Goal: Complete application form: Complete application form

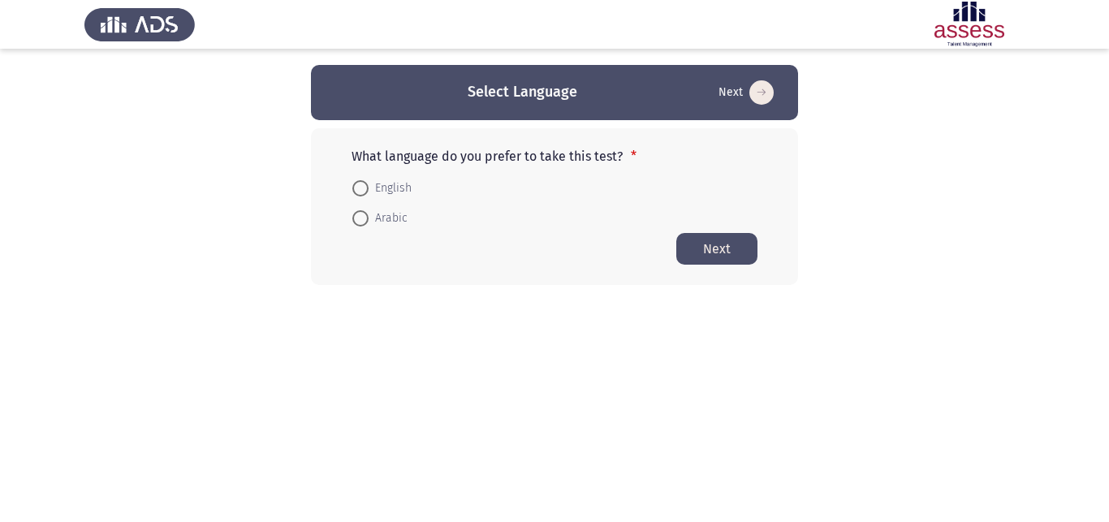
click at [366, 224] on span at bounding box center [360, 218] width 16 height 16
click at [366, 224] on input "Arabic" at bounding box center [360, 218] width 16 height 16
radio input "true"
click at [701, 250] on button "Next" at bounding box center [716, 248] width 81 height 32
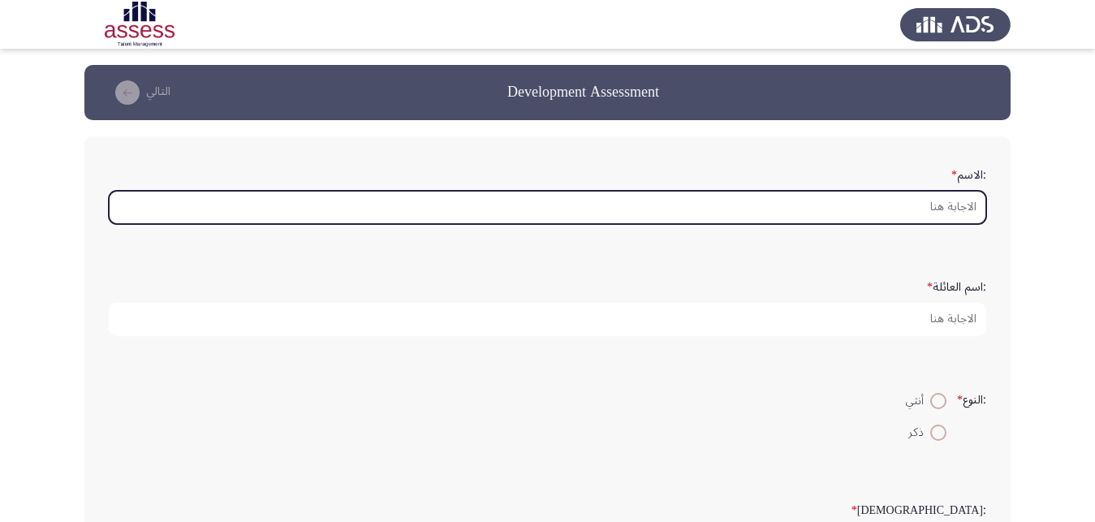
click at [804, 209] on input ":الاسم *" at bounding box center [547, 207] width 877 height 33
type input "q"
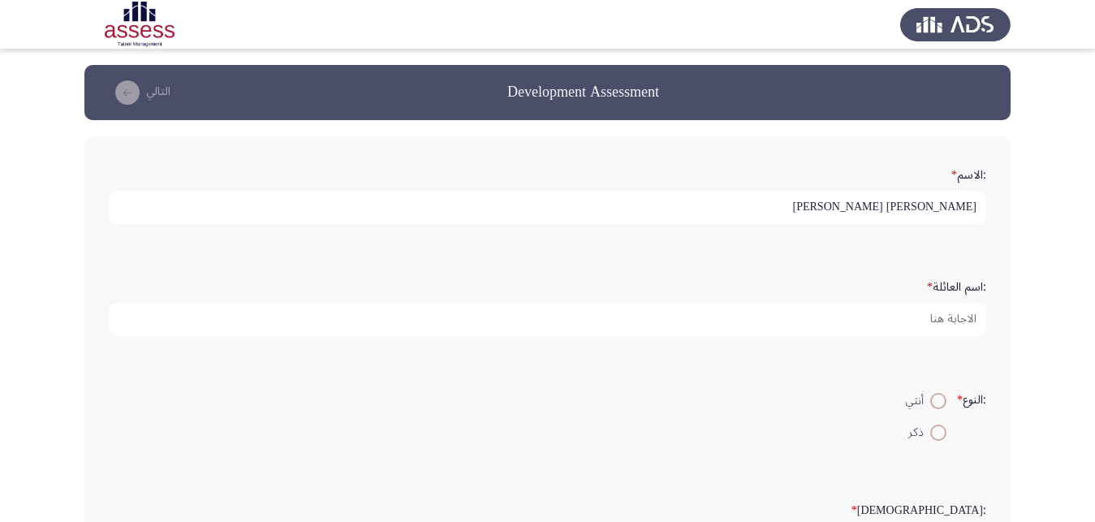
type input "[PERSON_NAME] [PERSON_NAME]"
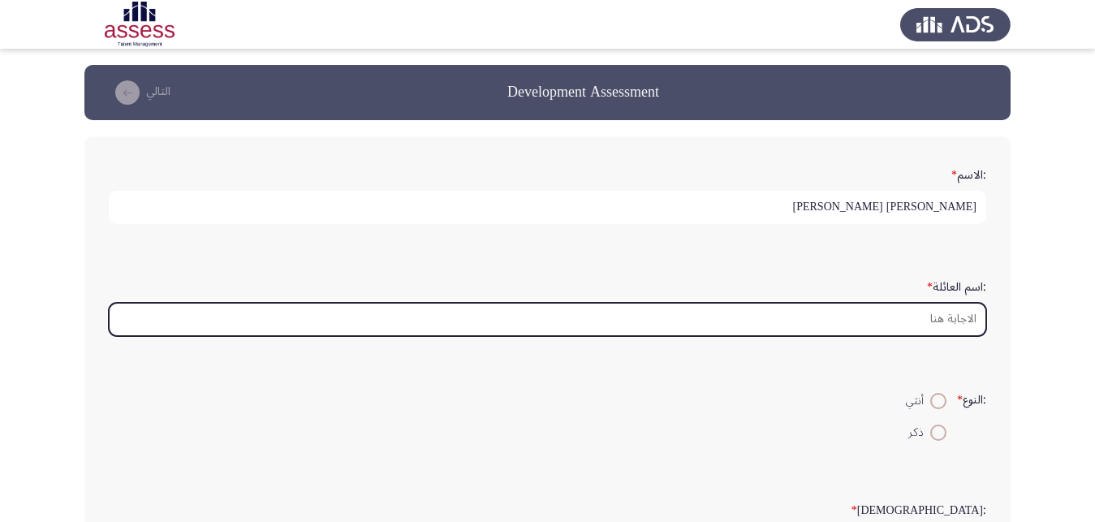
click at [951, 336] on input ":اسم العائلة *" at bounding box center [547, 319] width 877 height 33
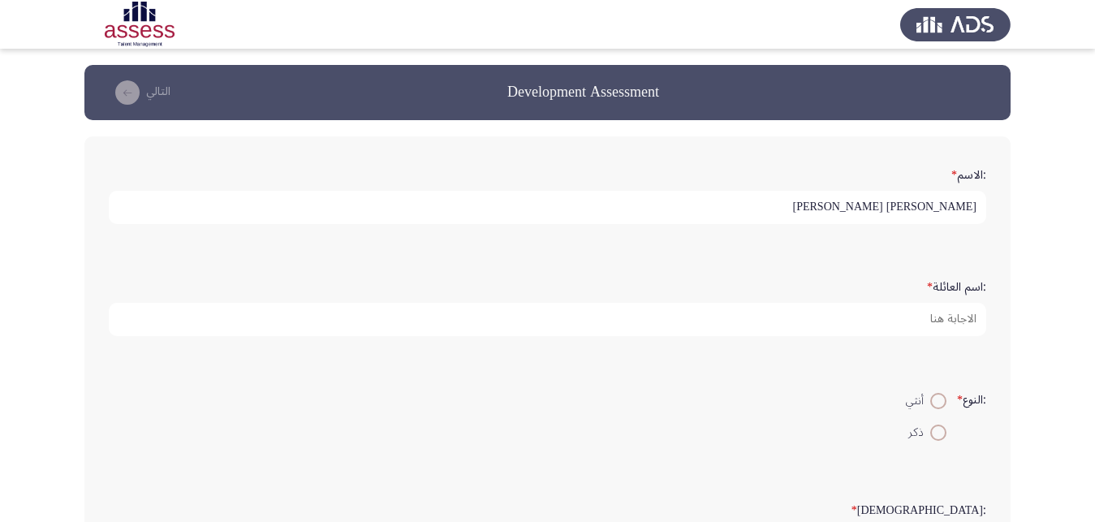
drag, startPoint x: 868, startPoint y: 210, endPoint x: 839, endPoint y: 213, distance: 29.4
click at [839, 213] on input "[PERSON_NAME] [PERSON_NAME]" at bounding box center [547, 207] width 877 height 33
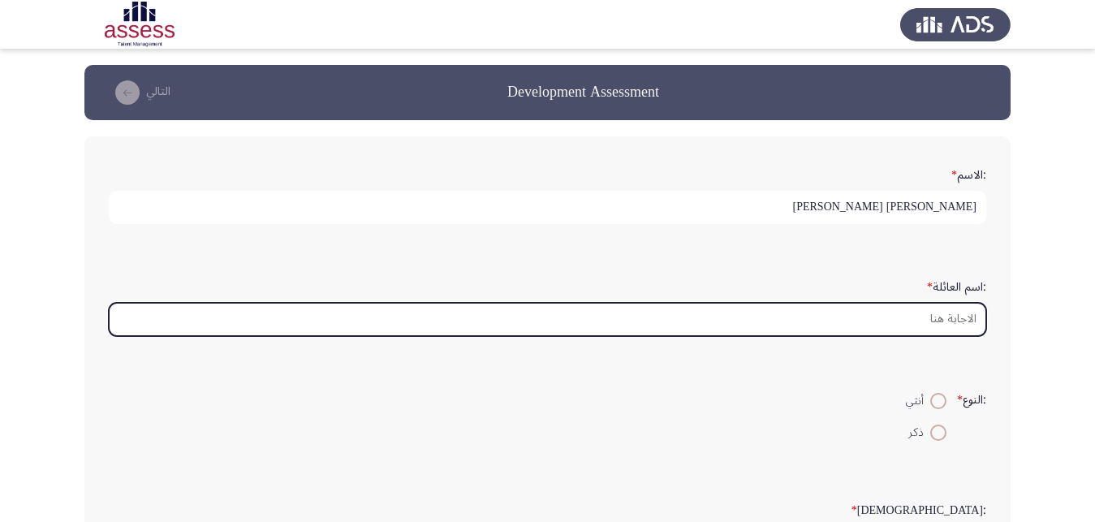
click at [937, 328] on input ":اسم العائلة *" at bounding box center [547, 319] width 877 height 33
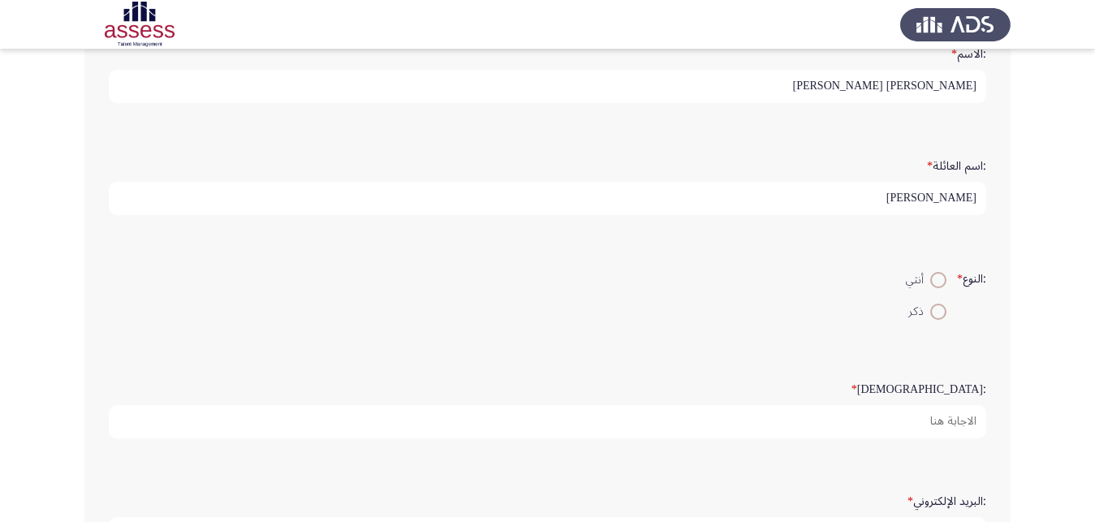
scroll to position [127, 0]
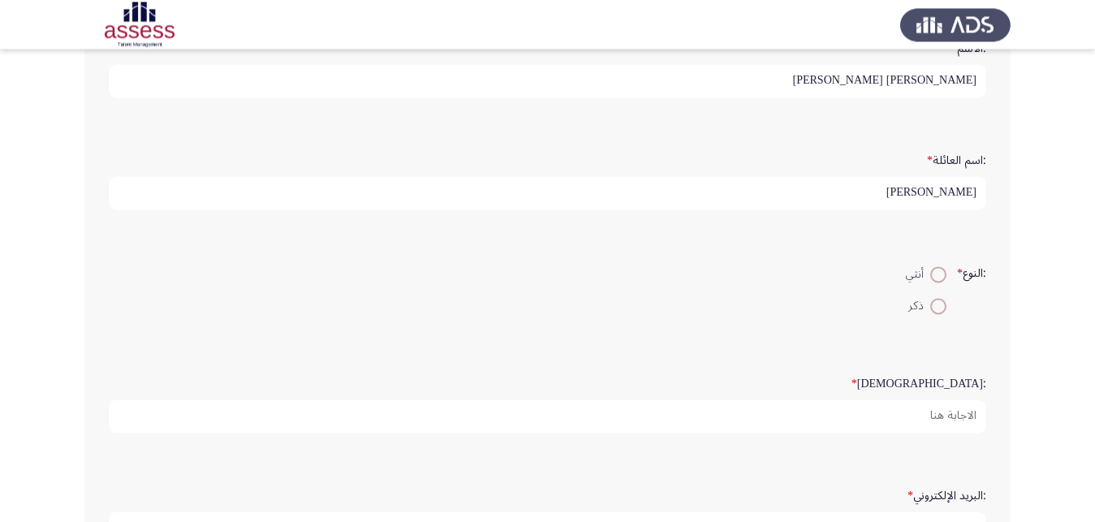
type input "[PERSON_NAME]"
click at [935, 314] on span at bounding box center [938, 306] width 16 height 16
click at [935, 314] on input "ذكر" at bounding box center [938, 306] width 16 height 16
radio input "true"
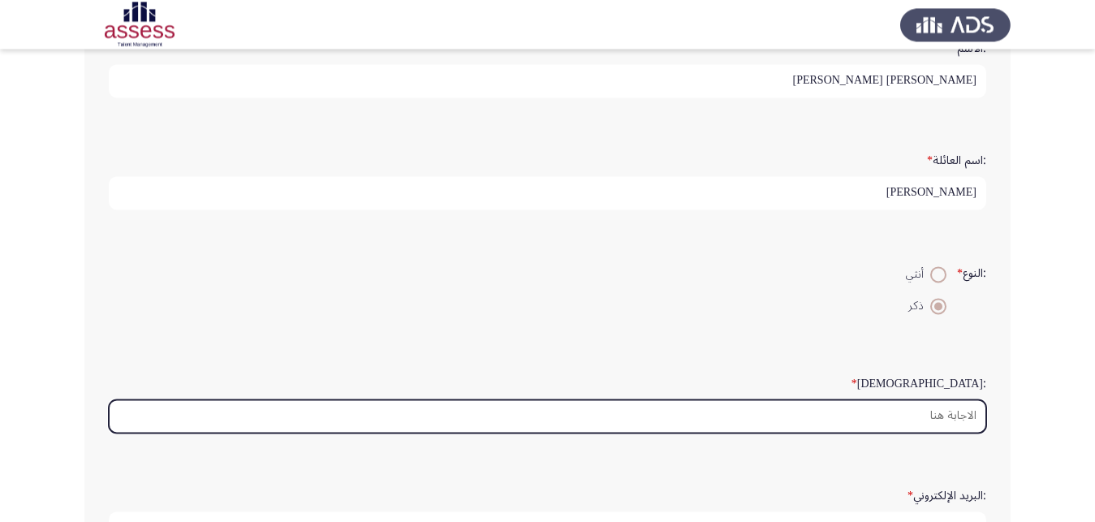
click at [929, 433] on input ":السن *" at bounding box center [547, 415] width 877 height 33
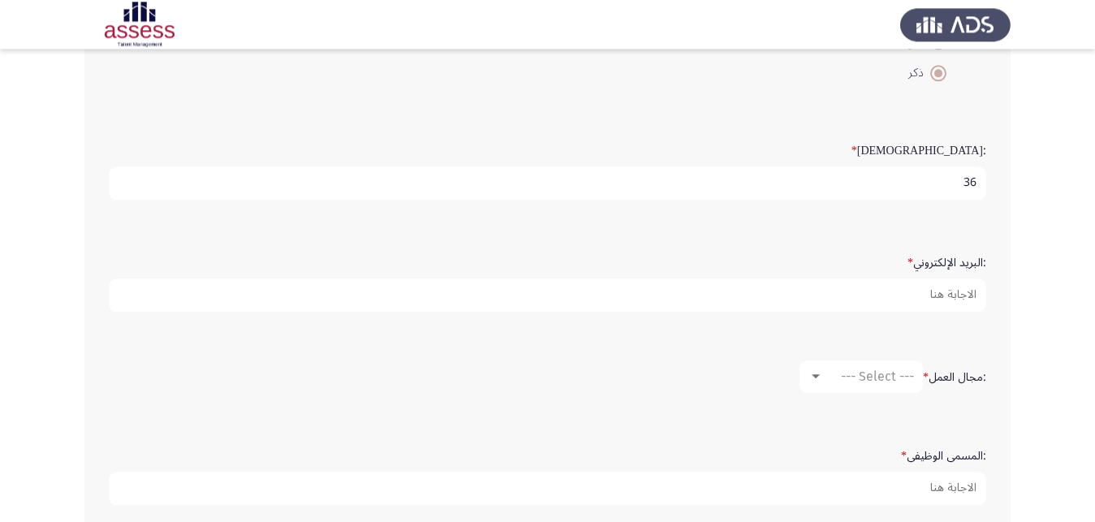
scroll to position [384, 0]
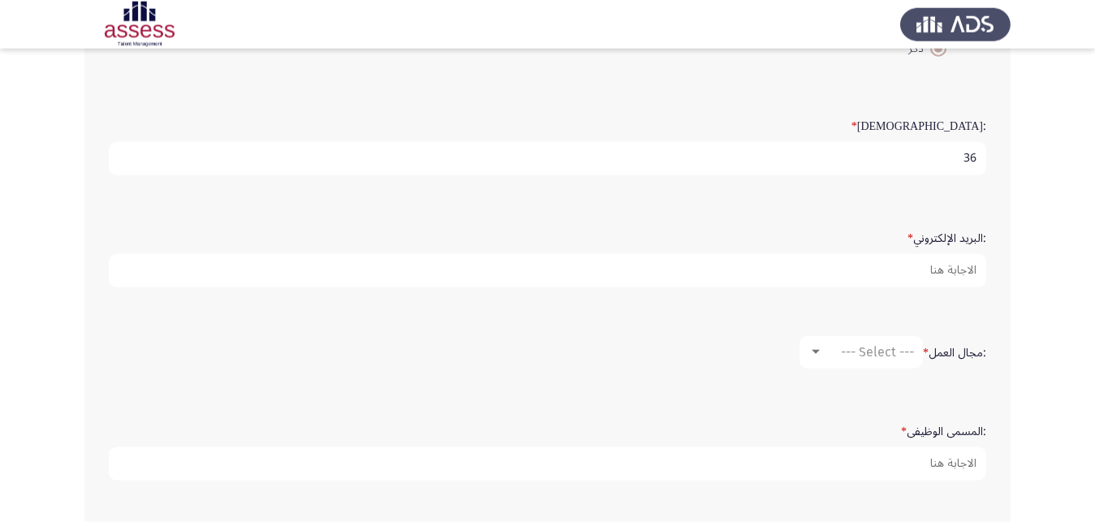
type input "36"
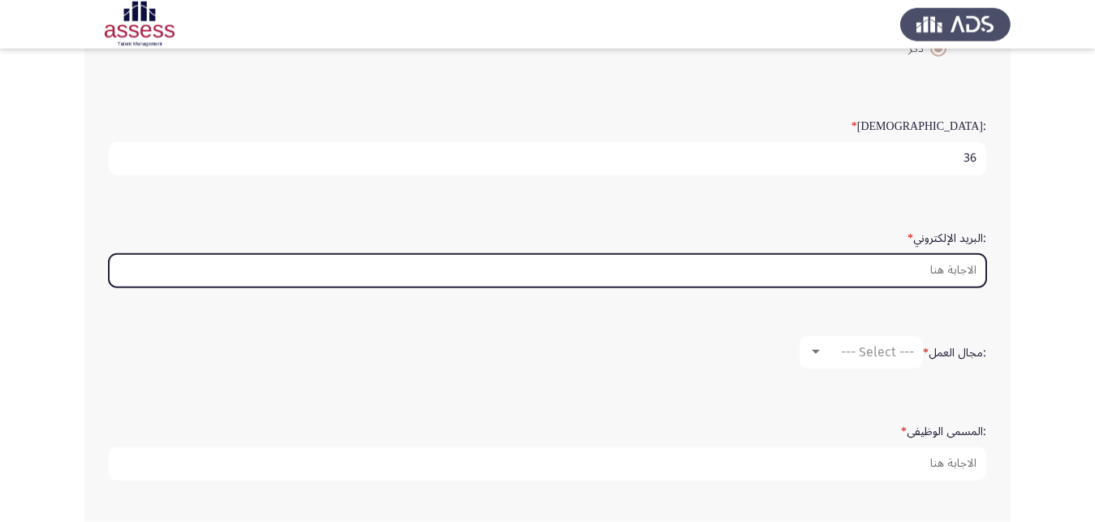
click at [970, 287] on input ":البريد الإلكتروني *" at bounding box center [547, 270] width 877 height 33
type input "ح"
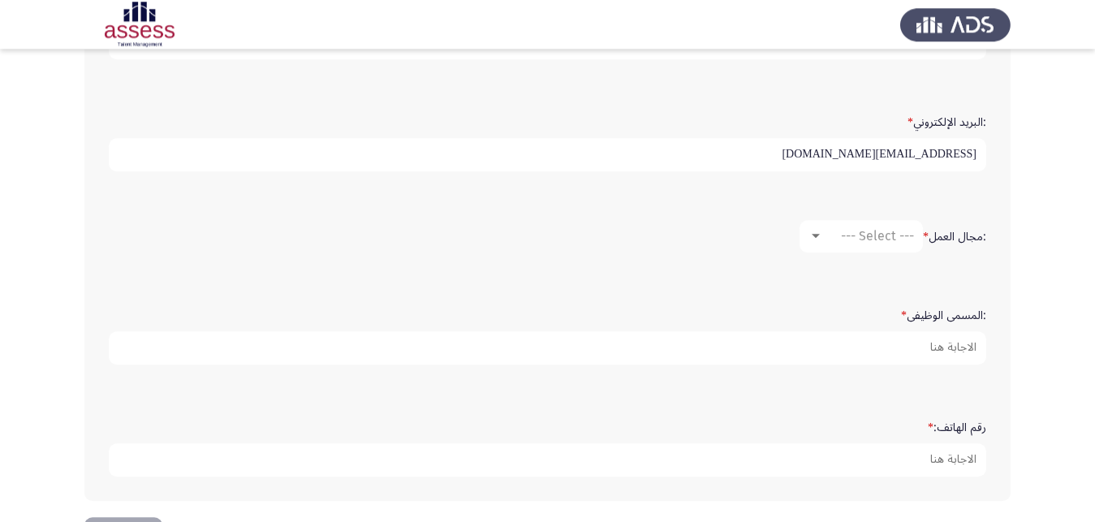
scroll to position [545, 0]
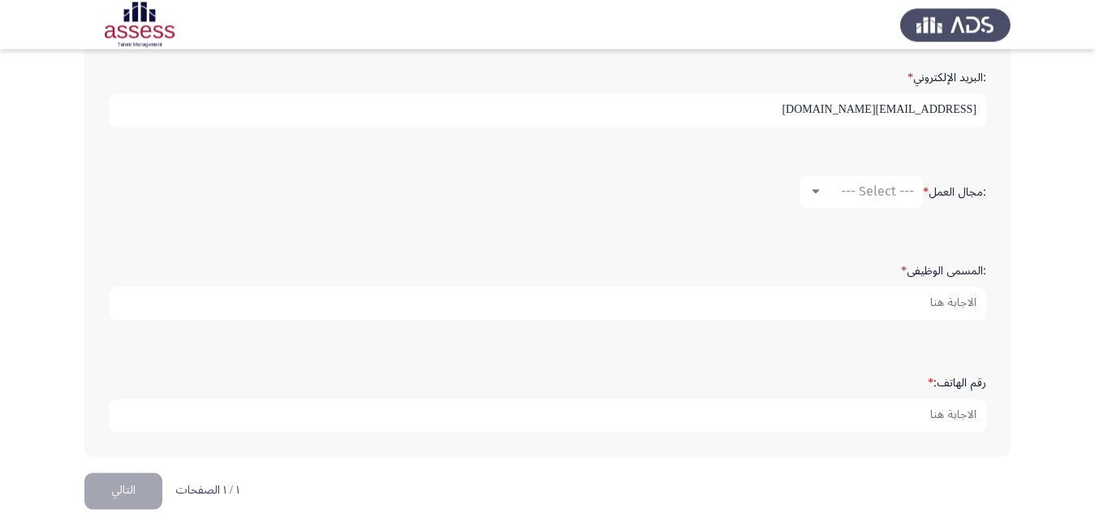
type input "[EMAIL_ADDRESS][DOMAIN_NAME]"
click at [808, 198] on div at bounding box center [815, 191] width 15 height 13
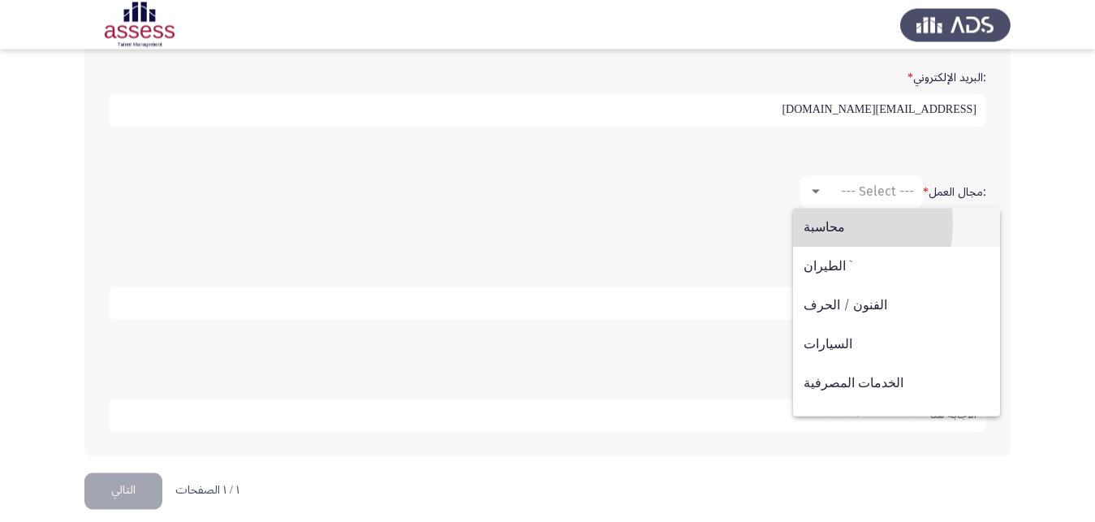
click at [808, 223] on span "محاسبة" at bounding box center [897, 227] width 186 height 39
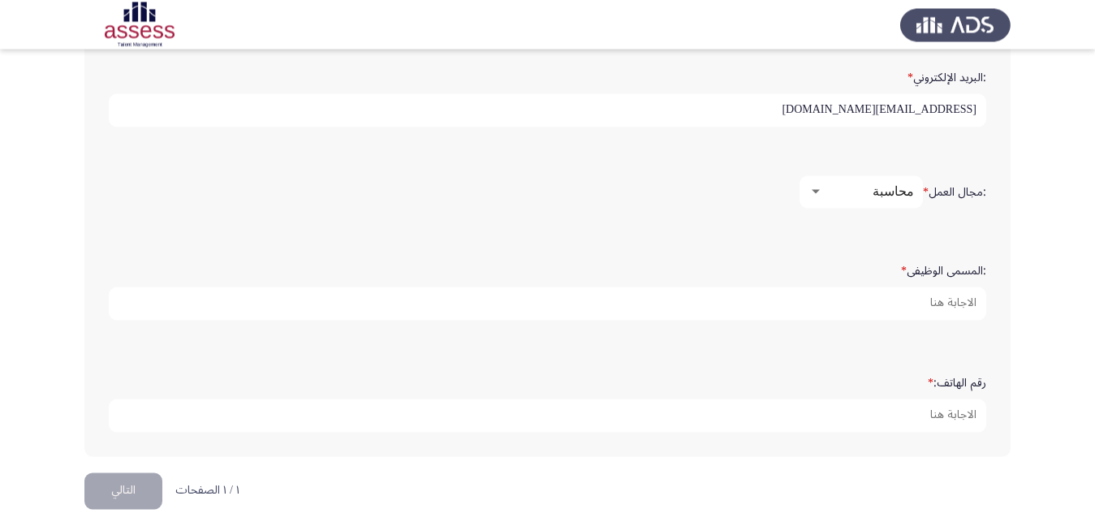
click at [808, 198] on div at bounding box center [815, 191] width 15 height 13
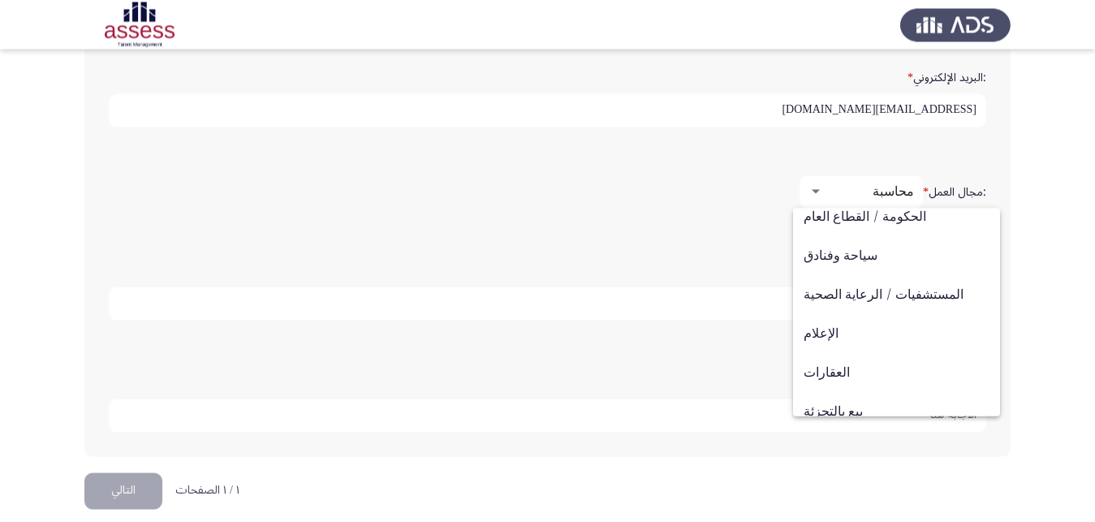
scroll to position [490, 0]
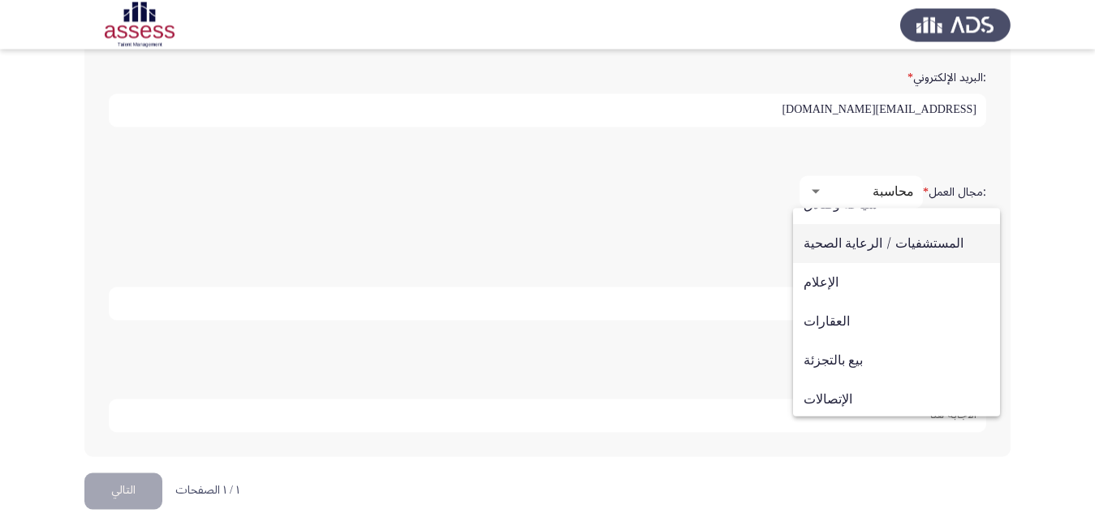
click at [920, 235] on span "المستشفيات / الرعاية الصحية" at bounding box center [897, 243] width 186 height 39
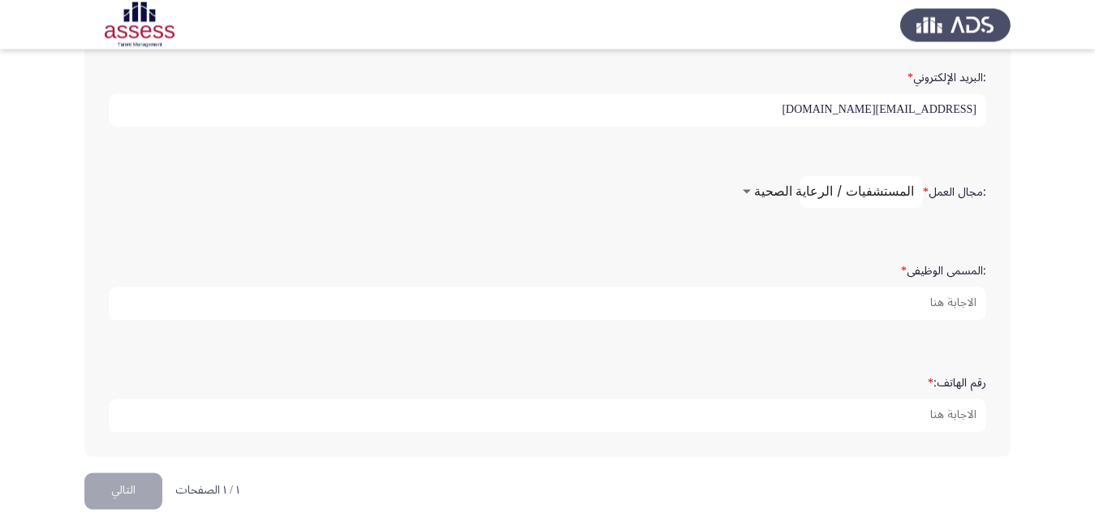
drag, startPoint x: 1089, startPoint y: 326, endPoint x: 1097, endPoint y: 342, distance: 17.1
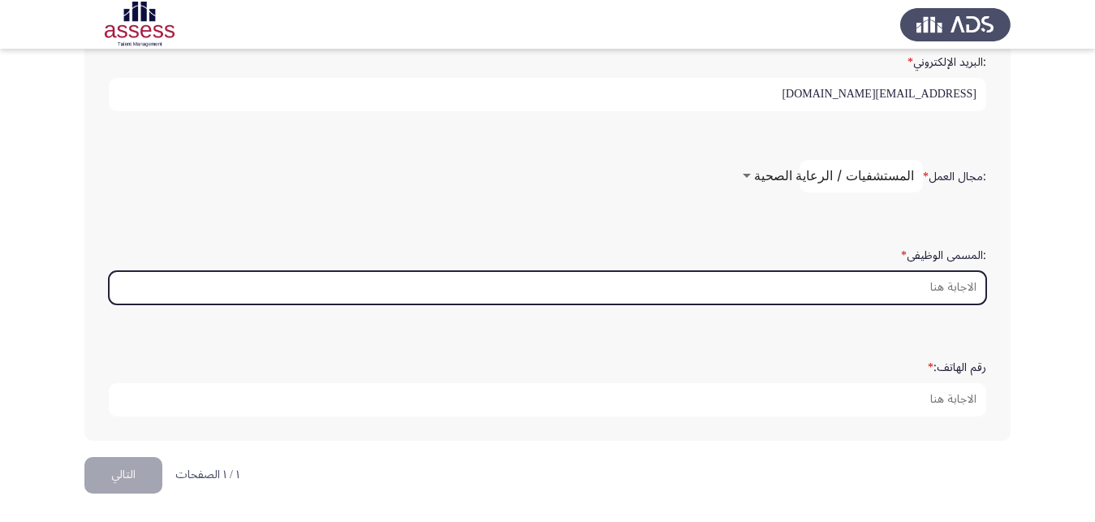
click at [918, 271] on input ":المسمى الوظيفى *" at bounding box center [547, 287] width 877 height 33
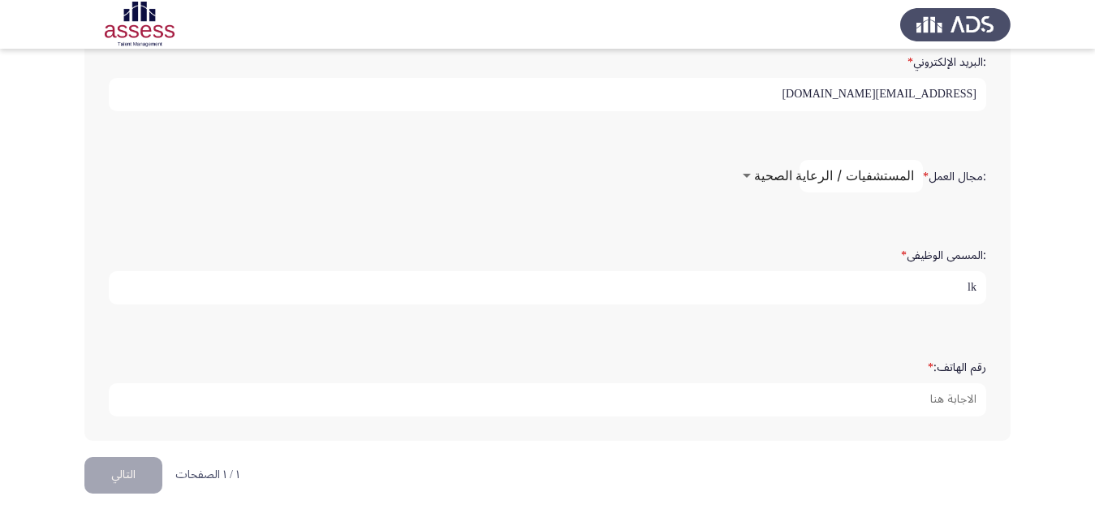
type input "l"
type input "مندوب دعايه طبيه"
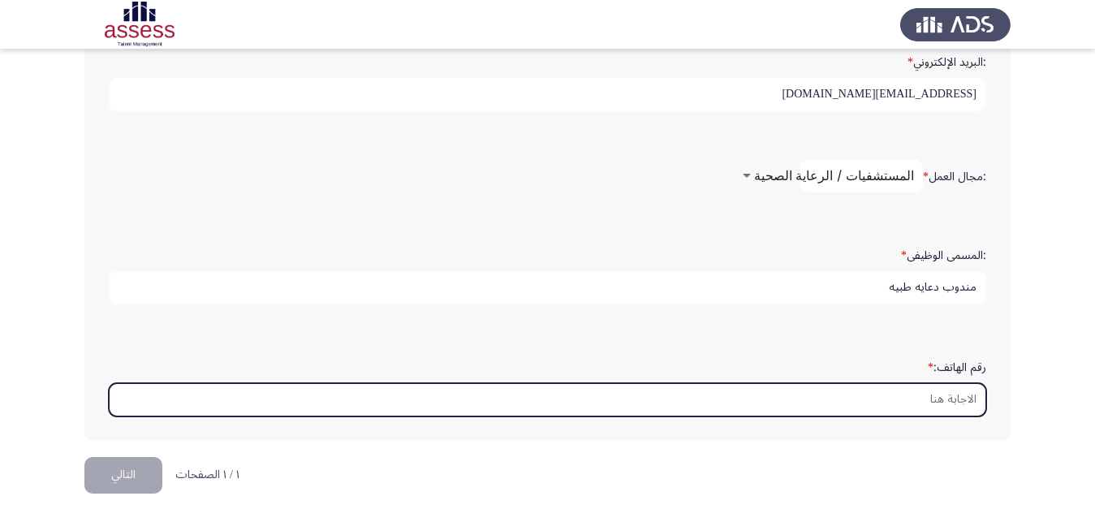
click at [932, 406] on input "رقم الهاتف: *" at bounding box center [547, 399] width 877 height 33
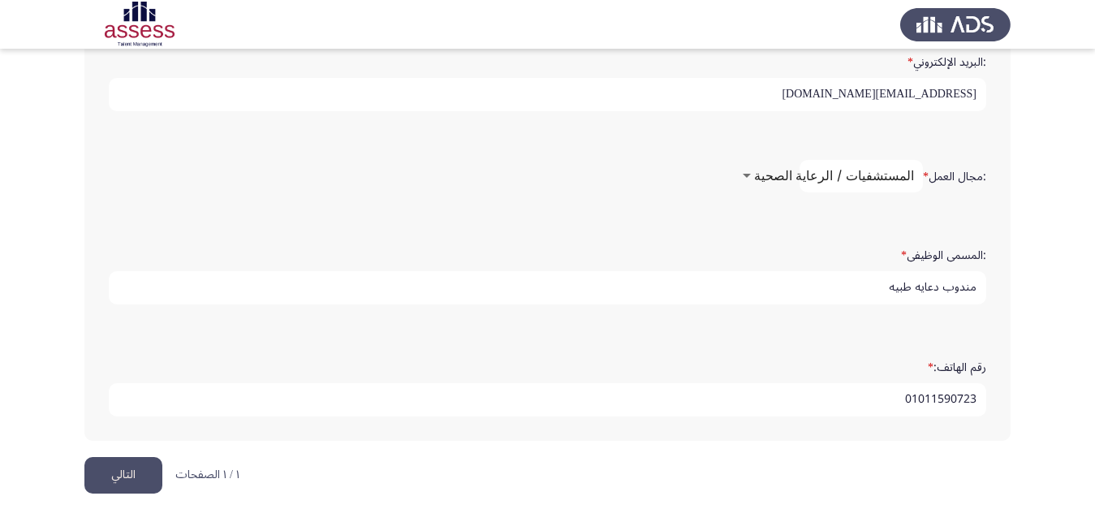
type input "01011590723"
click at [132, 464] on button "التالي" at bounding box center [123, 475] width 78 height 37
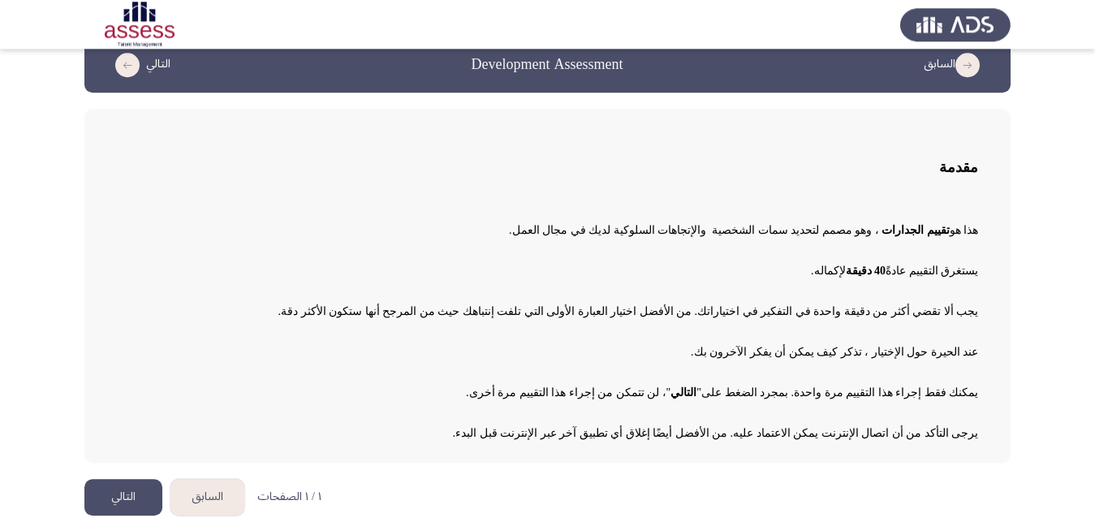
scroll to position [37, 0]
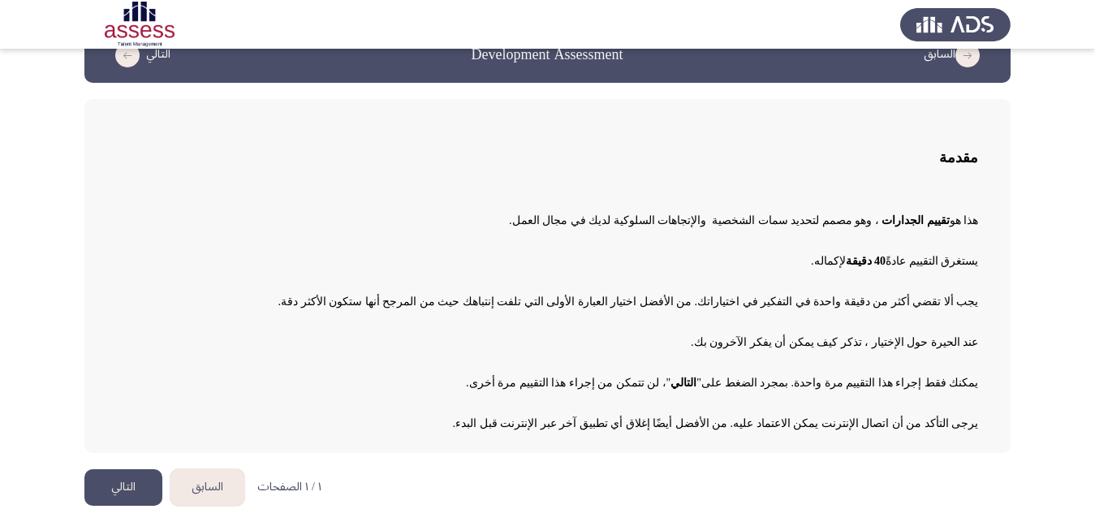
click at [131, 485] on button "التالي" at bounding box center [123, 487] width 78 height 37
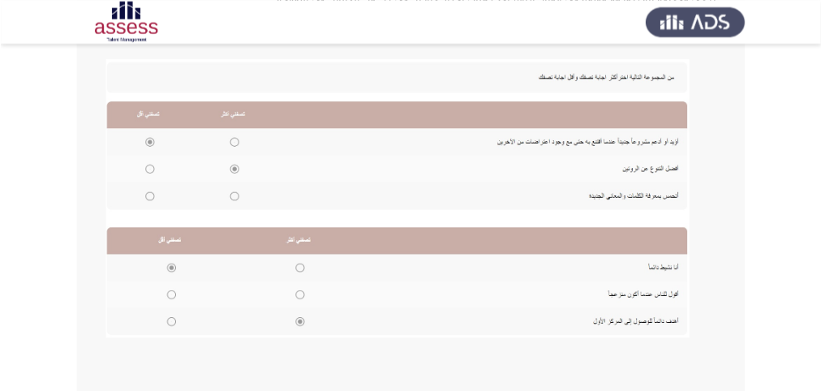
scroll to position [316, 0]
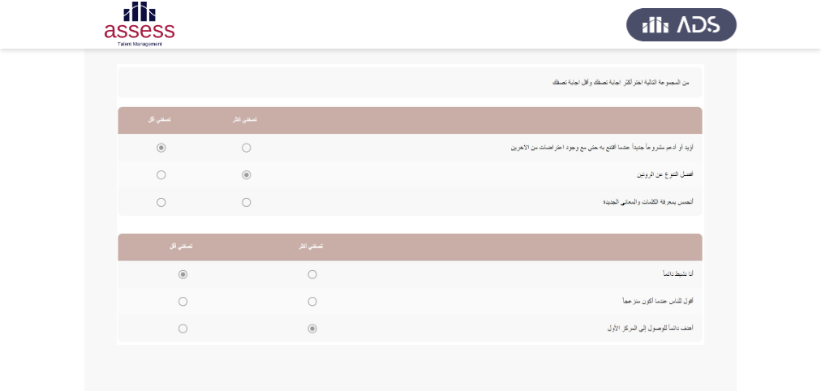
click at [792, 108] on app-assessment-container "السابق Development Assessment التالي إرشادات الهدف من هذا التقييم هو تحديد سمات…" at bounding box center [410, 86] width 821 height 675
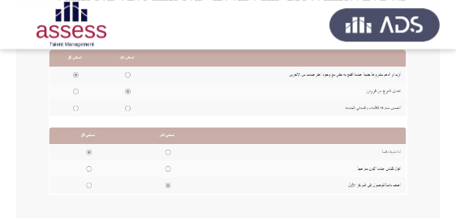
scroll to position [382, 0]
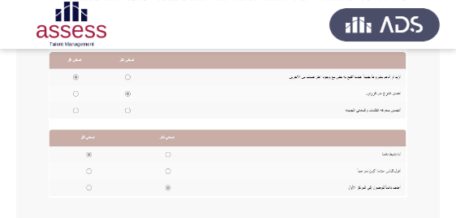
click at [127, 77] on img at bounding box center [228, 111] width 359 height 171
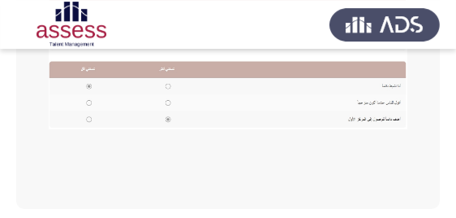
scroll to position [449, 0]
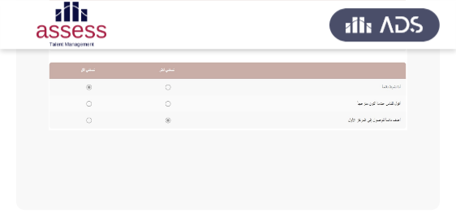
click at [168, 84] on img at bounding box center [228, 44] width 359 height 171
click at [167, 119] on img at bounding box center [228, 44] width 359 height 171
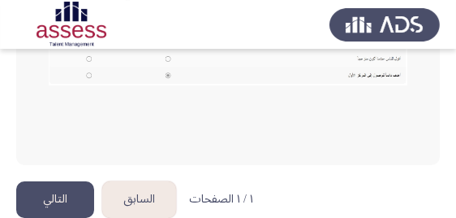
scroll to position [498, 0]
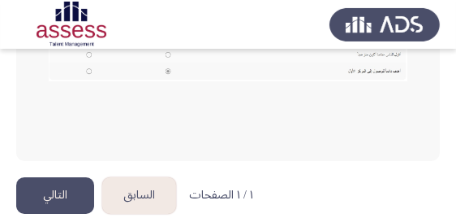
click at [63, 183] on button "التالي" at bounding box center [55, 195] width 78 height 37
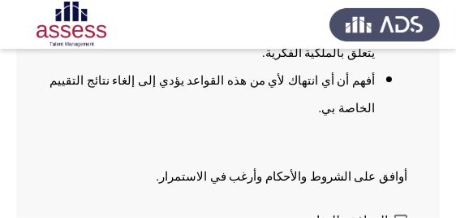
scroll to position [485, 0]
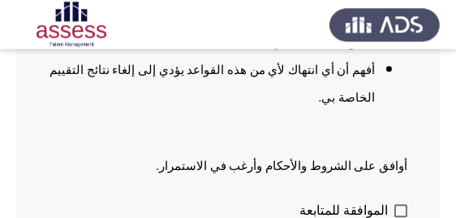
click at [405, 204] on span at bounding box center [400, 210] width 13 height 13
click at [401, 217] on input "الموافقة للمتابعة" at bounding box center [400, 217] width 1 height 1
checkbox input "true"
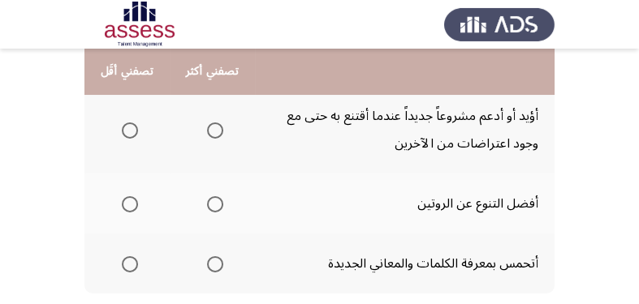
scroll to position [218, 0]
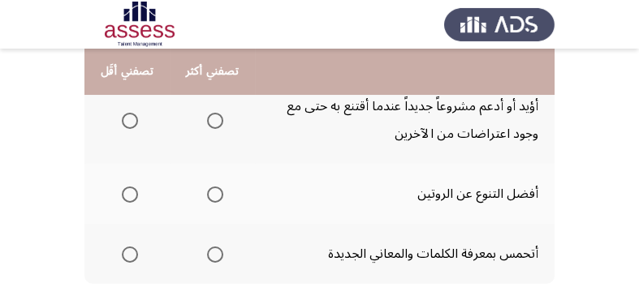
click at [233, 199] on th at bounding box center [212, 194] width 85 height 60
click at [223, 195] on span "Select an option" at bounding box center [215, 195] width 16 height 16
click at [223, 195] on input "Select an option" at bounding box center [215, 195] width 16 height 16
click at [136, 124] on span "Select an option" at bounding box center [130, 121] width 16 height 16
click at [136, 124] on input "Select an option" at bounding box center [130, 121] width 16 height 16
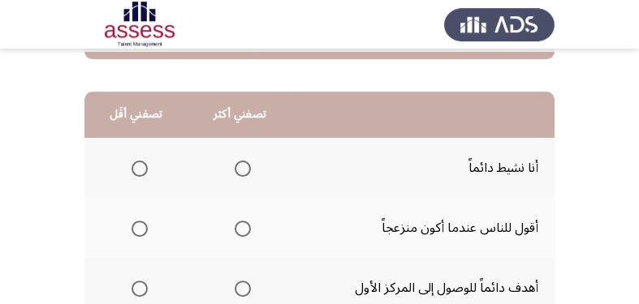
scroll to position [446, 0]
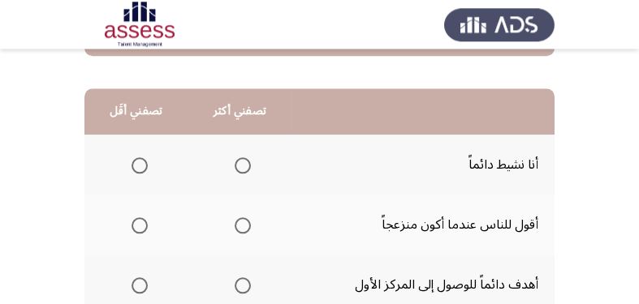
click at [244, 289] on span "Select an option" at bounding box center [243, 286] width 16 height 16
click at [244, 289] on input "Select an option" at bounding box center [243, 286] width 16 height 16
click at [244, 162] on span "Select an option" at bounding box center [243, 165] width 16 height 16
click at [244, 162] on input "Select an option" at bounding box center [243, 165] width 16 height 16
click at [245, 278] on span "Select an option" at bounding box center [243, 286] width 16 height 16
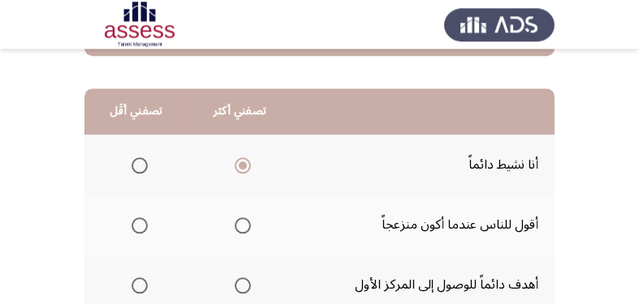
click at [245, 278] on input "Select an option" at bounding box center [243, 286] width 16 height 16
click at [144, 222] on span "Select an option" at bounding box center [139, 226] width 16 height 16
click at [144, 222] on input "Select an option" at bounding box center [139, 226] width 16 height 16
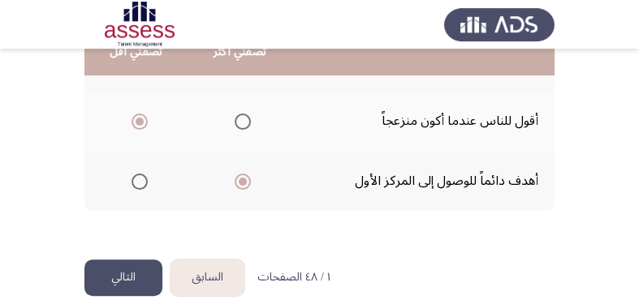
scroll to position [569, 0]
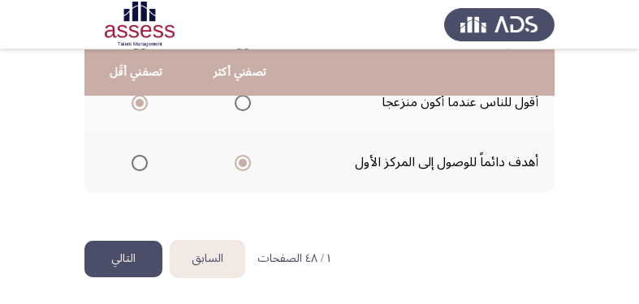
click at [133, 268] on button "التالي" at bounding box center [123, 259] width 78 height 37
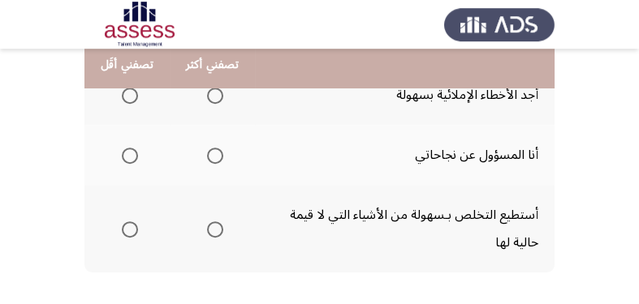
scroll to position [211, 0]
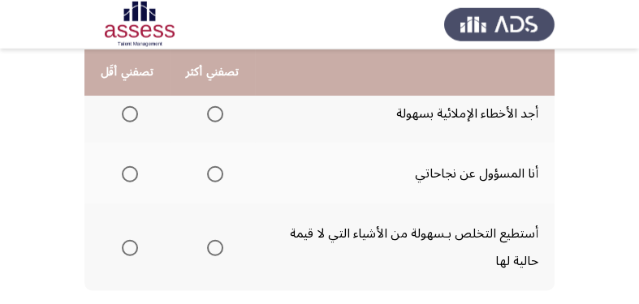
click at [219, 251] on span "Select an option" at bounding box center [215, 248] width 16 height 16
click at [219, 251] on input "Select an option" at bounding box center [215, 248] width 16 height 16
click at [135, 174] on span "Select an option" at bounding box center [130, 174] width 16 height 16
click at [135, 174] on input "Select an option" at bounding box center [130, 174] width 16 height 16
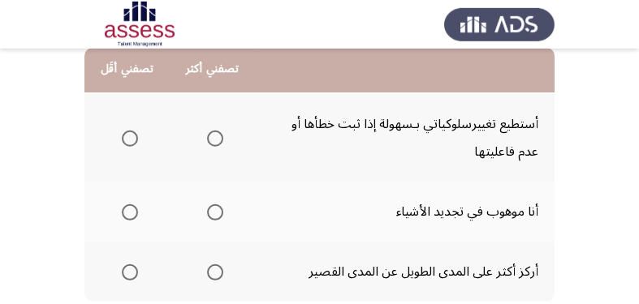
scroll to position [489, 0]
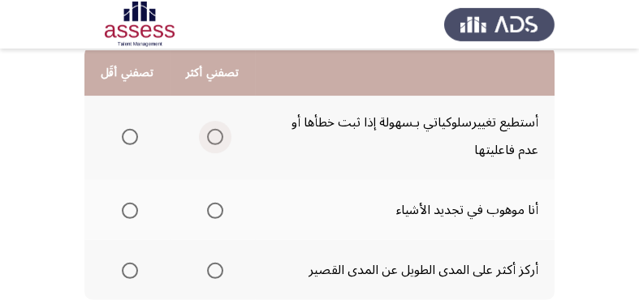
click at [223, 134] on span "Select an option" at bounding box center [215, 137] width 16 height 16
click at [223, 134] on input "Select an option" at bounding box center [215, 137] width 16 height 16
click at [132, 277] on span "Select an option" at bounding box center [130, 271] width 16 height 16
click at [132, 277] on input "Select an option" at bounding box center [130, 271] width 16 height 16
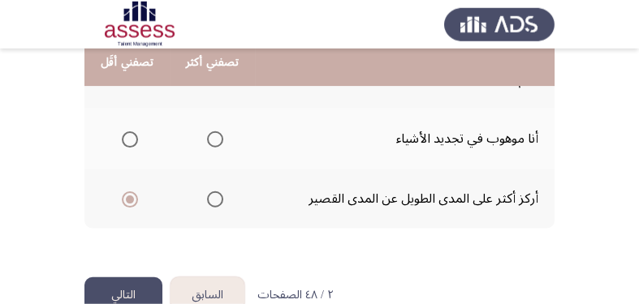
scroll to position [597, 0]
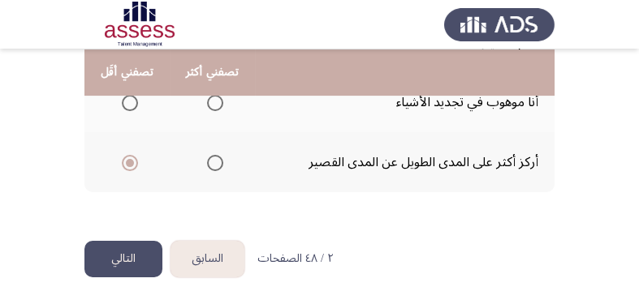
click at [145, 259] on button "التالي" at bounding box center [123, 259] width 78 height 37
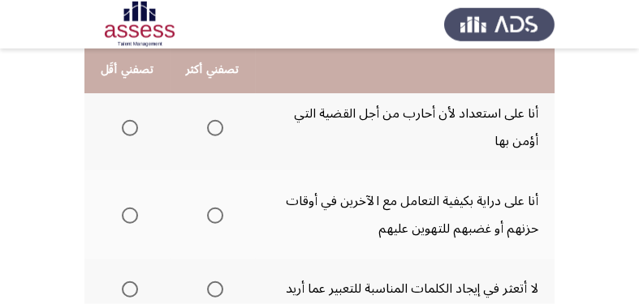
scroll to position [217, 0]
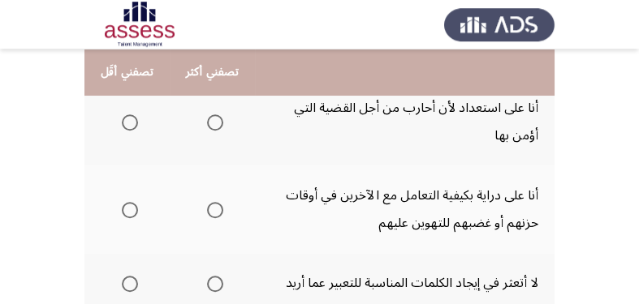
click at [219, 213] on span "Select an option" at bounding box center [215, 210] width 16 height 16
click at [219, 213] on input "Select an option" at bounding box center [215, 210] width 16 height 16
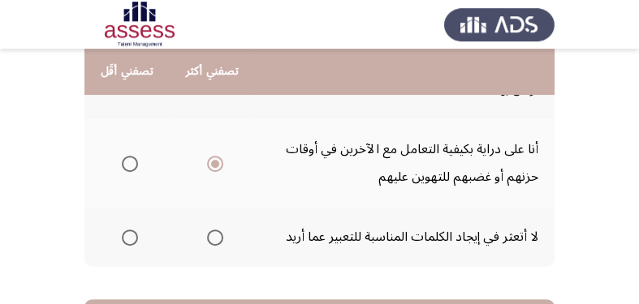
scroll to position [265, 0]
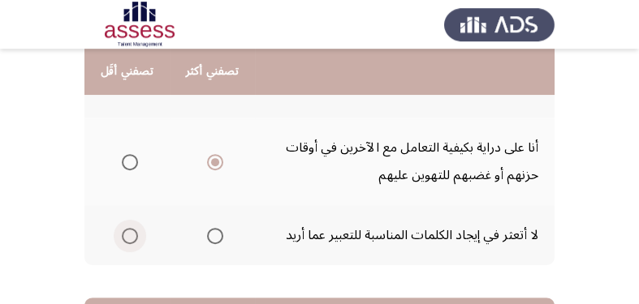
click at [136, 241] on span "Select an option" at bounding box center [130, 236] width 16 height 16
click at [136, 241] on input "Select an option" at bounding box center [130, 236] width 16 height 16
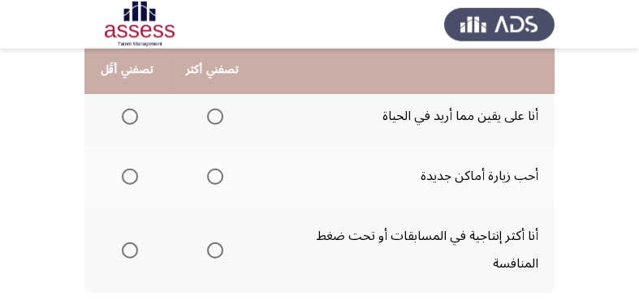
scroll to position [511, 0]
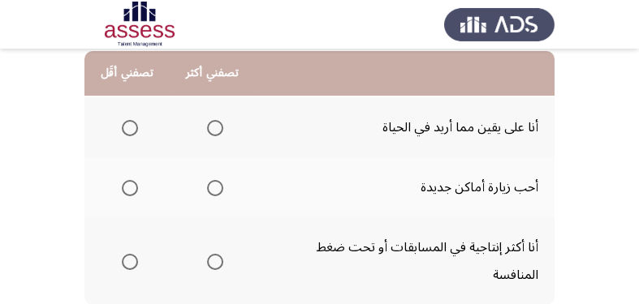
click at [220, 265] on span "Select an option" at bounding box center [215, 262] width 16 height 16
click at [220, 265] on input "Select an option" at bounding box center [215, 262] width 16 height 16
click at [132, 187] on span "Select an option" at bounding box center [130, 188] width 16 height 16
click at [132, 187] on input "Select an option" at bounding box center [130, 188] width 16 height 16
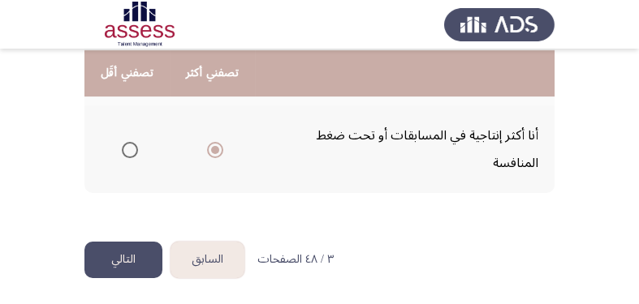
click at [152, 248] on button "التالي" at bounding box center [123, 260] width 78 height 37
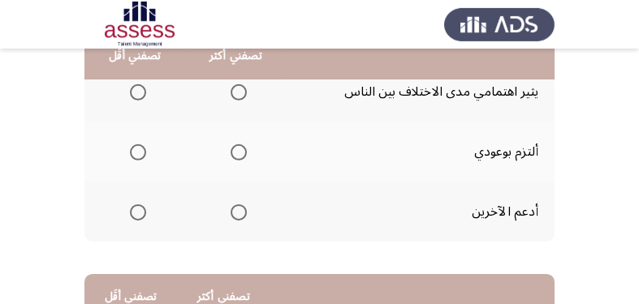
scroll to position [235, 0]
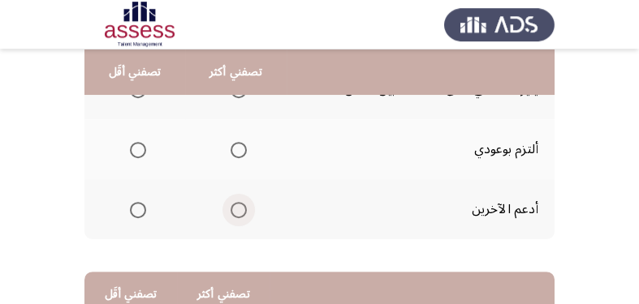
click at [239, 209] on span "Select an option" at bounding box center [239, 210] width 16 height 16
click at [239, 209] on input "Select an option" at bounding box center [239, 210] width 16 height 16
click at [137, 100] on mat-radio-group "Select an option" at bounding box center [134, 89] width 23 height 28
click at [138, 99] on mat-radio-group "Select an option" at bounding box center [134, 89] width 23 height 28
click at [140, 97] on span "Select an option" at bounding box center [138, 90] width 16 height 16
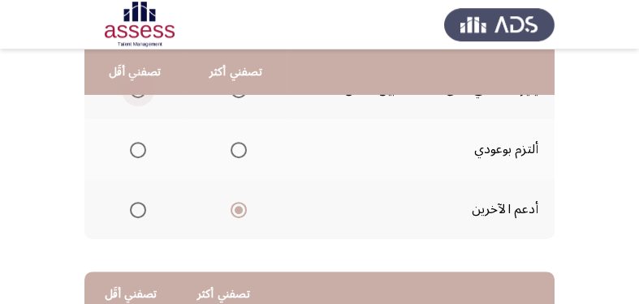
click at [140, 97] on input "Select an option" at bounding box center [138, 90] width 16 height 16
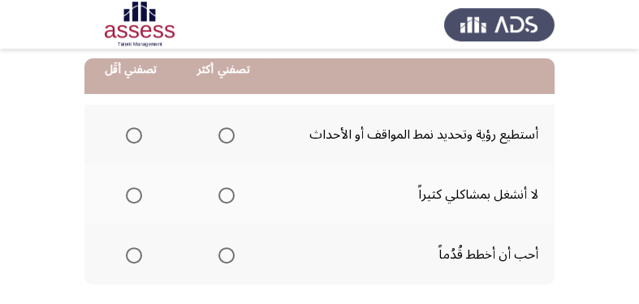
scroll to position [446, 0]
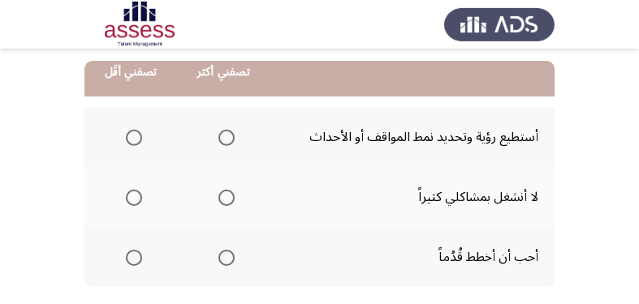
click at [238, 254] on th at bounding box center [223, 257] width 93 height 60
click at [232, 257] on span "Select an option" at bounding box center [226, 258] width 16 height 16
click at [232, 257] on input "Select an option" at bounding box center [226, 258] width 16 height 16
click at [135, 201] on span "Select an option" at bounding box center [134, 198] width 16 height 16
click at [135, 201] on input "Select an option" at bounding box center [134, 198] width 16 height 16
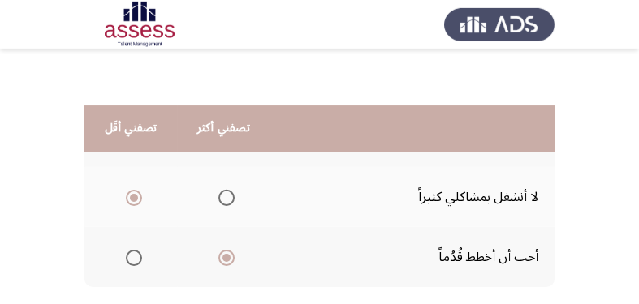
scroll to position [541, 0]
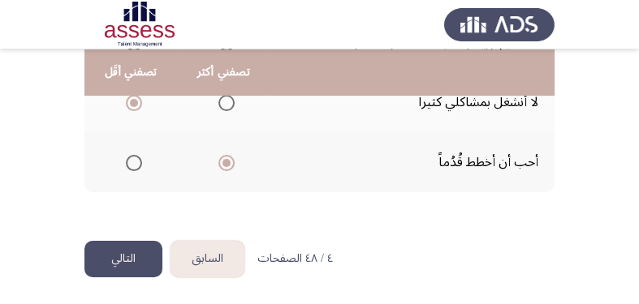
click at [138, 257] on button "التالي" at bounding box center [123, 259] width 78 height 37
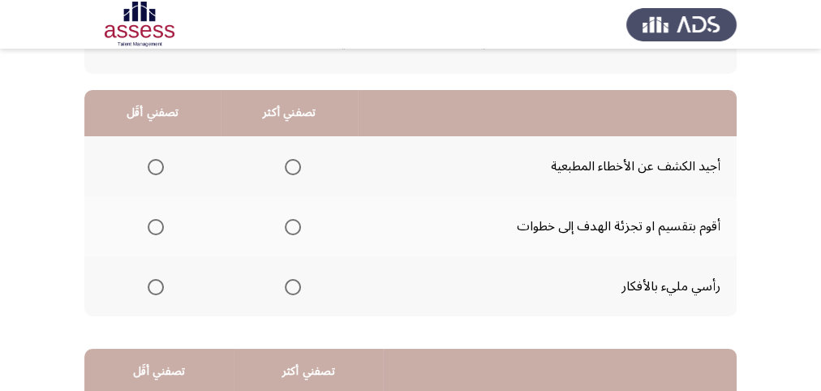
scroll to position [131, 0]
click at [292, 225] on span "Select an option" at bounding box center [293, 226] width 16 height 16
click at [292, 225] on input "Select an option" at bounding box center [293, 226] width 16 height 16
click at [162, 279] on span "Select an option" at bounding box center [156, 286] width 16 height 16
click at [162, 279] on input "Select an option" at bounding box center [156, 286] width 16 height 16
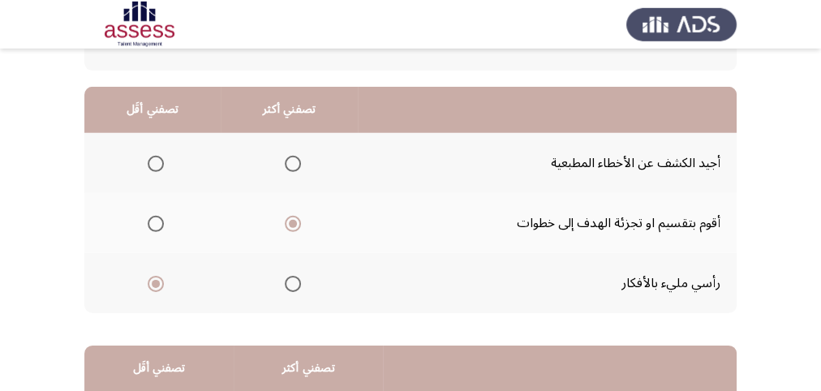
scroll to position [136, 0]
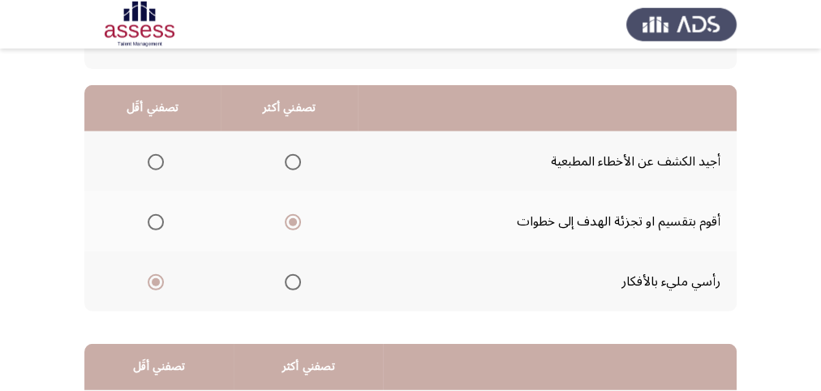
click at [162, 159] on span "Select an option" at bounding box center [156, 162] width 16 height 16
click at [162, 159] on input "Select an option" at bounding box center [156, 162] width 16 height 16
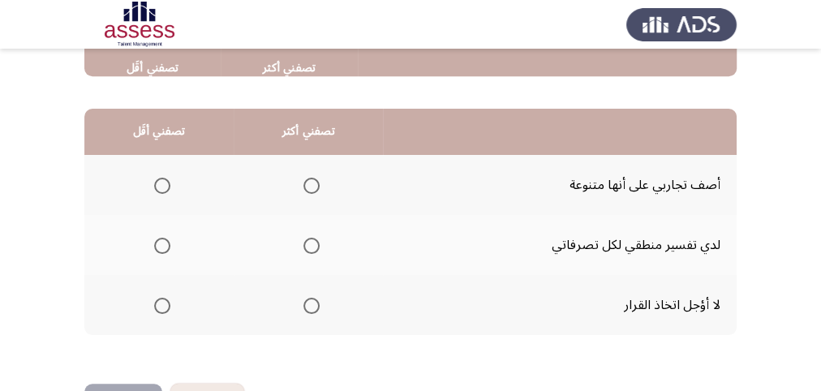
scroll to position [377, 0]
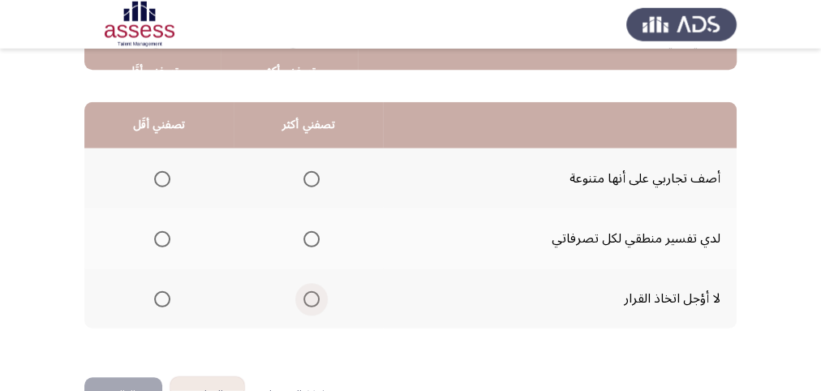
click at [320, 300] on span "Select an option" at bounding box center [312, 299] width 16 height 16
click at [320, 300] on input "Select an option" at bounding box center [312, 299] width 16 height 16
click at [173, 183] on th at bounding box center [158, 179] width 149 height 60
click at [166, 180] on span "Select an option" at bounding box center [162, 179] width 16 height 16
click at [166, 180] on input "Select an option" at bounding box center [162, 179] width 16 height 16
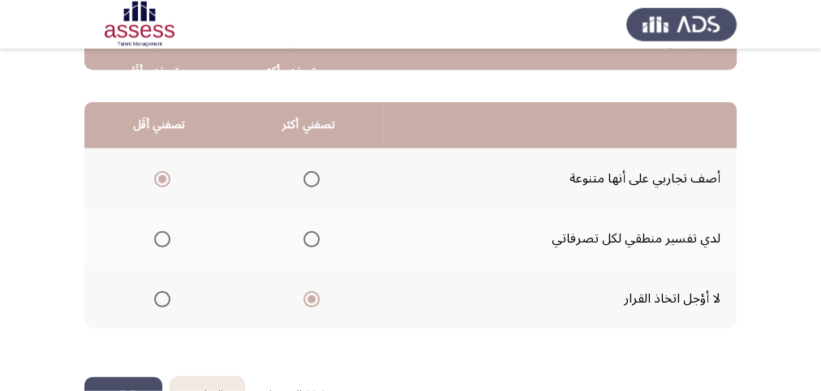
click at [146, 382] on button "التالي" at bounding box center [123, 395] width 78 height 37
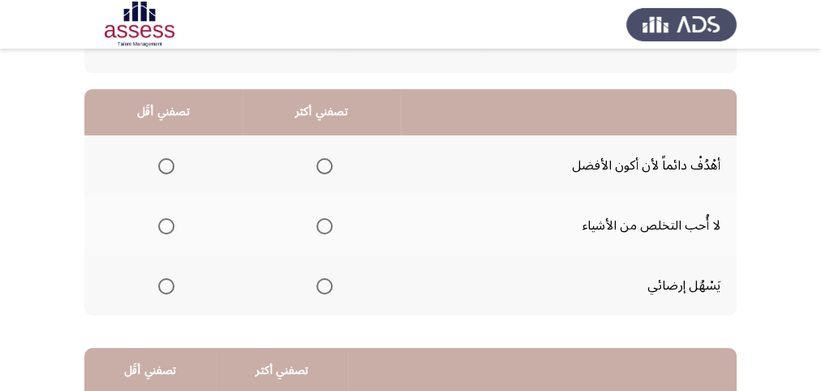
scroll to position [142, 0]
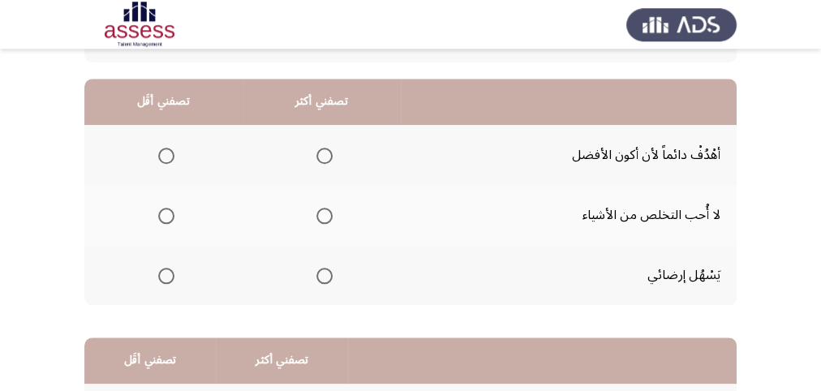
click at [341, 152] on th at bounding box center [322, 155] width 158 height 60
click at [331, 157] on span "Select an option" at bounding box center [325, 156] width 16 height 16
click at [331, 157] on input "Select an option" at bounding box center [325, 156] width 16 height 16
click at [171, 217] on span "Select an option" at bounding box center [166, 216] width 16 height 16
click at [171, 217] on input "Select an option" at bounding box center [166, 216] width 16 height 16
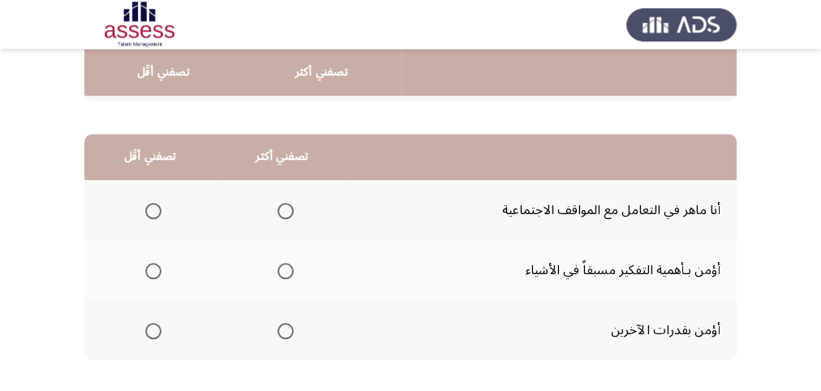
scroll to position [352, 0]
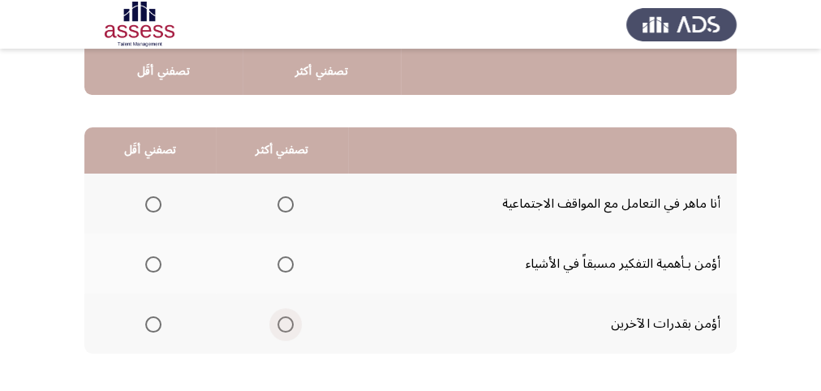
click at [292, 325] on span "Select an option" at bounding box center [286, 325] width 16 height 16
click at [292, 325] on input "Select an option" at bounding box center [286, 325] width 16 height 16
click at [157, 209] on span "Select an option" at bounding box center [153, 204] width 16 height 16
click at [157, 209] on input "Select an option" at bounding box center [153, 204] width 16 height 16
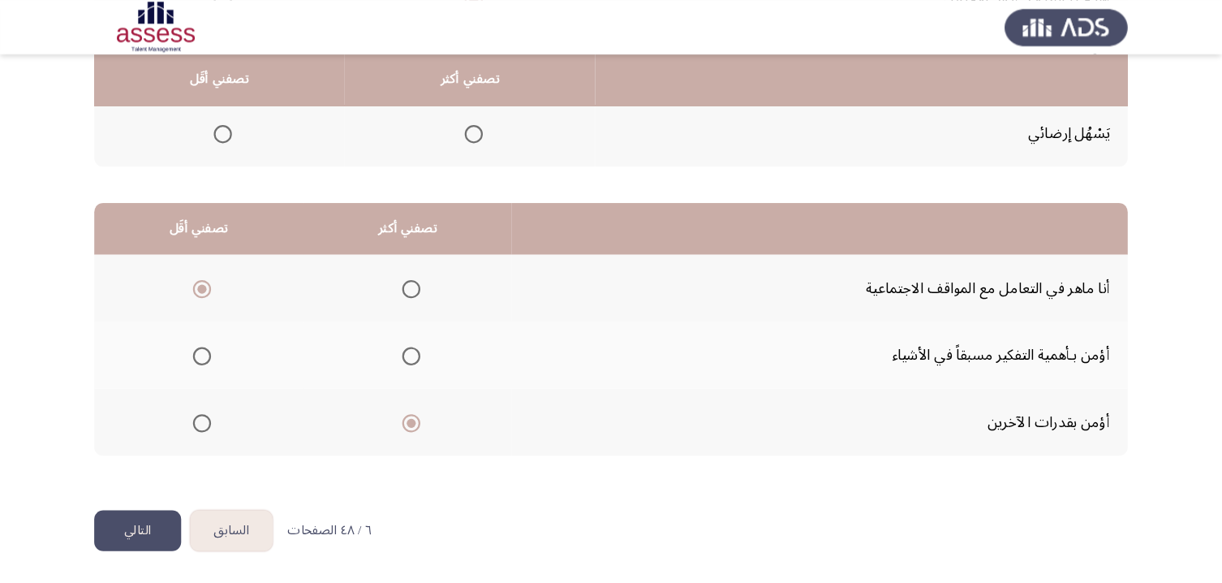
scroll to position [239, 0]
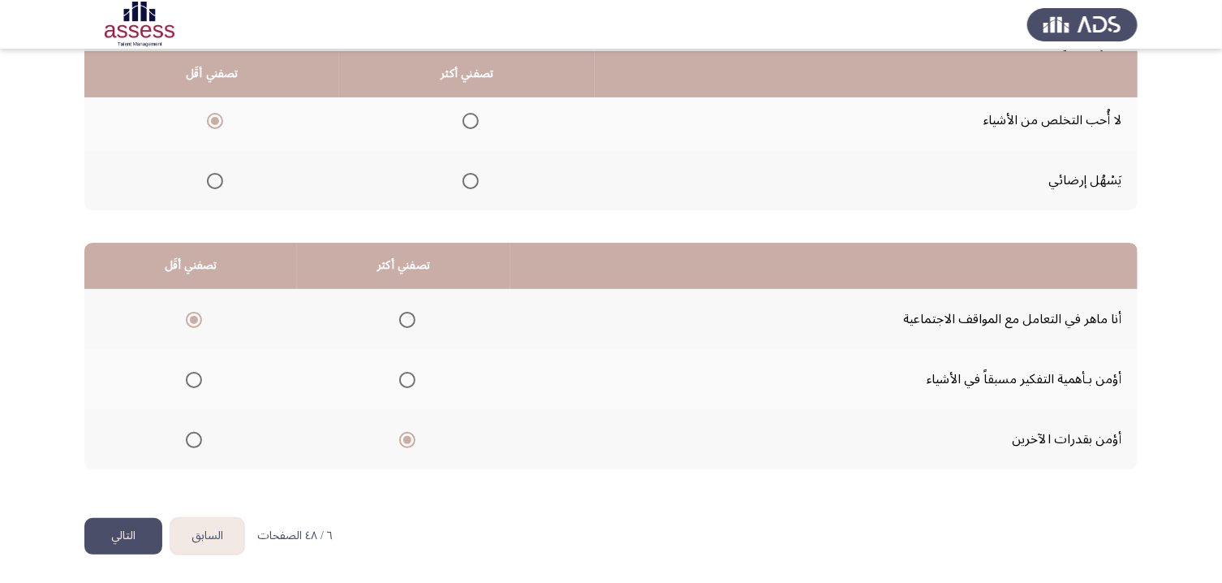
click at [132, 486] on button "التالي" at bounding box center [123, 536] width 78 height 37
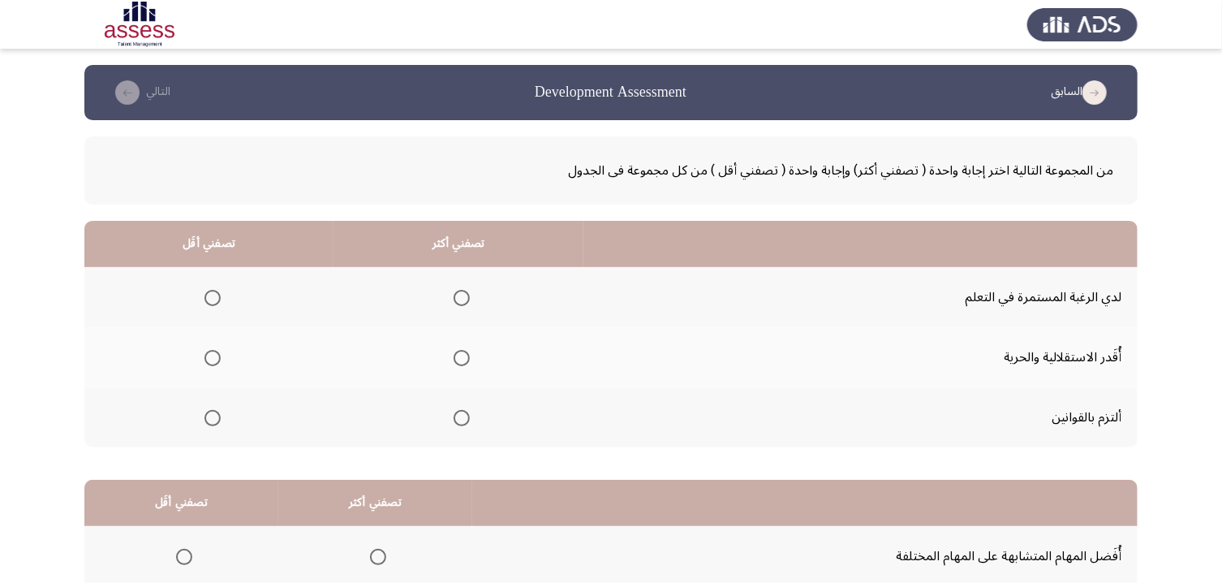
click at [470, 300] on span "Select an option" at bounding box center [462, 298] width 16 height 16
click at [470, 300] on input "Select an option" at bounding box center [462, 298] width 16 height 16
click at [466, 423] on span "Select an option" at bounding box center [462, 418] width 16 height 16
click at [466, 423] on input "Select an option" at bounding box center [462, 418] width 16 height 16
click at [212, 357] on span "Select an option" at bounding box center [213, 358] width 16 height 16
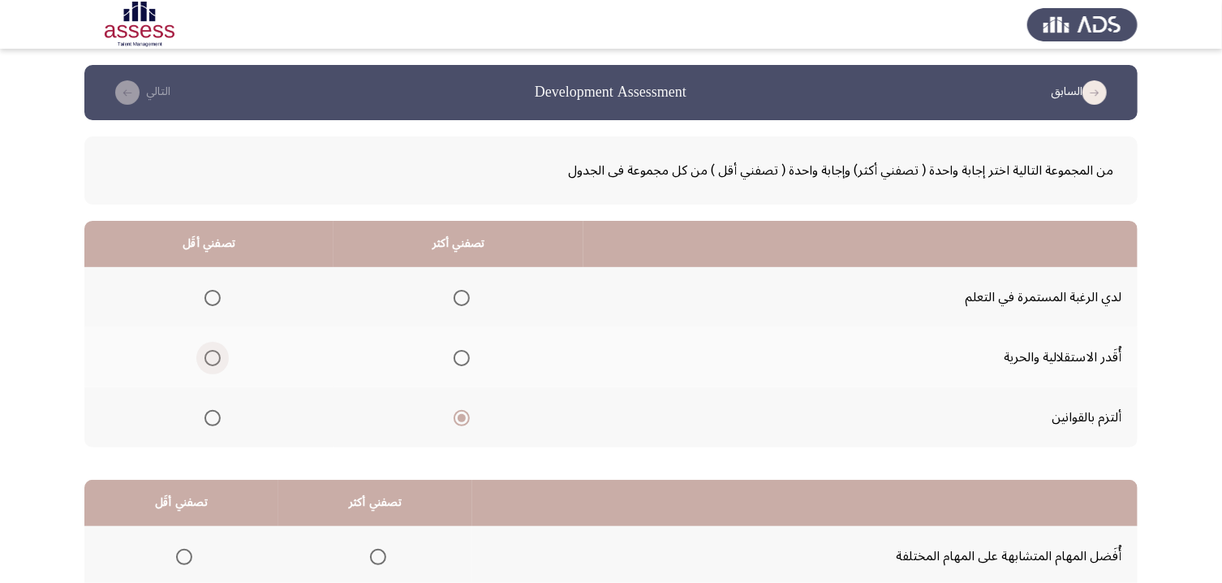
click at [212, 357] on input "Select an option" at bounding box center [213, 358] width 16 height 16
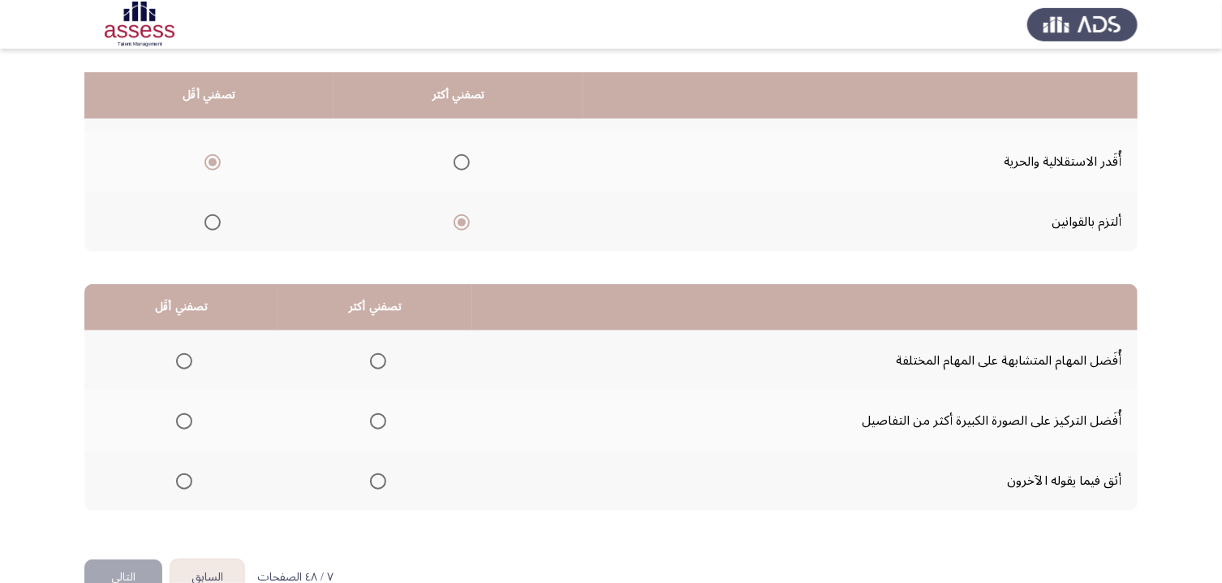
scroll to position [239, 0]
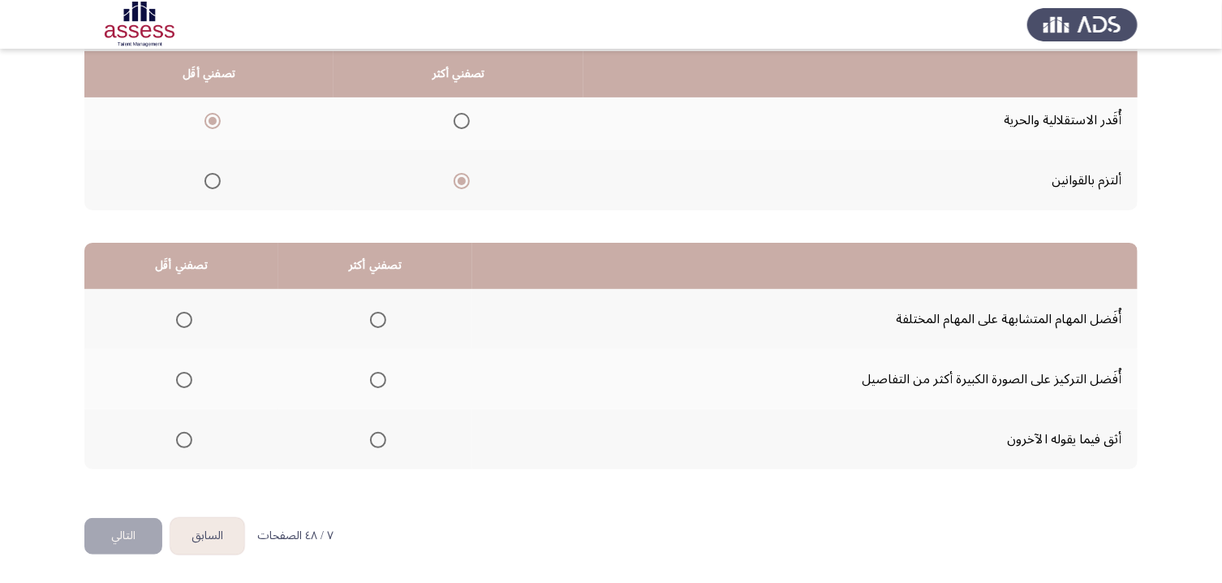
click at [188, 314] on span "Select an option" at bounding box center [184, 320] width 16 height 16
click at [188, 314] on input "Select an option" at bounding box center [184, 320] width 16 height 16
click at [382, 383] on span "Select an option" at bounding box center [378, 380] width 16 height 16
click at [382, 383] on input "Select an option" at bounding box center [378, 380] width 16 height 16
click at [131, 486] on button "التالي" at bounding box center [123, 536] width 78 height 37
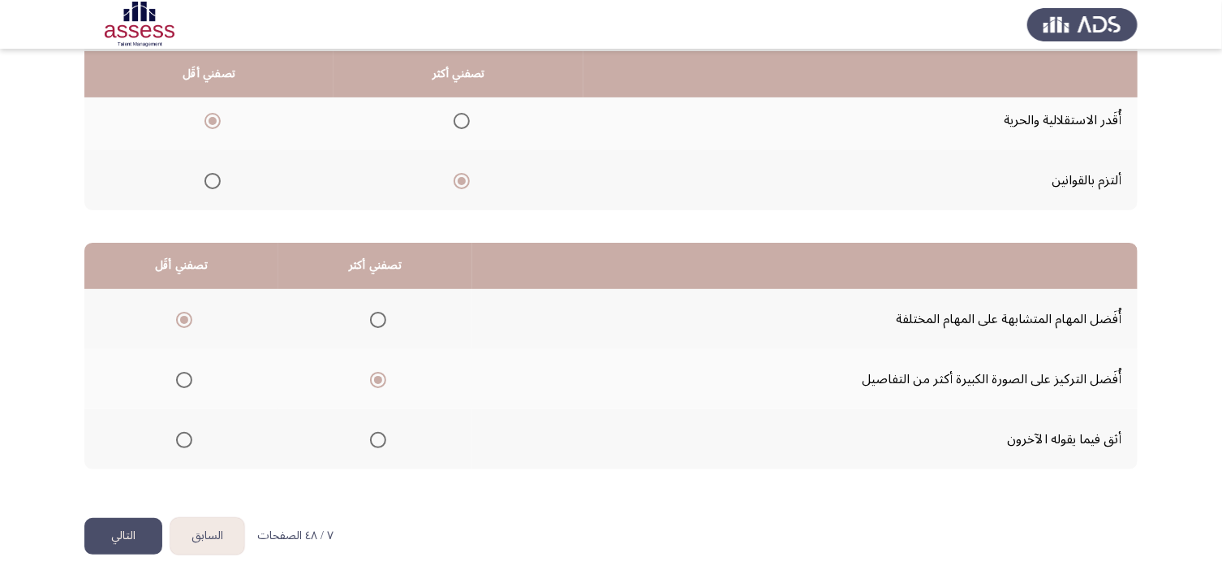
scroll to position [0, 0]
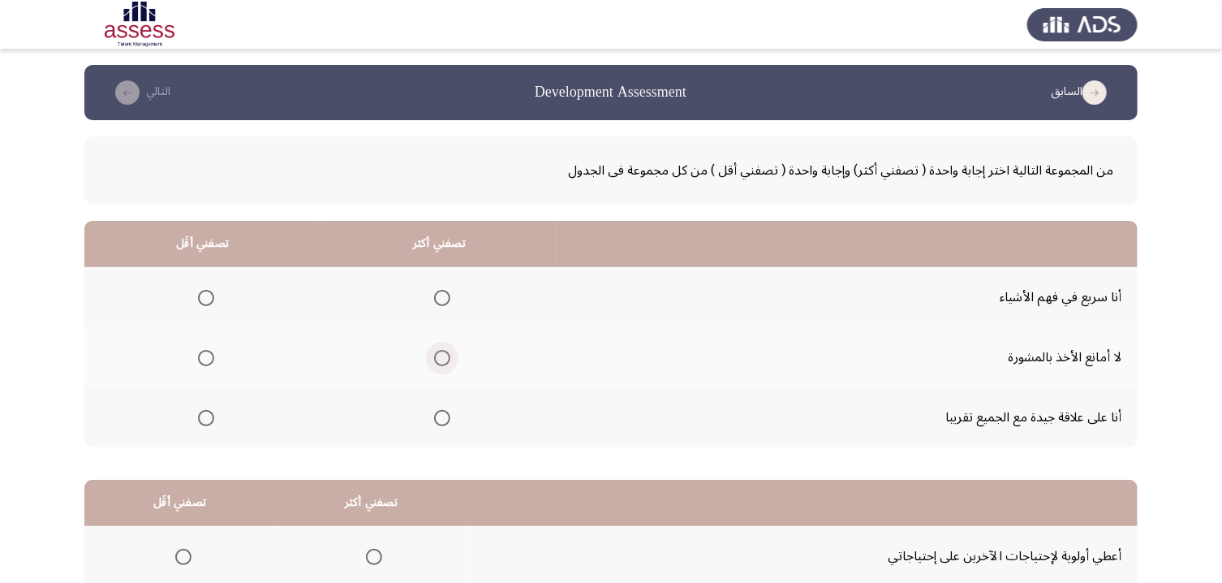
click at [451, 362] on span "Select an option" at bounding box center [442, 358] width 16 height 16
click at [451, 362] on input "Select an option" at bounding box center [442, 358] width 16 height 16
click at [203, 433] on th at bounding box center [202, 417] width 236 height 60
click at [205, 425] on span "Select an option" at bounding box center [206, 418] width 16 height 16
click at [205, 425] on input "Select an option" at bounding box center [206, 418] width 16 height 16
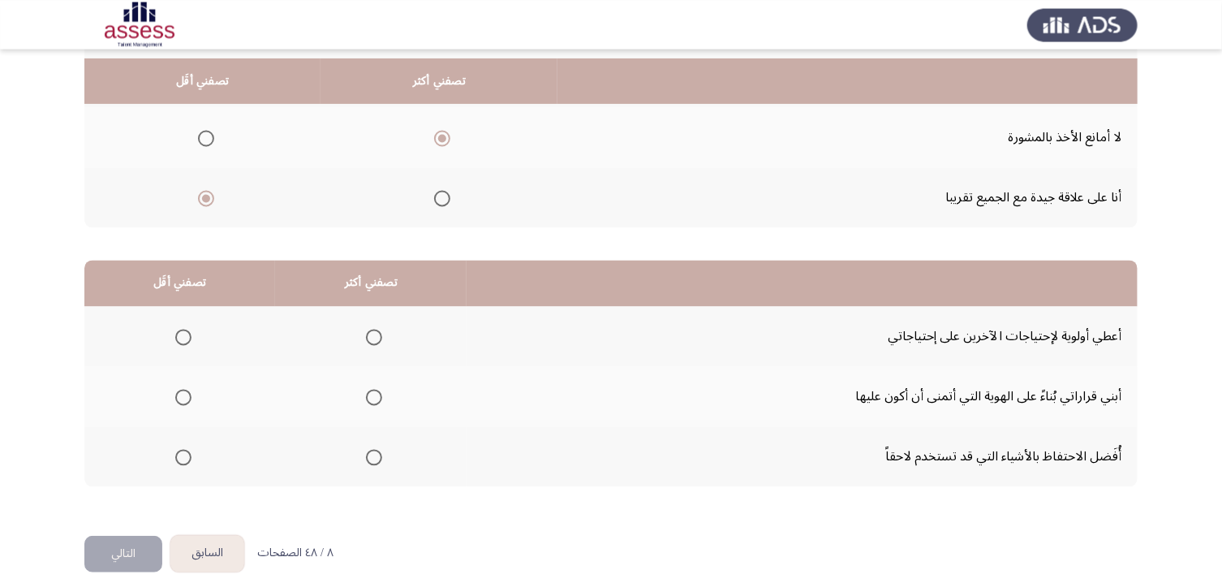
scroll to position [239, 0]
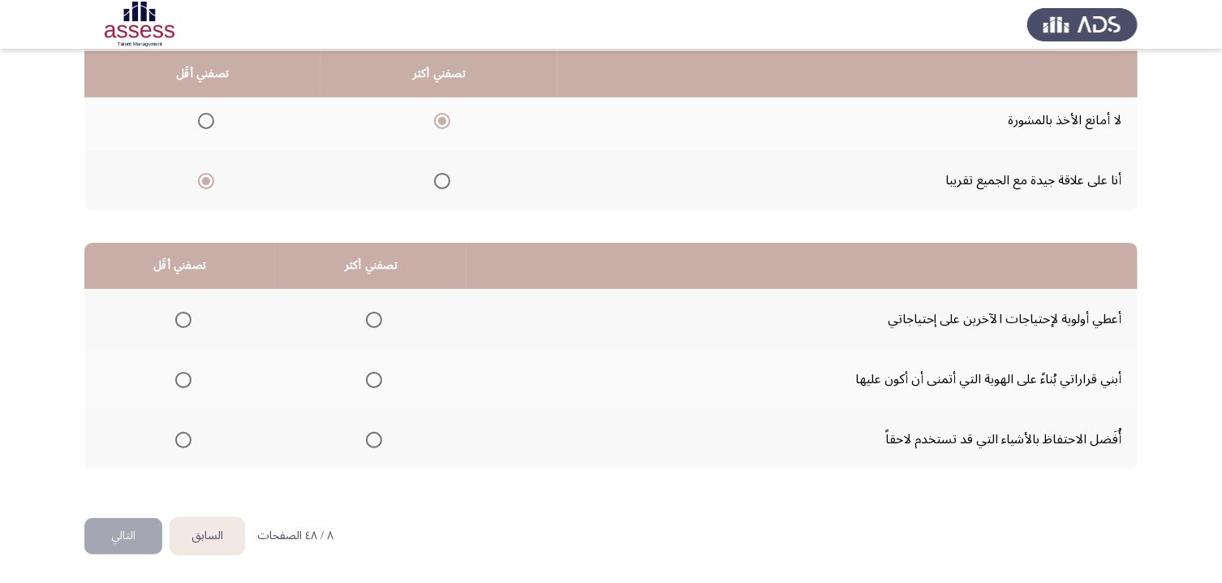
click at [382, 375] on span "Select an option" at bounding box center [374, 380] width 16 height 16
click at [382, 375] on input "Select an option" at bounding box center [374, 380] width 16 height 16
click at [199, 444] on th at bounding box center [179, 439] width 191 height 60
click at [189, 442] on span "Select an option" at bounding box center [183, 440] width 16 height 16
click at [189, 442] on input "Select an option" at bounding box center [183, 440] width 16 height 16
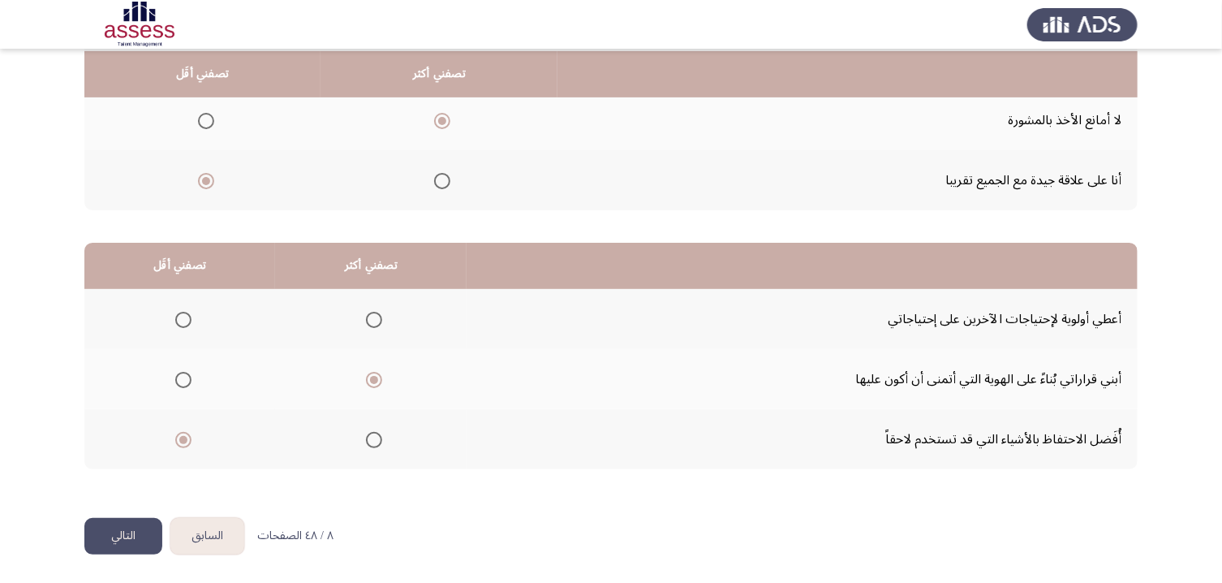
click at [131, 486] on button "التالي" at bounding box center [123, 536] width 78 height 37
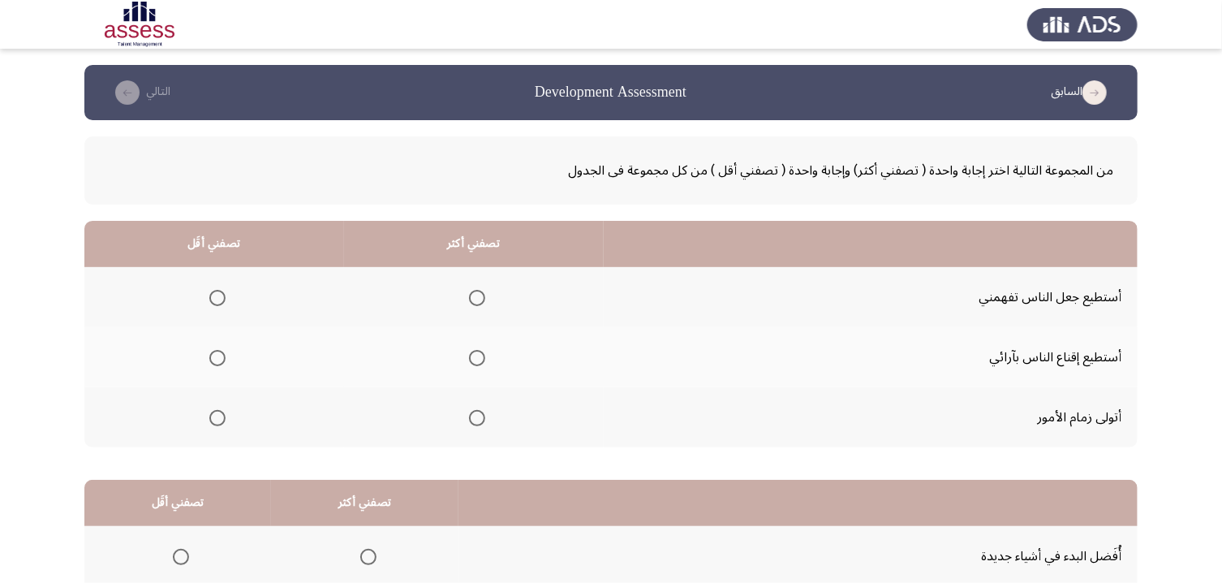
click at [484, 422] on span "Select an option" at bounding box center [477, 418] width 16 height 16
click at [484, 422] on input "Select an option" at bounding box center [477, 418] width 16 height 16
click at [213, 300] on span "Select an option" at bounding box center [217, 298] width 16 height 16
click at [213, 300] on input "Select an option" at bounding box center [217, 298] width 16 height 16
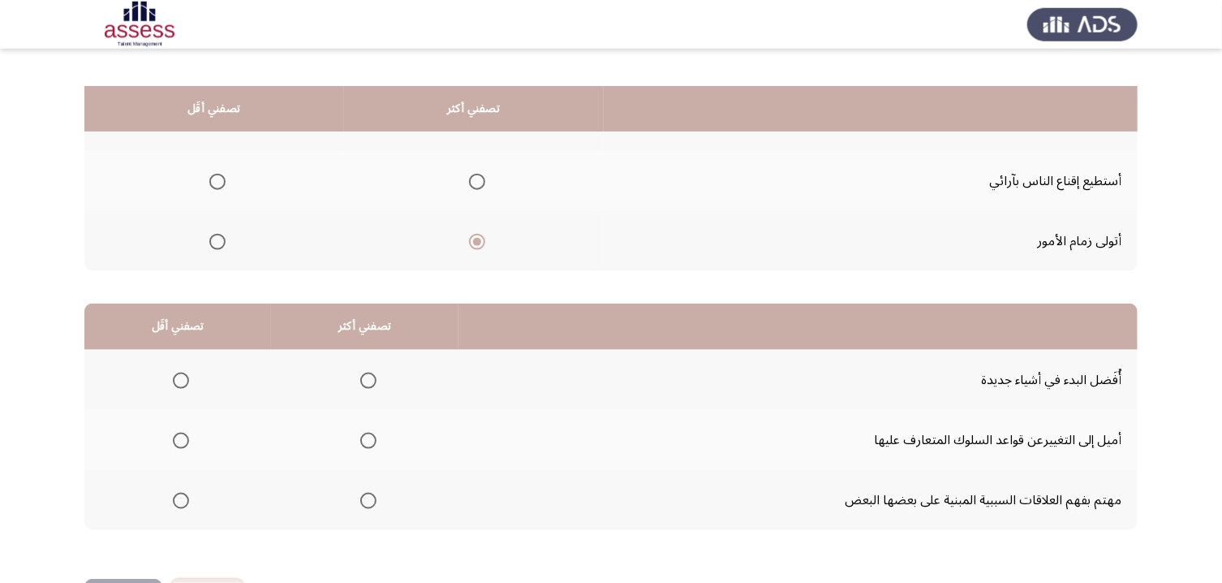
scroll to position [239, 0]
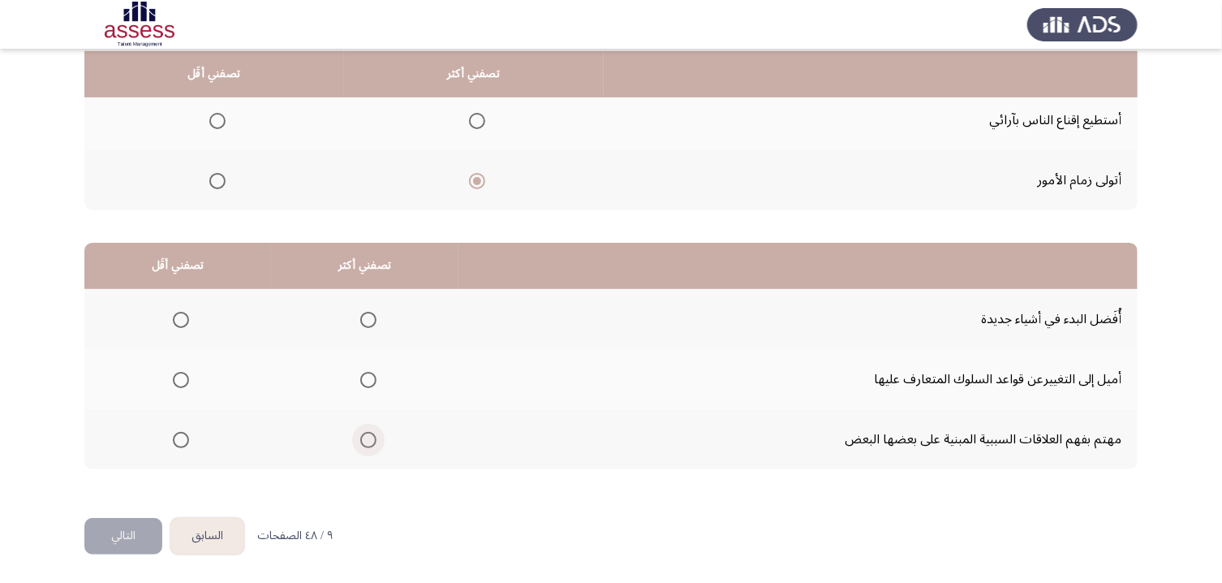
click at [376, 441] on span "Select an option" at bounding box center [368, 440] width 16 height 16
click at [376, 441] on input "Select an option" at bounding box center [368, 440] width 16 height 16
click at [181, 321] on span "Select an option" at bounding box center [181, 320] width 16 height 16
click at [181, 321] on input "Select an option" at bounding box center [181, 320] width 16 height 16
click at [117, 486] on button "التالي" at bounding box center [123, 536] width 78 height 37
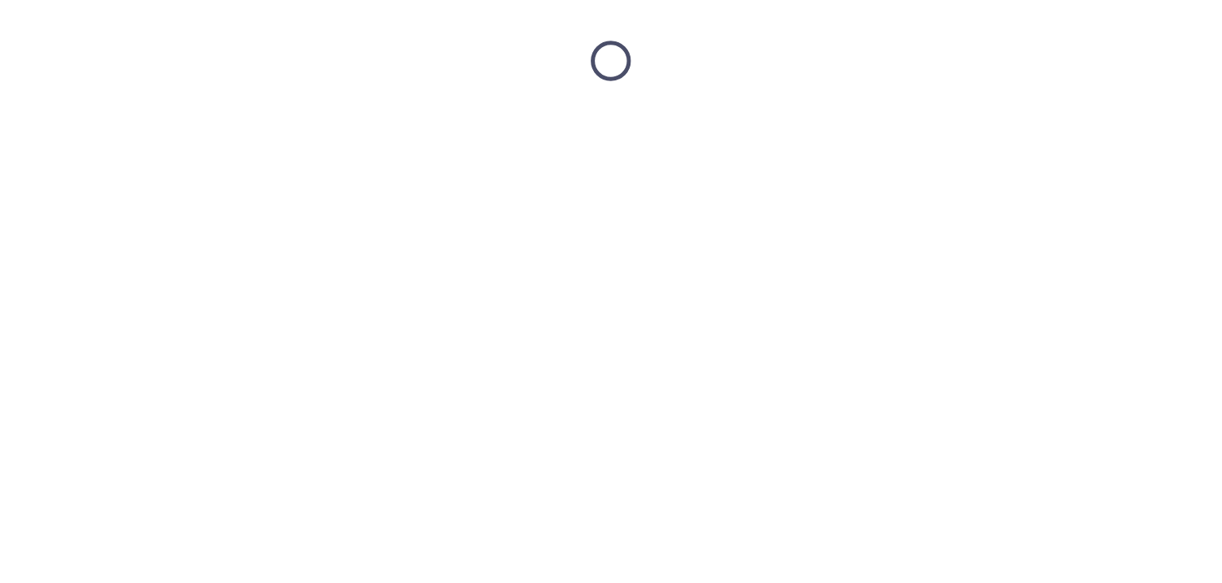
scroll to position [0, 0]
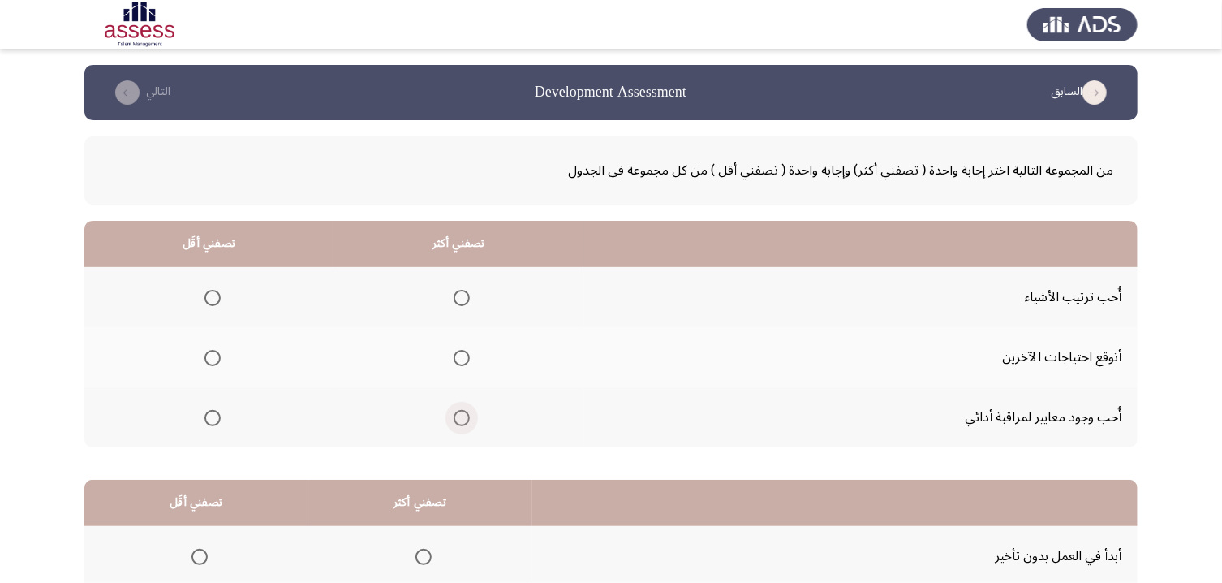
click at [469, 420] on span "Select an option" at bounding box center [462, 418] width 16 height 16
click at [469, 420] on input "Select an option" at bounding box center [462, 418] width 16 height 16
click at [218, 304] on span "Select an option" at bounding box center [213, 298] width 16 height 16
click at [218, 304] on input "Select an option" at bounding box center [213, 298] width 16 height 16
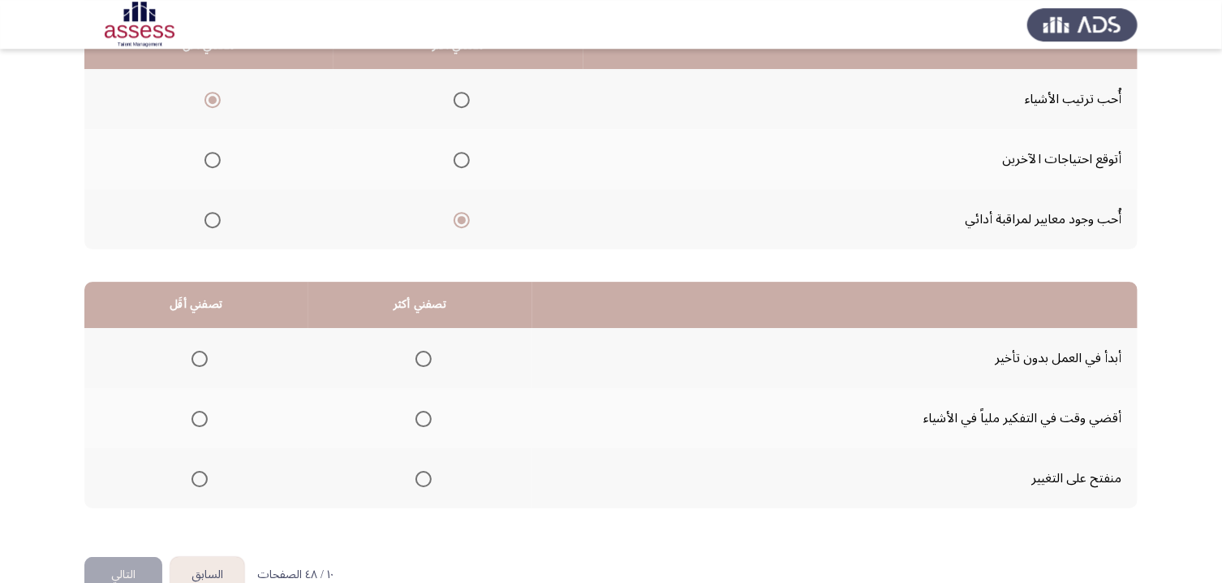
scroll to position [239, 0]
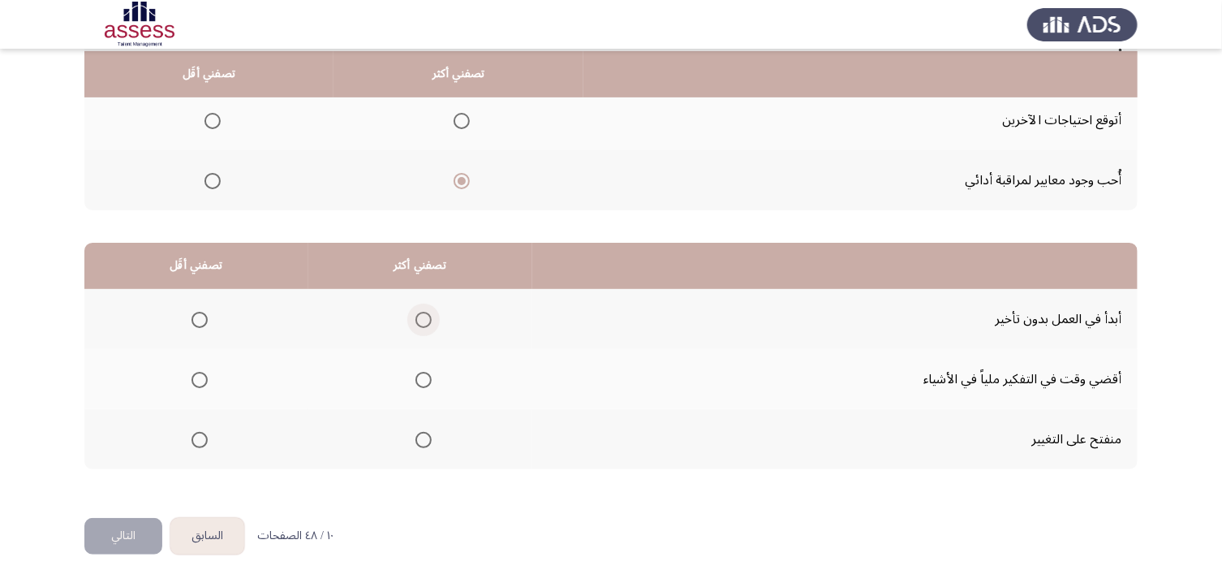
click at [429, 317] on span "Select an option" at bounding box center [424, 320] width 16 height 16
click at [429, 317] on input "Select an option" at bounding box center [424, 320] width 16 height 16
click at [196, 371] on mat-radio-group "Select an option" at bounding box center [196, 379] width 23 height 28
click at [200, 374] on span "Select an option" at bounding box center [200, 380] width 16 height 16
click at [200, 374] on input "Select an option" at bounding box center [200, 380] width 16 height 16
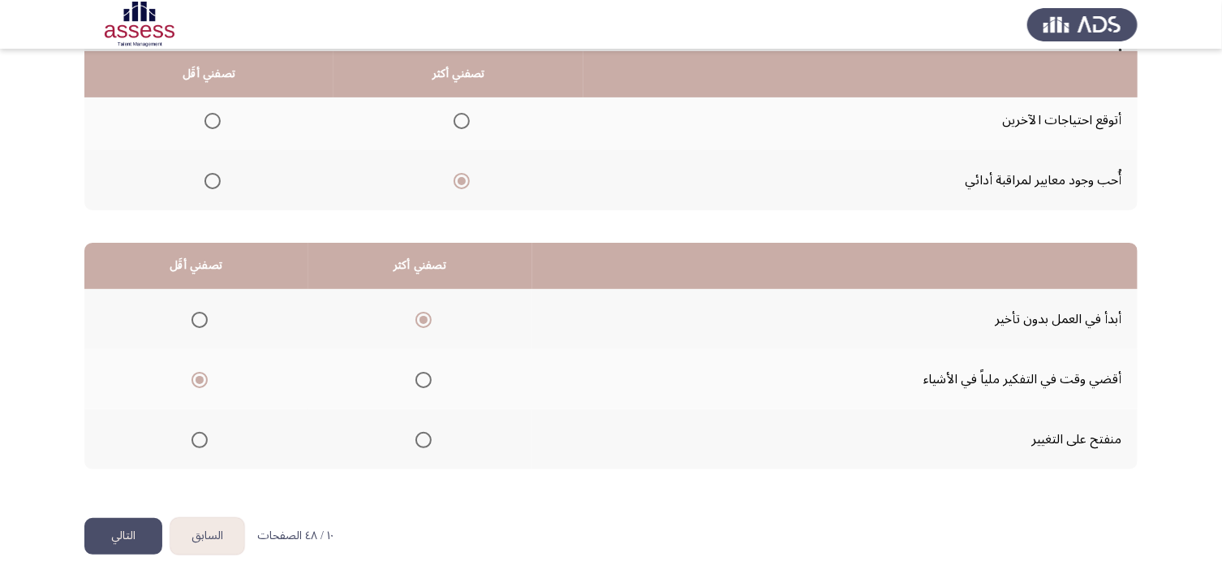
drag, startPoint x: 142, startPoint y: 515, endPoint x: 139, endPoint y: 525, distance: 11.0
click at [139, 486] on button "التالي" at bounding box center [123, 536] width 78 height 37
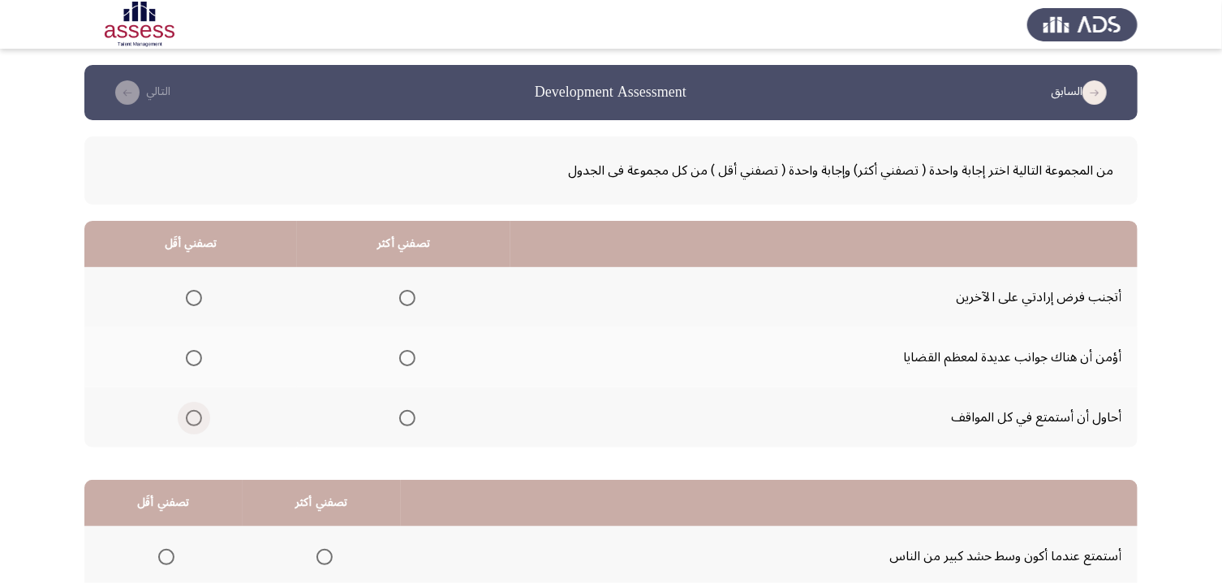
click at [196, 423] on span "Select an option" at bounding box center [194, 418] width 16 height 16
click at [196, 423] on input "Select an option" at bounding box center [194, 418] width 16 height 16
click at [416, 286] on mat-radio-group "Select an option" at bounding box center [404, 297] width 23 height 28
click at [423, 306] on th at bounding box center [403, 297] width 213 height 60
click at [416, 303] on span "Select an option" at bounding box center [407, 298] width 16 height 16
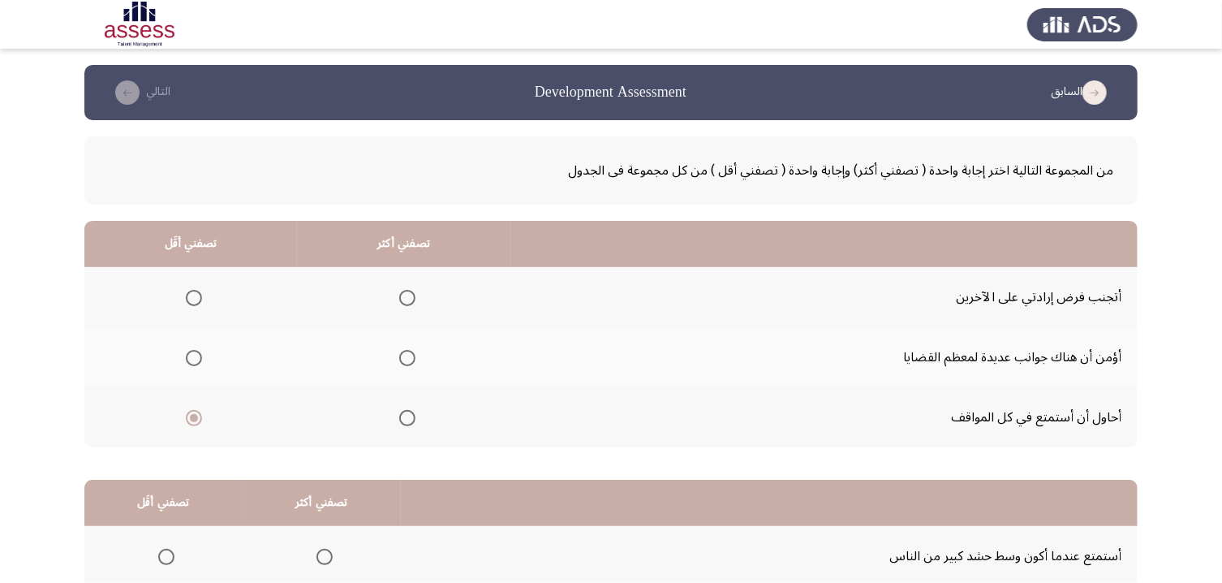
click at [416, 303] on input "Select an option" at bounding box center [407, 298] width 16 height 16
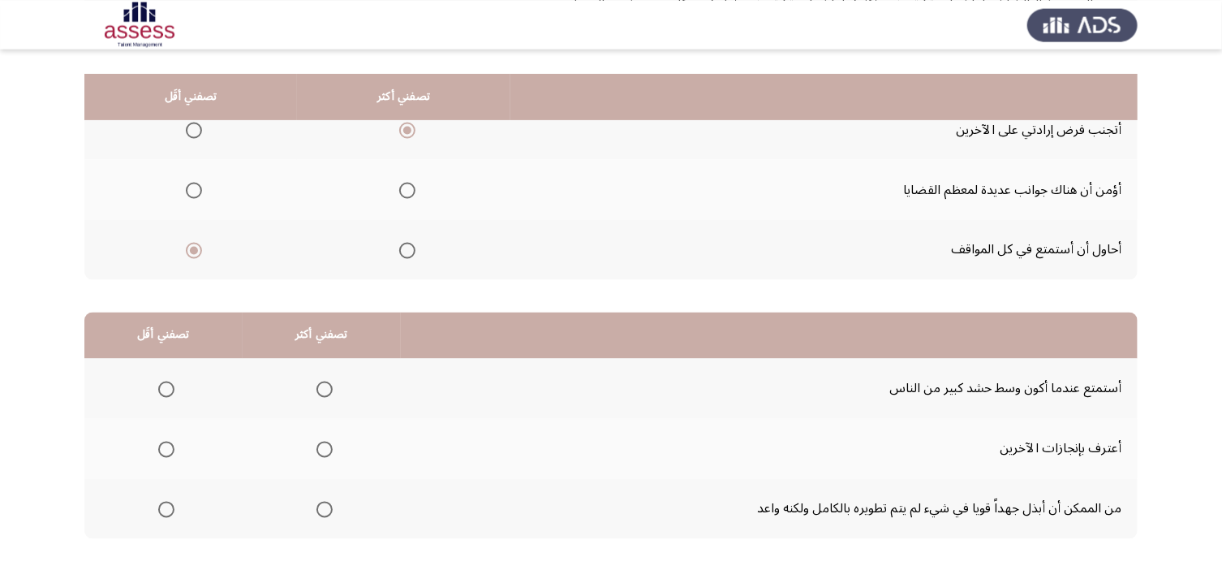
scroll to position [230, 0]
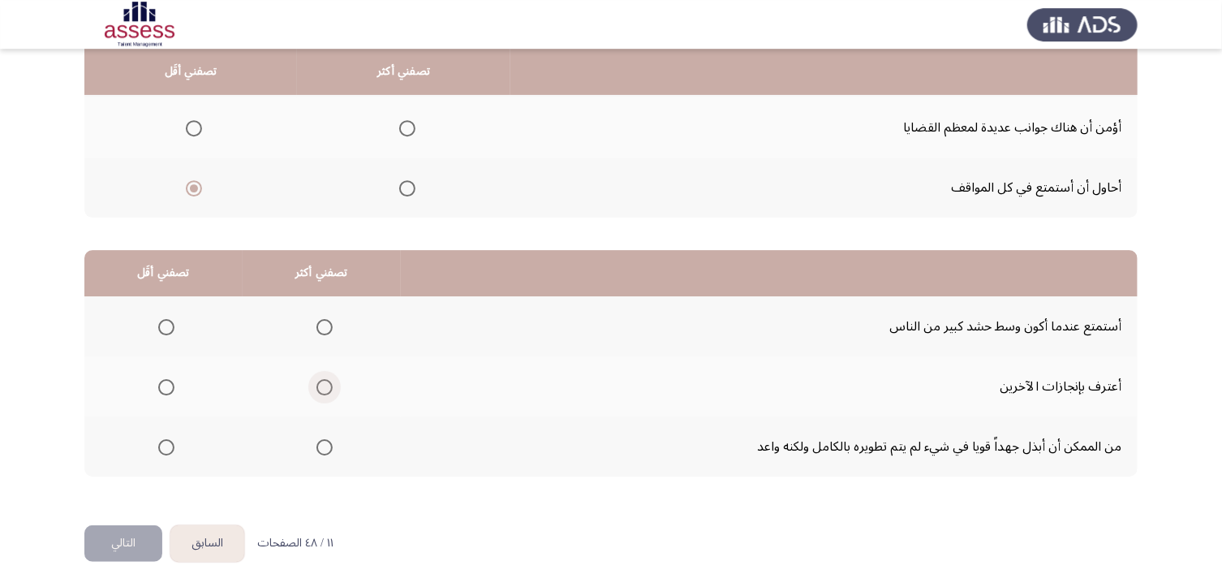
click at [328, 393] on span "Select an option" at bounding box center [325, 387] width 16 height 16
click at [328, 393] on input "Select an option" at bounding box center [325, 387] width 16 height 16
click at [171, 323] on span "Select an option" at bounding box center [166, 327] width 16 height 16
click at [171, 323] on input "Select an option" at bounding box center [166, 327] width 16 height 16
click at [125, 486] on button "التالي" at bounding box center [123, 543] width 78 height 37
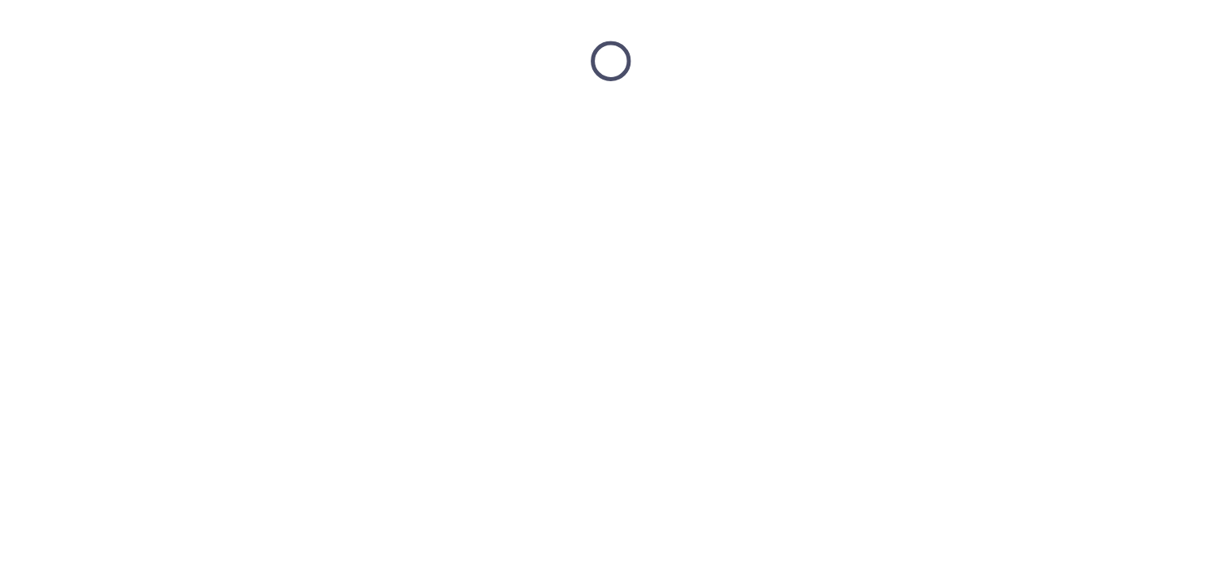
scroll to position [0, 0]
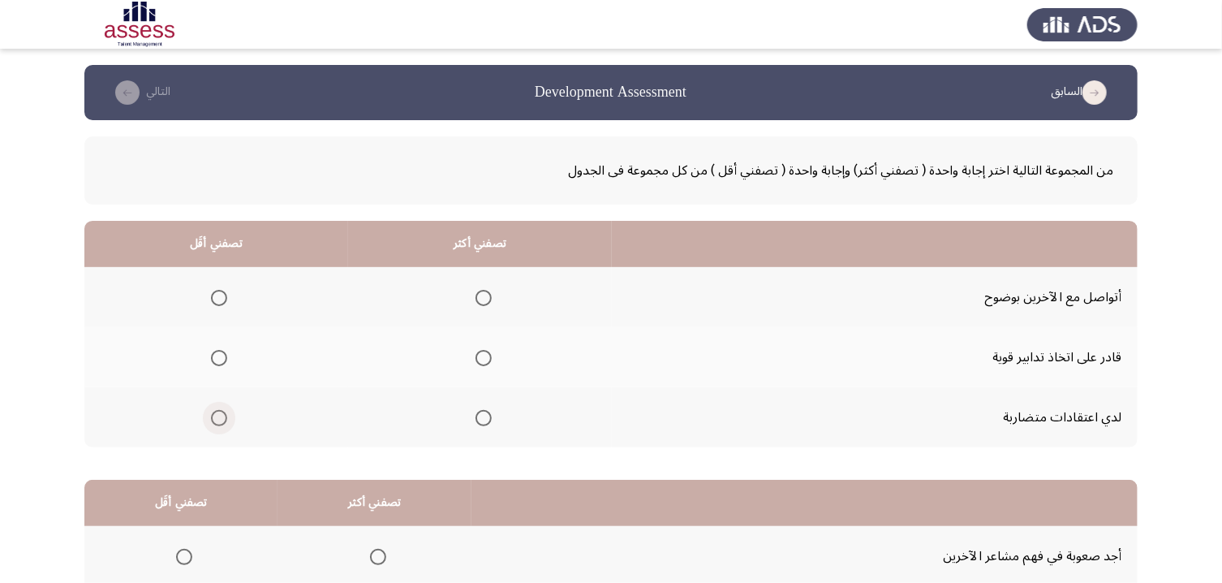
click at [221, 417] on span "Select an option" at bounding box center [219, 418] width 16 height 16
click at [221, 417] on input "Select an option" at bounding box center [219, 418] width 16 height 16
click at [492, 298] on span "Select an option" at bounding box center [484, 298] width 16 height 16
click at [492, 298] on input "Select an option" at bounding box center [484, 298] width 16 height 16
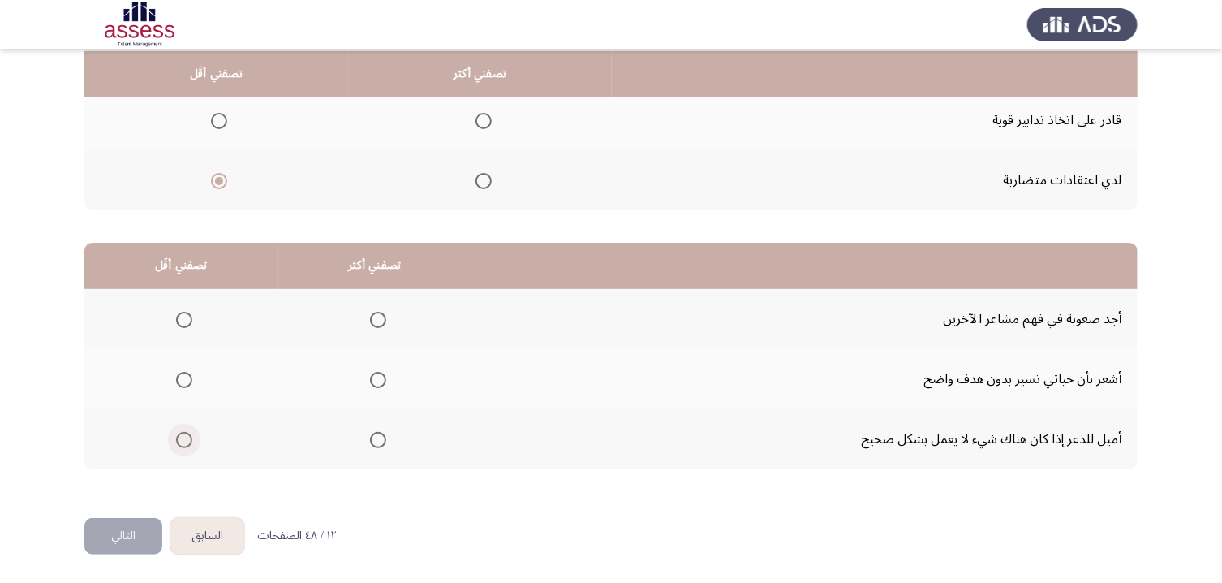
click at [192, 437] on span "Select an option" at bounding box center [184, 440] width 16 height 16
click at [192, 437] on input "Select an option" at bounding box center [184, 440] width 16 height 16
click at [386, 317] on span "Select an option" at bounding box center [378, 320] width 16 height 16
click at [386, 317] on input "Select an option" at bounding box center [378, 320] width 16 height 16
click at [126, 486] on button "التالي" at bounding box center [123, 536] width 78 height 37
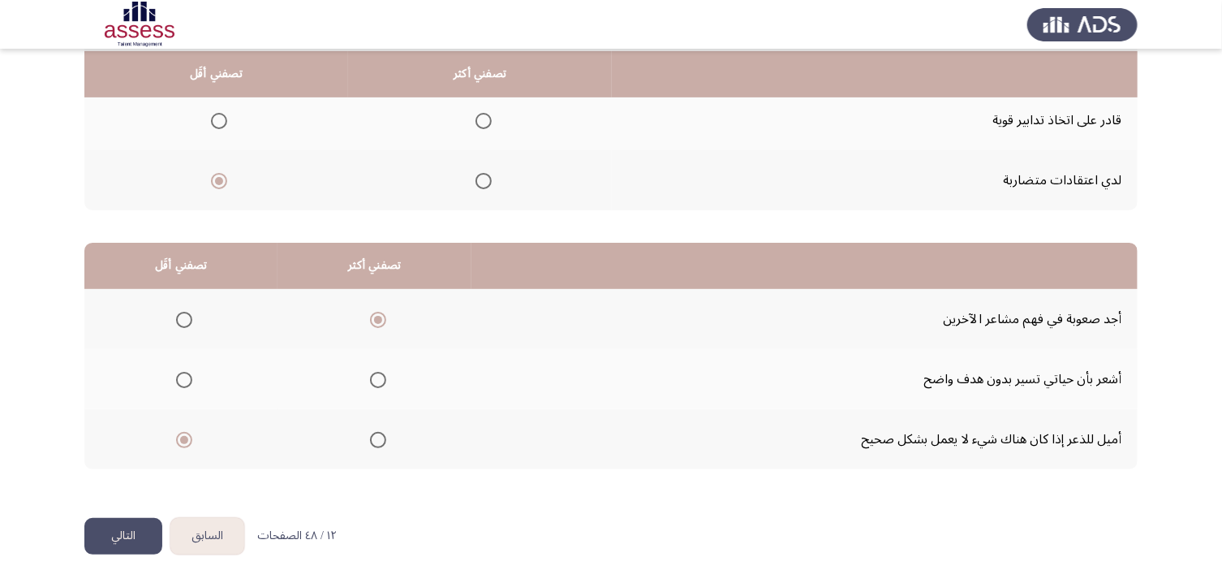
scroll to position [0, 0]
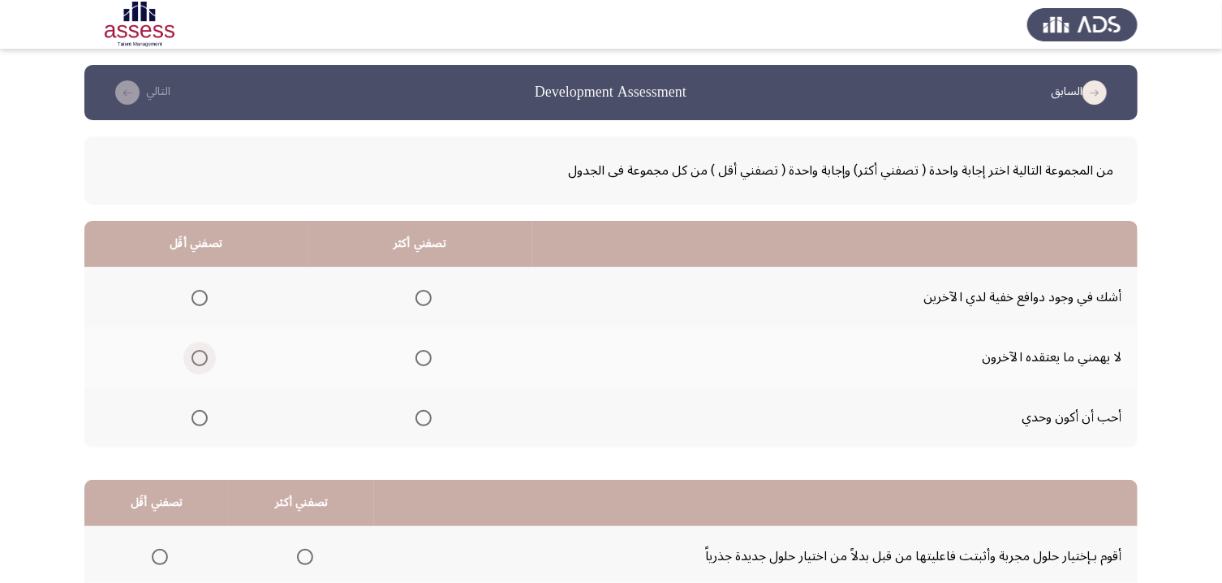
click at [194, 358] on span "Select an option" at bounding box center [200, 358] width 16 height 16
click at [194, 358] on input "Select an option" at bounding box center [200, 358] width 16 height 16
click at [432, 356] on span "Select an option" at bounding box center [424, 358] width 16 height 16
click at [432, 356] on input "Select an option" at bounding box center [424, 358] width 16 height 16
click at [200, 296] on span "Select an option" at bounding box center [200, 298] width 16 height 16
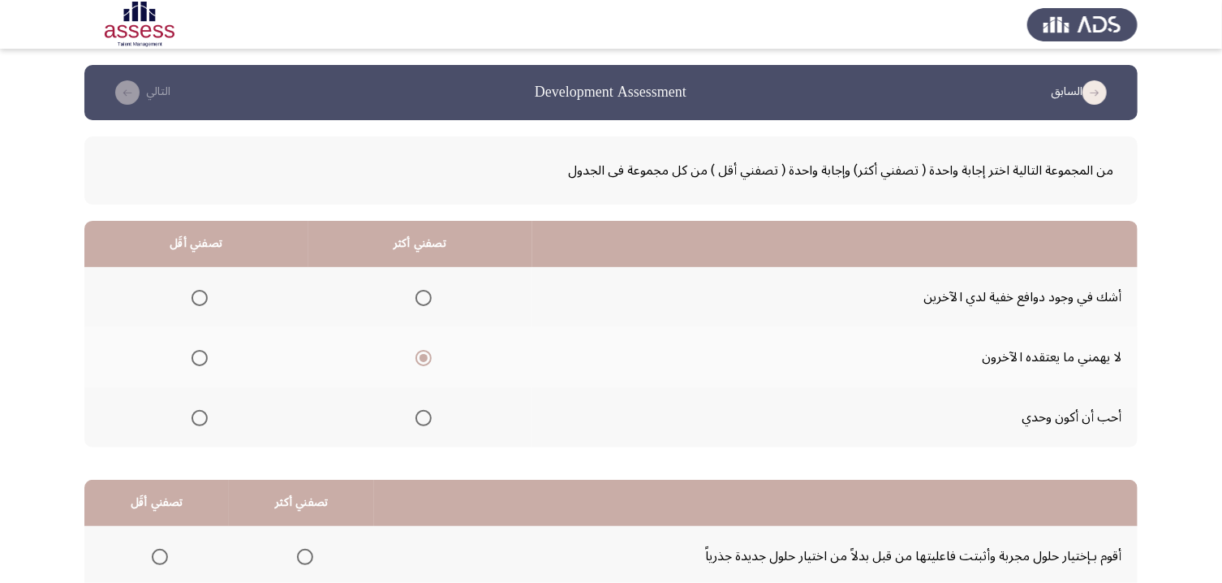
click at [200, 296] on input "Select an option" at bounding box center [200, 298] width 16 height 16
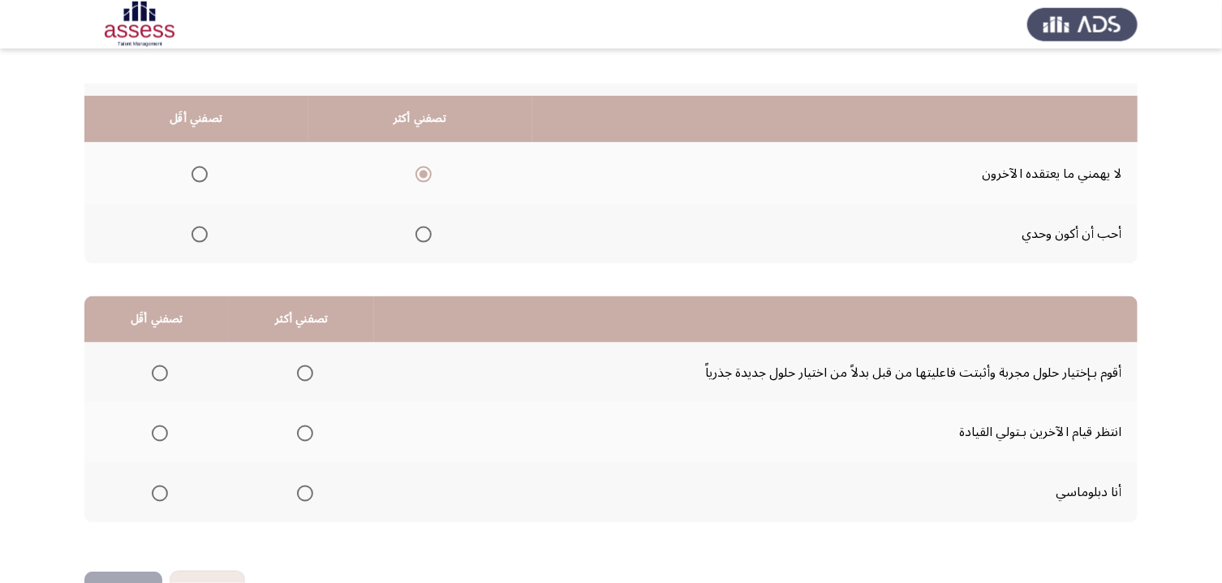
scroll to position [239, 0]
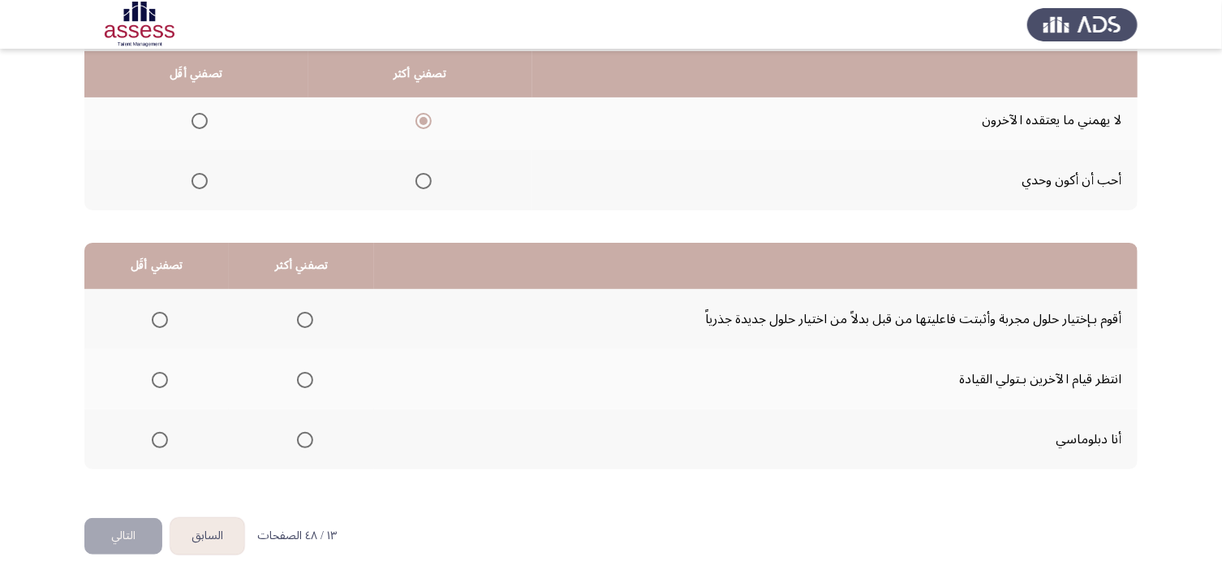
click at [313, 313] on span "Select an option" at bounding box center [305, 320] width 16 height 16
click at [313, 313] on input "Select an option" at bounding box center [305, 320] width 16 height 16
click at [166, 383] on span "Select an option" at bounding box center [160, 380] width 16 height 16
click at [166, 383] on input "Select an option" at bounding box center [160, 380] width 16 height 16
click at [133, 486] on button "التالي" at bounding box center [123, 536] width 78 height 37
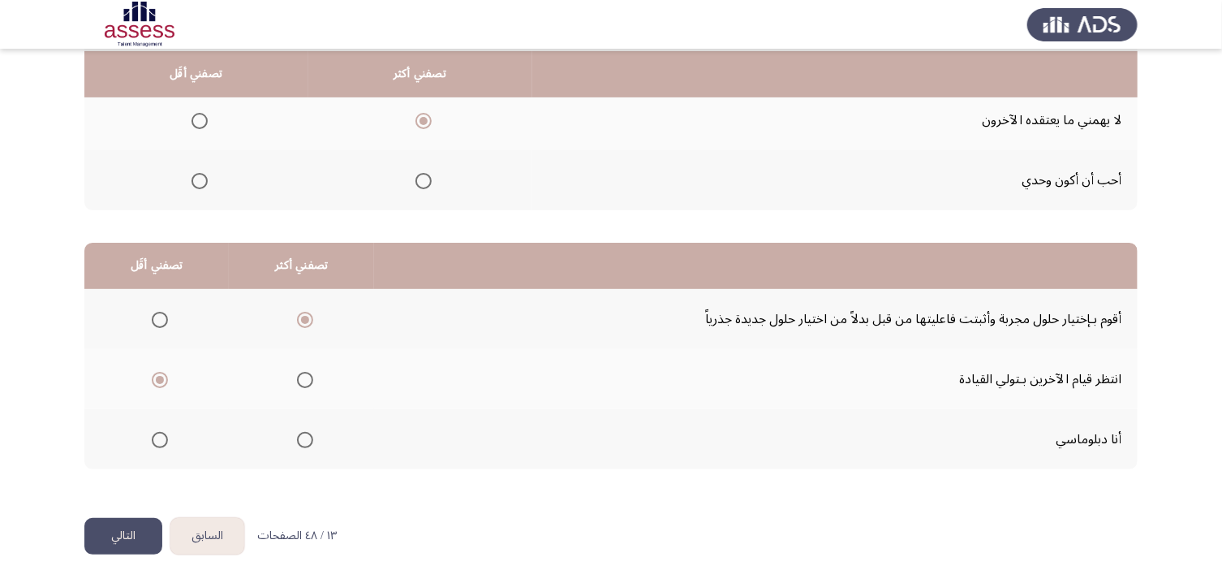
scroll to position [0, 0]
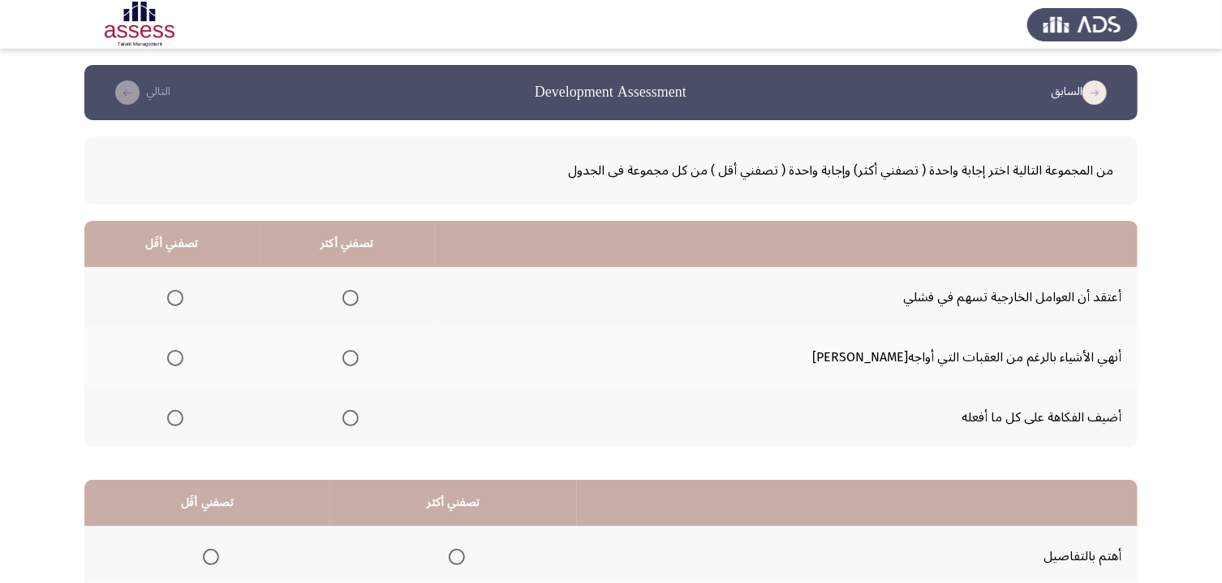
click at [359, 370] on mat-radio-group "Select an option" at bounding box center [347, 357] width 23 height 28
click at [359, 363] on span "Select an option" at bounding box center [351, 358] width 16 height 16
click at [359, 363] on input "Select an option" at bounding box center [351, 358] width 16 height 16
click at [183, 414] on span "Select an option" at bounding box center [175, 418] width 16 height 16
click at [183, 414] on input "Select an option" at bounding box center [175, 418] width 16 height 16
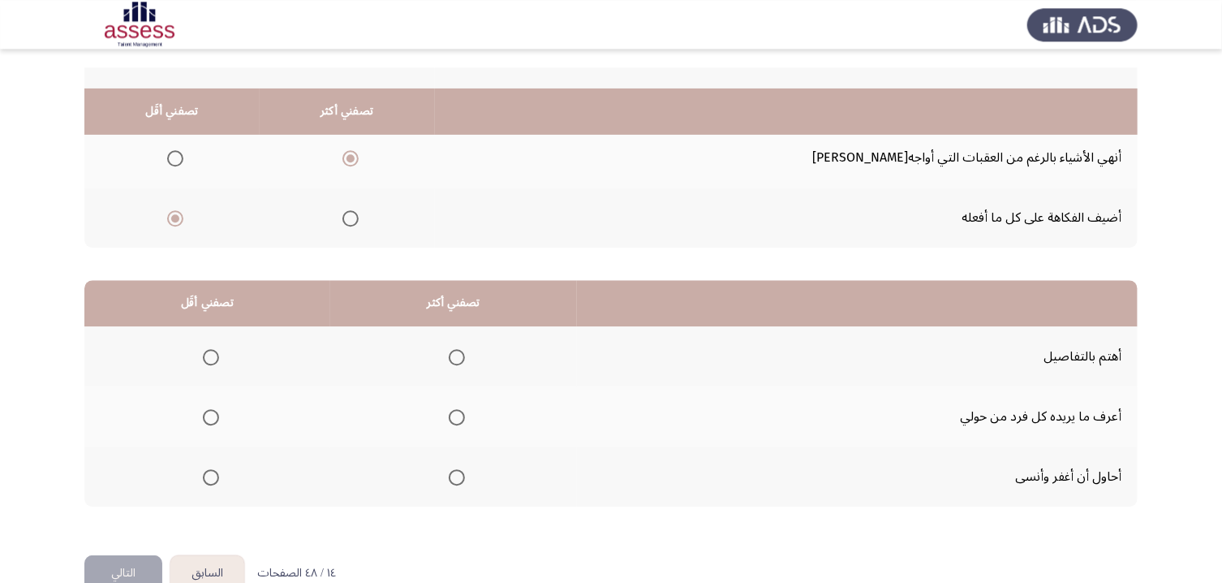
scroll to position [239, 0]
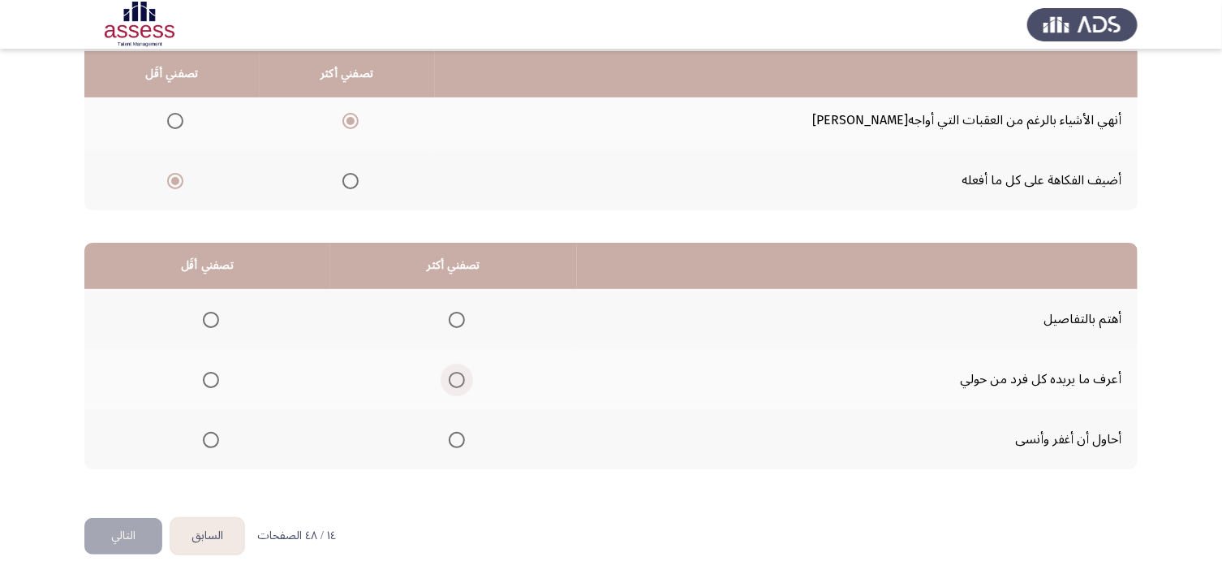
click at [460, 383] on span "Select an option" at bounding box center [457, 380] width 16 height 16
click at [460, 383] on input "Select an option" at bounding box center [457, 380] width 16 height 16
click at [465, 324] on span "Select an option" at bounding box center [457, 320] width 16 height 16
click at [465, 324] on input "Select an option" at bounding box center [457, 320] width 16 height 16
click at [465, 388] on mat-radio-group "Select an option" at bounding box center [453, 379] width 23 height 28
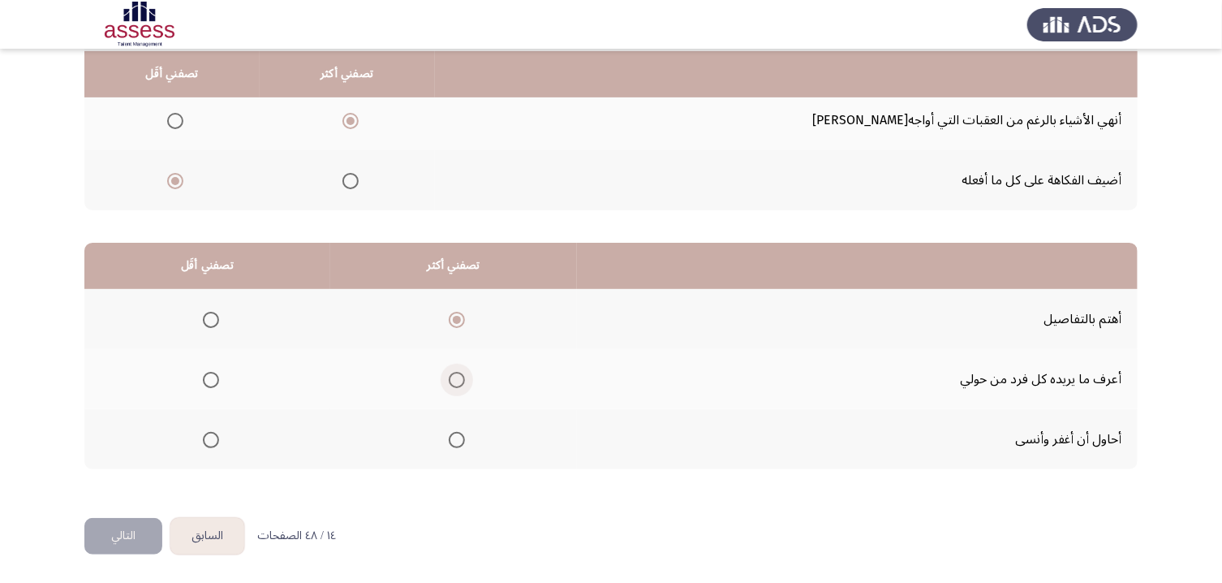
click at [465, 378] on span "Select an option" at bounding box center [457, 380] width 16 height 16
click at [465, 378] on input "Select an option" at bounding box center [457, 380] width 16 height 16
click at [215, 437] on span "Select an option" at bounding box center [211, 440] width 16 height 16
click at [215, 437] on input "Select an option" at bounding box center [211, 440] width 16 height 16
click at [148, 486] on button "التالي" at bounding box center [123, 536] width 78 height 37
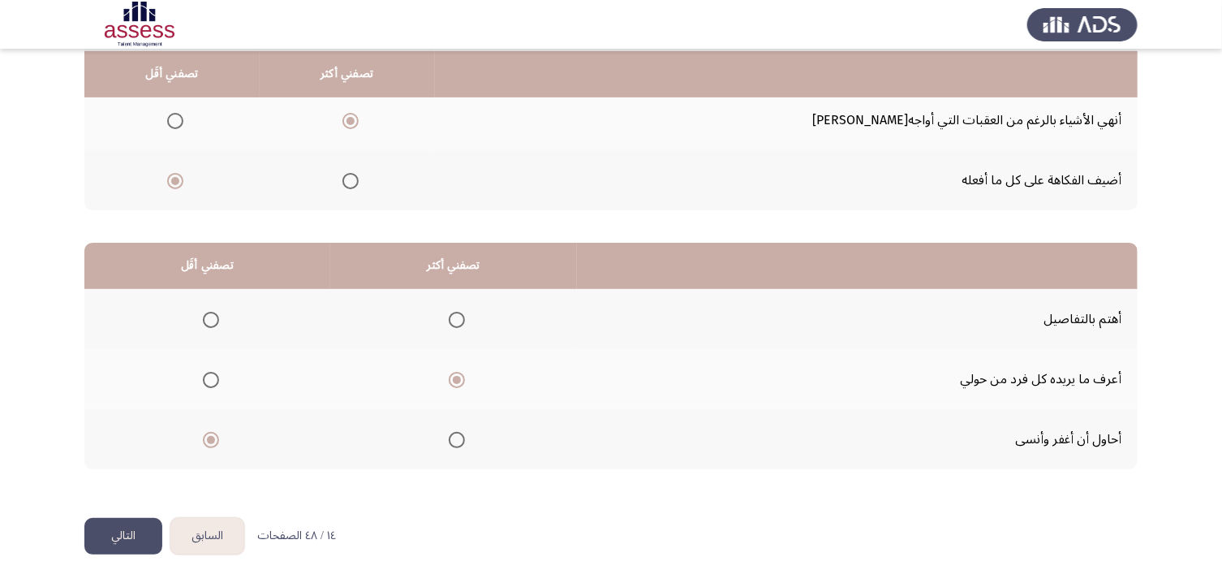
scroll to position [0, 0]
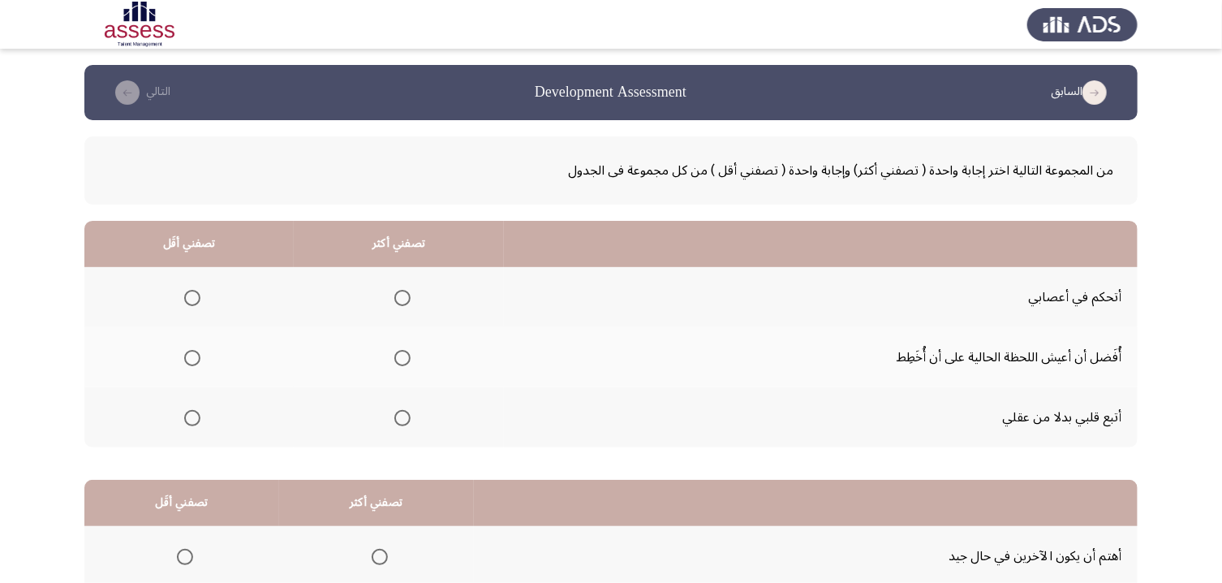
click at [403, 293] on span "Select an option" at bounding box center [402, 298] width 16 height 16
click at [403, 293] on input "Select an option" at bounding box center [402, 298] width 16 height 16
click at [200, 418] on span "Select an option" at bounding box center [192, 418] width 16 height 16
click at [200, 418] on input "Select an option" at bounding box center [192, 418] width 16 height 16
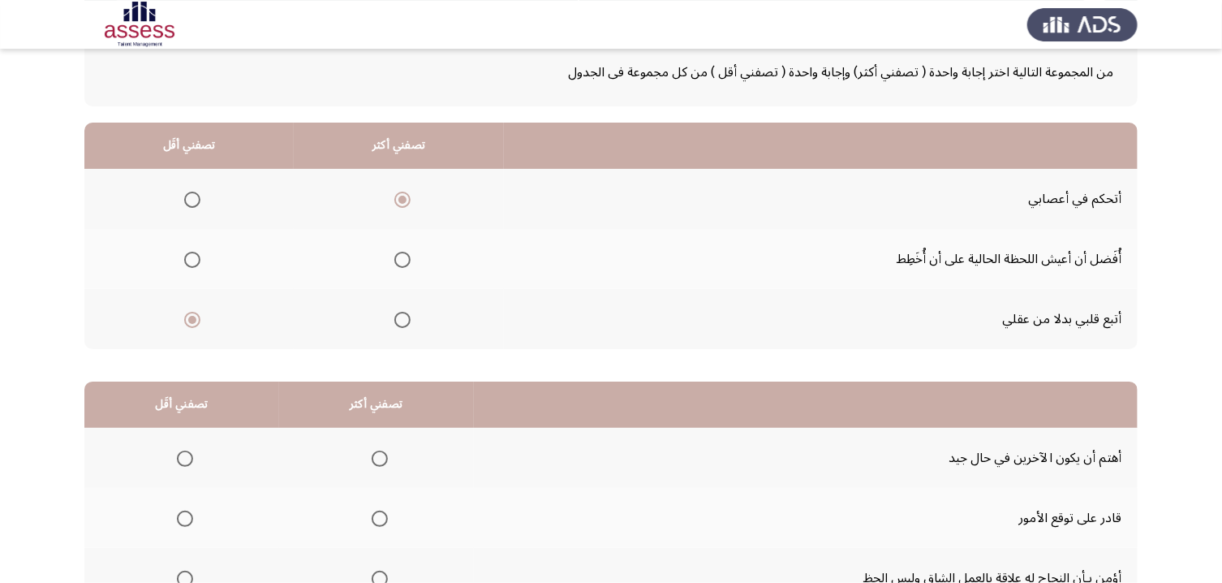
scroll to position [239, 0]
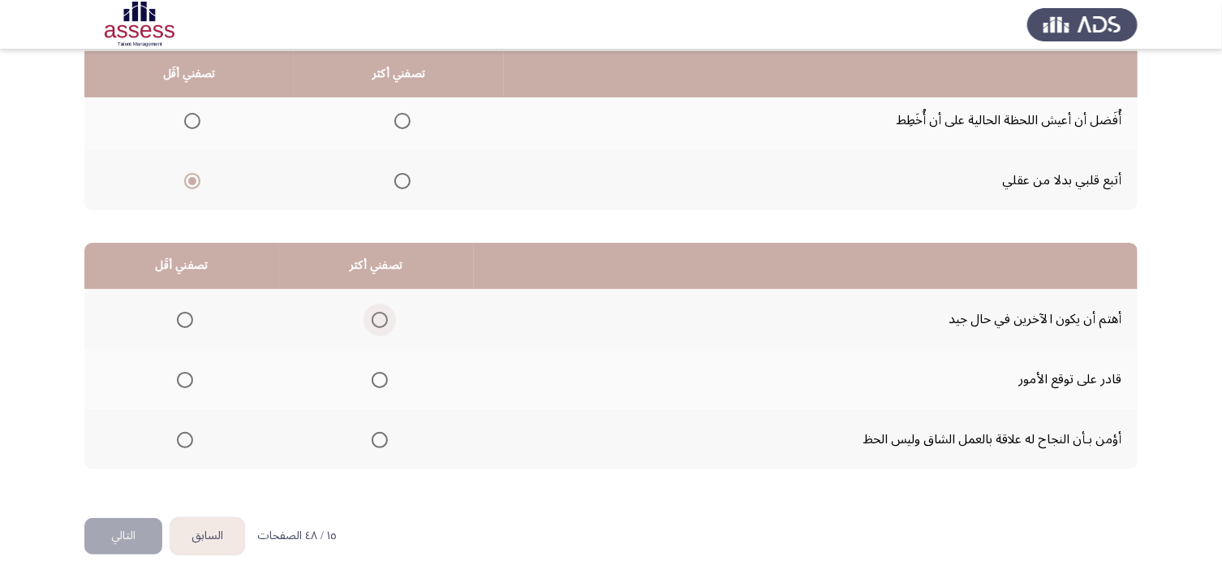
click at [383, 325] on span "Select an option" at bounding box center [380, 320] width 16 height 16
click at [383, 325] on input "Select an option" at bounding box center [380, 320] width 16 height 16
click at [192, 441] on span "Select an option" at bounding box center [185, 440] width 16 height 16
click at [192, 441] on input "Select an option" at bounding box center [185, 440] width 16 height 16
click at [188, 376] on span "Select an option" at bounding box center [185, 380] width 16 height 16
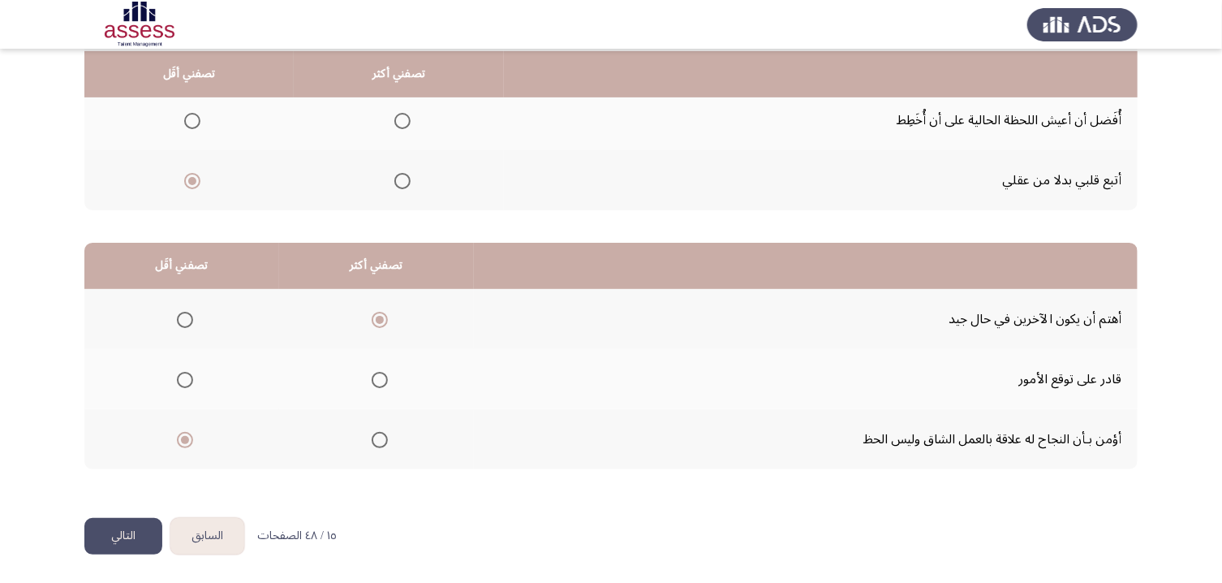
click at [188, 376] on input "Select an option" at bounding box center [185, 380] width 16 height 16
click at [187, 438] on span "Select an option" at bounding box center [185, 440] width 16 height 16
click at [187, 438] on input "Select an option" at bounding box center [185, 440] width 16 height 16
click at [144, 486] on button "التالي" at bounding box center [123, 536] width 78 height 37
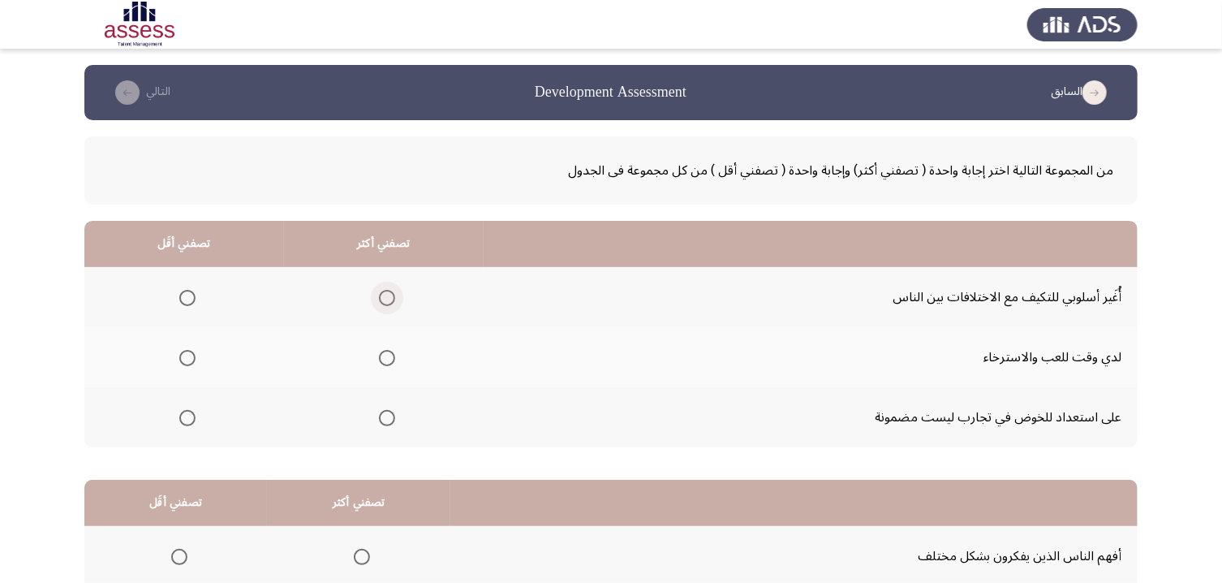
click at [395, 298] on span "Select an option" at bounding box center [387, 298] width 16 height 16
click at [395, 298] on input "Select an option" at bounding box center [387, 298] width 16 height 16
click at [360, 313] on th at bounding box center [384, 297] width 200 height 60
click at [187, 412] on span "Select an option" at bounding box center [187, 418] width 16 height 16
click at [187, 412] on input "Select an option" at bounding box center [187, 418] width 16 height 16
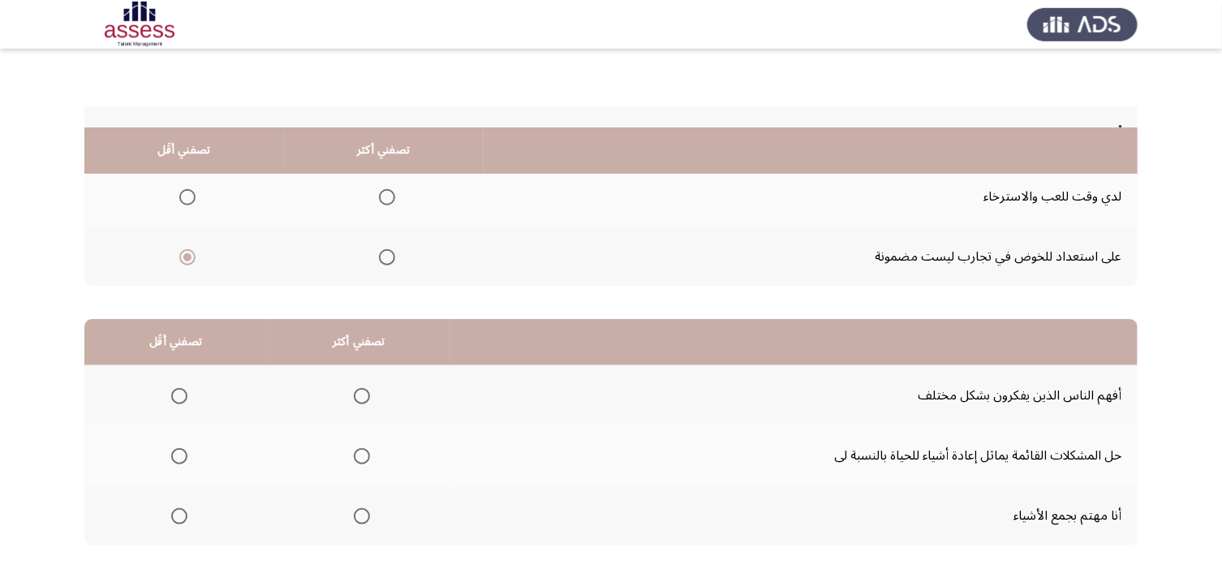
scroll to position [239, 0]
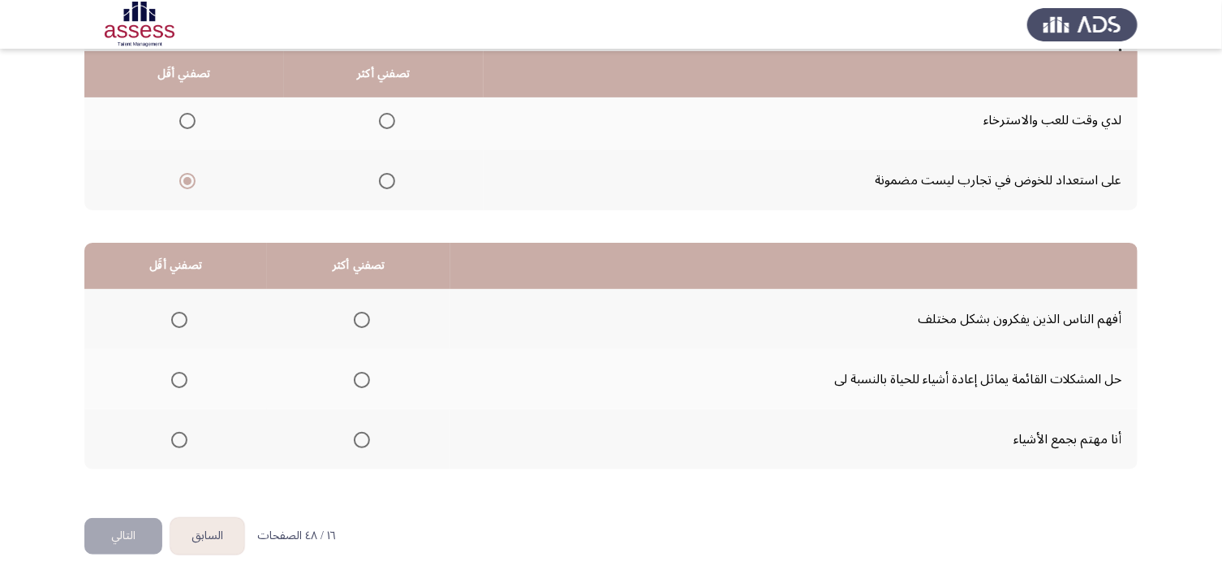
click at [370, 379] on span "Select an option" at bounding box center [362, 380] width 16 height 16
click at [370, 379] on input "Select an option" at bounding box center [362, 380] width 16 height 16
click at [182, 442] on span "Select an option" at bounding box center [179, 440] width 16 height 16
click at [182, 442] on input "Select an option" at bounding box center [179, 440] width 16 height 16
click at [135, 486] on button "التالي" at bounding box center [123, 536] width 78 height 37
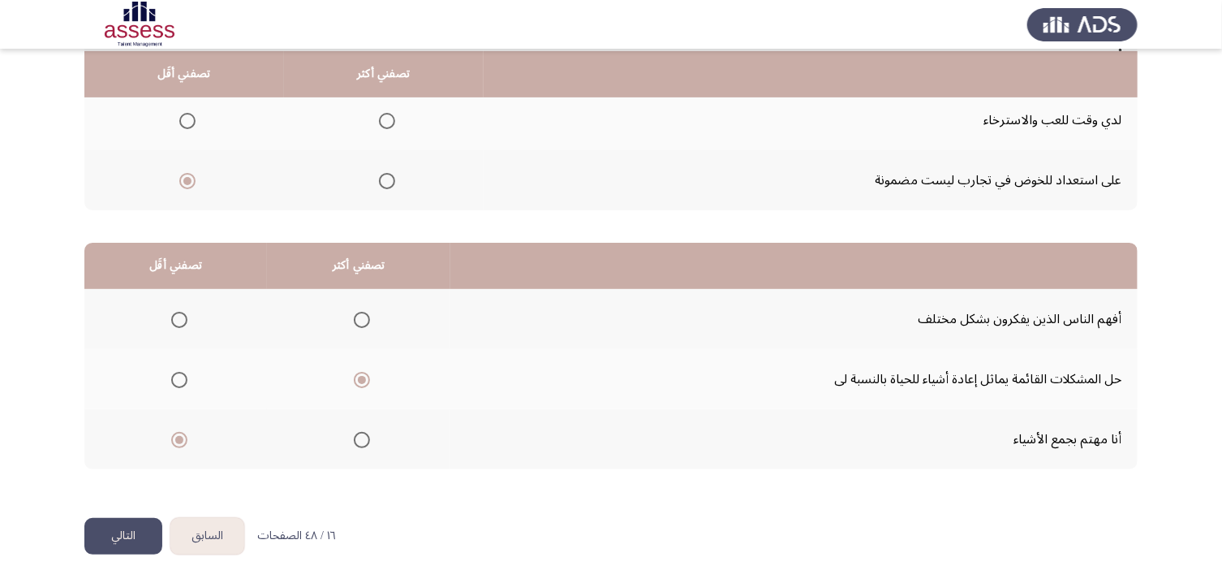
scroll to position [0, 0]
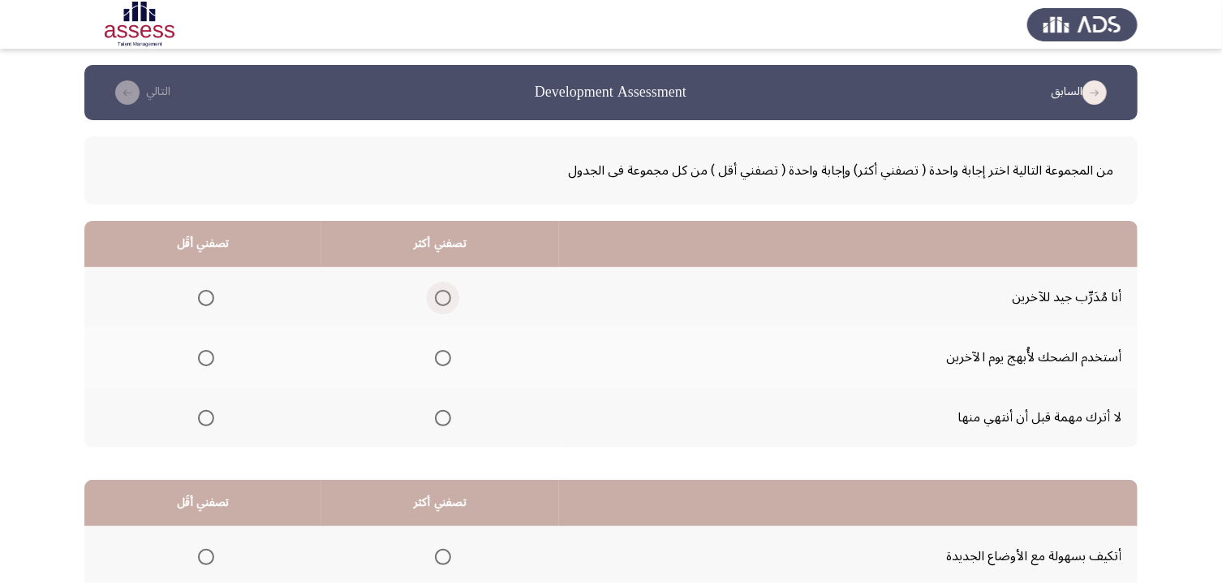
click at [451, 298] on span "Select an option" at bounding box center [443, 298] width 16 height 16
click at [451, 298] on input "Select an option" at bounding box center [443, 298] width 16 height 16
click at [207, 378] on th at bounding box center [202, 357] width 237 height 60
click at [209, 363] on span "Select an option" at bounding box center [206, 358] width 16 height 16
click at [209, 363] on input "Select an option" at bounding box center [206, 358] width 16 height 16
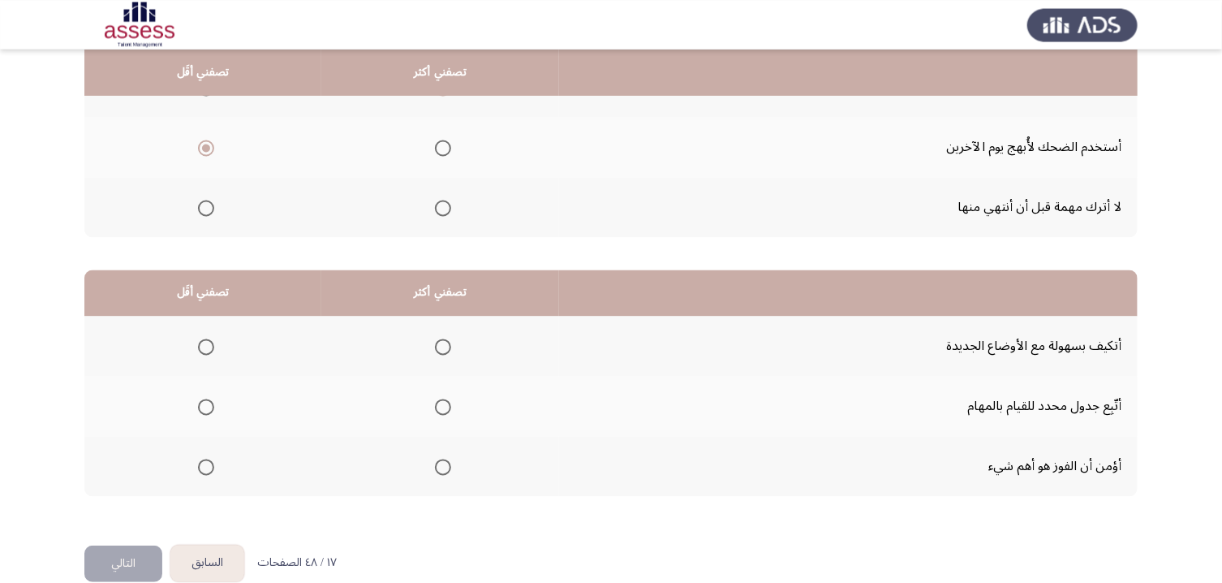
scroll to position [211, 0]
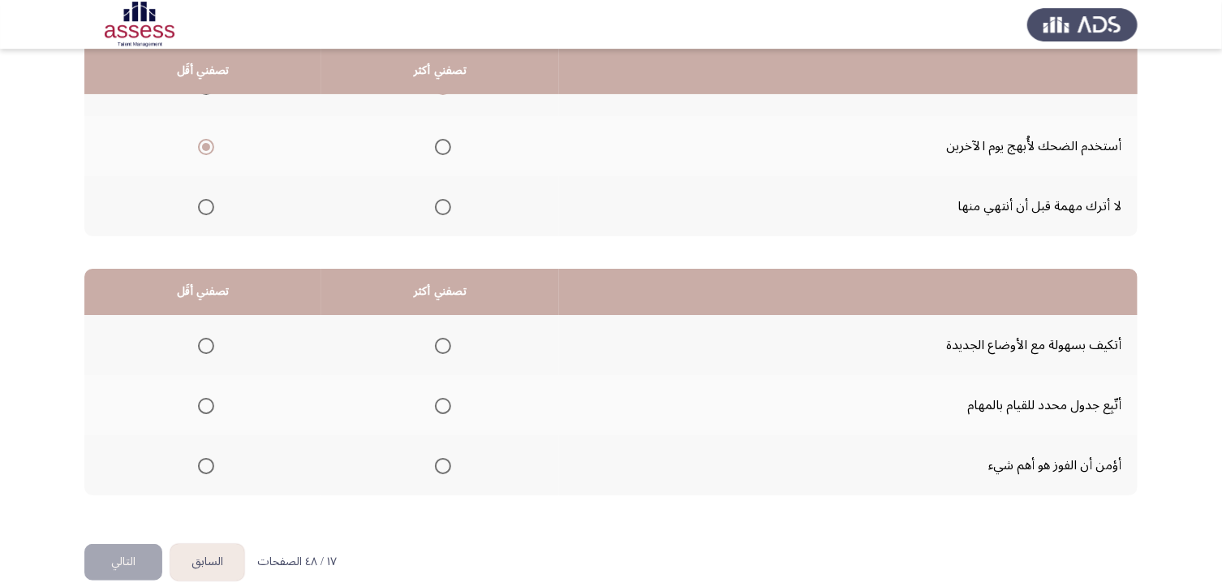
click at [451, 354] on span "Select an option" at bounding box center [443, 346] width 16 height 16
click at [451, 354] on input "Select an option" at bounding box center [443, 346] width 16 height 16
click at [204, 472] on span "Select an option" at bounding box center [206, 466] width 16 height 16
click at [204, 472] on input "Select an option" at bounding box center [206, 466] width 16 height 16
click at [137, 486] on button "التالي" at bounding box center [123, 562] width 78 height 37
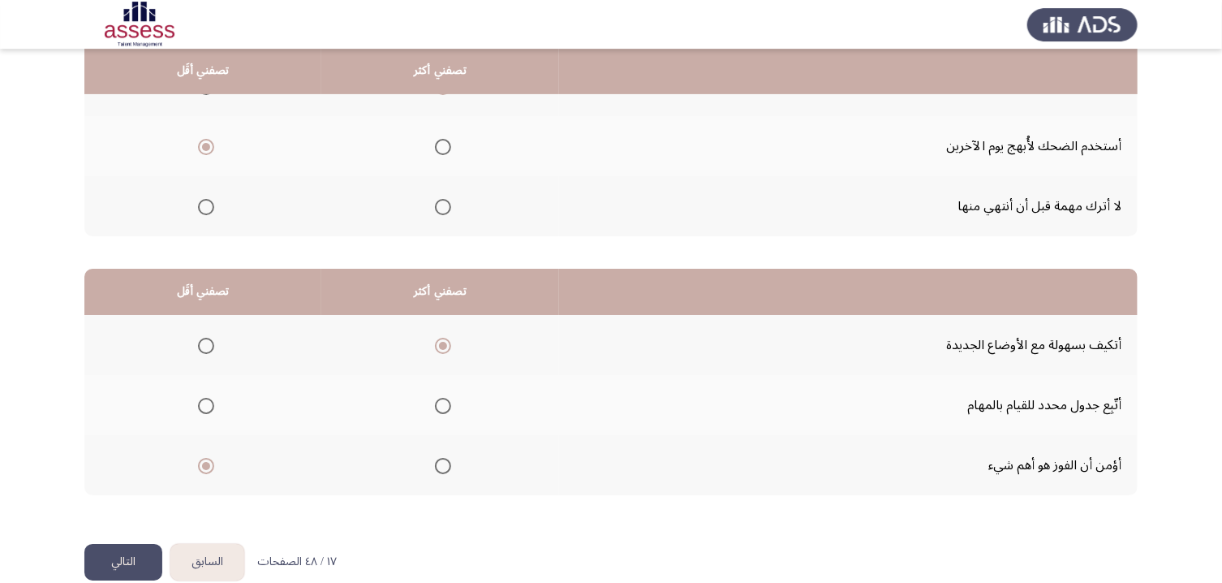
scroll to position [0, 0]
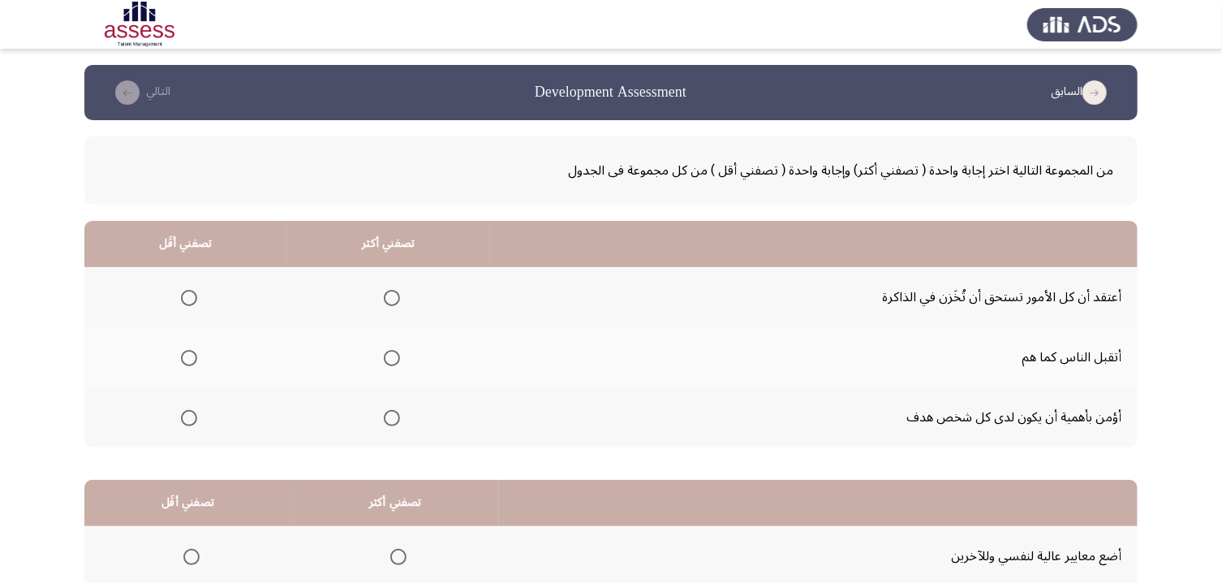
click at [400, 357] on span "Select an option" at bounding box center [392, 358] width 16 height 16
click at [400, 357] on input "Select an option" at bounding box center [392, 358] width 16 height 16
click at [399, 418] on span "Select an option" at bounding box center [392, 418] width 16 height 16
click at [399, 418] on input "Select an option" at bounding box center [392, 418] width 16 height 16
click at [191, 301] on span "Select an option" at bounding box center [189, 298] width 16 height 16
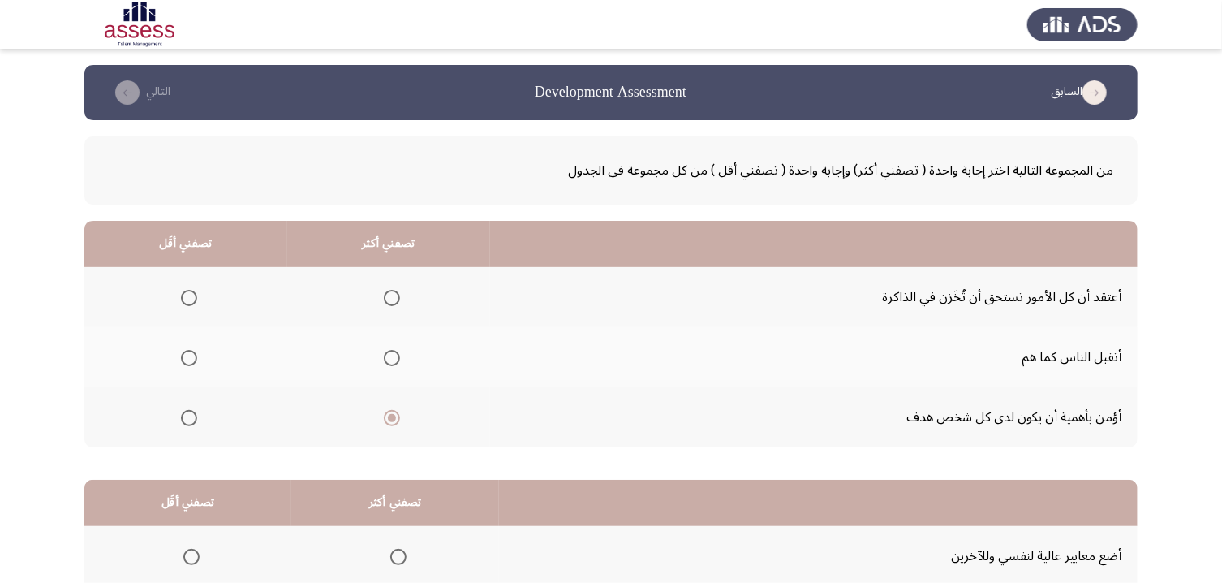
click at [191, 301] on input "Select an option" at bounding box center [189, 298] width 16 height 16
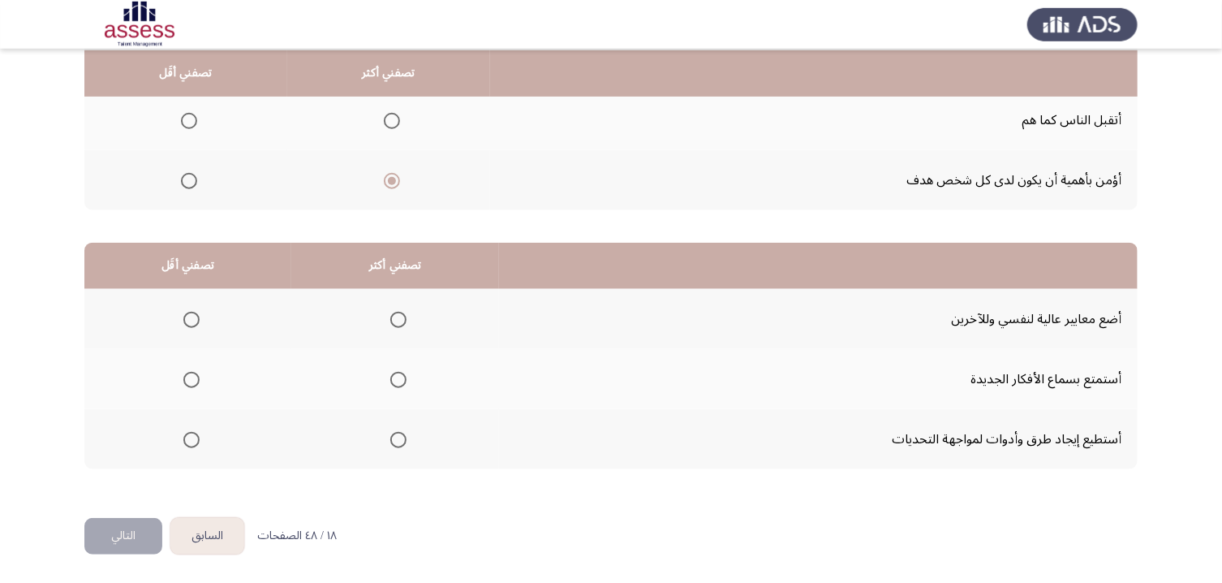
scroll to position [239, 0]
click at [399, 382] on span "Select an option" at bounding box center [398, 380] width 16 height 16
click at [399, 382] on input "Select an option" at bounding box center [398, 380] width 16 height 16
click at [199, 324] on span "Select an option" at bounding box center [191, 320] width 16 height 16
click at [199, 324] on input "Select an option" at bounding box center [191, 320] width 16 height 16
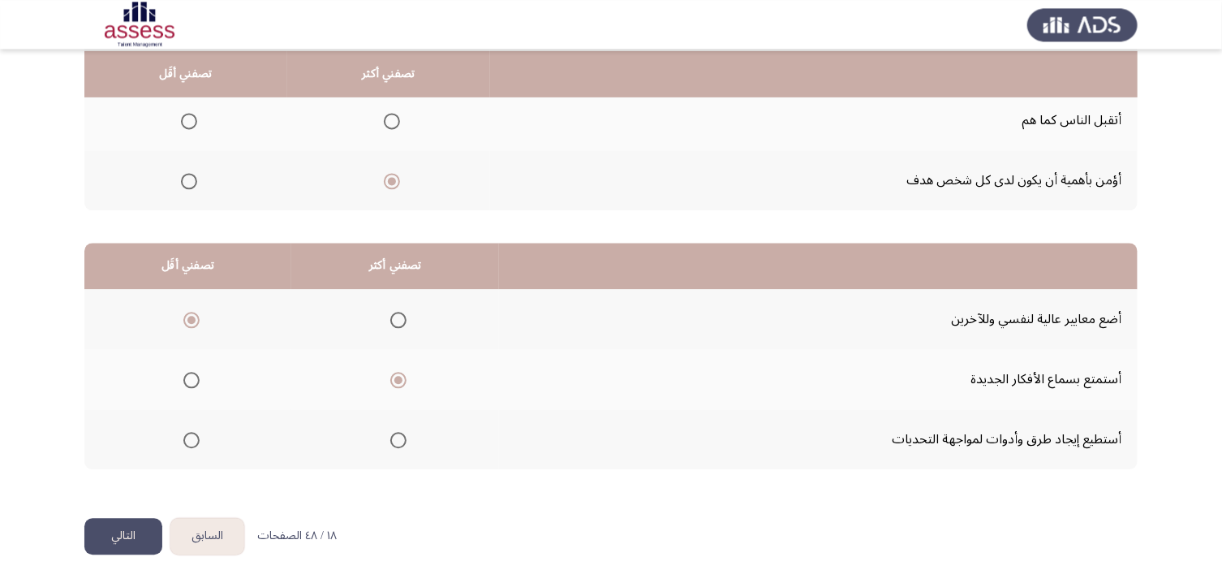
click at [121, 486] on button "التالي" at bounding box center [123, 536] width 78 height 37
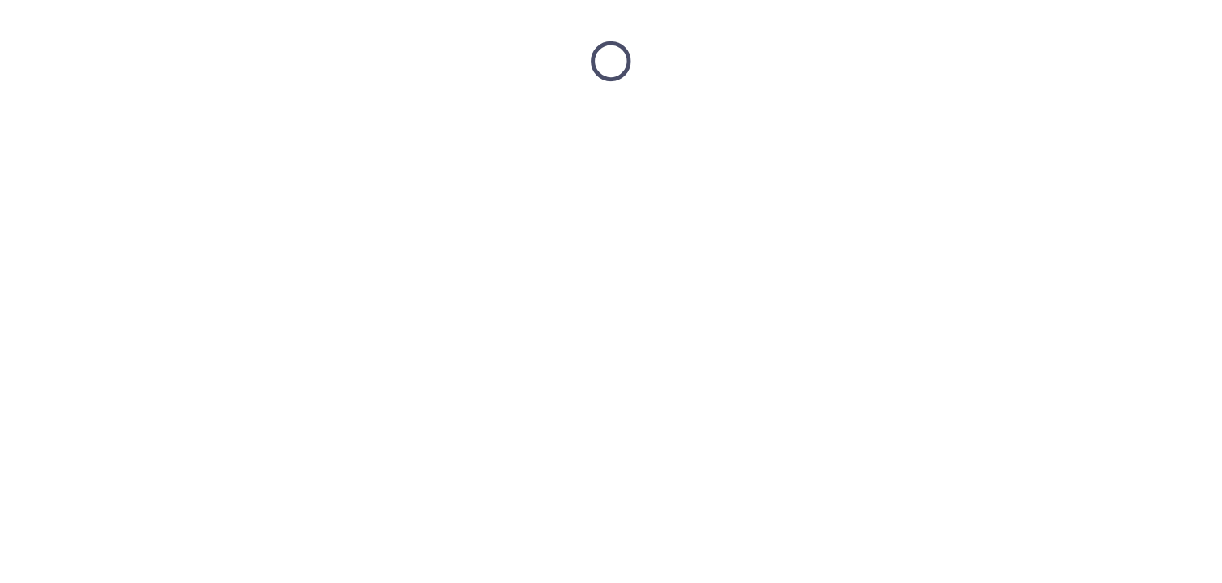
scroll to position [0, 0]
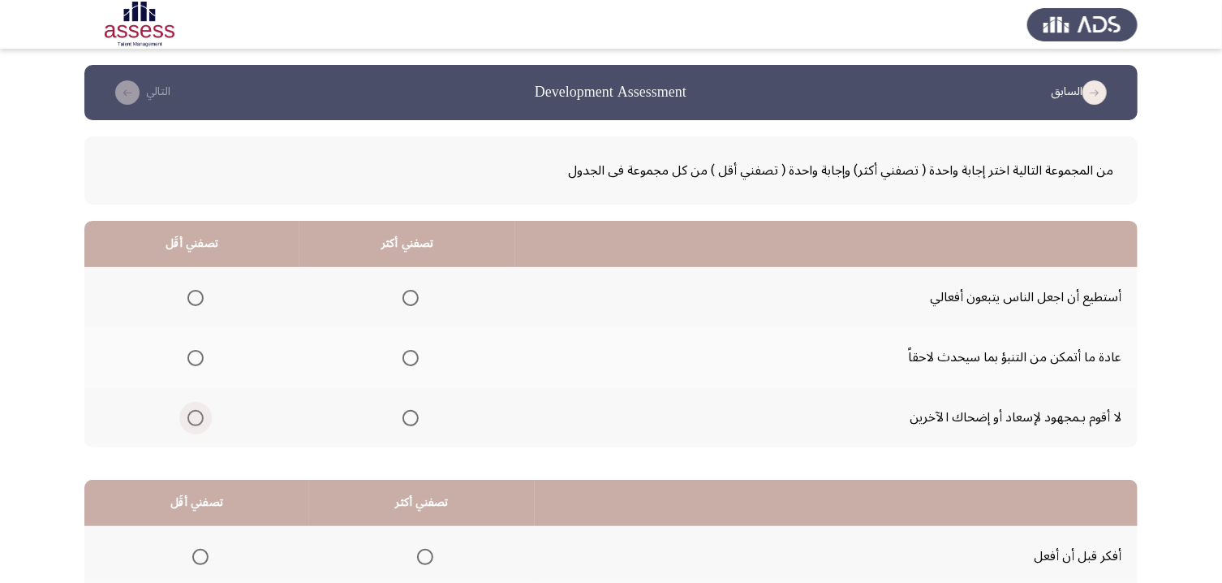
click at [197, 426] on span "Select an option" at bounding box center [196, 418] width 16 height 16
click at [197, 426] on input "Select an option" at bounding box center [196, 418] width 16 height 16
click at [419, 304] on span "Select an option" at bounding box center [411, 298] width 16 height 16
click at [419, 304] on input "Select an option" at bounding box center [411, 298] width 16 height 16
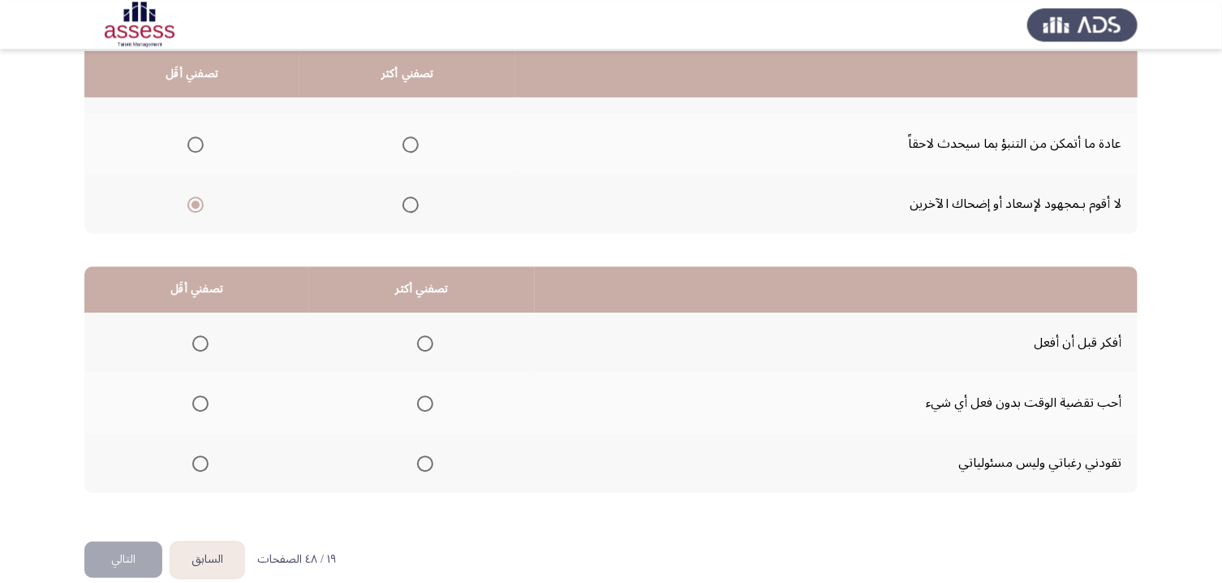
scroll to position [228, 0]
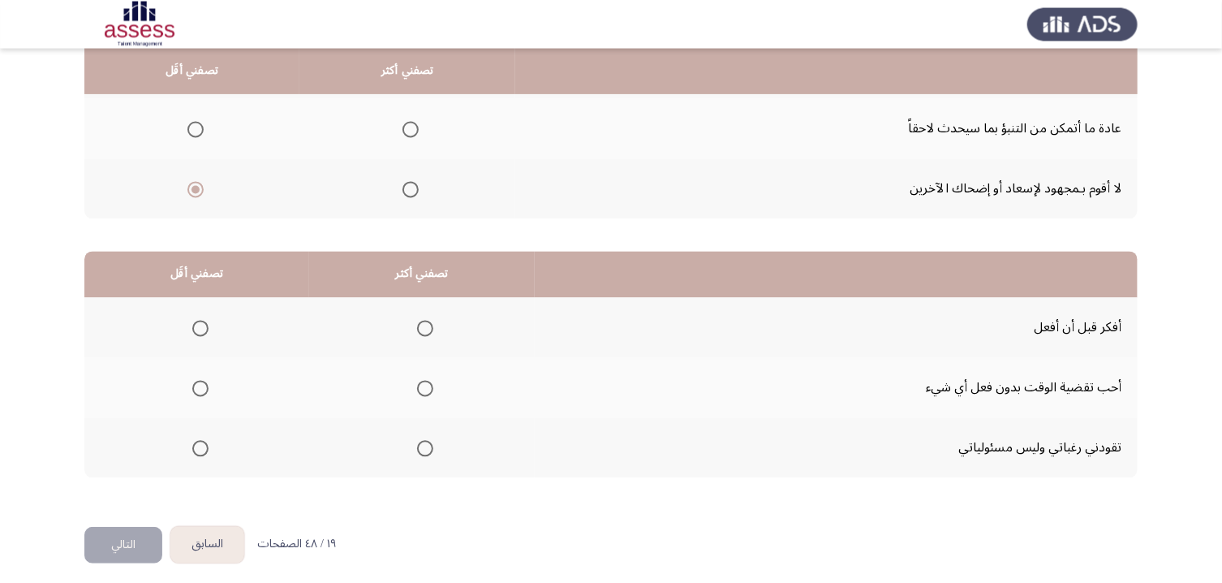
click at [433, 330] on span "Select an option" at bounding box center [425, 329] width 16 height 16
click at [433, 330] on input "Select an option" at bounding box center [425, 329] width 16 height 16
click at [207, 390] on span "Select an option" at bounding box center [200, 389] width 16 height 16
click at [207, 390] on input "Select an option" at bounding box center [200, 389] width 16 height 16
click at [136, 486] on button "التالي" at bounding box center [123, 545] width 78 height 37
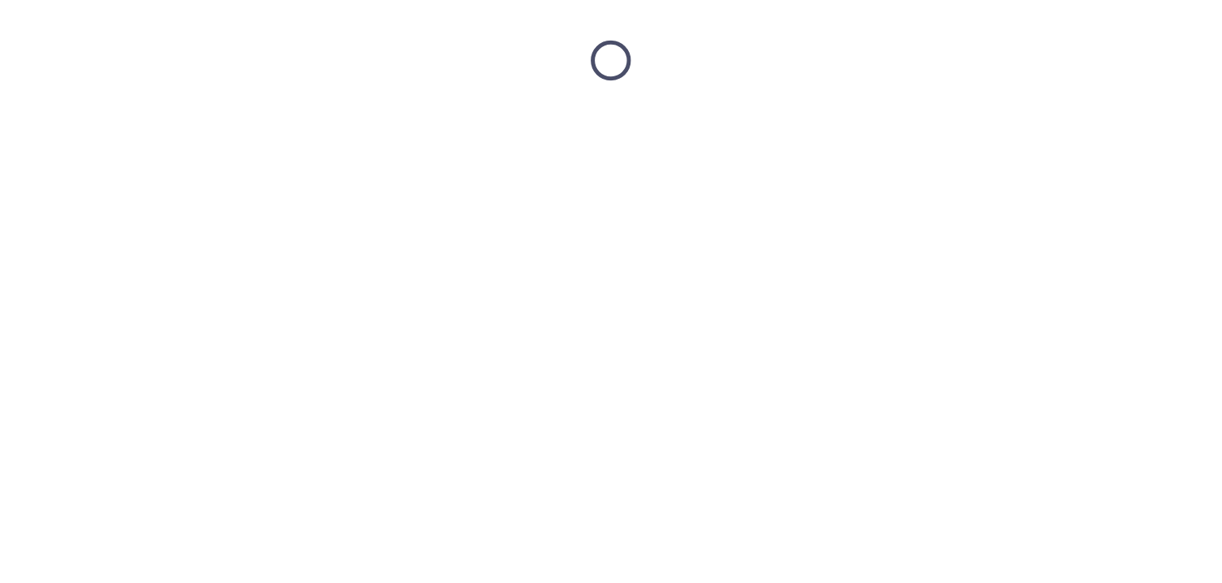
scroll to position [0, 0]
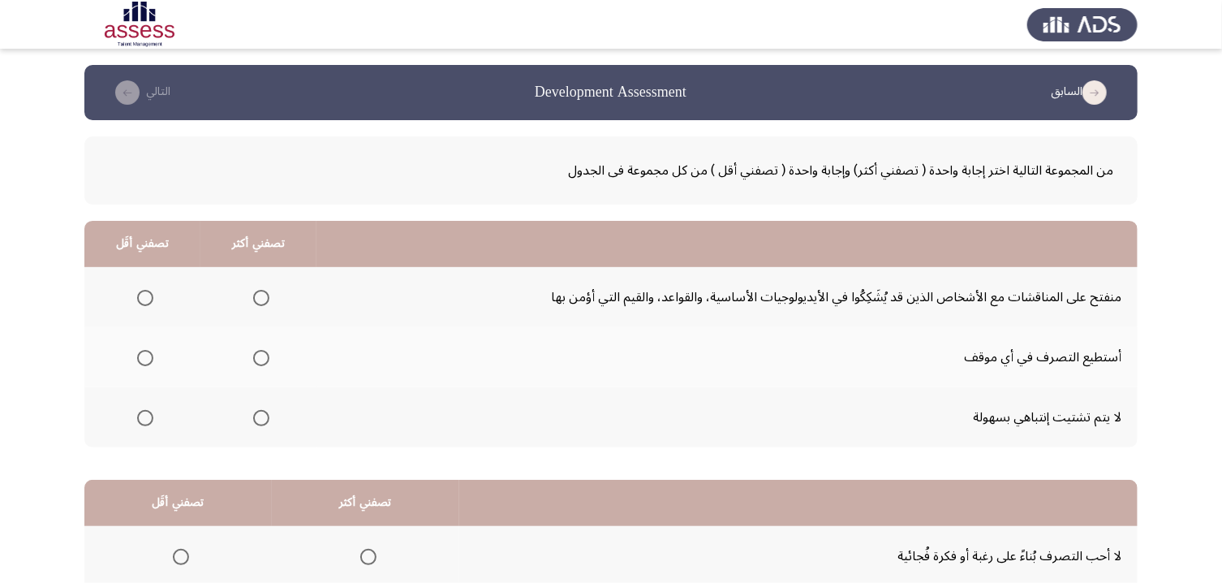
click at [262, 360] on span "Select an option" at bounding box center [261, 358] width 16 height 16
click at [262, 360] on input "Select an option" at bounding box center [261, 358] width 16 height 16
click at [141, 419] on span "Select an option" at bounding box center [145, 418] width 16 height 16
click at [141, 419] on input "Select an option" at bounding box center [145, 418] width 16 height 16
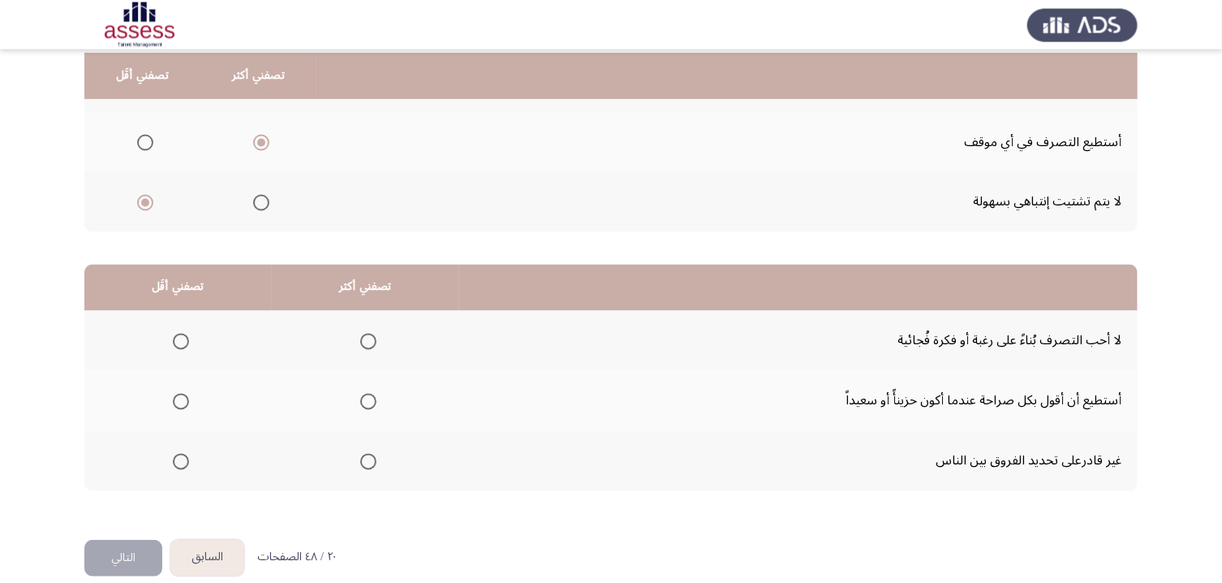
scroll to position [220, 0]
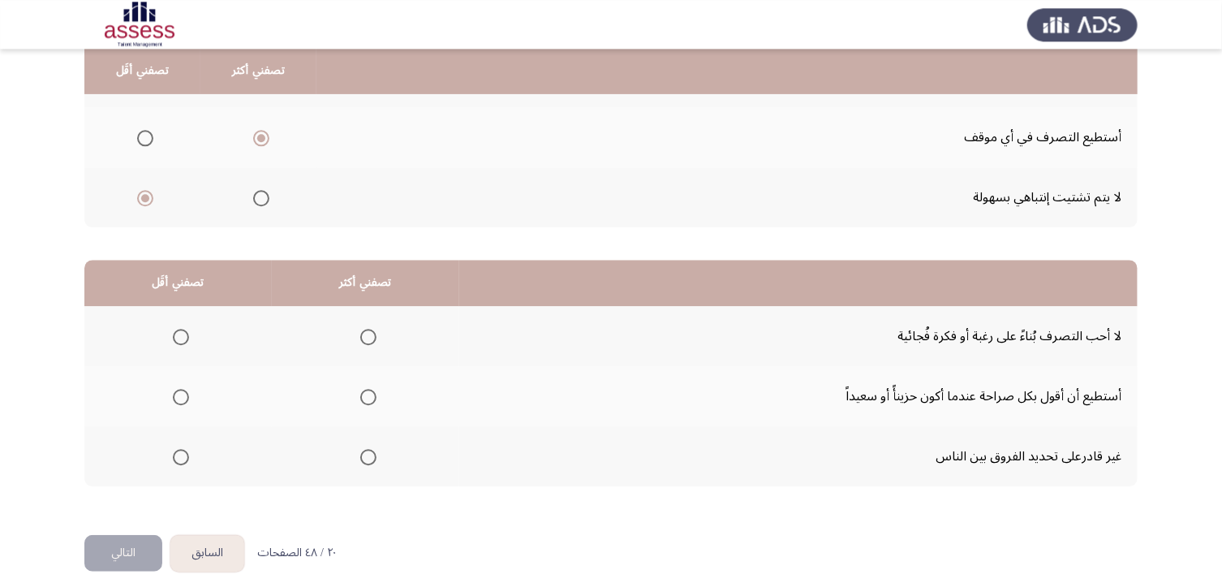
drag, startPoint x: 179, startPoint y: 400, endPoint x: 312, endPoint y: 344, distance: 143.7
click at [372, 338] on span "Select an option" at bounding box center [368, 337] width 16 height 16
click at [372, 338] on input "Select an option" at bounding box center [368, 337] width 16 height 16
click at [181, 395] on span "Select an option" at bounding box center [181, 397] width 16 height 16
click at [181, 395] on input "Select an option" at bounding box center [181, 397] width 16 height 16
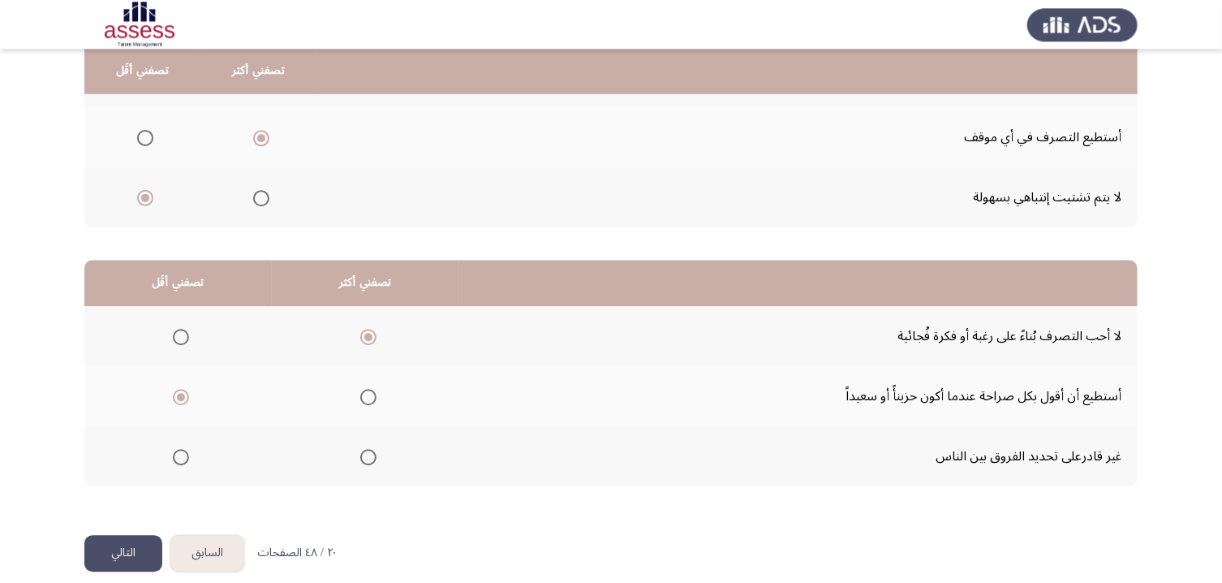
click at [134, 486] on button "التالي" at bounding box center [123, 553] width 78 height 37
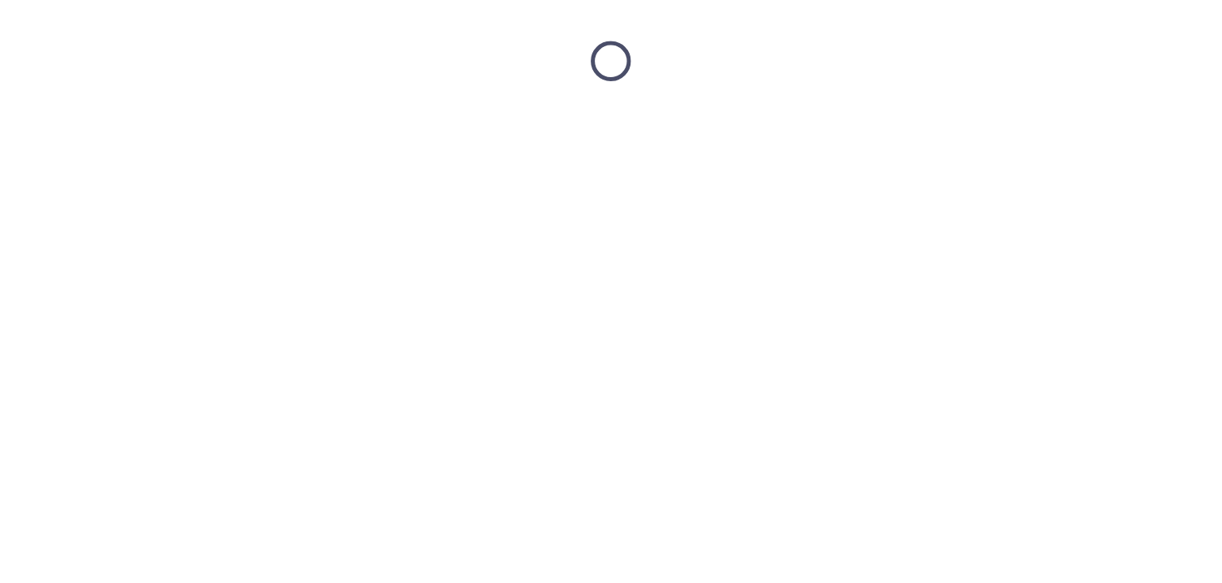
scroll to position [0, 0]
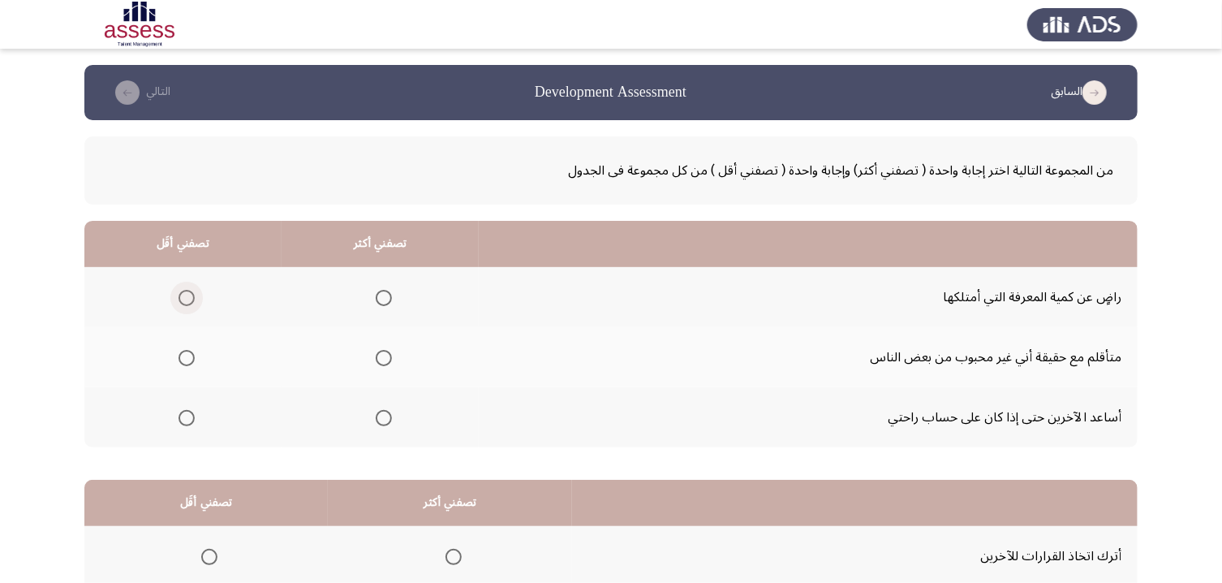
click at [178, 300] on label "Select an option" at bounding box center [183, 298] width 23 height 16
click at [179, 300] on input "Select an option" at bounding box center [187, 298] width 16 height 16
click at [390, 364] on span "Select an option" at bounding box center [384, 358] width 16 height 16
click at [390, 364] on input "Select an option" at bounding box center [384, 358] width 16 height 16
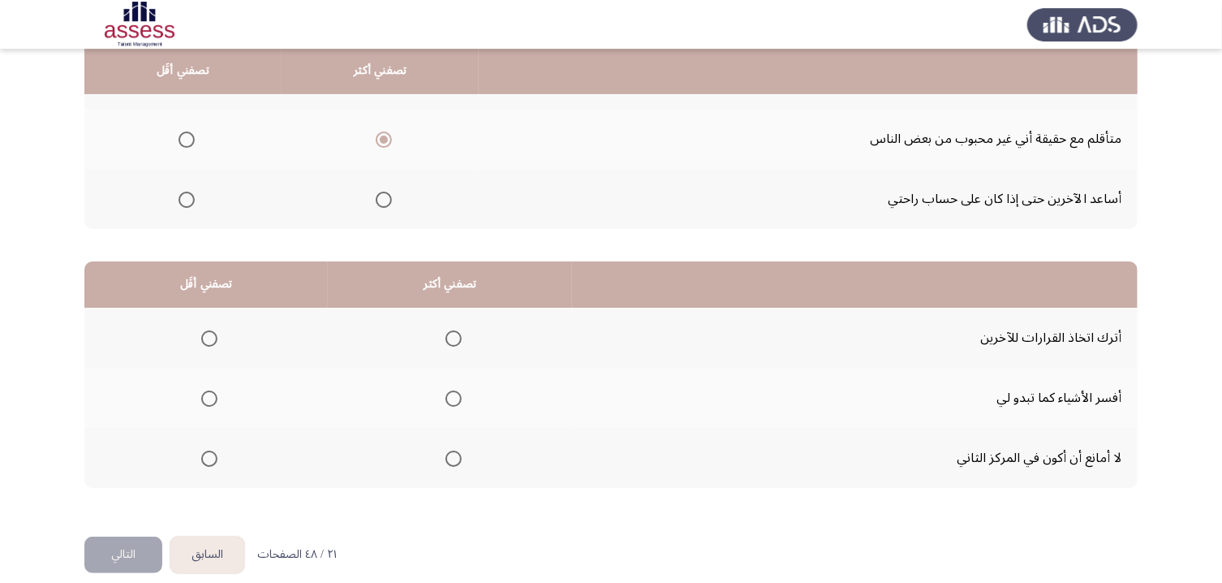
scroll to position [239, 0]
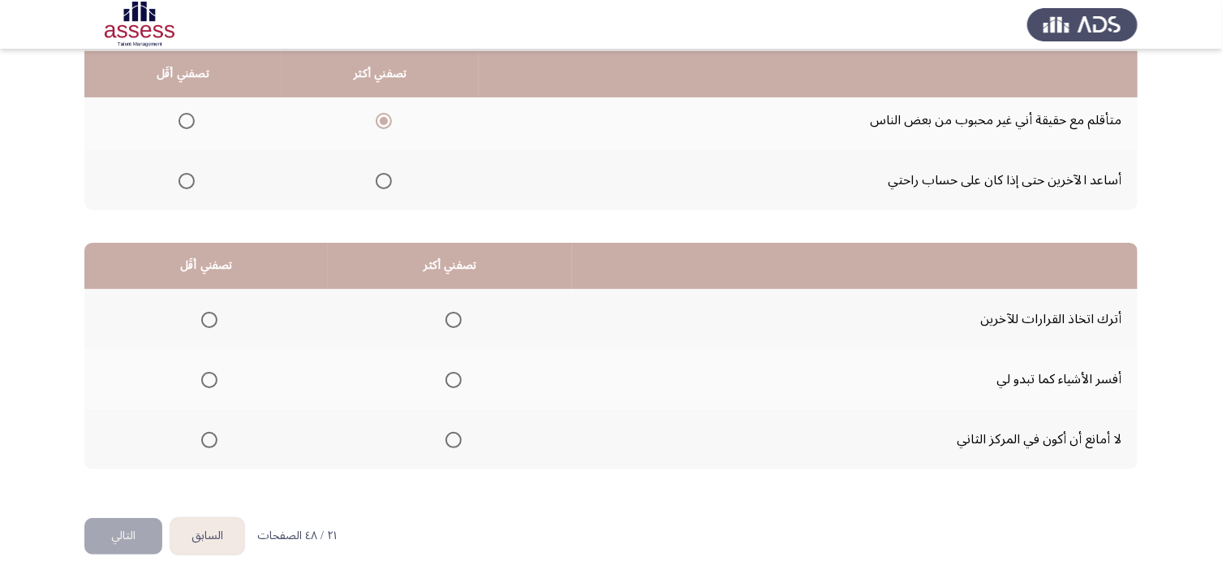
click at [214, 382] on span "Select an option" at bounding box center [209, 380] width 16 height 16
click at [214, 382] on input "Select an option" at bounding box center [209, 380] width 16 height 16
click at [462, 437] on span "Select an option" at bounding box center [454, 440] width 16 height 16
click at [462, 437] on input "Select an option" at bounding box center [454, 440] width 16 height 16
click at [136, 486] on button "التالي" at bounding box center [123, 536] width 78 height 37
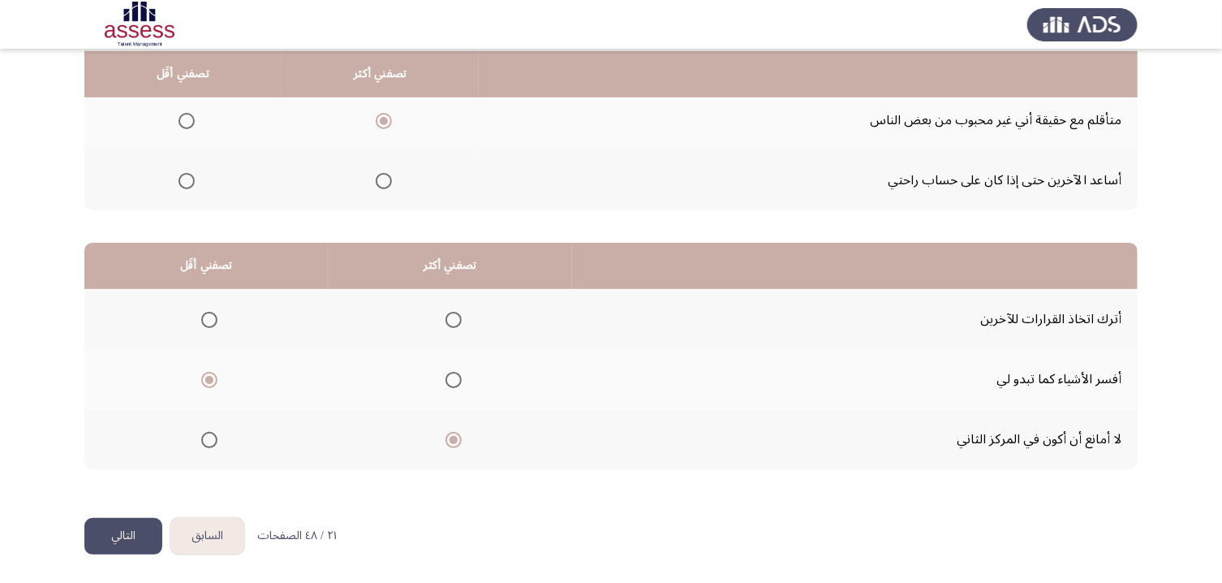
scroll to position [0, 0]
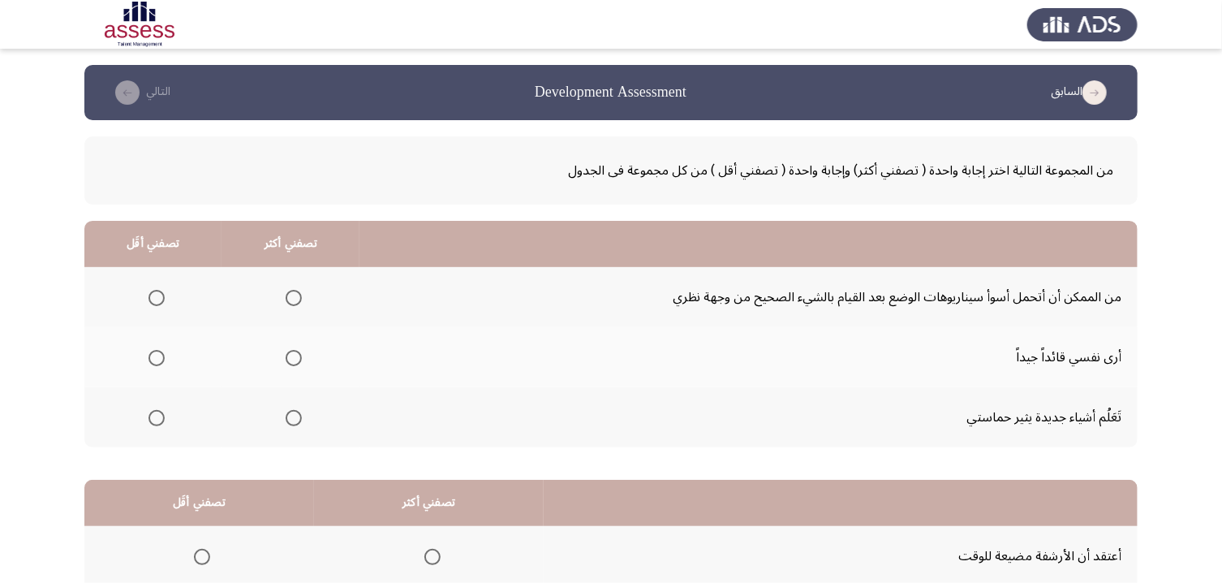
click at [300, 357] on span "Select an option" at bounding box center [294, 358] width 16 height 16
click at [300, 357] on input "Select an option" at bounding box center [294, 358] width 16 height 16
drag, startPoint x: 156, startPoint y: 295, endPoint x: 632, endPoint y: 357, distance: 480.6
click at [157, 294] on span "Select an option" at bounding box center [157, 298] width 16 height 16
click at [157, 294] on input "Select an option" at bounding box center [157, 298] width 16 height 16
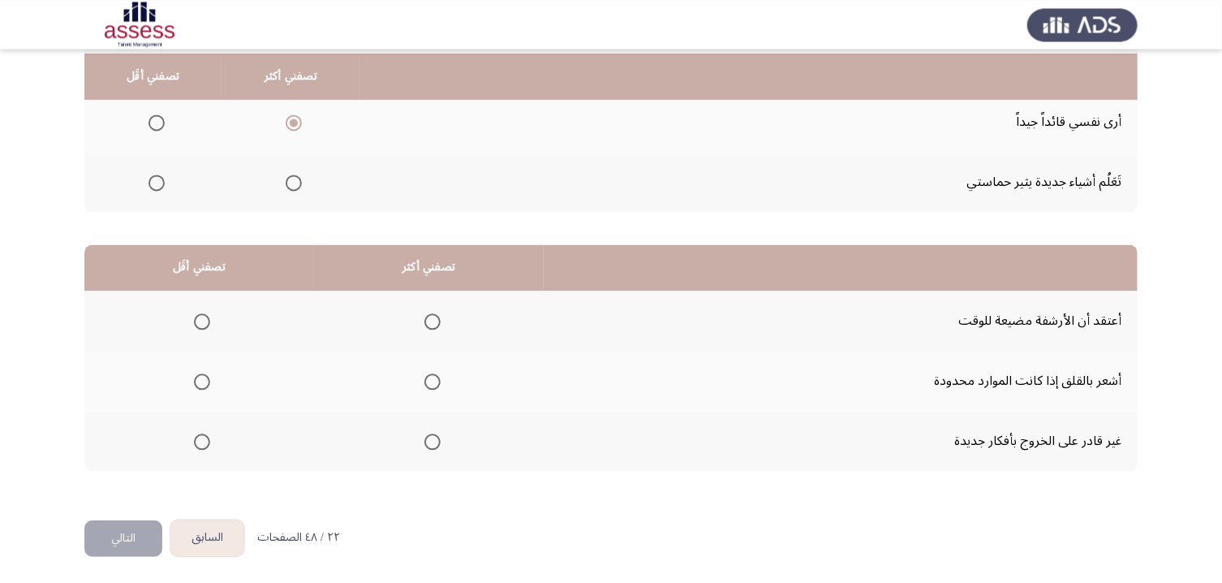
scroll to position [239, 0]
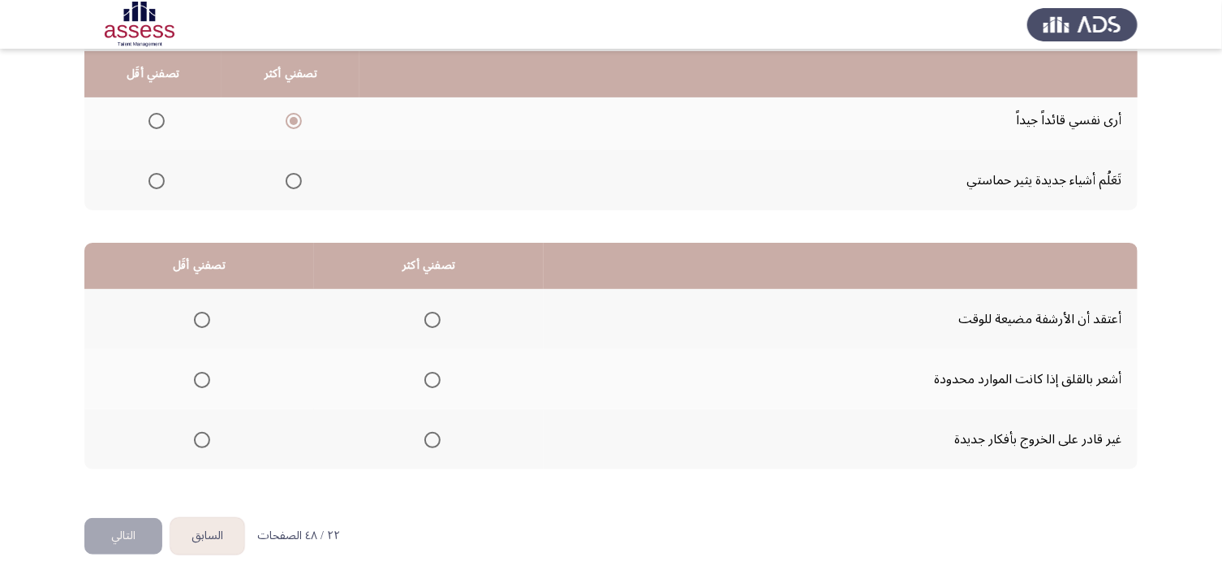
click at [441, 321] on span "Select an option" at bounding box center [433, 320] width 16 height 16
click at [441, 321] on input "Select an option" at bounding box center [433, 320] width 16 height 16
click at [200, 386] on span "Select an option" at bounding box center [202, 380] width 16 height 16
click at [200, 386] on input "Select an option" at bounding box center [202, 380] width 16 height 16
click at [142, 486] on button "التالي" at bounding box center [123, 536] width 78 height 37
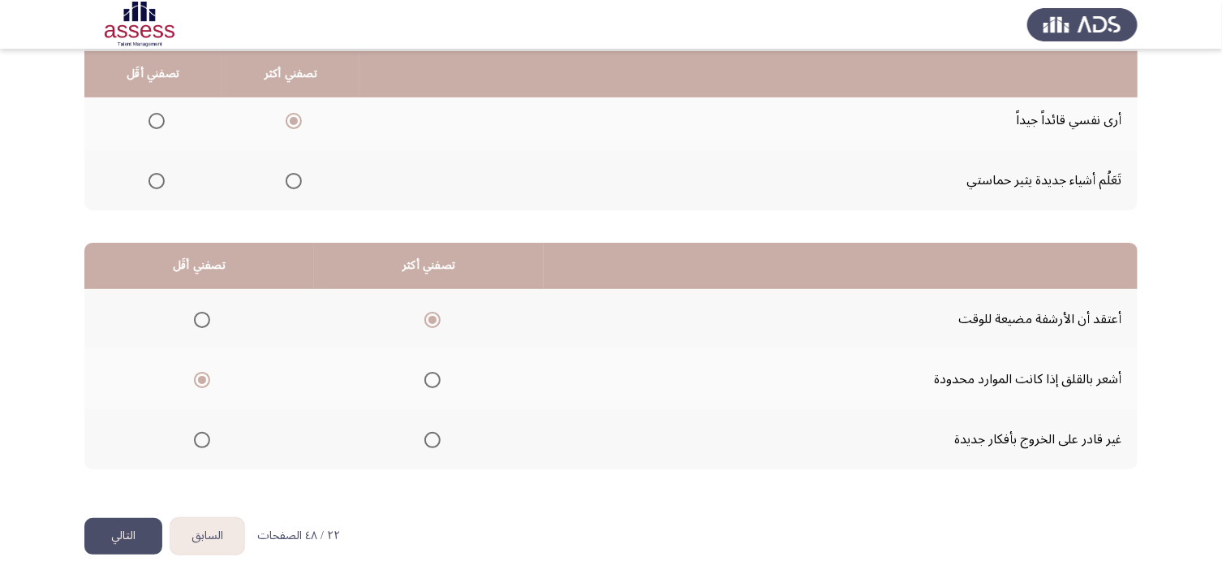
scroll to position [0, 0]
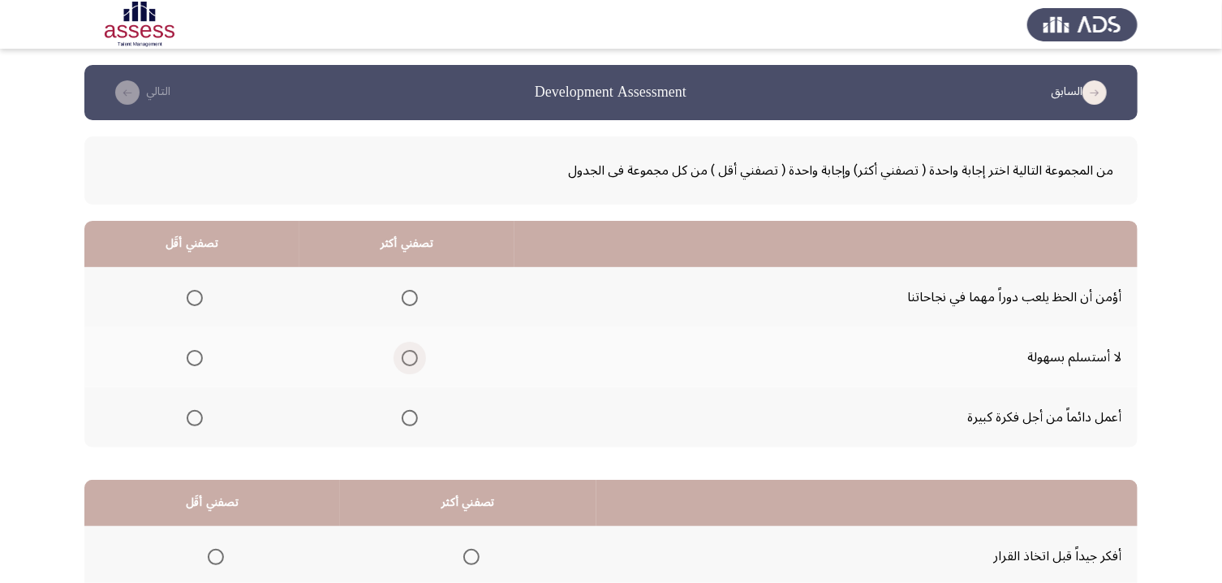
click at [414, 363] on span "Select an option" at bounding box center [410, 358] width 16 height 16
click at [414, 363] on input "Select an option" at bounding box center [410, 358] width 16 height 16
click at [196, 300] on span "Select an option" at bounding box center [195, 298] width 16 height 16
click at [196, 300] on input "Select an option" at bounding box center [195, 298] width 16 height 16
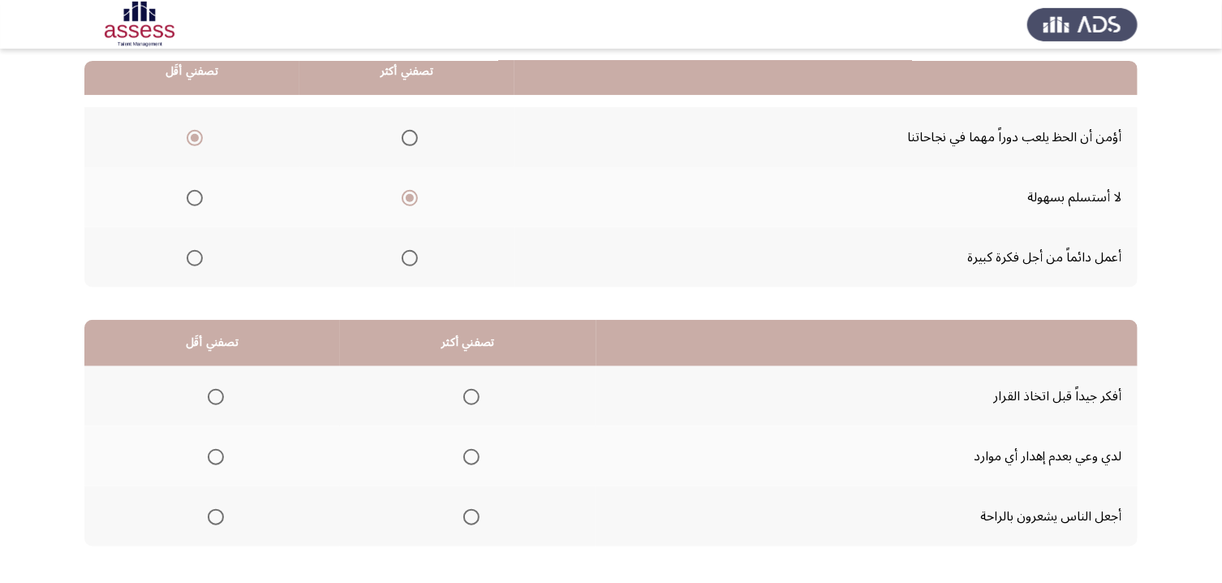
scroll to position [164, 0]
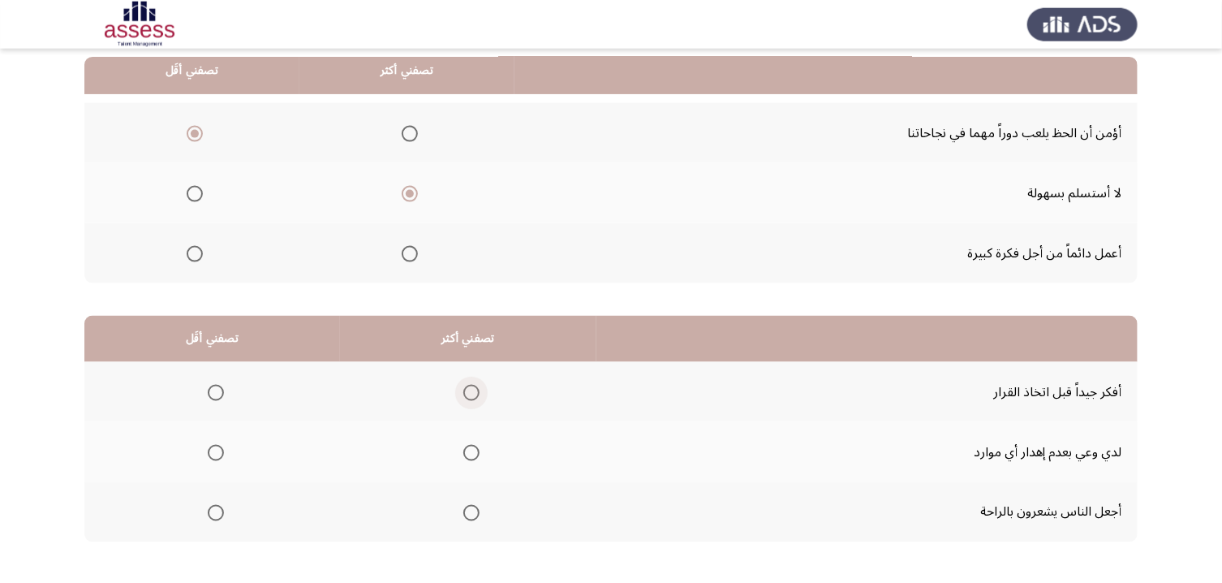
click at [480, 397] on span "Select an option" at bounding box center [471, 393] width 16 height 16
click at [480, 397] on input "Select an option" at bounding box center [471, 393] width 16 height 16
drag, startPoint x: 209, startPoint y: 456, endPoint x: 748, endPoint y: 464, distance: 539.0
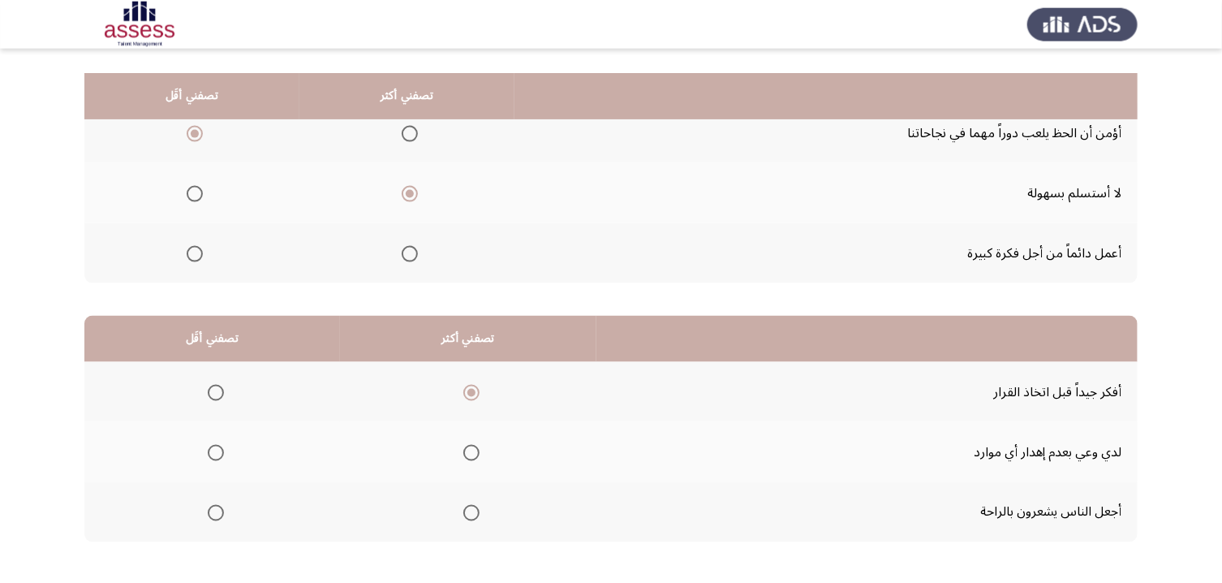
scroll to position [239, 0]
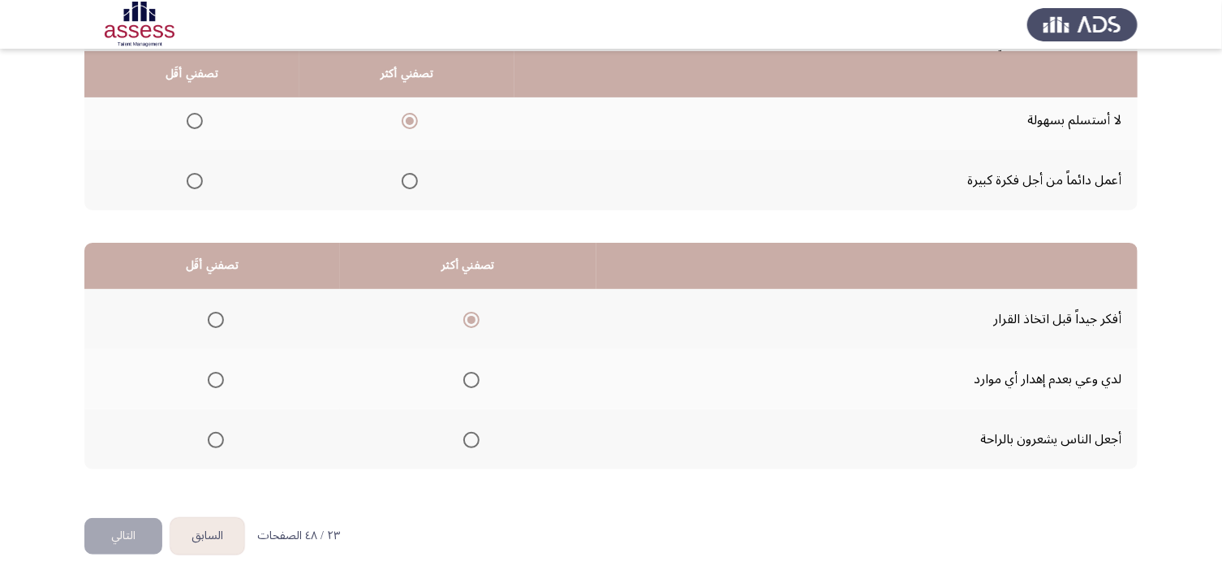
click at [140, 486] on button "التالي" at bounding box center [123, 536] width 78 height 37
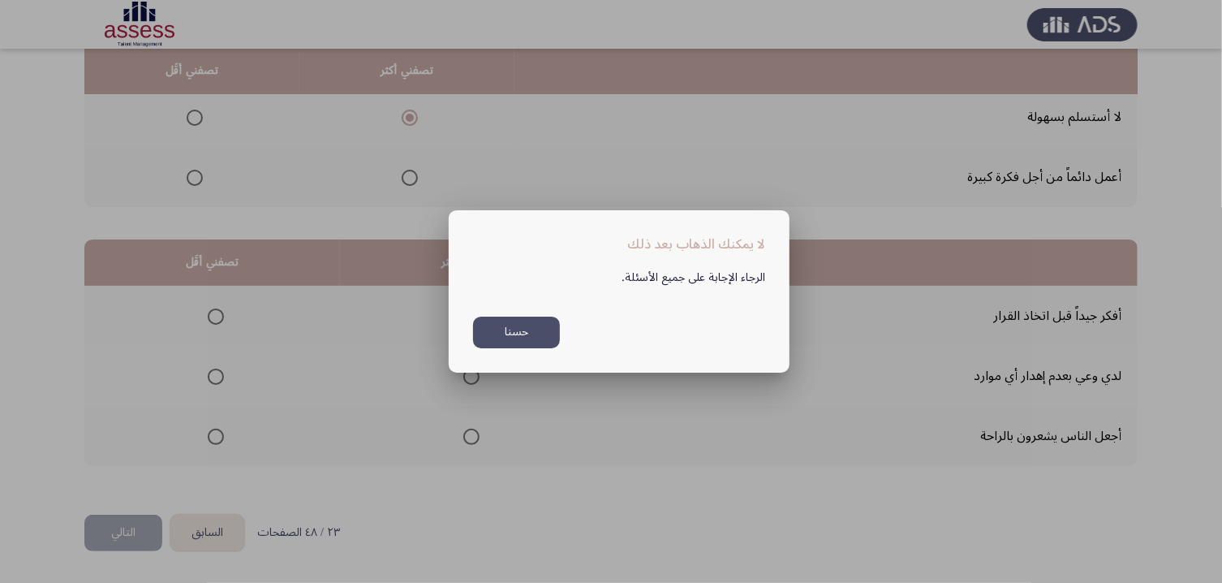
scroll to position [0, 0]
click at [541, 344] on button "حسنا" at bounding box center [516, 333] width 87 height 32
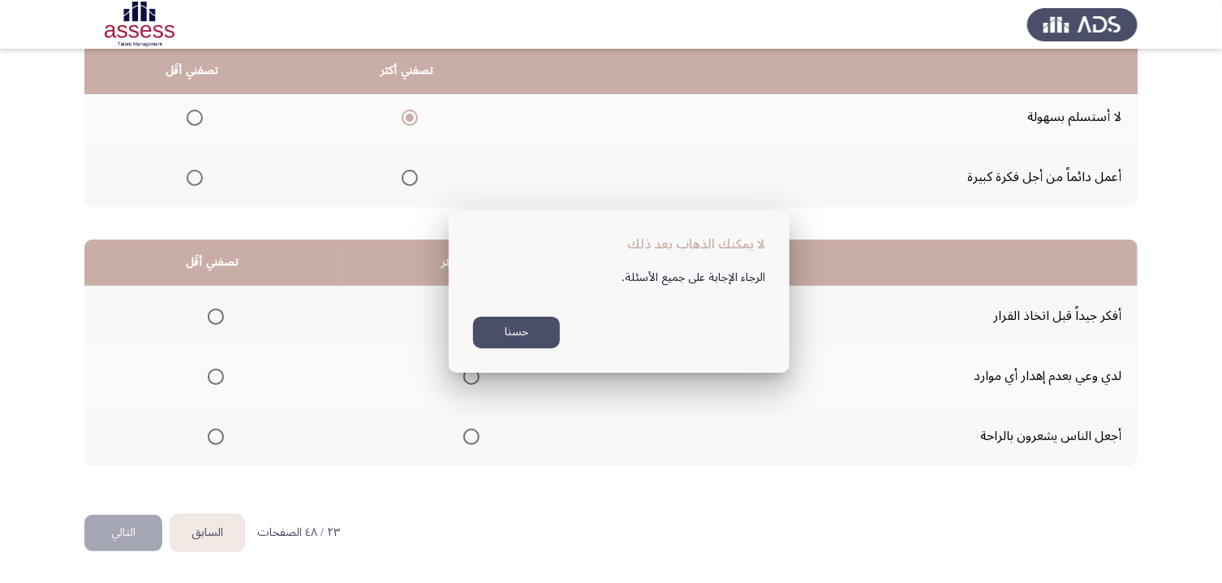
scroll to position [239, 0]
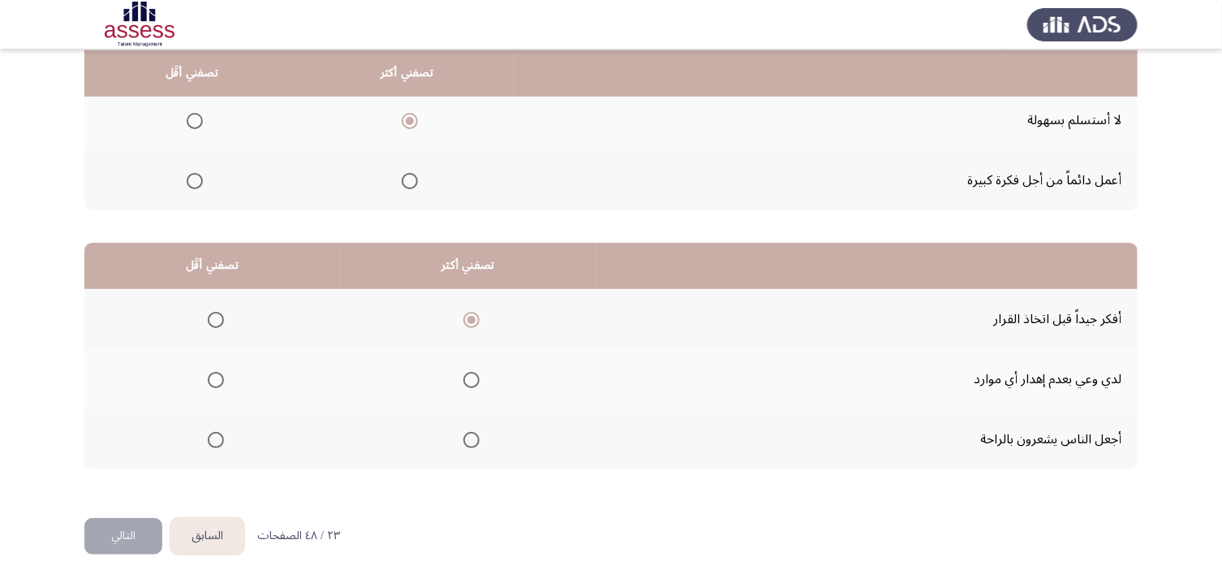
click at [212, 378] on span "Select an option" at bounding box center [216, 380] width 16 height 16
click at [212, 378] on input "Select an option" at bounding box center [216, 380] width 16 height 16
click at [134, 486] on button "التالي" at bounding box center [123, 536] width 78 height 37
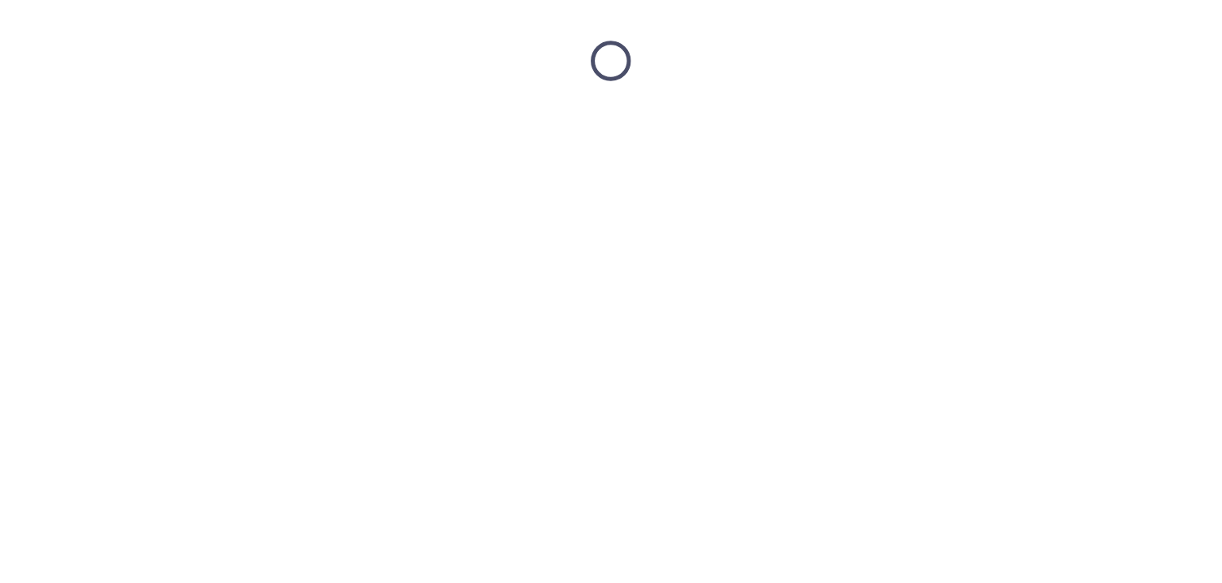
scroll to position [0, 0]
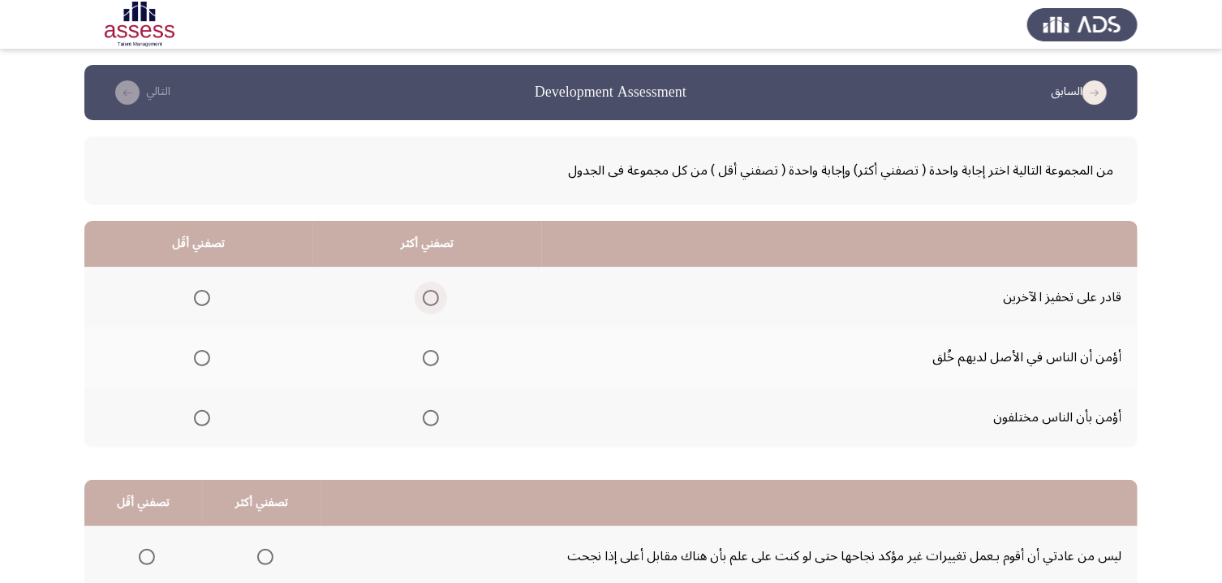
click at [439, 302] on span "Select an option" at bounding box center [431, 298] width 16 height 16
click at [439, 302] on input "Select an option" at bounding box center [431, 298] width 16 height 16
click at [201, 364] on span "Select an option" at bounding box center [202, 358] width 16 height 16
click at [201, 364] on input "Select an option" at bounding box center [202, 358] width 16 height 16
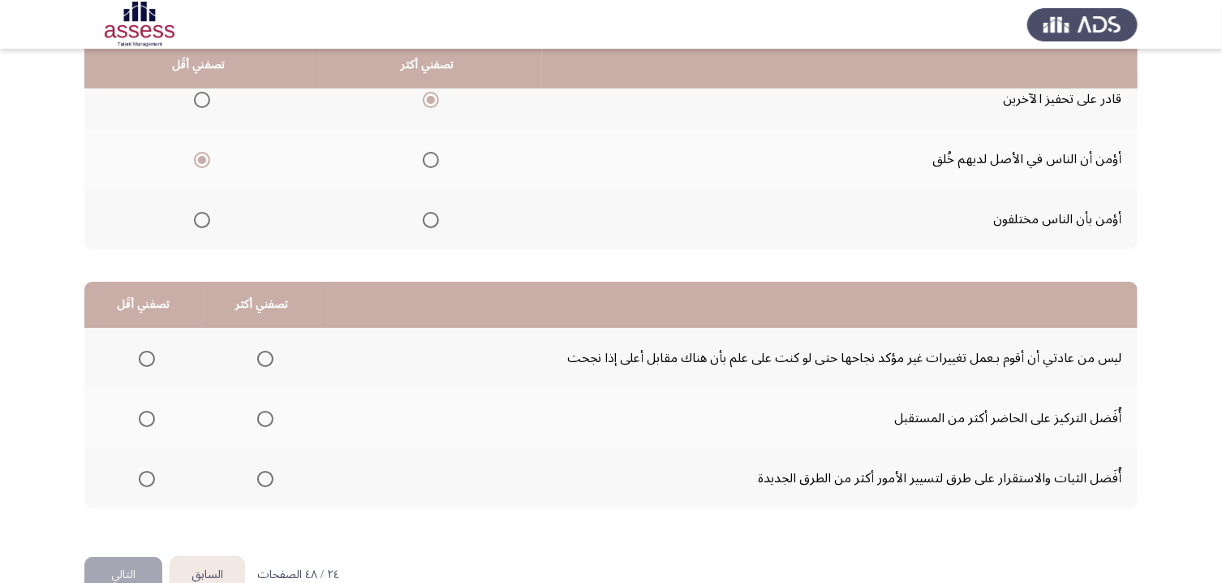
scroll to position [212, 0]
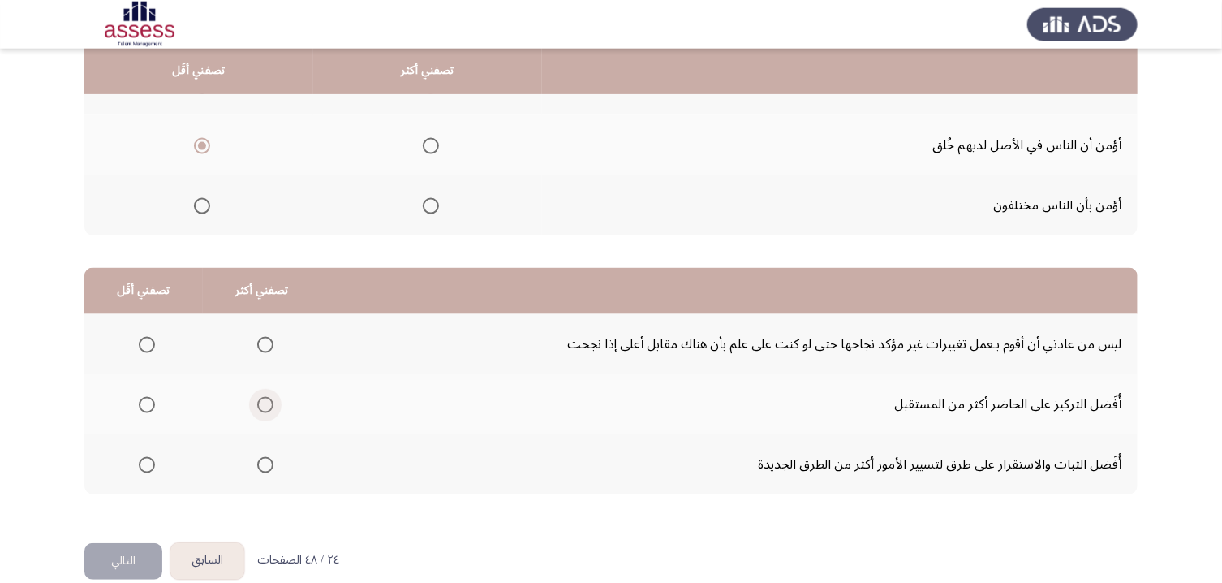
click at [272, 407] on span "Select an option" at bounding box center [265, 405] width 16 height 16
click at [272, 407] on input "Select an option" at bounding box center [265, 405] width 16 height 16
click at [155, 404] on span "Select an option" at bounding box center [147, 405] width 16 height 16
click at [155, 404] on input "Select an option" at bounding box center [147, 405] width 16 height 16
click at [267, 472] on span "Select an option" at bounding box center [265, 465] width 16 height 16
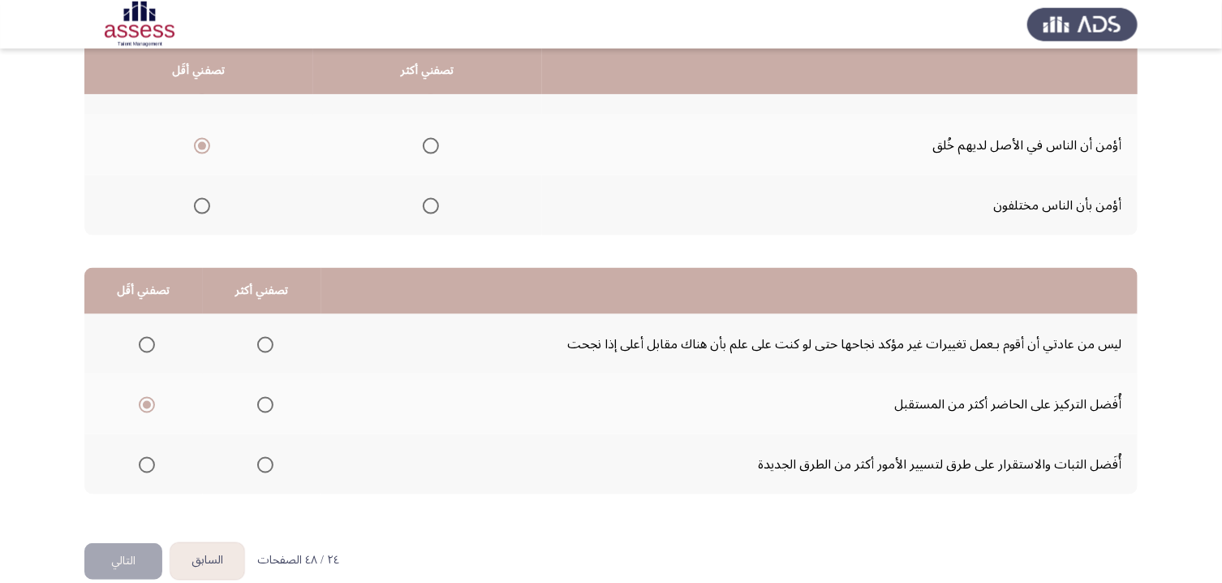
click at [267, 472] on input "Select an option" at bounding box center [265, 465] width 16 height 16
click at [117, 486] on button "التالي" at bounding box center [123, 561] width 78 height 37
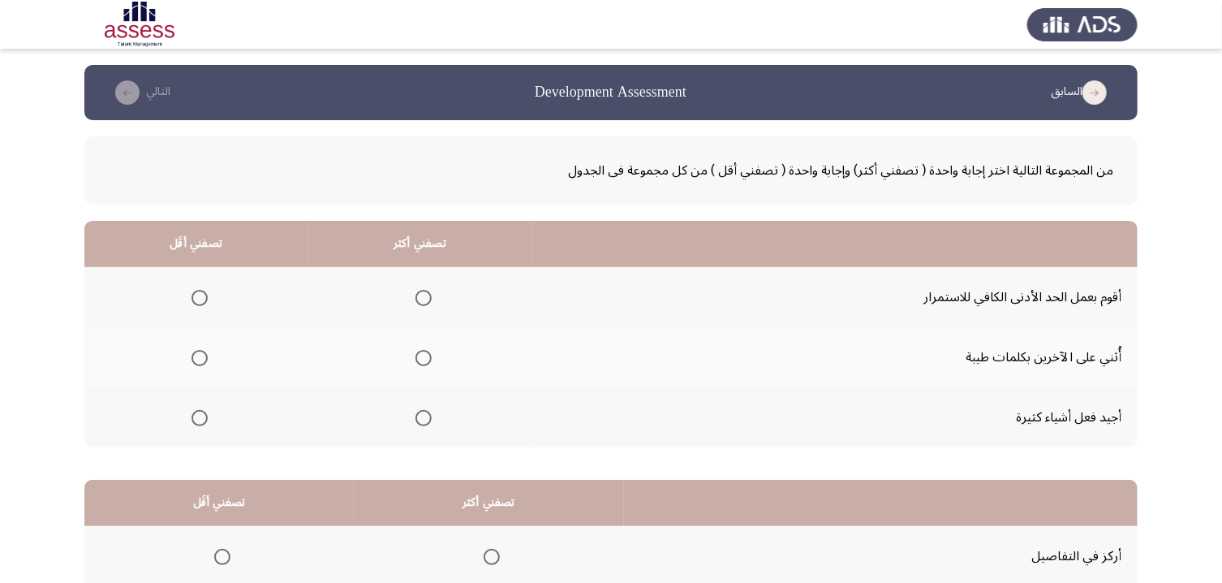
click at [432, 370] on mat-radio-group "Select an option" at bounding box center [420, 357] width 23 height 28
click at [432, 359] on span "Select an option" at bounding box center [424, 358] width 16 height 16
click at [432, 359] on input "Select an option" at bounding box center [424, 358] width 16 height 16
click at [194, 300] on label "Select an option" at bounding box center [196, 298] width 23 height 16
click at [194, 300] on input "Select an option" at bounding box center [200, 298] width 16 height 16
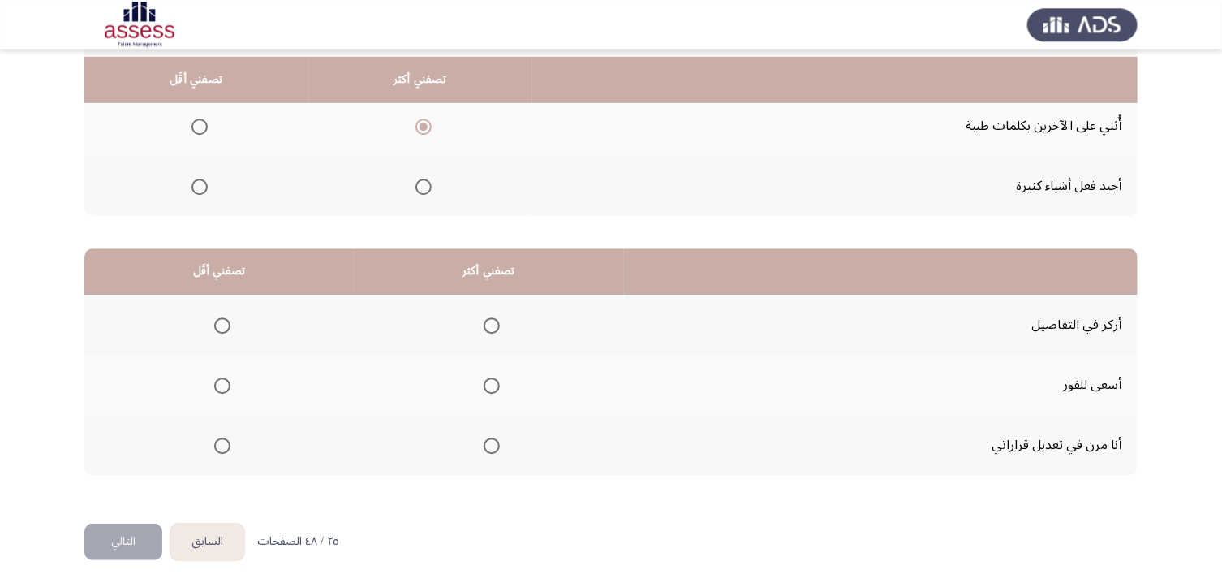
scroll to position [239, 0]
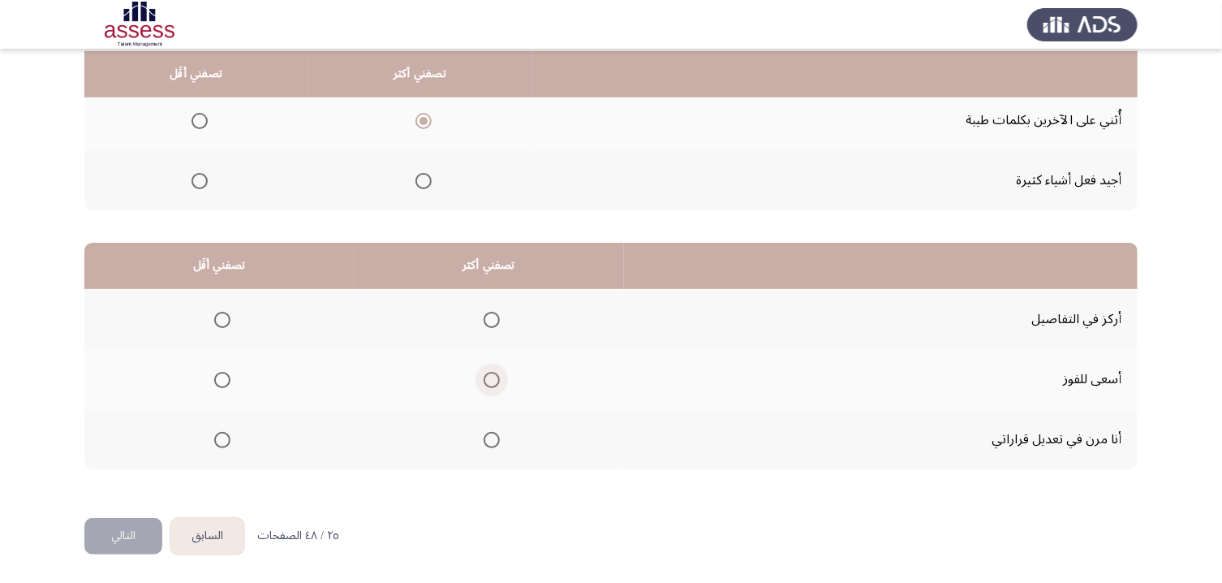
click at [500, 378] on span "Select an option" at bounding box center [492, 380] width 16 height 16
click at [500, 378] on input "Select an option" at bounding box center [492, 380] width 16 height 16
drag, startPoint x: 218, startPoint y: 340, endPoint x: 220, endPoint y: 332, distance: 8.5
click at [220, 332] on th at bounding box center [218, 319] width 269 height 60
click at [223, 324] on span "Select an option" at bounding box center [222, 320] width 16 height 16
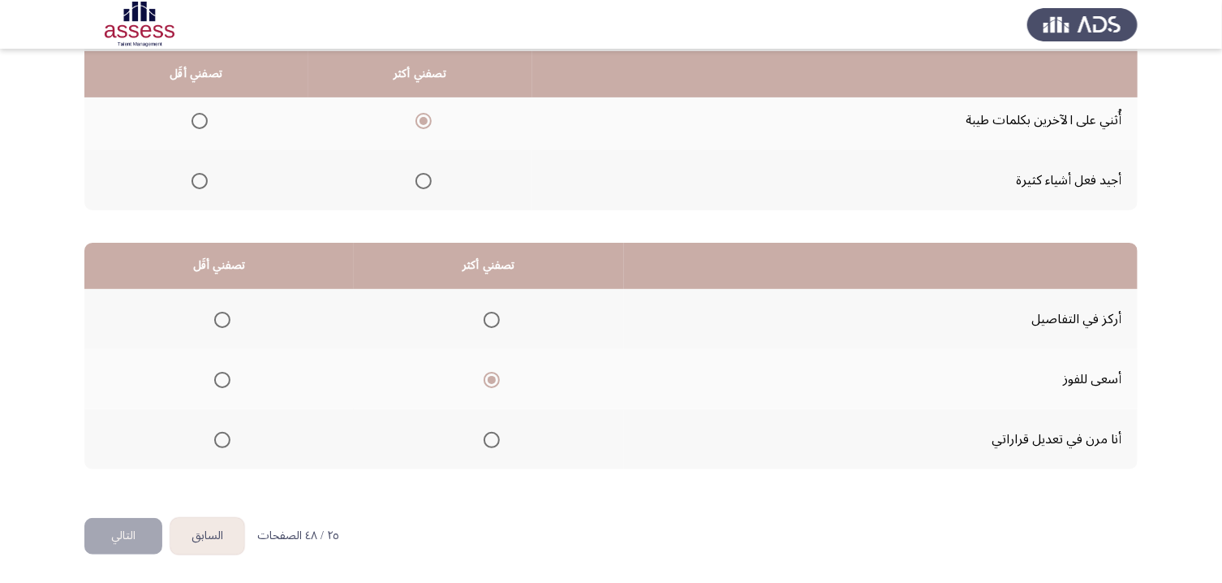
click at [223, 324] on input "Select an option" at bounding box center [222, 320] width 16 height 16
click at [136, 486] on button "التالي" at bounding box center [123, 536] width 78 height 37
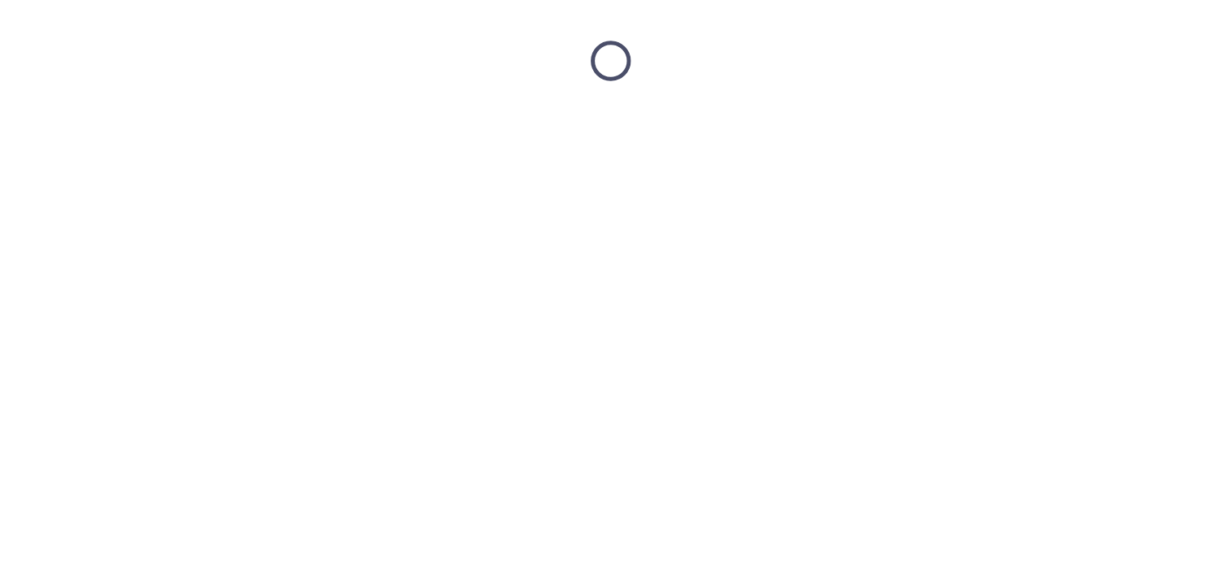
scroll to position [0, 0]
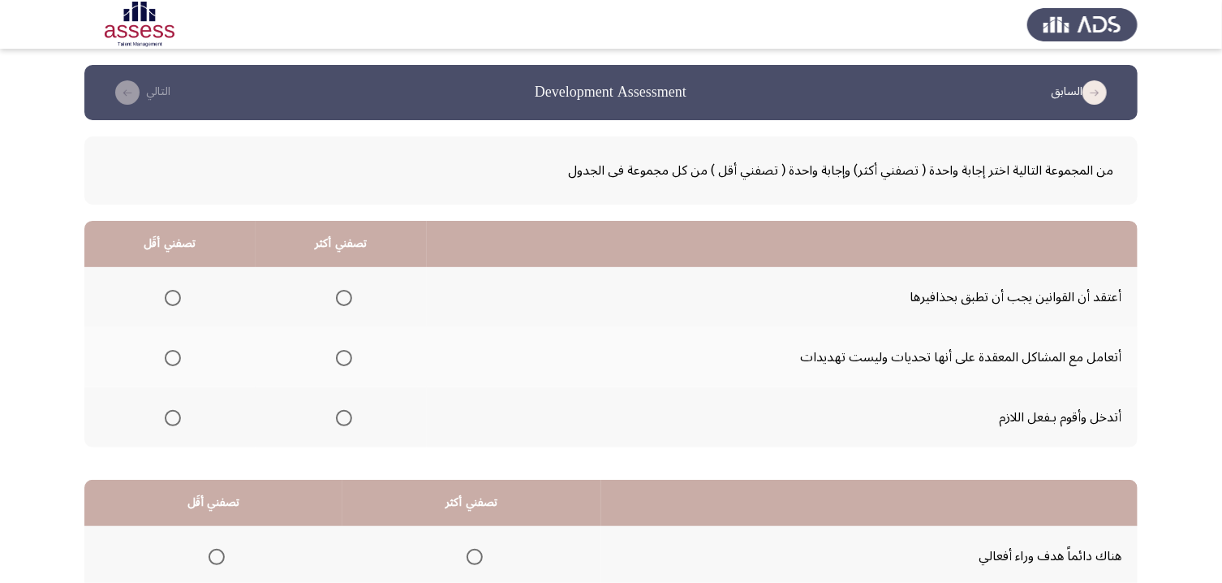
click at [351, 360] on span "Select an option" at bounding box center [344, 358] width 16 height 16
click at [351, 360] on input "Select an option" at bounding box center [344, 358] width 16 height 16
click at [168, 303] on label "Select an option" at bounding box center [169, 298] width 23 height 16
click at [168, 303] on input "Select an option" at bounding box center [173, 298] width 16 height 16
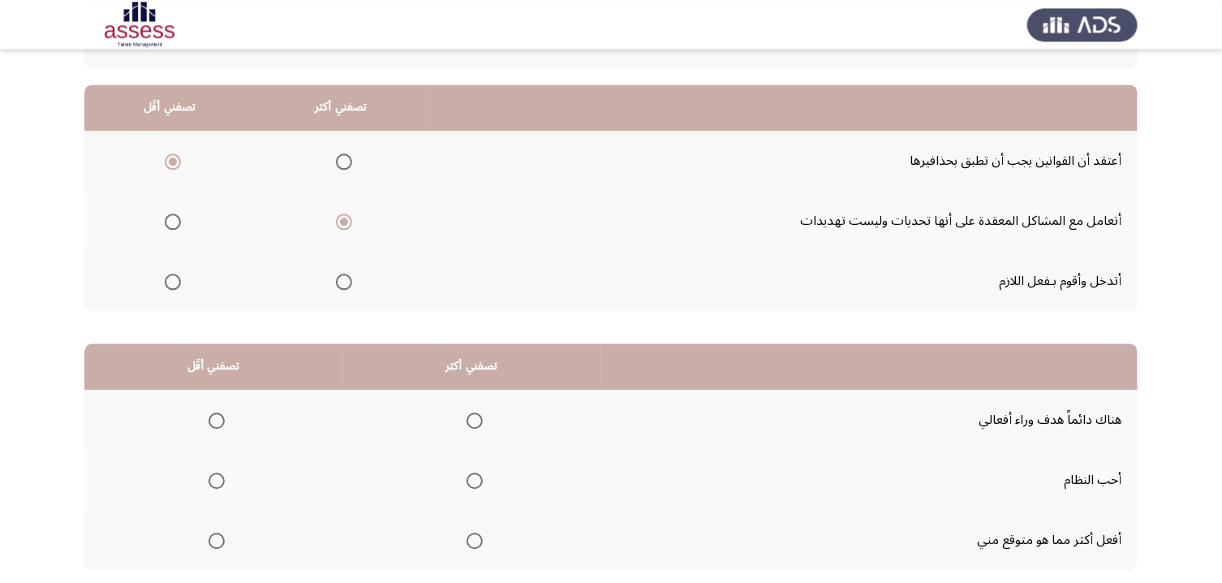
scroll to position [123, 0]
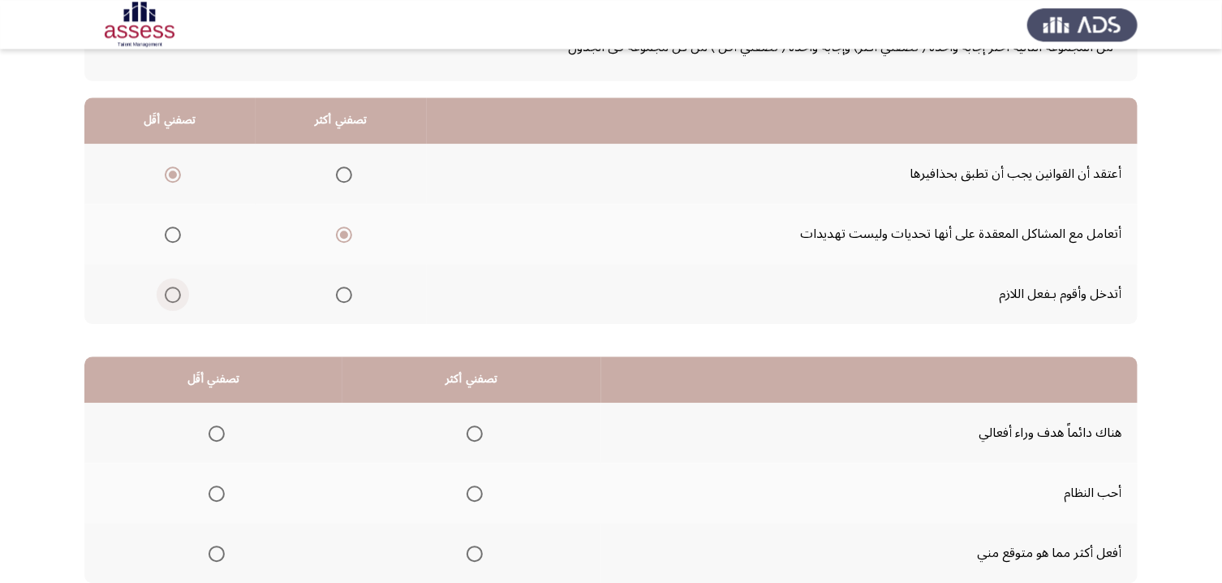
click at [179, 295] on span "Select an option" at bounding box center [173, 295] width 16 height 16
click at [179, 295] on input "Select an option" at bounding box center [173, 295] width 16 height 16
click at [481, 486] on span "Select an option" at bounding box center [475, 493] width 16 height 16
click at [481, 486] on input "Select an option" at bounding box center [475, 493] width 16 height 16
click at [214, 439] on span "Select an option" at bounding box center [217, 433] width 16 height 16
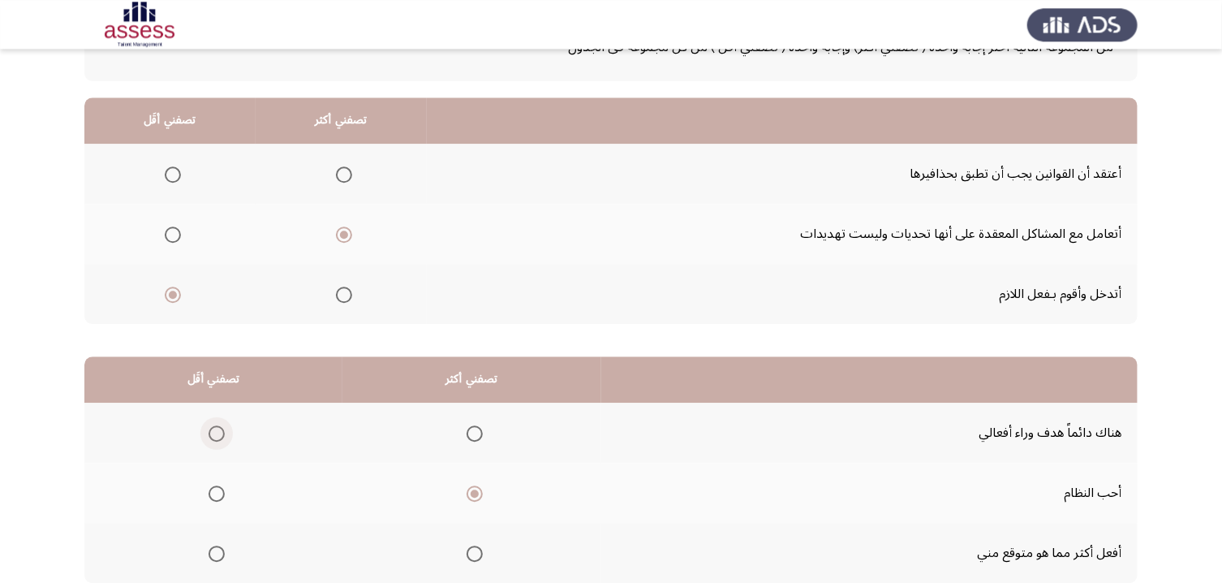
click at [214, 439] on input "Select an option" at bounding box center [217, 433] width 16 height 16
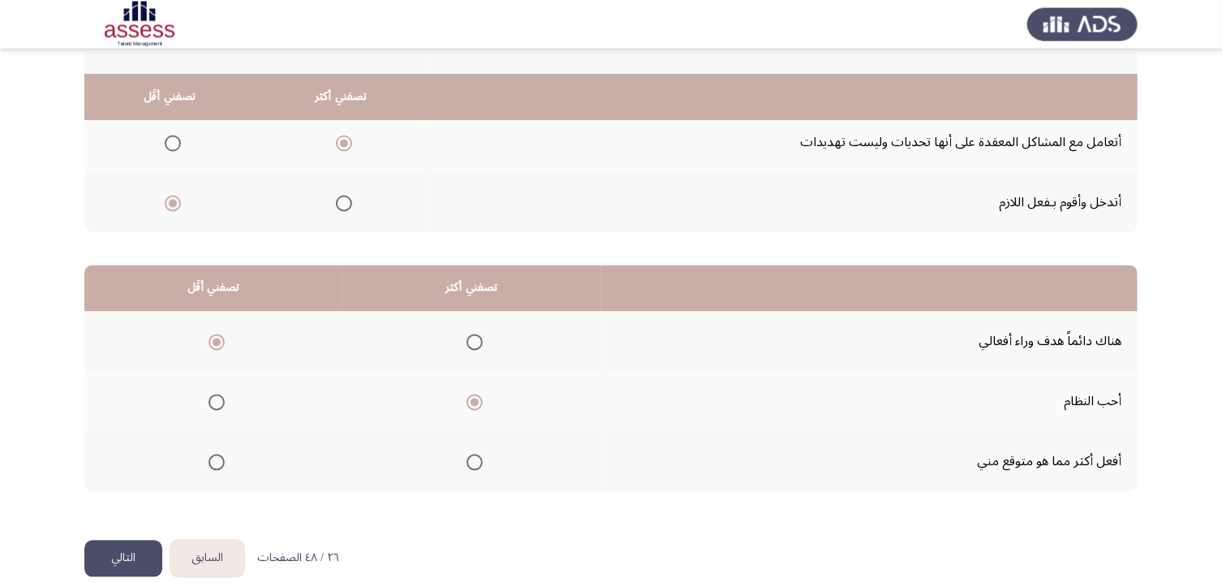
scroll to position [239, 0]
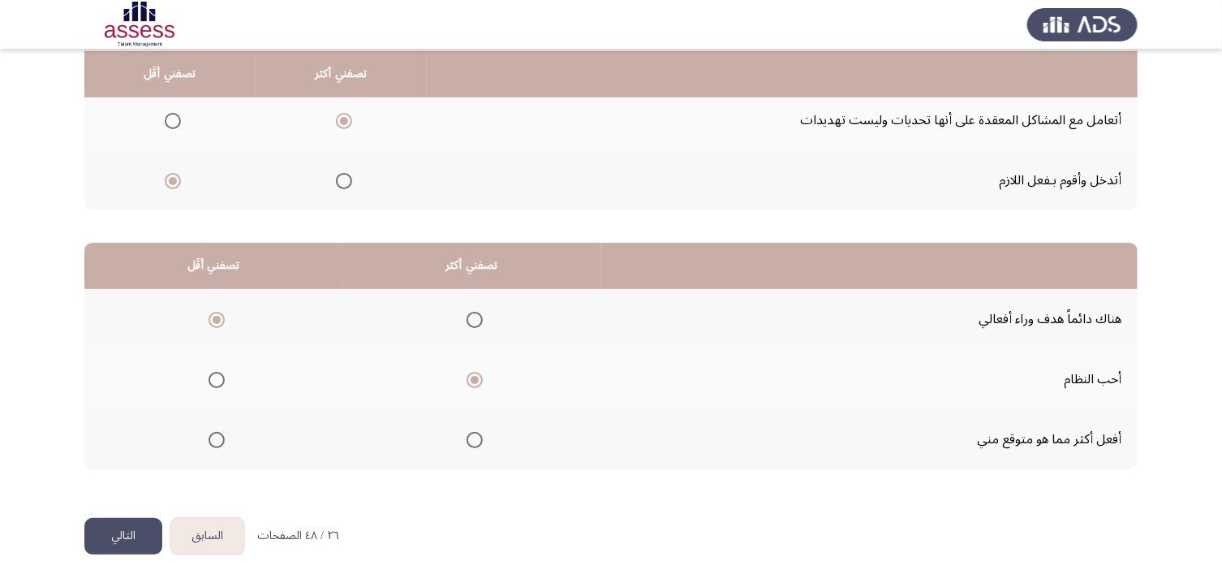
click at [143, 486] on button "التالي" at bounding box center [123, 536] width 78 height 37
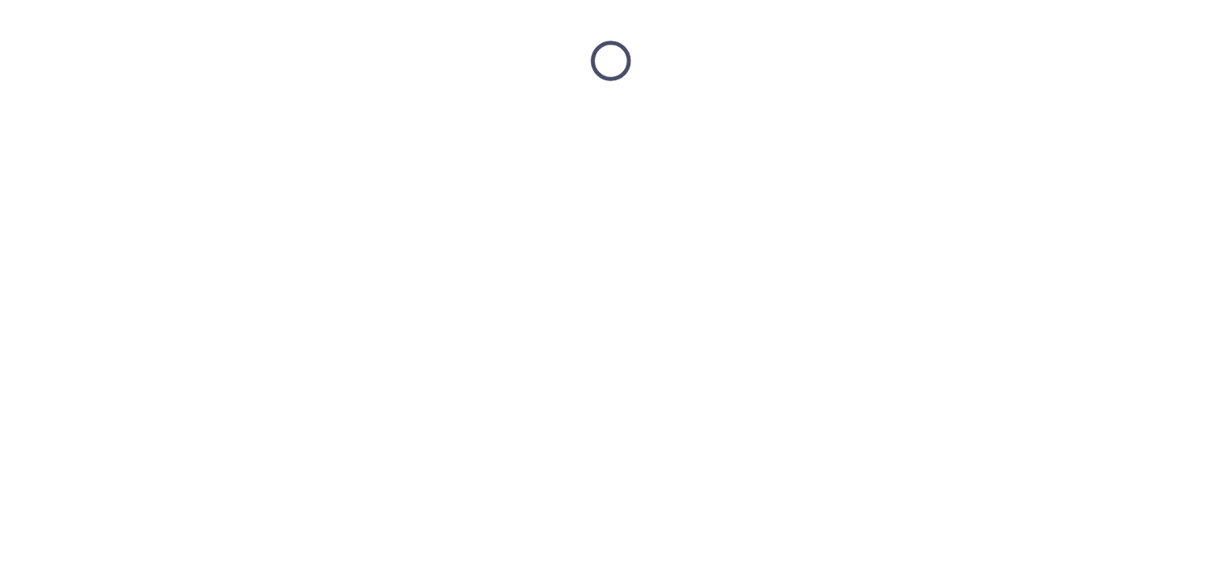
scroll to position [0, 0]
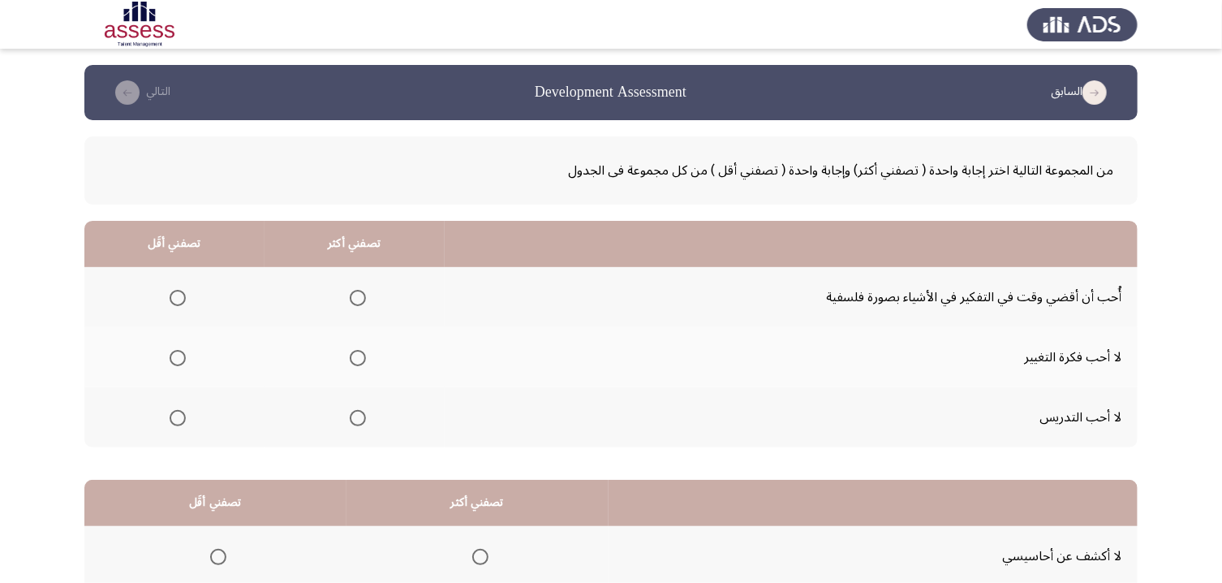
click at [366, 300] on span "Select an option" at bounding box center [358, 298] width 16 height 16
click at [366, 300] on input "Select an option" at bounding box center [358, 298] width 16 height 16
click at [179, 365] on span "Select an option" at bounding box center [178, 358] width 16 height 16
click at [179, 365] on input "Select an option" at bounding box center [178, 358] width 16 height 16
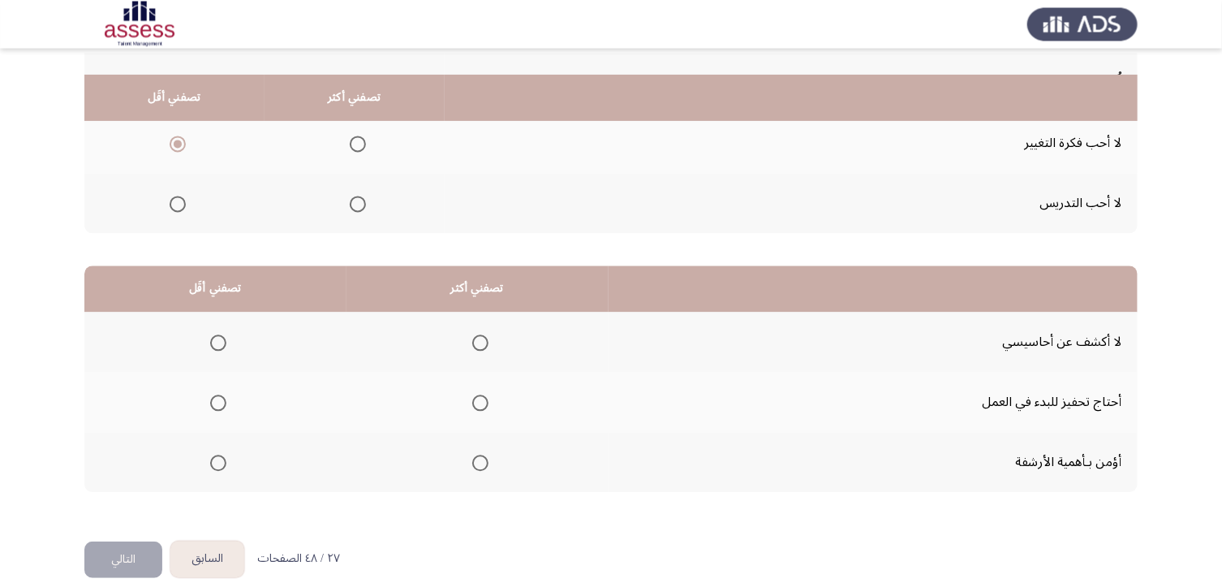
scroll to position [239, 0]
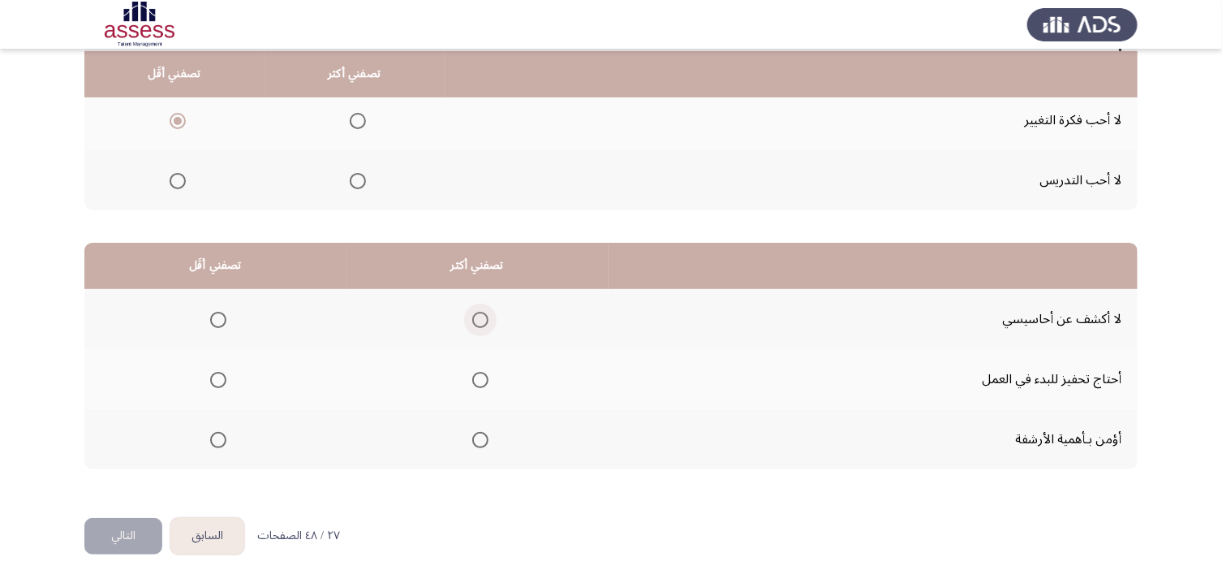
click at [489, 317] on span "Select an option" at bounding box center [480, 320] width 16 height 16
click at [489, 317] on input "Select an option" at bounding box center [480, 320] width 16 height 16
click at [226, 381] on span "Select an option" at bounding box center [218, 380] width 16 height 16
click at [226, 381] on input "Select an option" at bounding box center [218, 380] width 16 height 16
click at [127, 486] on button "التالي" at bounding box center [123, 536] width 78 height 37
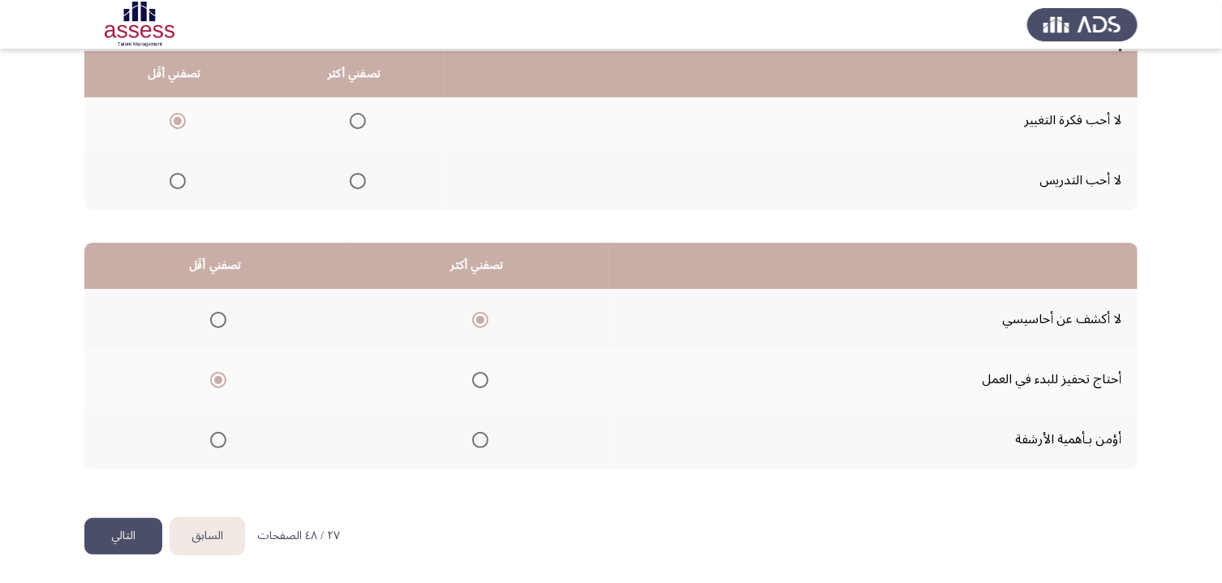
scroll to position [0, 0]
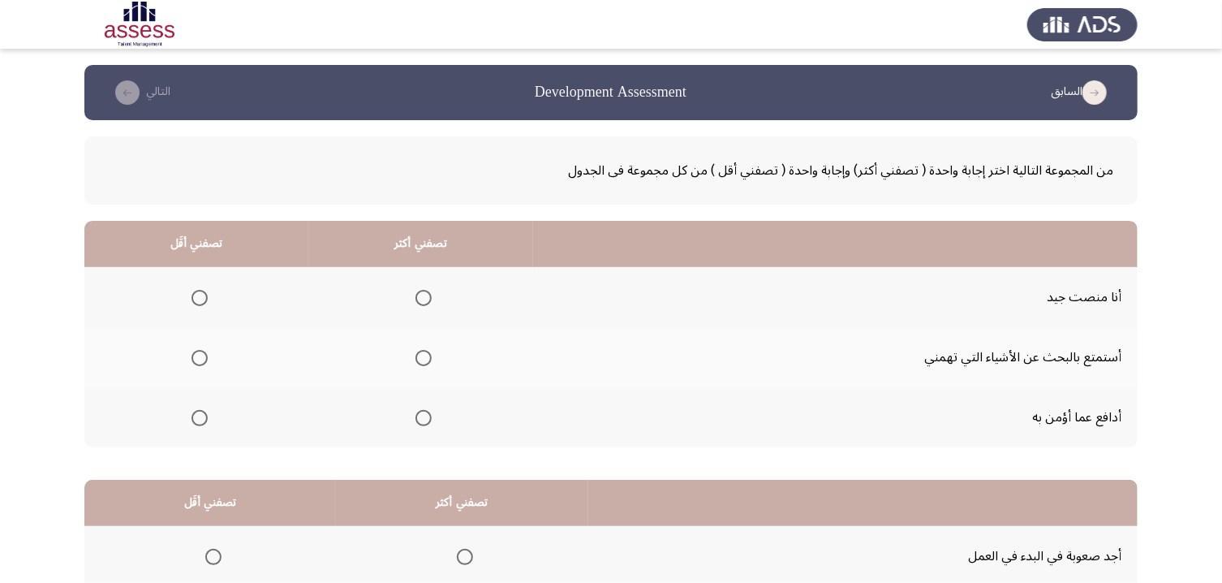
click at [432, 303] on span "Select an option" at bounding box center [424, 298] width 16 height 16
click at [432, 303] on input "Select an option" at bounding box center [424, 298] width 16 height 16
click at [203, 351] on span "Select an option" at bounding box center [200, 358] width 16 height 16
click at [203, 351] on input "Select an option" at bounding box center [200, 358] width 16 height 16
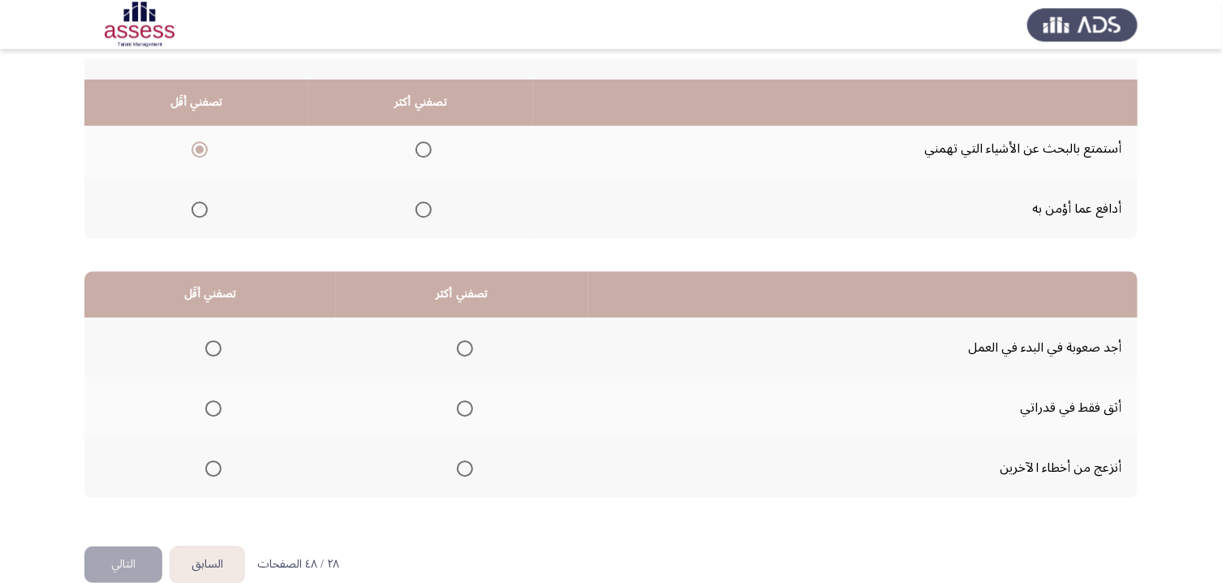
scroll to position [239, 0]
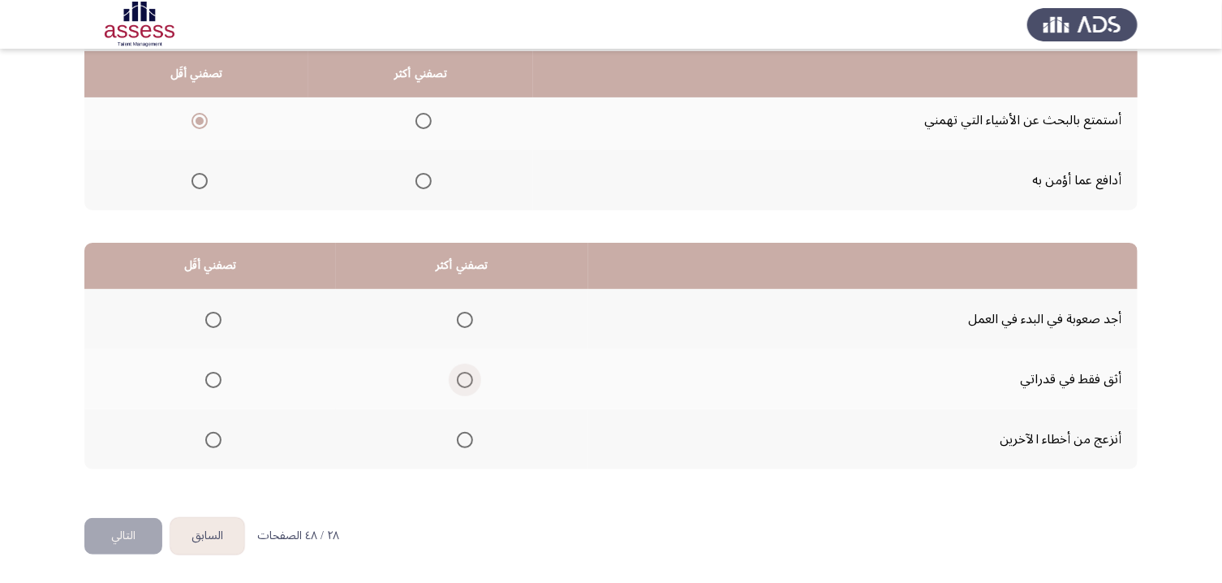
click at [473, 383] on span "Select an option" at bounding box center [465, 380] width 16 height 16
click at [473, 383] on input "Select an option" at bounding box center [465, 380] width 16 height 16
click at [221, 432] on mat-radio-button "Select an option" at bounding box center [210, 439] width 23 height 17
click at [218, 438] on span "Select an option" at bounding box center [213, 440] width 16 height 16
click at [218, 438] on input "Select an option" at bounding box center [213, 440] width 16 height 16
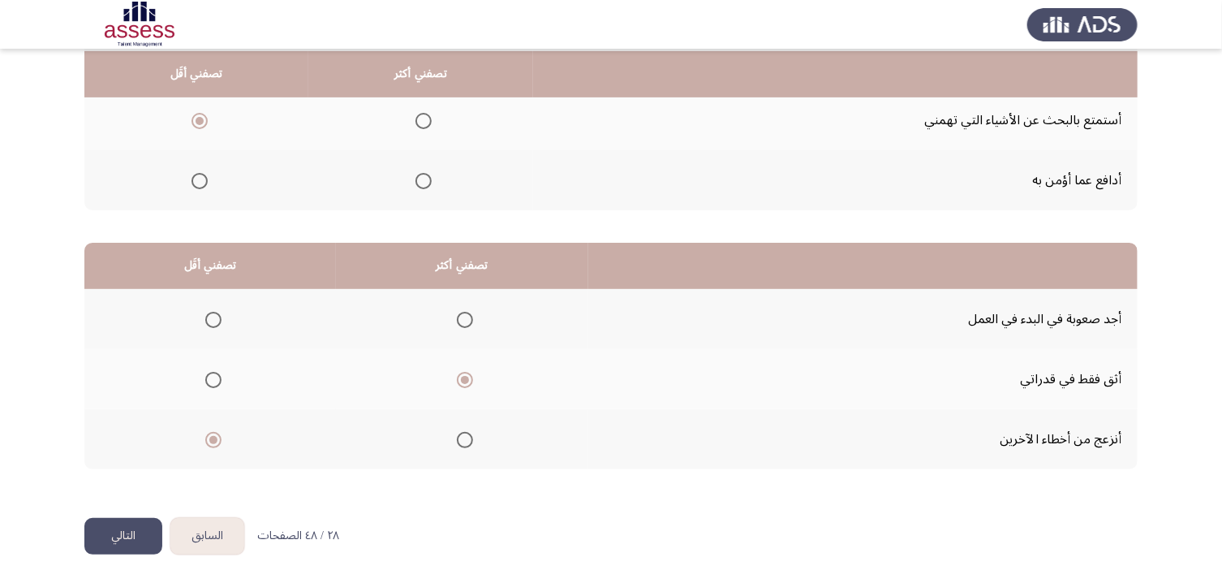
click at [123, 486] on button "التالي" at bounding box center [123, 536] width 78 height 37
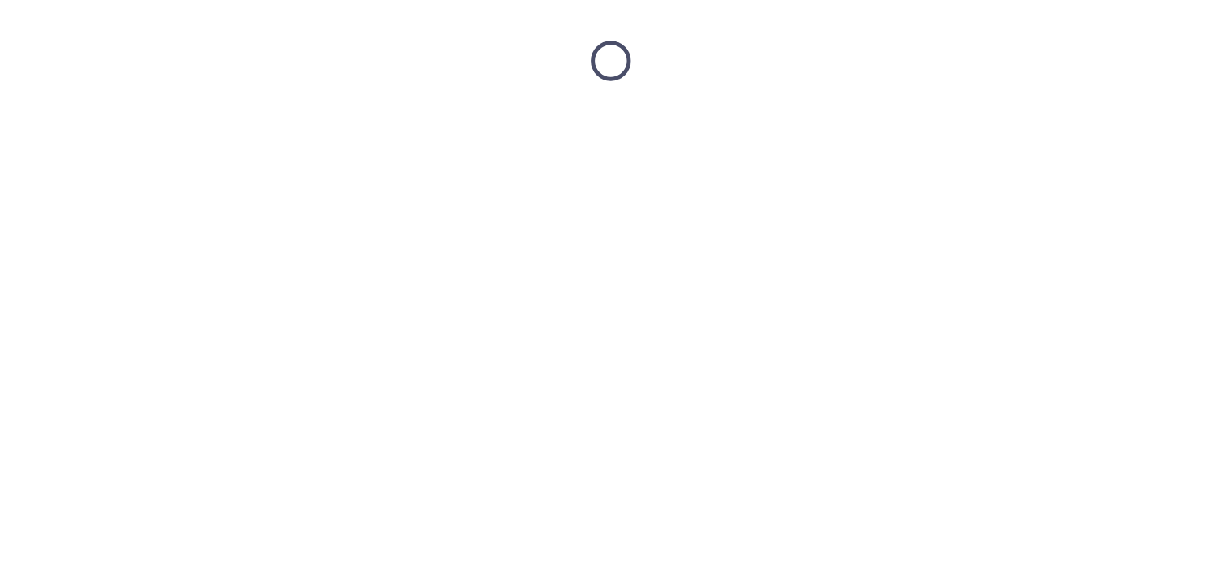
scroll to position [0, 0]
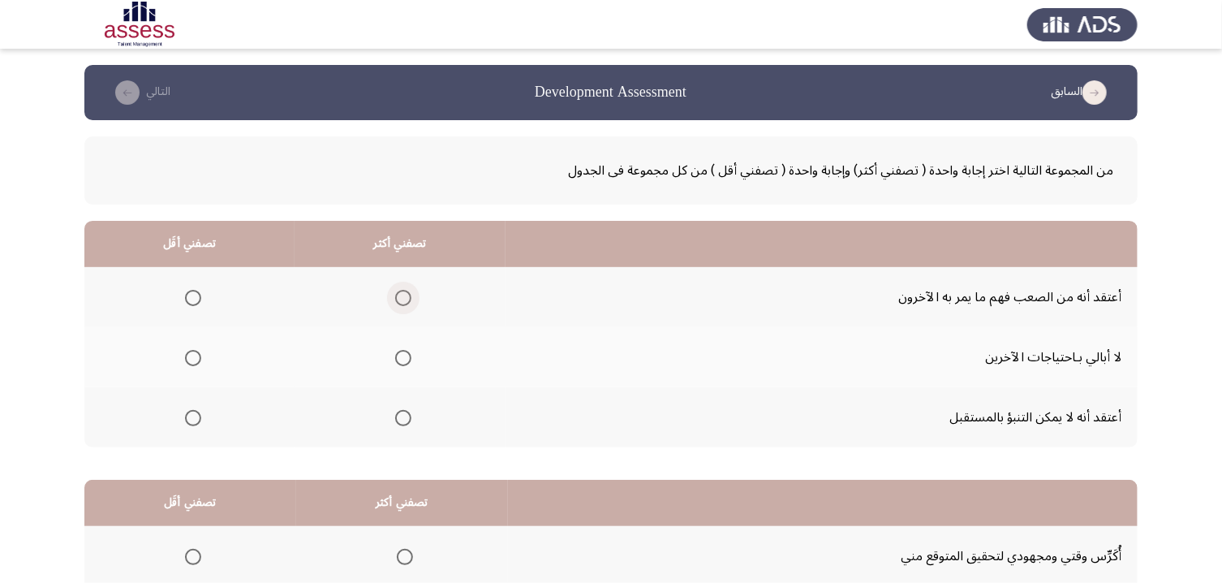
click at [409, 303] on span "Select an option" at bounding box center [403, 298] width 16 height 16
click at [409, 303] on input "Select an option" at bounding box center [403, 298] width 16 height 16
click at [412, 419] on span "Select an option" at bounding box center [403, 418] width 16 height 16
click at [412, 419] on input "Select an option" at bounding box center [403, 418] width 16 height 16
click at [193, 355] on span "Select an option" at bounding box center [193, 358] width 16 height 16
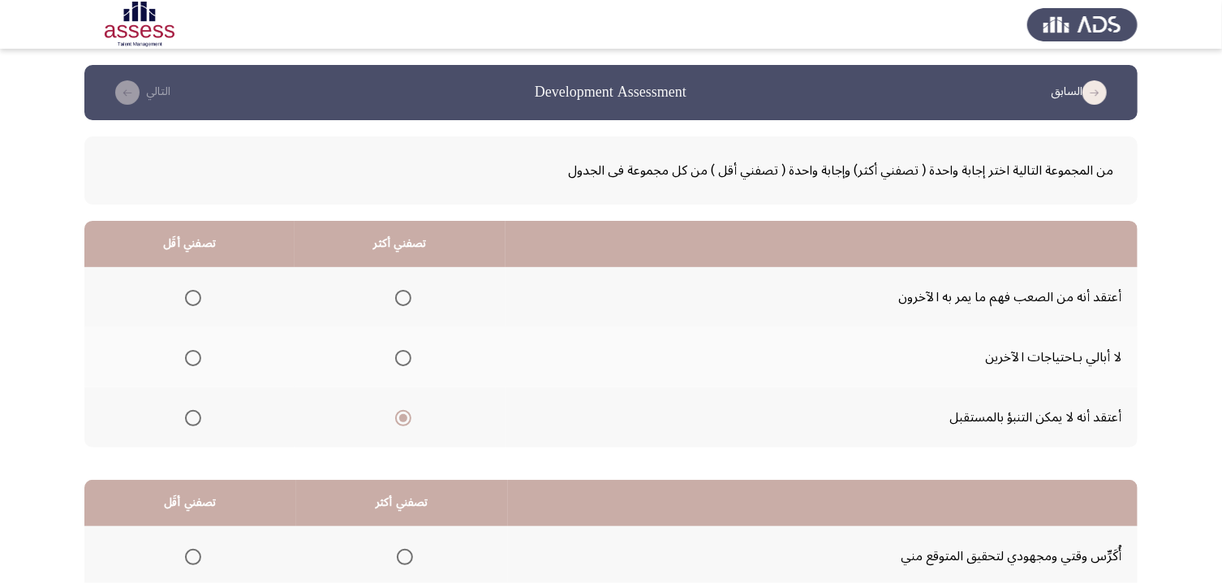
click at [193, 355] on input "Select an option" at bounding box center [193, 358] width 16 height 16
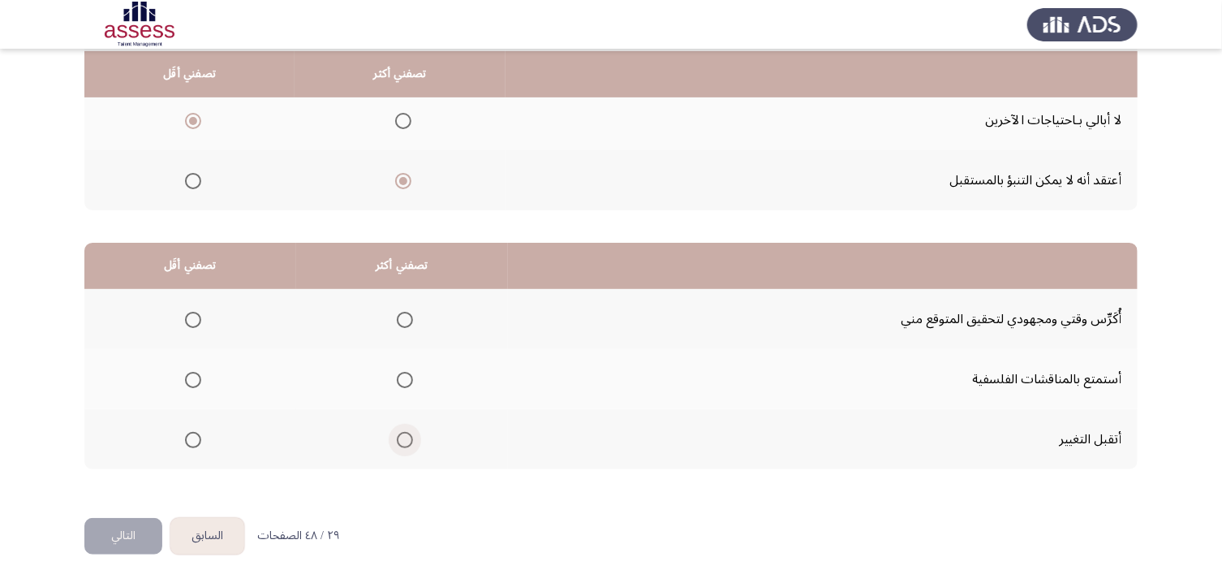
click at [407, 434] on span "Select an option" at bounding box center [405, 440] width 16 height 16
click at [407, 434] on input "Select an option" at bounding box center [405, 440] width 16 height 16
click at [196, 375] on span "Select an option" at bounding box center [193, 380] width 16 height 16
click at [196, 375] on input "Select an option" at bounding box center [193, 380] width 16 height 16
drag, startPoint x: 133, startPoint y: 559, endPoint x: 135, endPoint y: 546, distance: 13.1
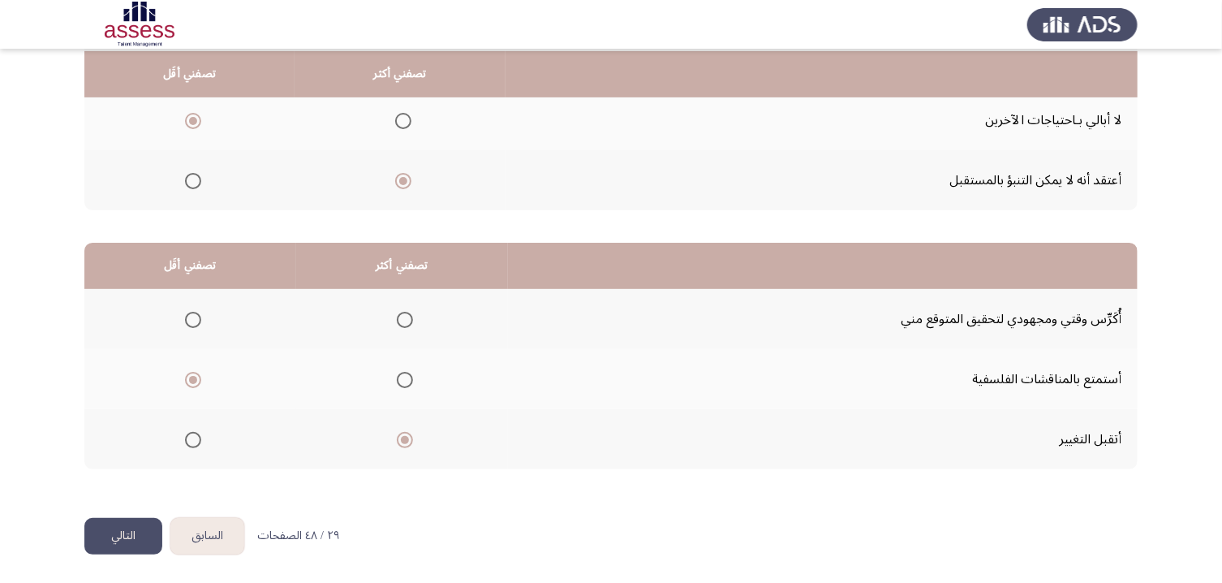
click at [135, 486] on button "التالي" at bounding box center [123, 536] width 78 height 37
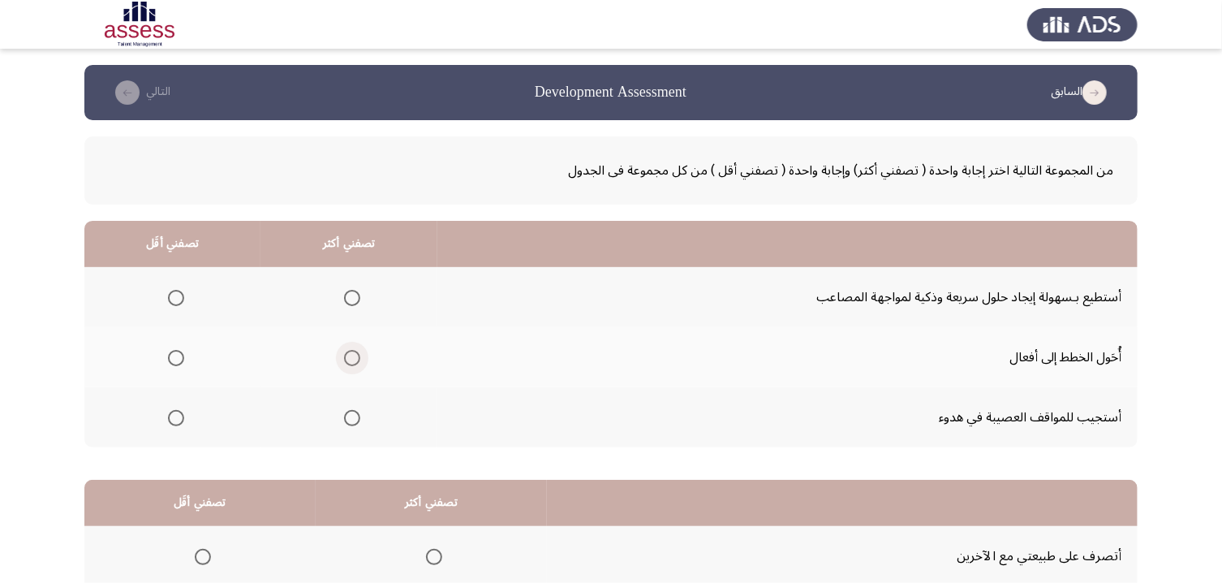
click at [360, 362] on span "Select an option" at bounding box center [352, 358] width 16 height 16
click at [360, 362] on input "Select an option" at bounding box center [352, 358] width 16 height 16
click at [360, 301] on span "Select an option" at bounding box center [352, 298] width 16 height 16
click at [360, 301] on input "Select an option" at bounding box center [352, 298] width 16 height 16
click at [360, 360] on span "Select an option" at bounding box center [352, 358] width 16 height 16
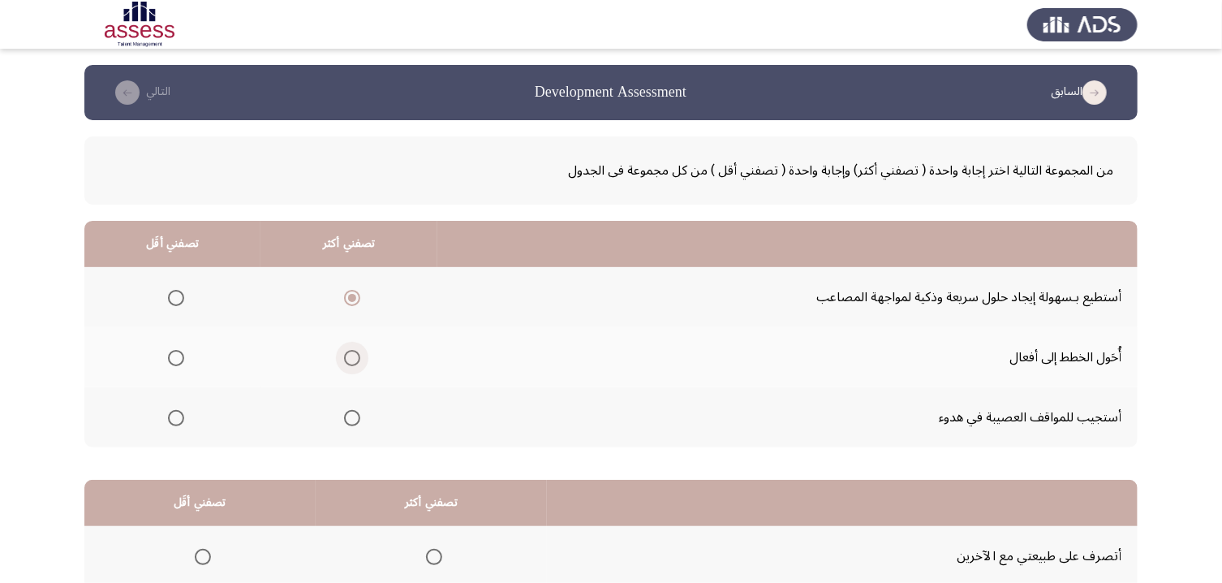
click at [360, 360] on input "Select an option" at bounding box center [352, 358] width 16 height 16
click at [360, 421] on span "Select an option" at bounding box center [352, 418] width 16 height 16
click at [360, 421] on input "Select an option" at bounding box center [352, 418] width 16 height 16
click at [178, 357] on span "Select an option" at bounding box center [176, 358] width 16 height 16
click at [178, 357] on input "Select an option" at bounding box center [176, 358] width 16 height 16
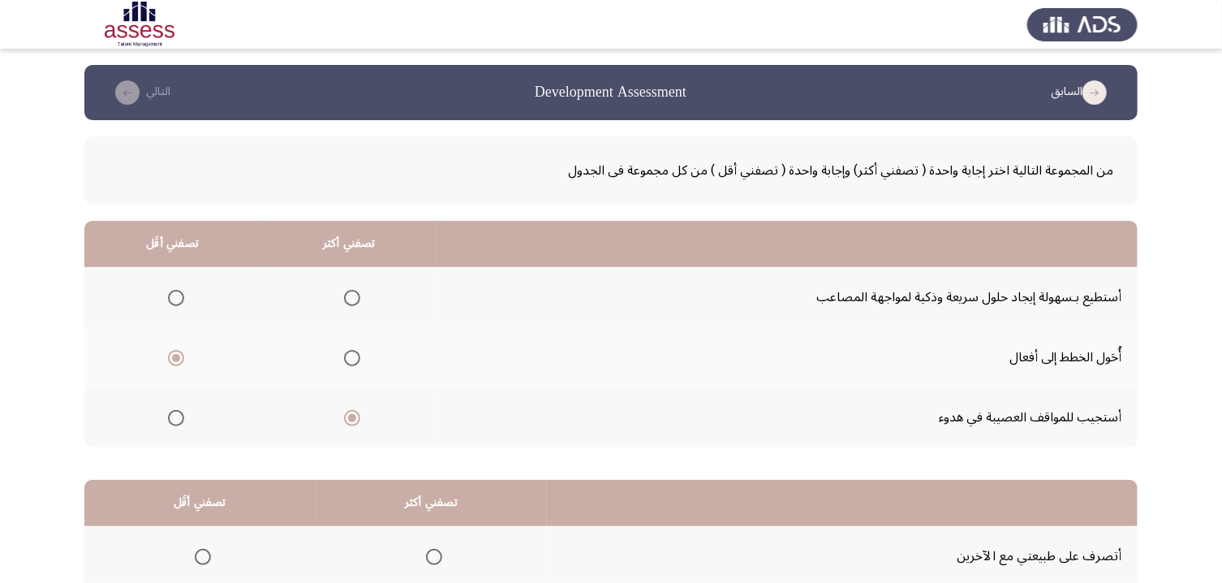
click at [356, 364] on span "Select an option" at bounding box center [352, 358] width 16 height 16
click at [356, 364] on input "Select an option" at bounding box center [352, 358] width 16 height 16
drag, startPoint x: 358, startPoint y: 313, endPoint x: 358, endPoint y: 303, distance: 9.7
click at [358, 303] on span "Select an option" at bounding box center [352, 298] width 16 height 16
click at [358, 303] on input "Select an option" at bounding box center [352, 298] width 16 height 16
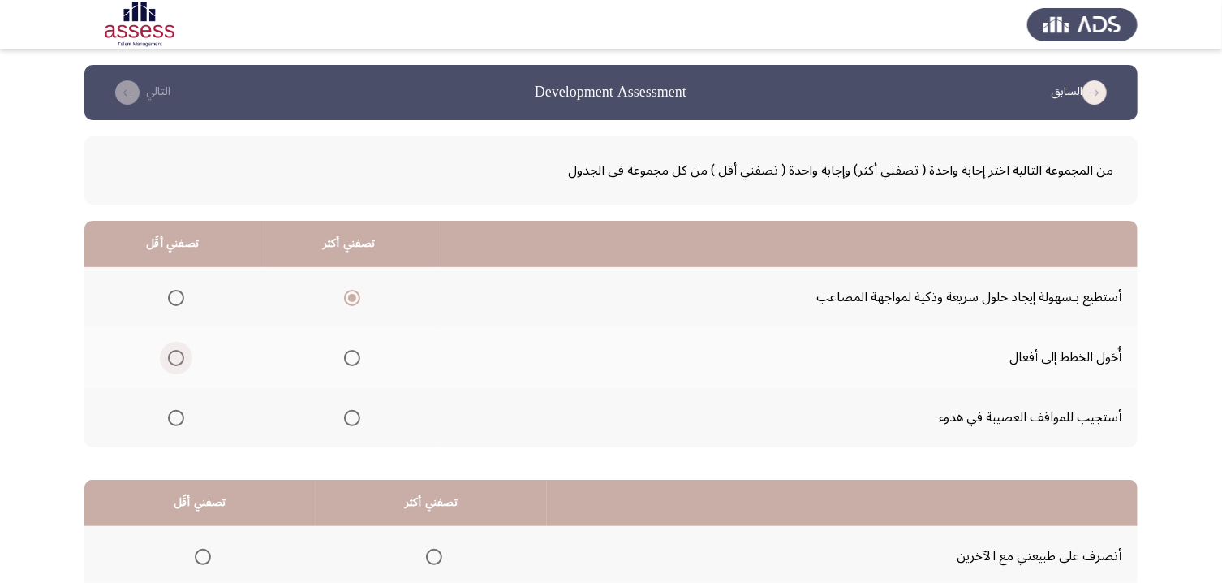
click at [177, 363] on span "Select an option" at bounding box center [176, 358] width 16 height 16
click at [177, 363] on input "Select an option" at bounding box center [176, 358] width 16 height 16
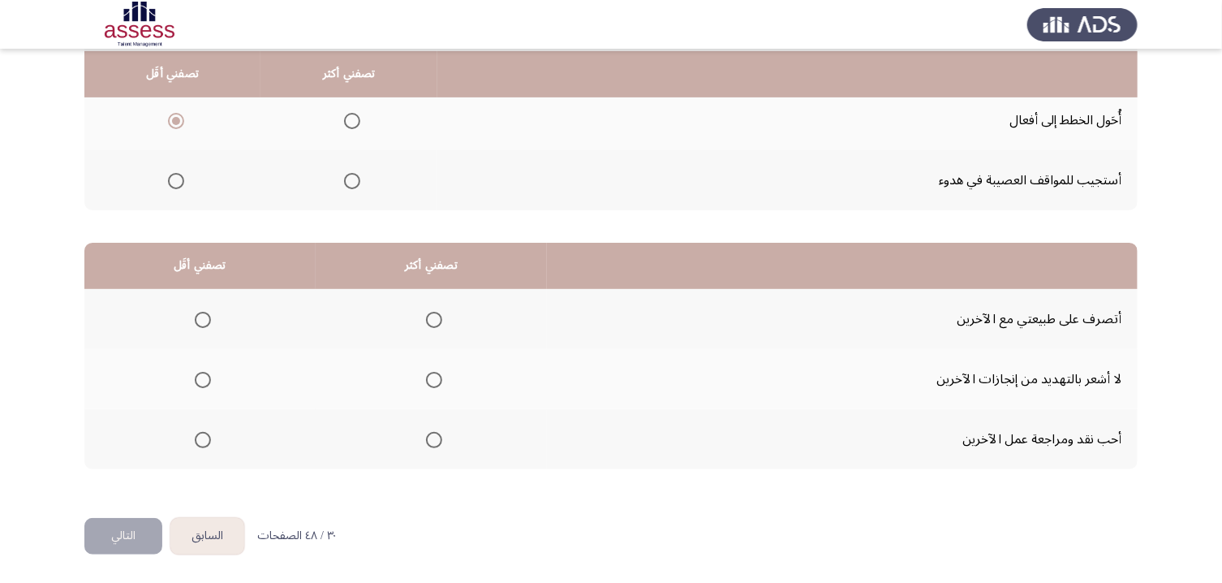
click at [441, 386] on span "Select an option" at bounding box center [434, 380] width 16 height 16
click at [441, 386] on input "Select an option" at bounding box center [434, 380] width 16 height 16
click at [215, 441] on th at bounding box center [199, 439] width 231 height 60
click at [203, 441] on span "Select an option" at bounding box center [203, 440] width 16 height 16
click at [203, 441] on input "Select an option" at bounding box center [203, 440] width 16 height 16
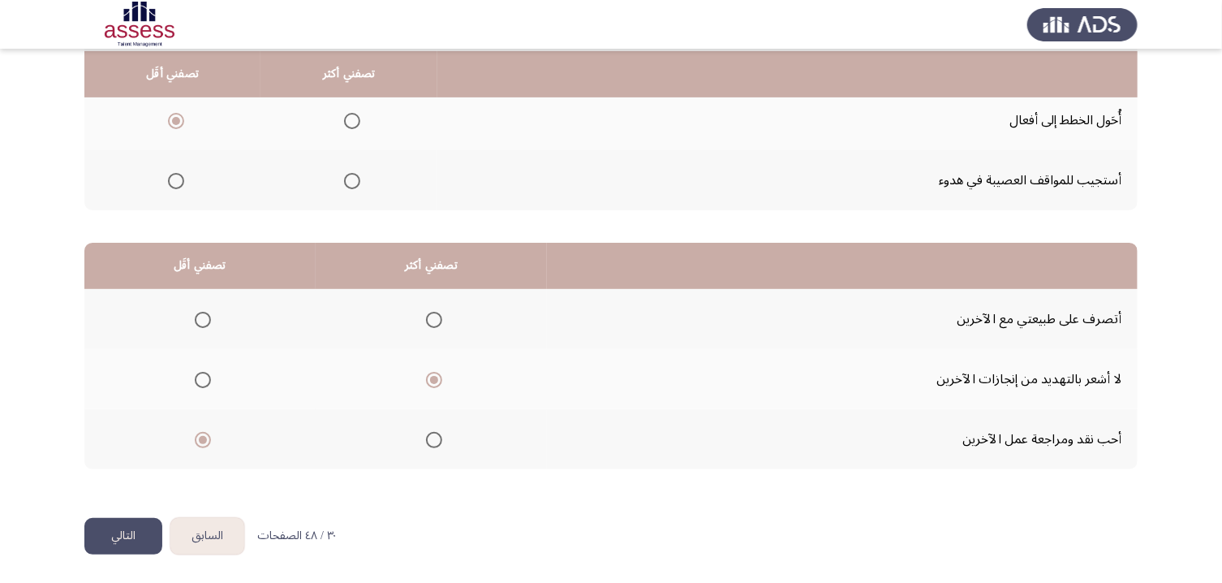
click at [136, 486] on button "التالي" at bounding box center [123, 536] width 78 height 37
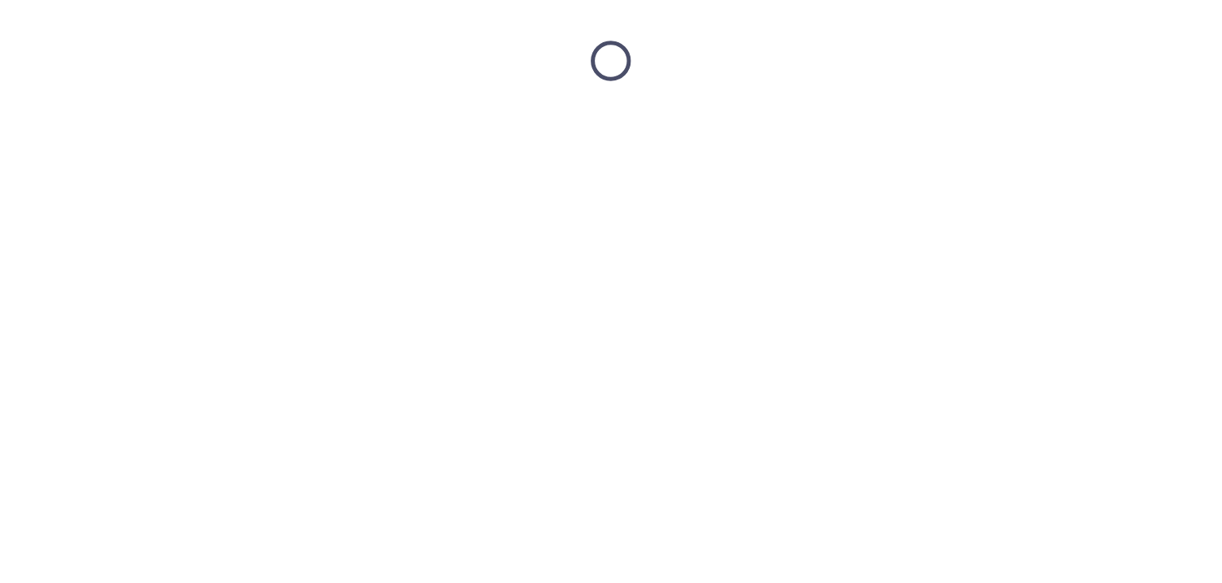
scroll to position [0, 0]
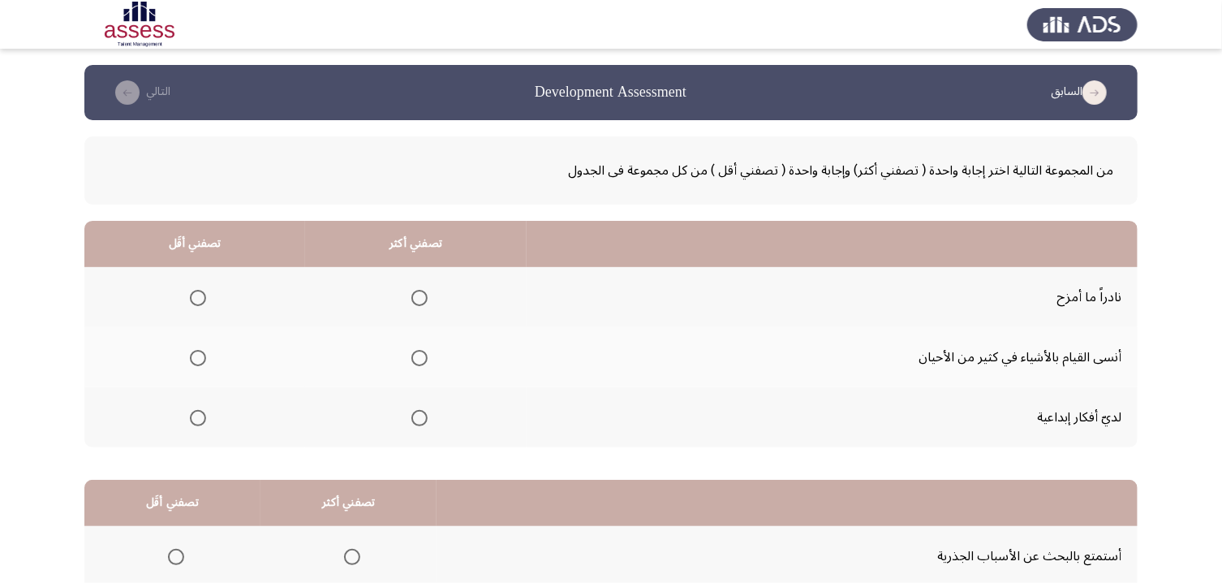
click at [428, 420] on span "Select an option" at bounding box center [420, 418] width 16 height 16
click at [428, 420] on input "Select an option" at bounding box center [420, 418] width 16 height 16
click at [205, 287] on mat-radio-group "Select an option" at bounding box center [194, 297] width 23 height 28
click at [205, 296] on span "Select an option" at bounding box center [198, 298] width 16 height 16
click at [205, 296] on input "Select an option" at bounding box center [198, 298] width 16 height 16
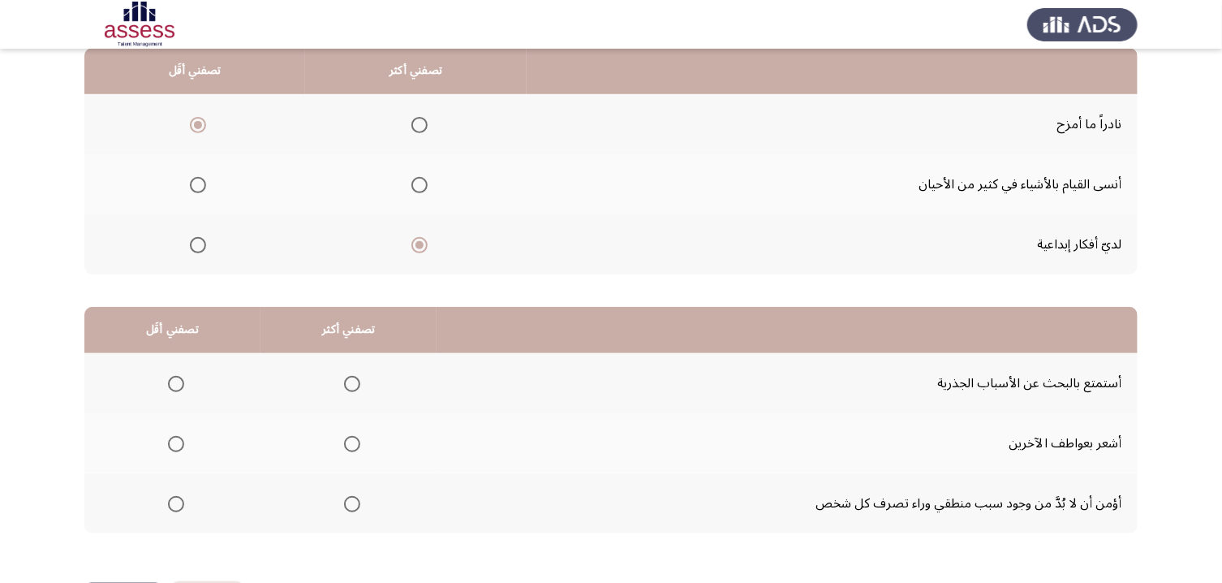
scroll to position [198, 0]
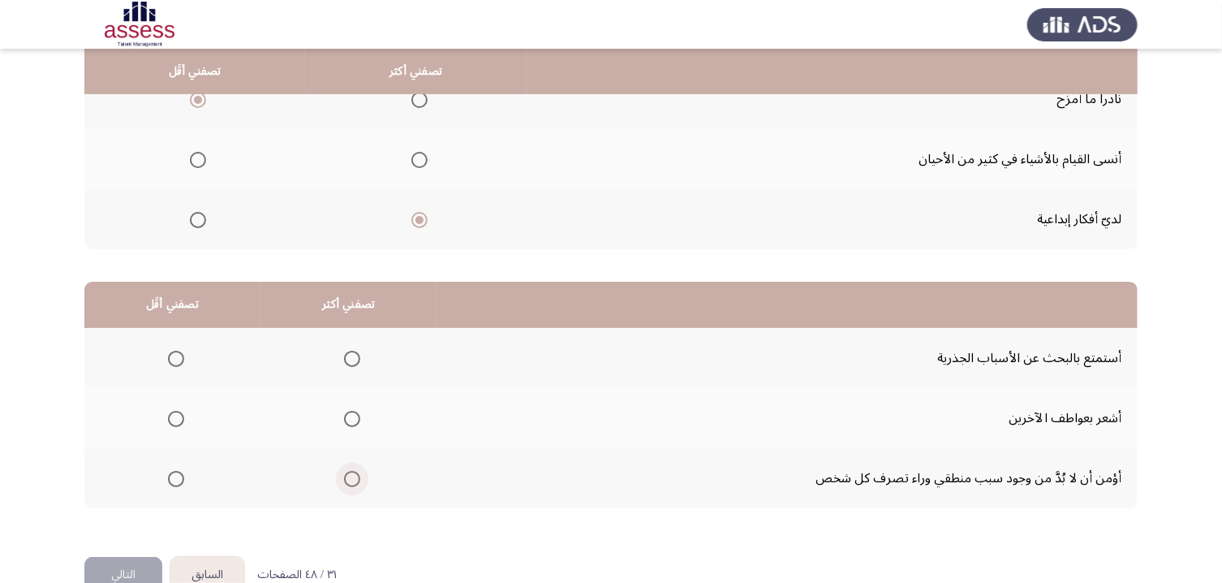
click at [355, 482] on span "Select an option" at bounding box center [352, 479] width 16 height 16
click at [355, 482] on input "Select an option" at bounding box center [352, 479] width 16 height 16
click at [357, 356] on span "Select an option" at bounding box center [352, 359] width 16 height 16
click at [357, 356] on input "Select an option" at bounding box center [352, 359] width 16 height 16
click at [192, 481] on th at bounding box center [172, 478] width 176 height 60
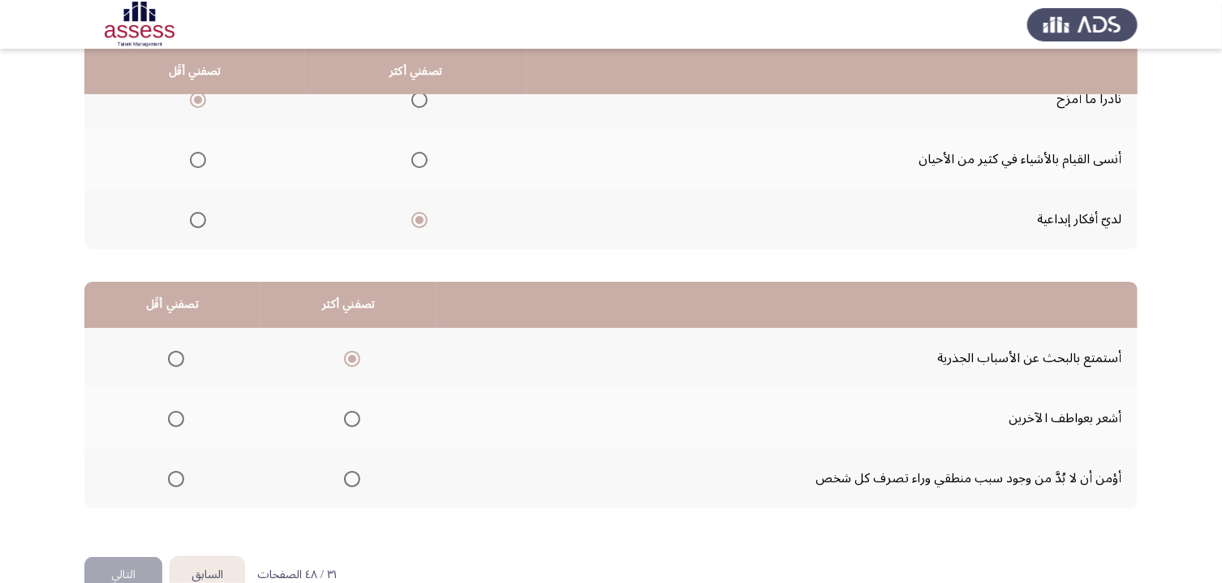
click at [177, 484] on span "Select an option" at bounding box center [176, 479] width 16 height 16
click at [177, 484] on input "Select an option" at bounding box center [176, 479] width 16 height 16
click at [123, 486] on button "التالي" at bounding box center [123, 575] width 78 height 37
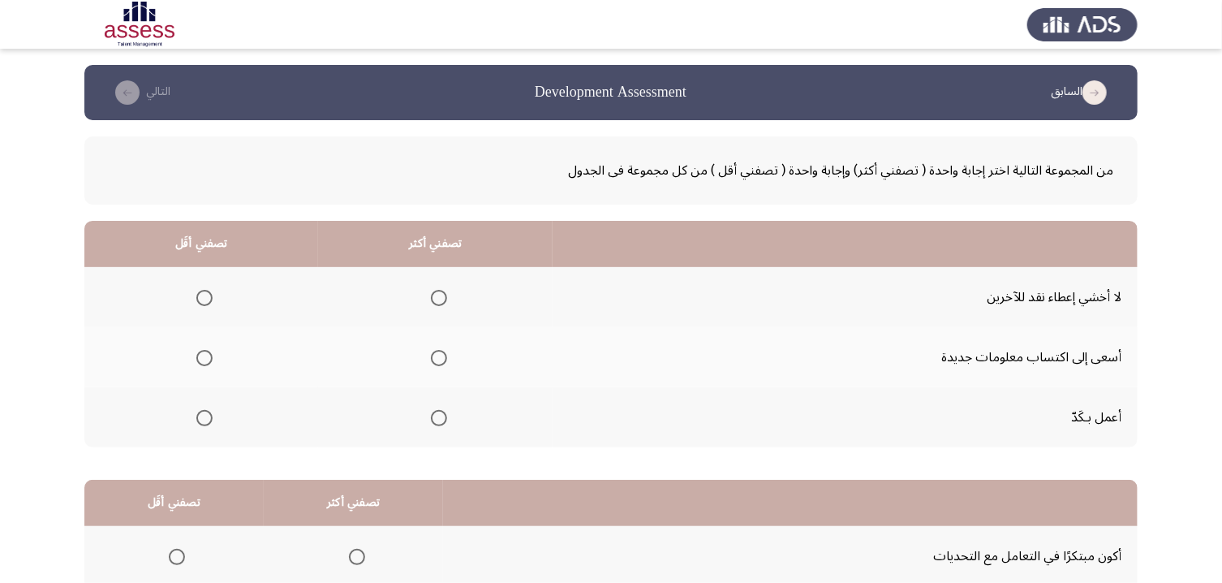
click at [447, 421] on span "Select an option" at bounding box center [439, 418] width 16 height 16
click at [447, 421] on input "Select an option" at bounding box center [439, 418] width 16 height 16
click at [210, 298] on span "Select an option" at bounding box center [204, 298] width 16 height 16
click at [210, 298] on input "Select an option" at bounding box center [204, 298] width 16 height 16
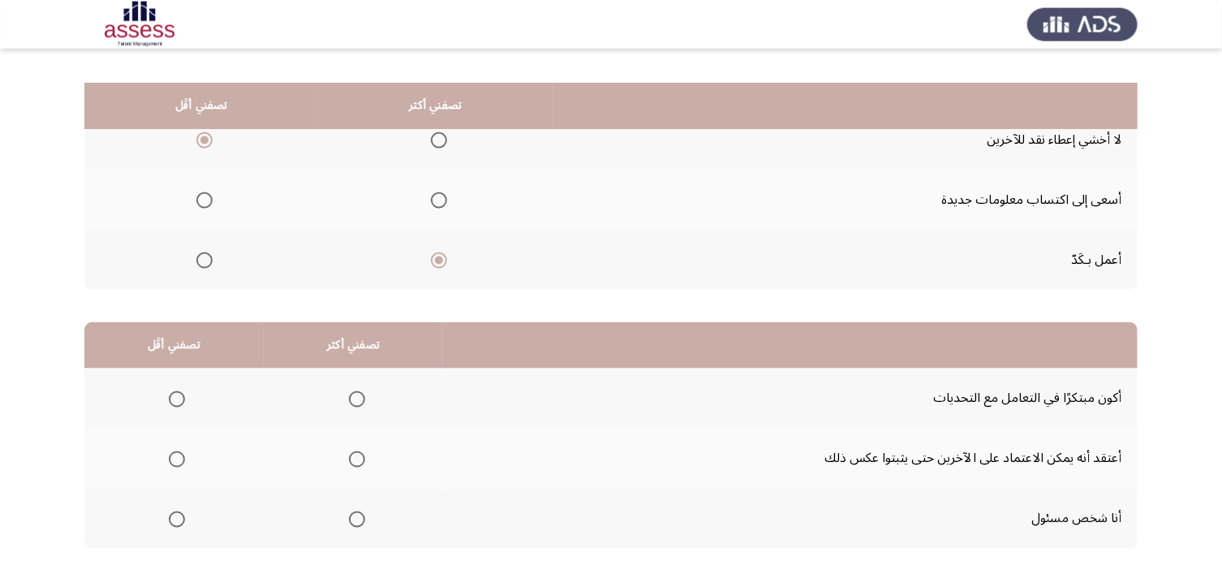
scroll to position [198, 0]
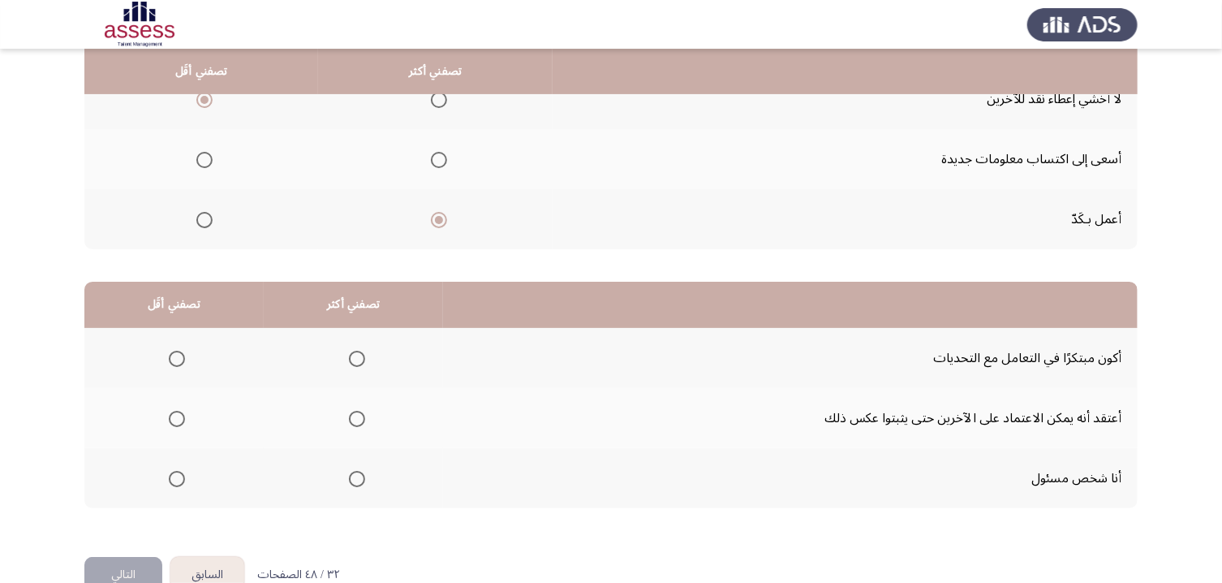
click at [364, 486] on span "Select an option" at bounding box center [357, 479] width 16 height 16
click at [364, 486] on input "Select an option" at bounding box center [357, 479] width 16 height 16
click at [171, 364] on label "Select an option" at bounding box center [173, 359] width 23 height 16
click at [171, 364] on input "Select an option" at bounding box center [177, 359] width 16 height 16
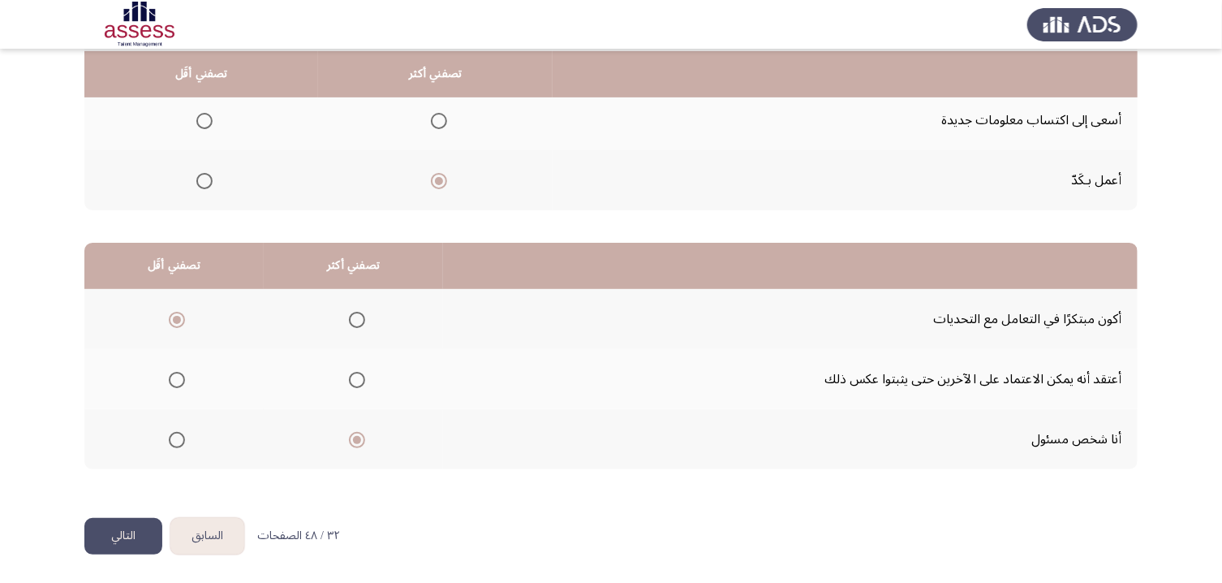
click at [110, 486] on button "التالي" at bounding box center [123, 536] width 78 height 37
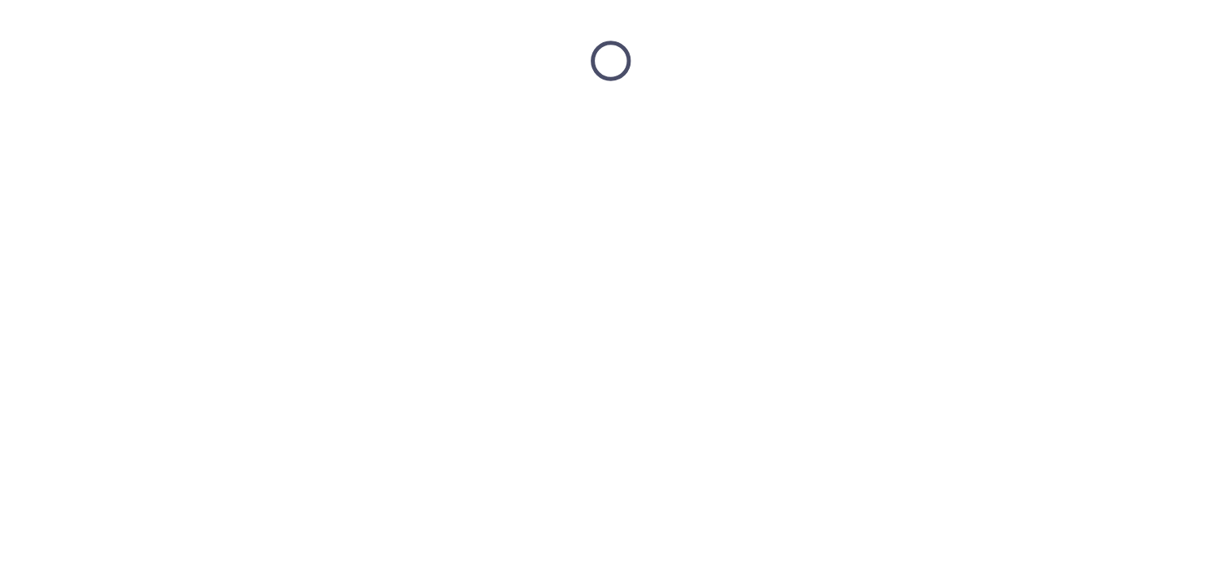
scroll to position [0, 0]
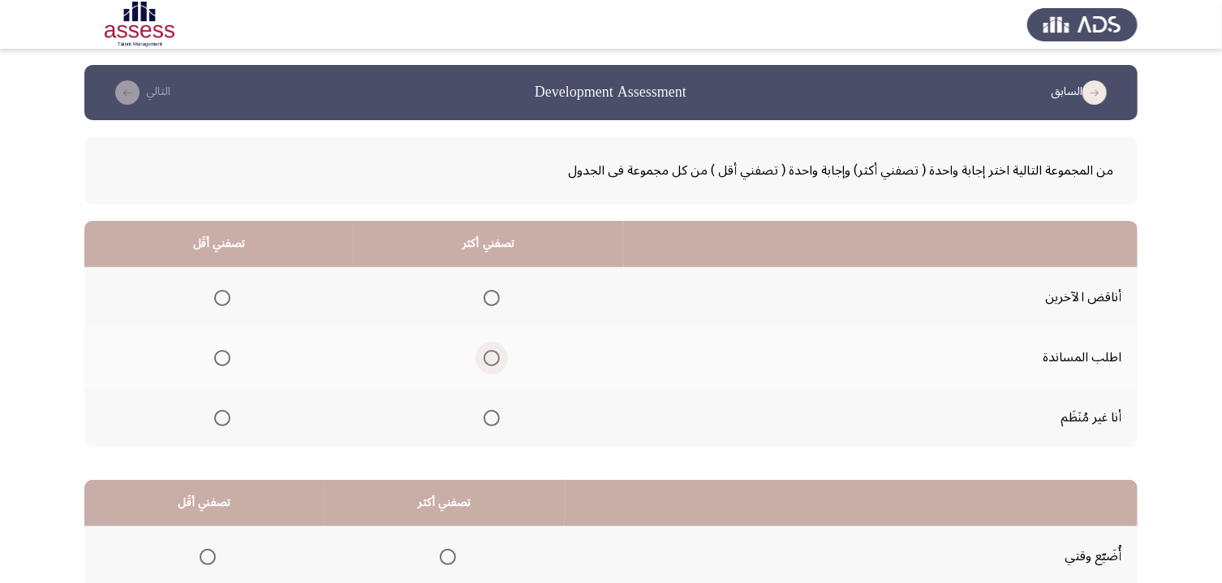
click at [499, 354] on span "Select an option" at bounding box center [492, 358] width 16 height 16
click at [499, 354] on input "Select an option" at bounding box center [492, 358] width 16 height 16
click at [227, 417] on span "Select an option" at bounding box center [222, 418] width 16 height 16
click at [227, 417] on input "Select an option" at bounding box center [222, 418] width 16 height 16
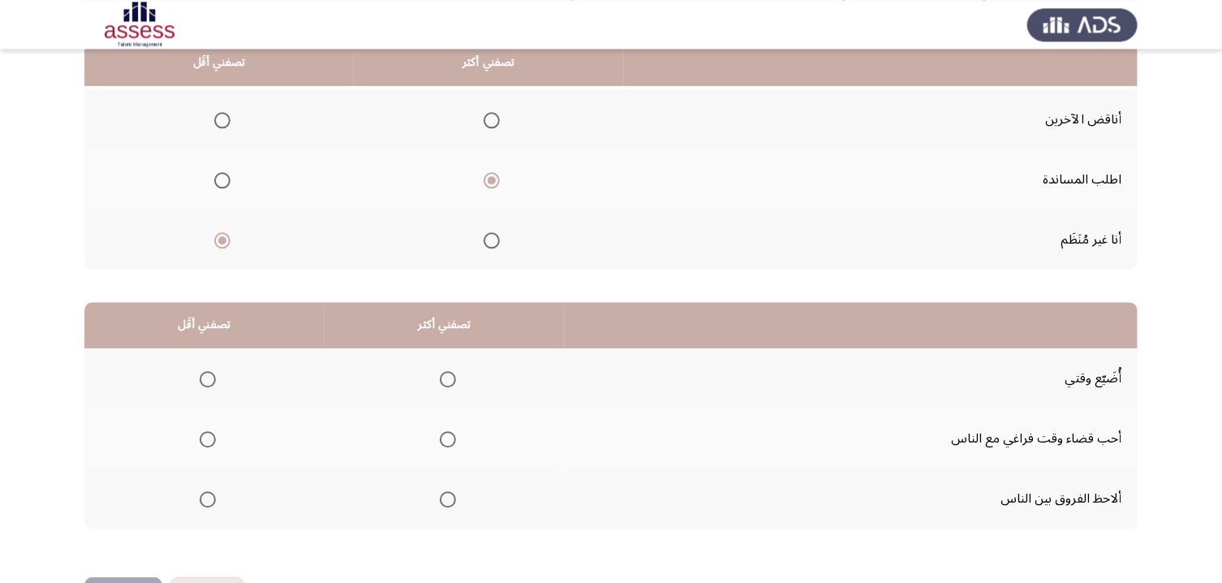
scroll to position [200, 0]
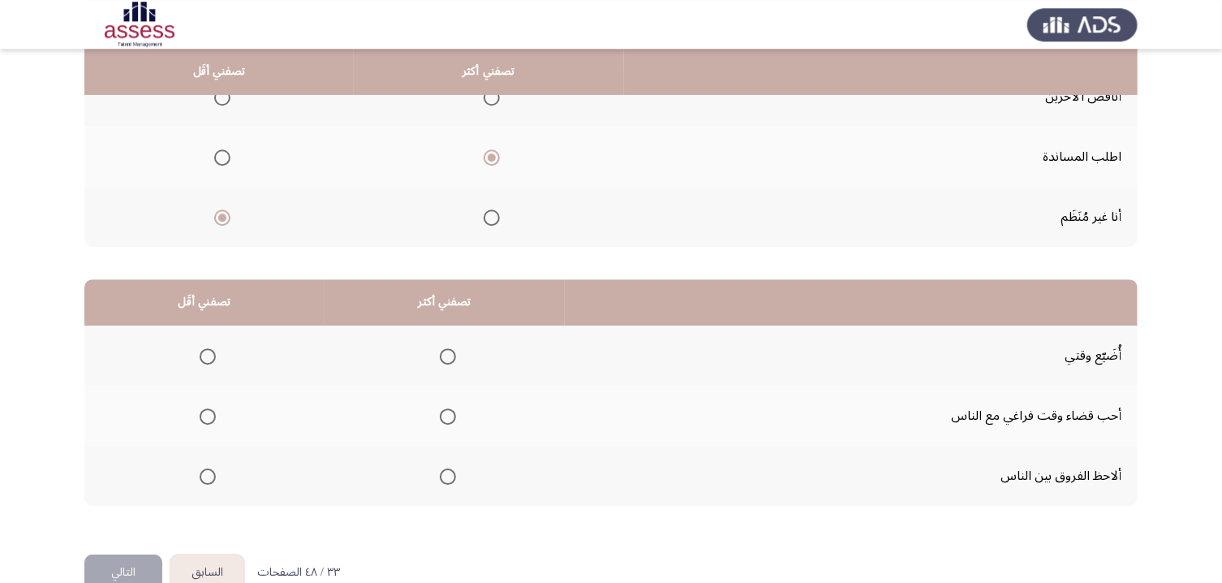
click at [456, 470] on mat-radio-group "Select an option" at bounding box center [444, 476] width 23 height 28
click at [453, 481] on span "Select an option" at bounding box center [448, 476] width 16 height 16
click at [453, 481] on input "Select an option" at bounding box center [448, 476] width 16 height 16
click at [208, 349] on mat-radio-group "Select an option" at bounding box center [204, 356] width 23 height 28
click at [207, 360] on span "Select an option" at bounding box center [208, 356] width 16 height 16
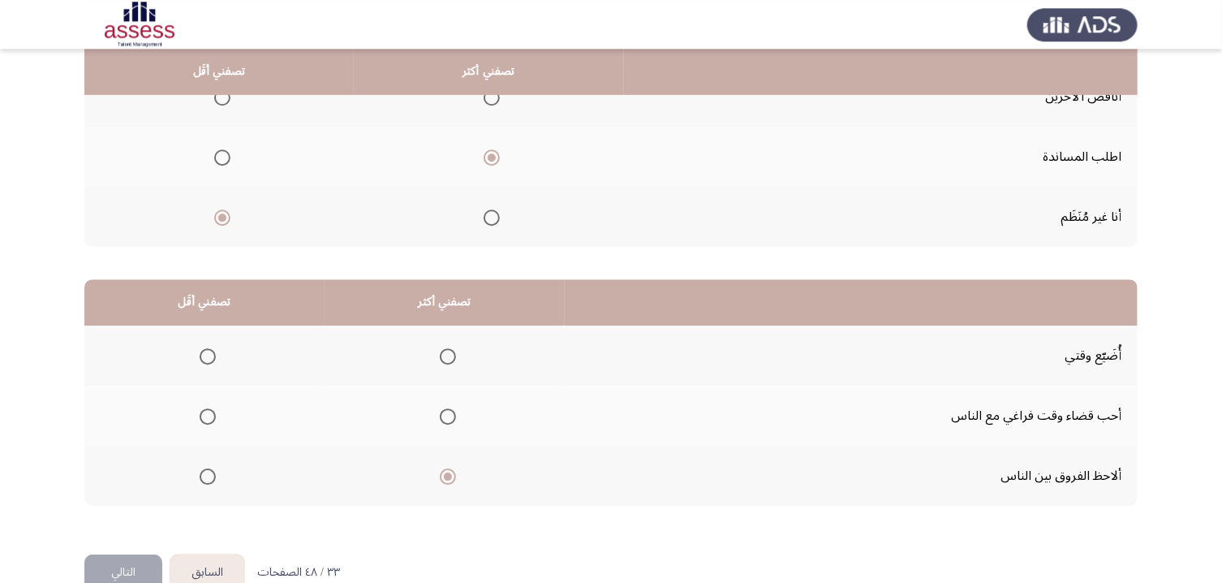
click at [207, 360] on input "Select an option" at bounding box center [208, 356] width 16 height 16
click at [131, 486] on button "التالي" at bounding box center [123, 572] width 78 height 37
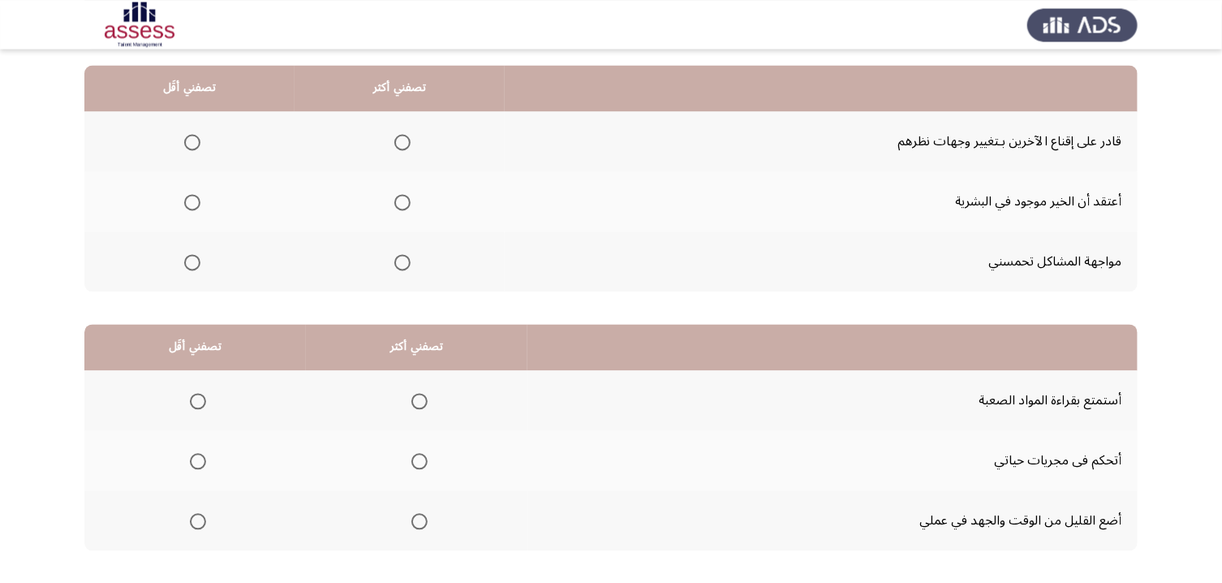
scroll to position [109, 0]
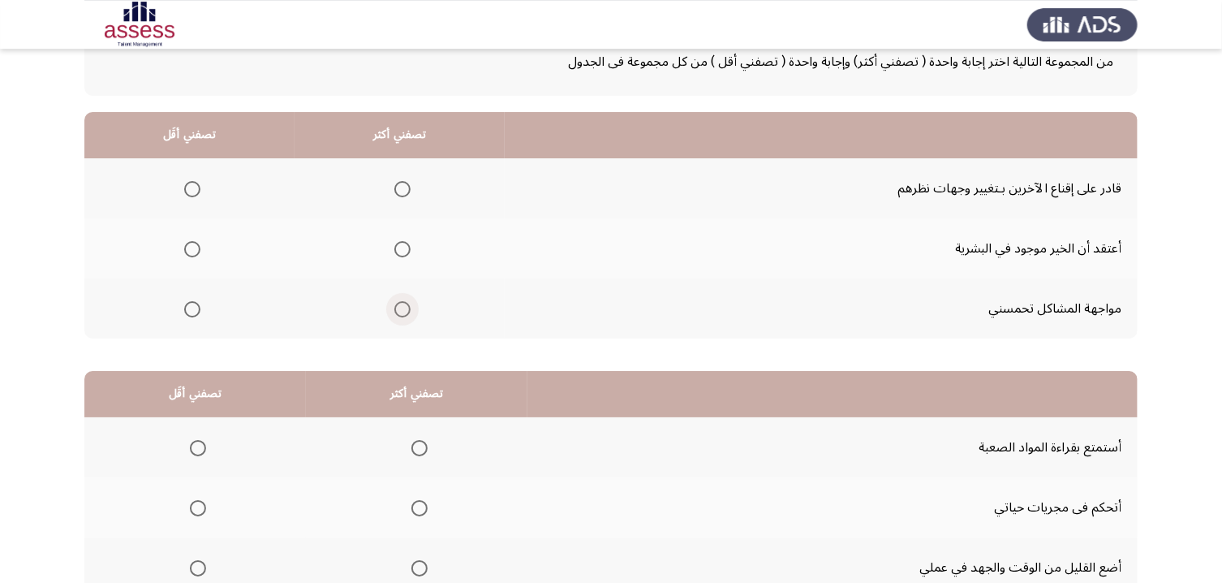
click at [411, 308] on span "Select an option" at bounding box center [402, 309] width 16 height 16
click at [411, 308] on input "Select an option" at bounding box center [402, 309] width 16 height 16
click at [191, 190] on span "Select an option" at bounding box center [192, 189] width 16 height 16
click at [191, 190] on input "Select an option" at bounding box center [192, 189] width 16 height 16
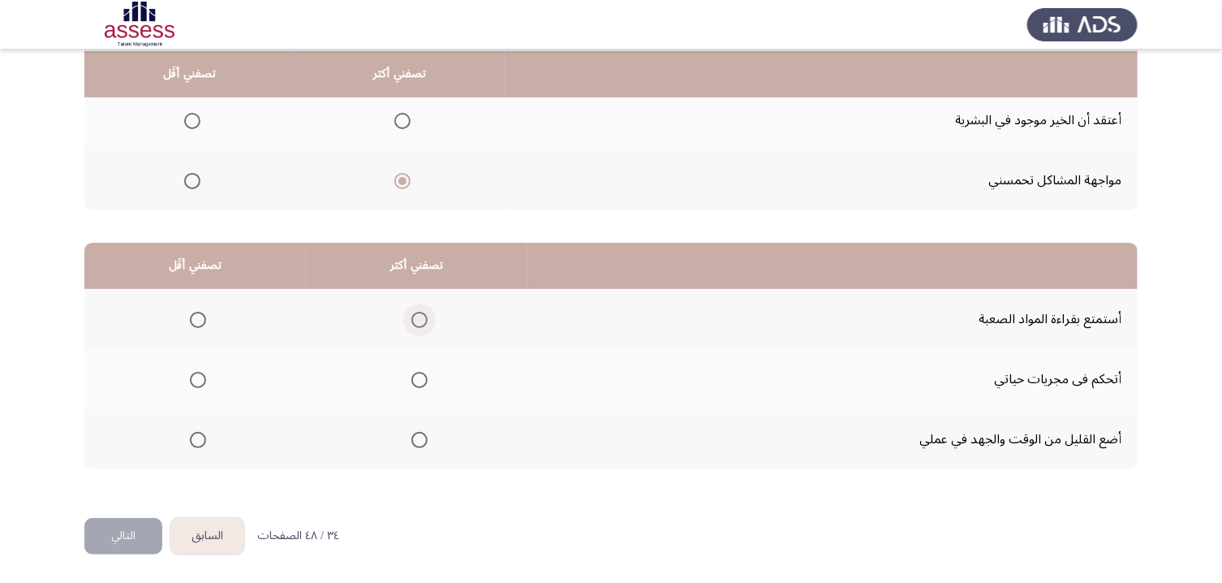
click at [428, 319] on span "Select an option" at bounding box center [420, 320] width 16 height 16
click at [428, 319] on input "Select an option" at bounding box center [420, 320] width 16 height 16
click at [201, 447] on span "Select an option" at bounding box center [198, 440] width 16 height 16
click at [201, 447] on input "Select an option" at bounding box center [198, 440] width 16 height 16
click at [108, 486] on button "التالي" at bounding box center [123, 536] width 78 height 37
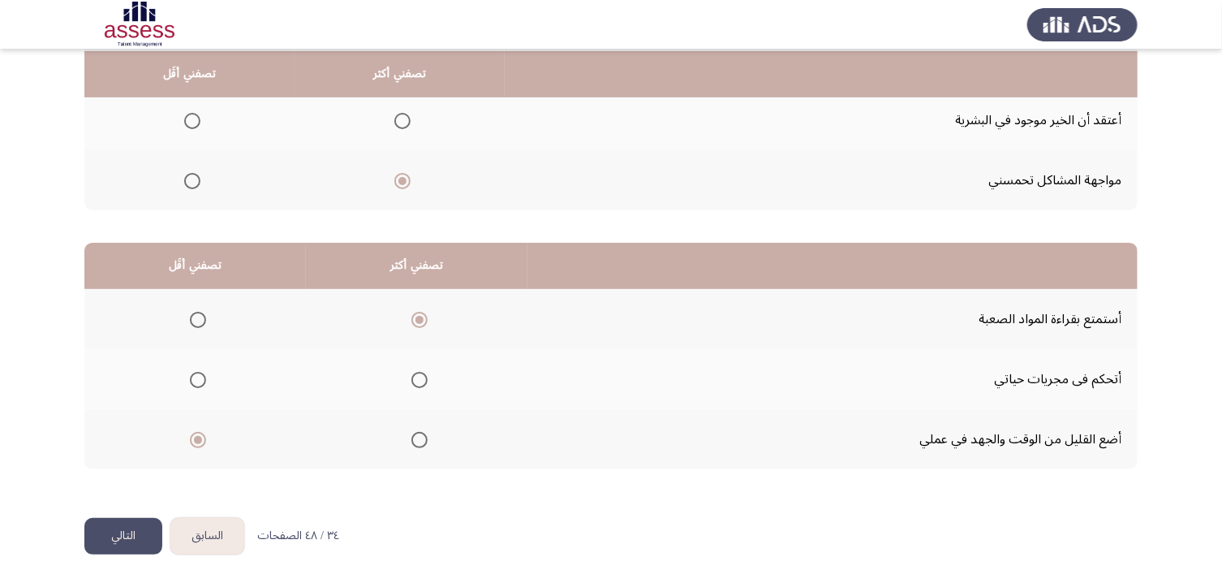
scroll to position [0, 0]
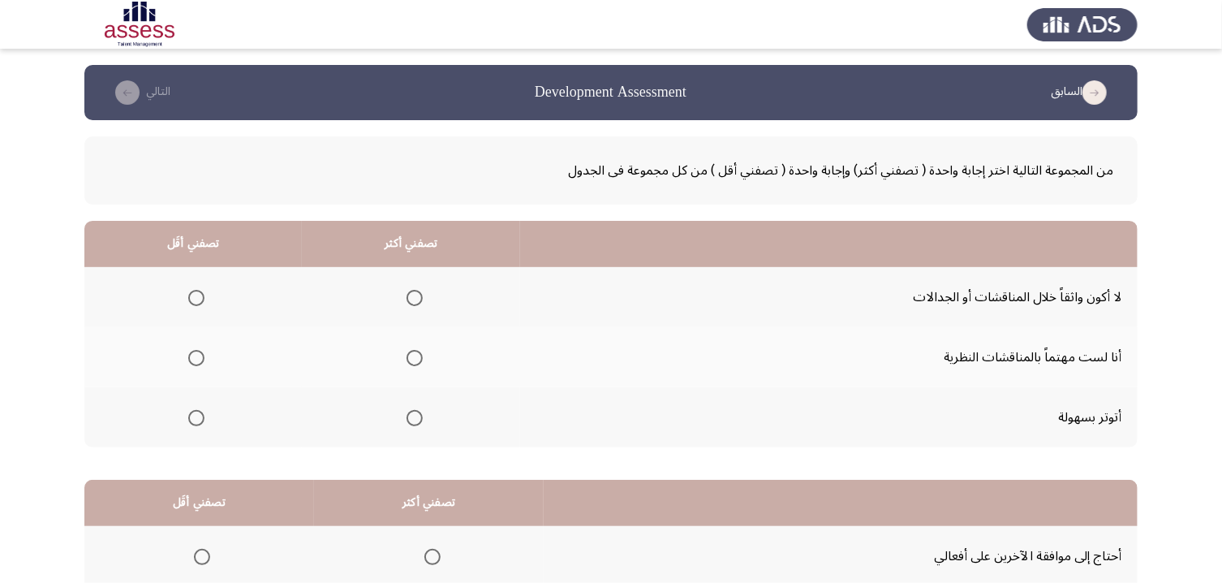
click at [422, 364] on span "Select an option" at bounding box center [415, 358] width 16 height 16
click at [422, 364] on input "Select an option" at bounding box center [415, 358] width 16 height 16
click at [201, 423] on span "Select an option" at bounding box center [196, 418] width 16 height 16
click at [201, 423] on input "Select an option" at bounding box center [196, 418] width 16 height 16
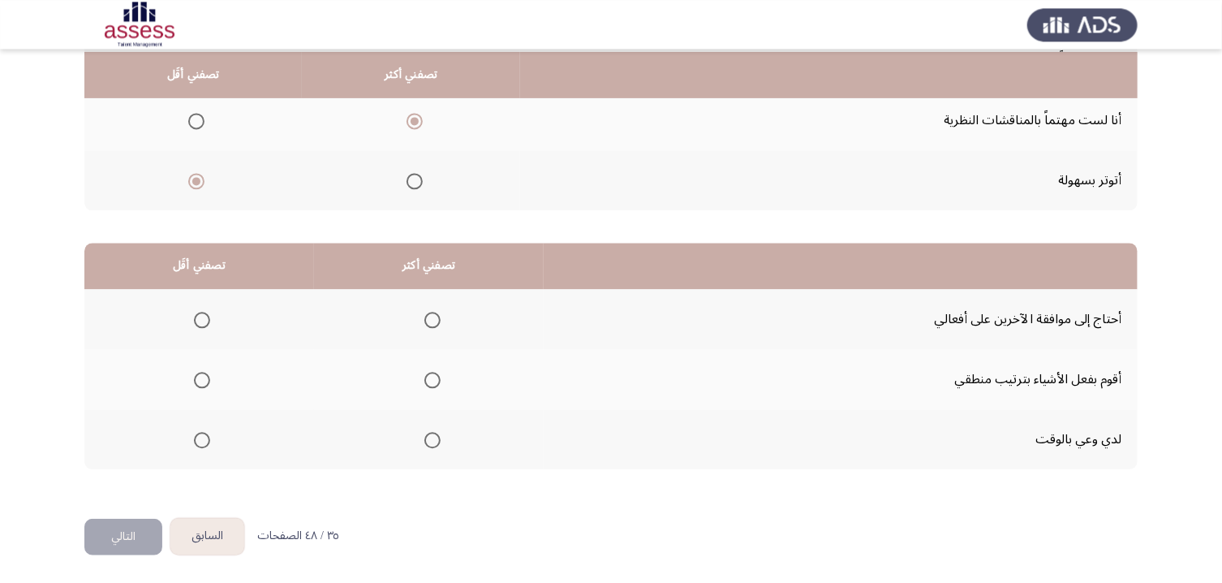
scroll to position [239, 0]
click at [441, 430] on mat-radio-group "Select an option" at bounding box center [429, 439] width 23 height 28
click at [210, 375] on span "Select an option" at bounding box center [202, 380] width 16 height 16
click at [210, 375] on input "Select an option" at bounding box center [202, 380] width 16 height 16
click at [140, 486] on button "التالي" at bounding box center [123, 536] width 78 height 37
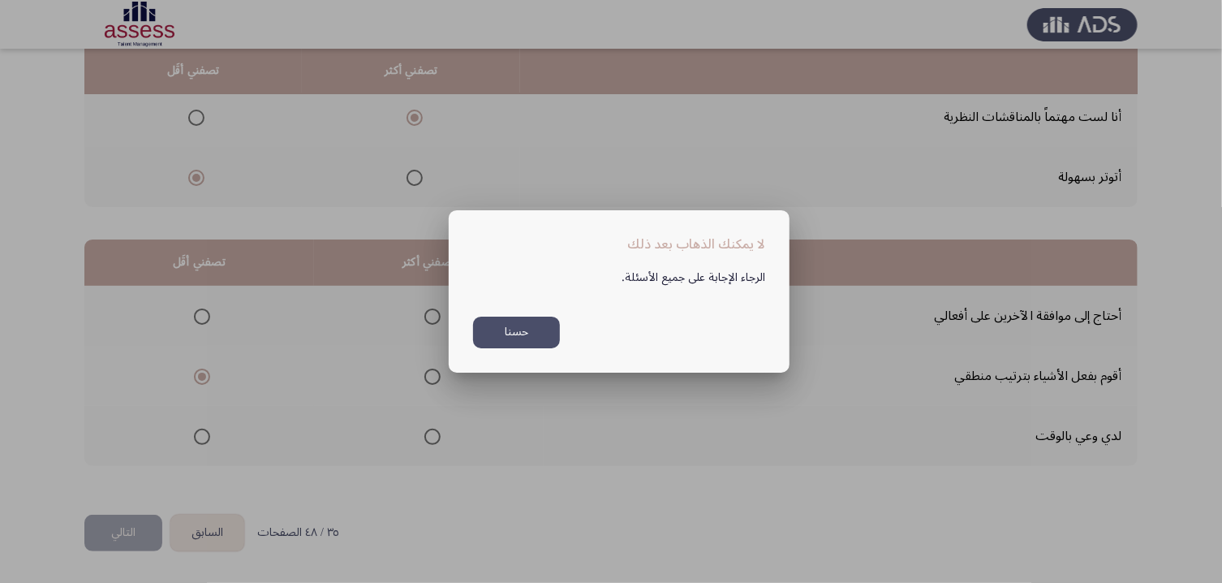
scroll to position [0, 0]
click at [464, 347] on div "الرجاء الإجابة على جميع الأسئلة. حسنا" at bounding box center [619, 302] width 331 height 94
click at [503, 334] on button "حسنا" at bounding box center [516, 333] width 87 height 32
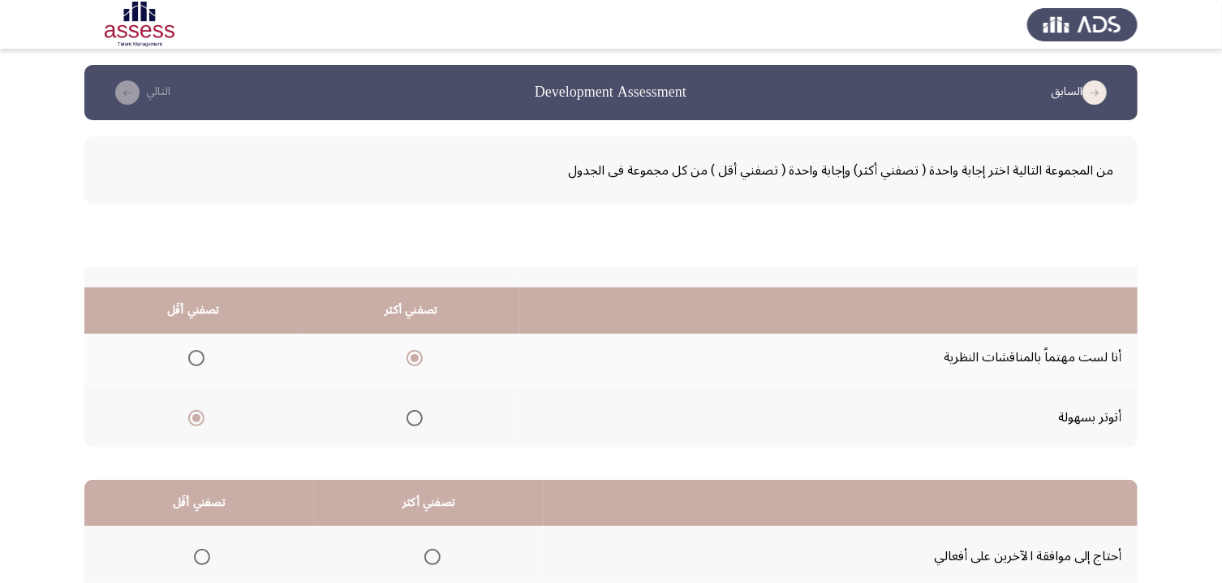
scroll to position [239, 0]
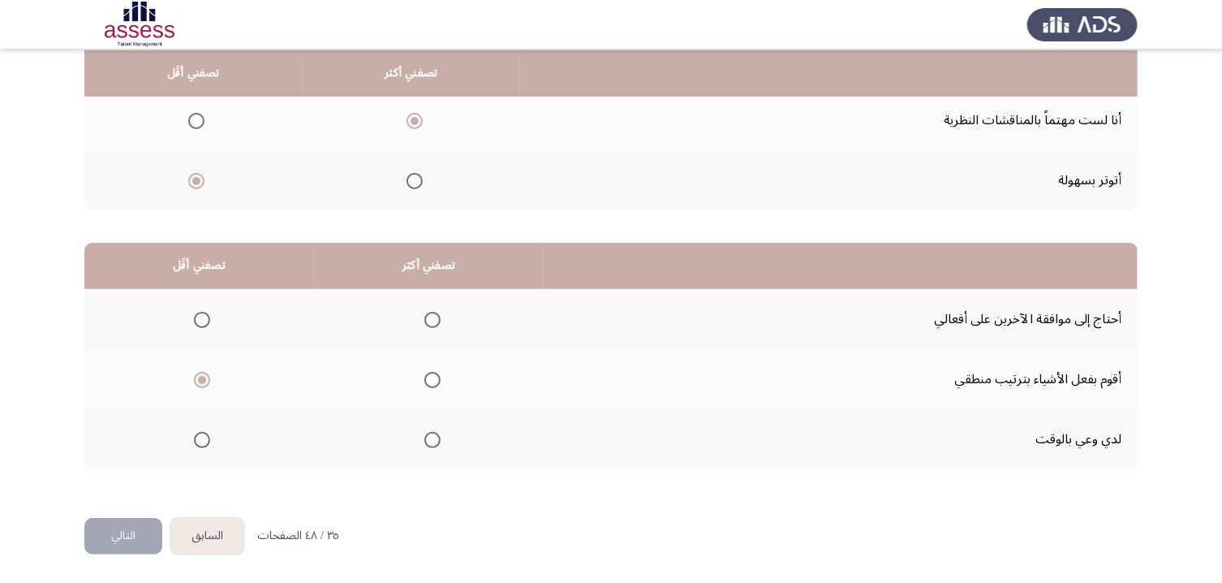
click at [438, 443] on span "Select an option" at bounding box center [433, 440] width 16 height 16
click at [438, 443] on input "Select an option" at bounding box center [433, 440] width 16 height 16
click at [149, 486] on button "التالي" at bounding box center [123, 536] width 78 height 37
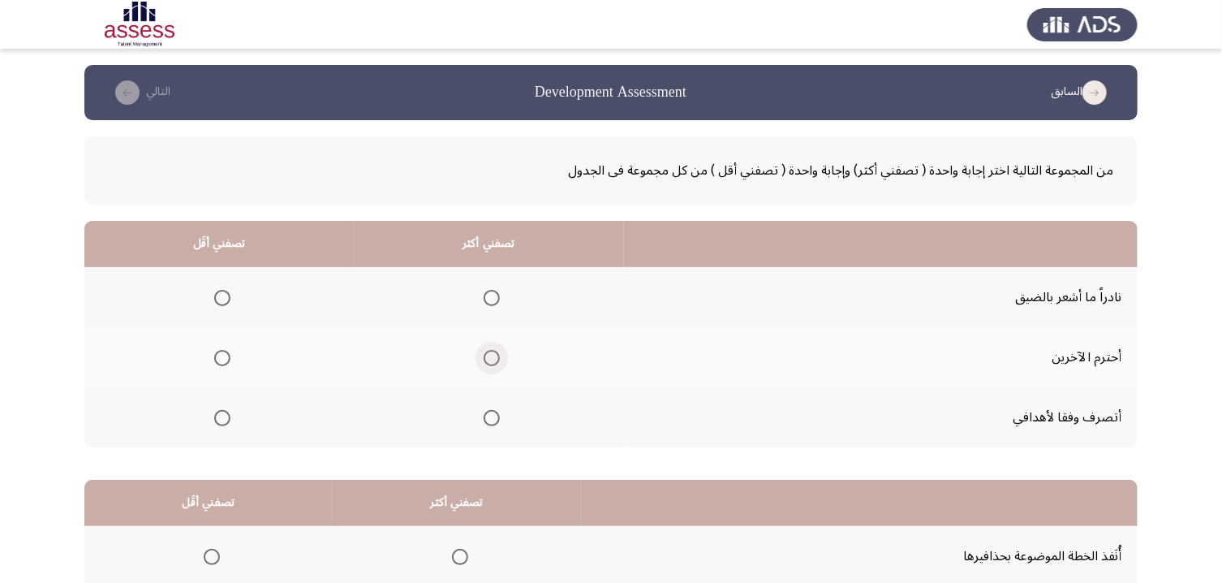
click at [500, 351] on span "Select an option" at bounding box center [492, 358] width 16 height 16
click at [500, 351] on input "Select an option" at bounding box center [492, 358] width 16 height 16
click at [224, 295] on span "Select an option" at bounding box center [222, 298] width 16 height 16
click at [224, 295] on input "Select an option" at bounding box center [222, 298] width 16 height 16
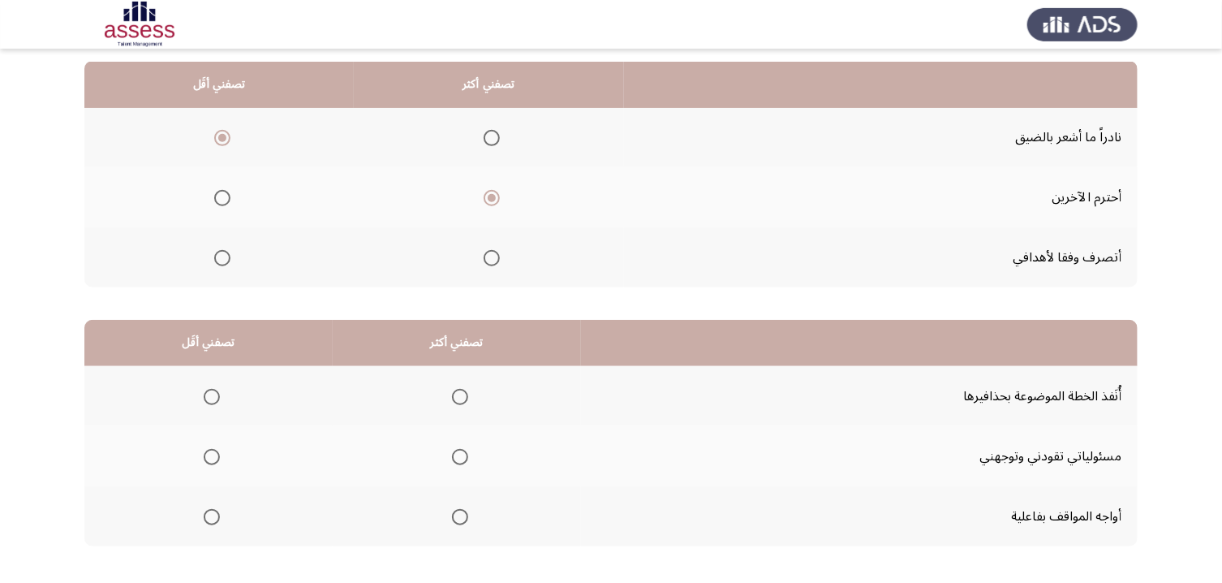
scroll to position [239, 0]
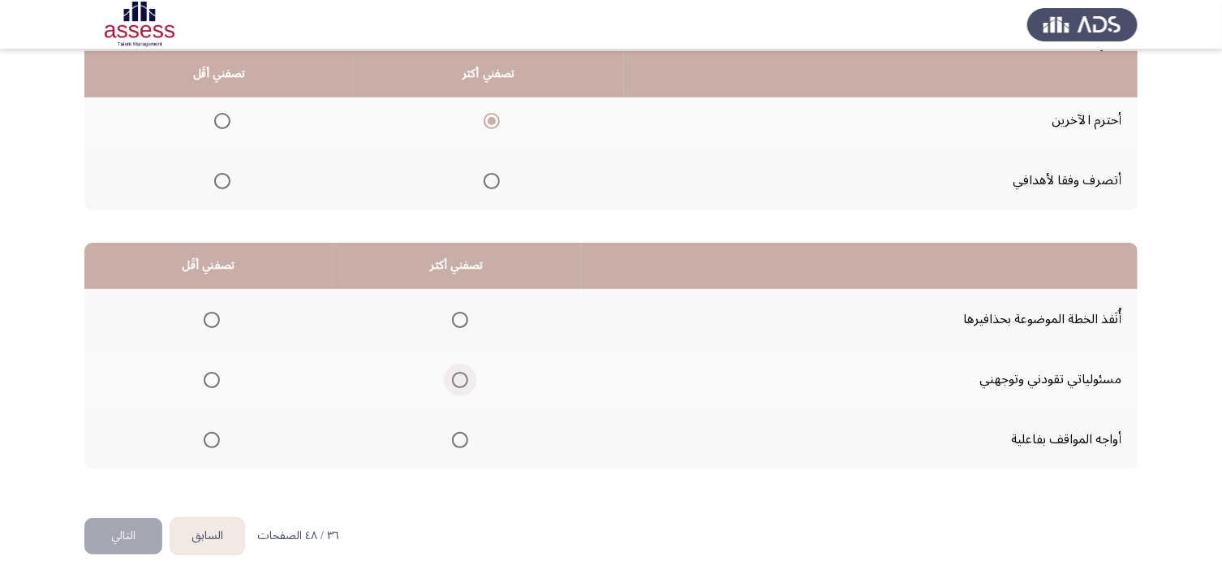
click at [468, 372] on span "Select an option" at bounding box center [460, 380] width 16 height 16
click at [468, 372] on input "Select an option" at bounding box center [460, 380] width 16 height 16
click at [207, 321] on span "Select an option" at bounding box center [212, 320] width 16 height 16
click at [207, 321] on input "Select an option" at bounding box center [212, 320] width 16 height 16
click at [131, 486] on button "التالي" at bounding box center [123, 536] width 78 height 37
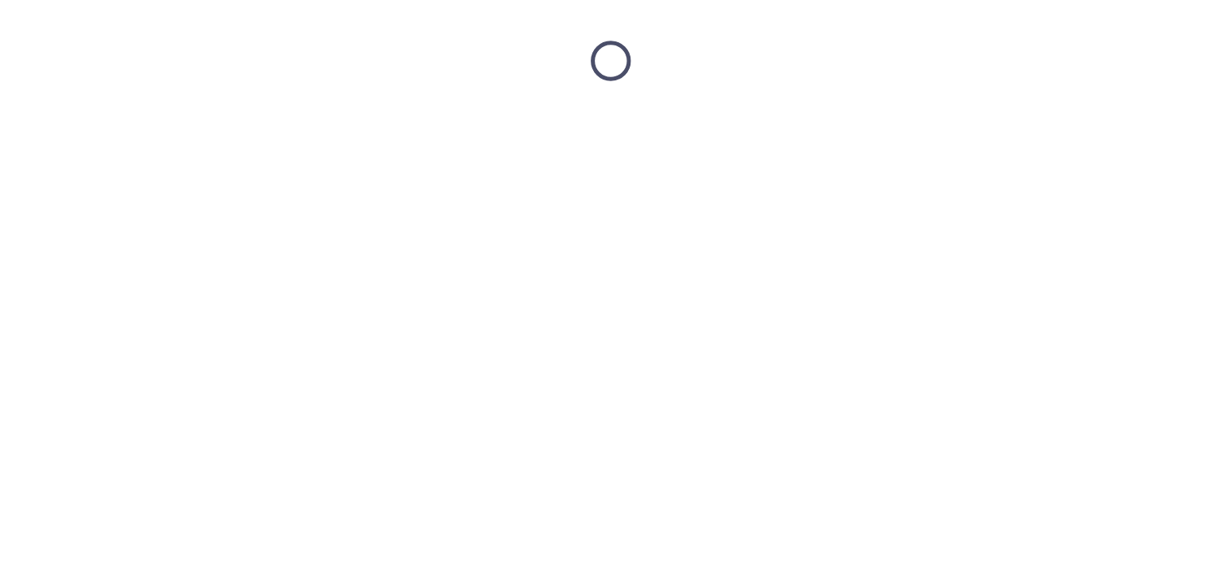
scroll to position [0, 0]
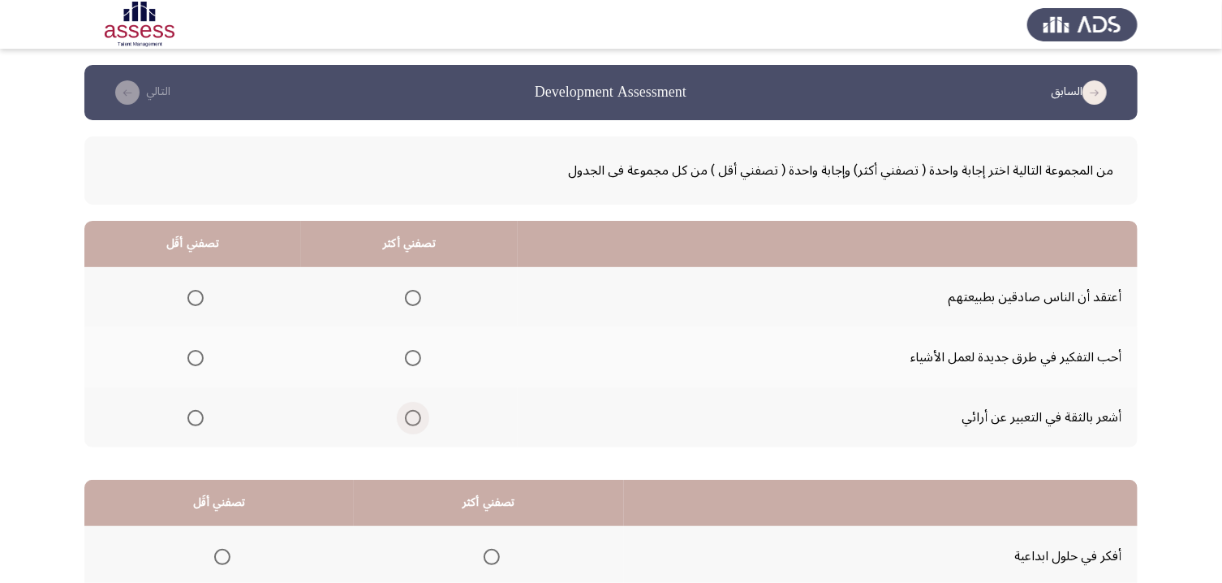
click at [421, 420] on span "Select an option" at bounding box center [413, 418] width 16 height 16
click at [421, 420] on input "Select an option" at bounding box center [413, 418] width 16 height 16
click at [192, 298] on span "Select an option" at bounding box center [196, 298] width 16 height 16
click at [192, 298] on input "Select an option" at bounding box center [196, 298] width 16 height 16
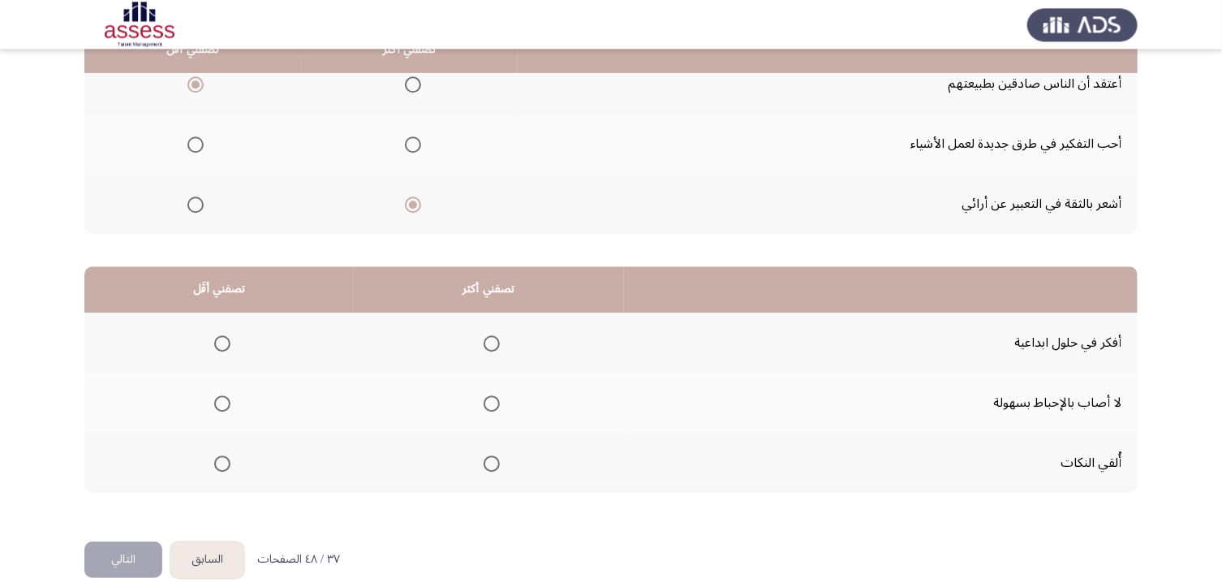
scroll to position [239, 0]
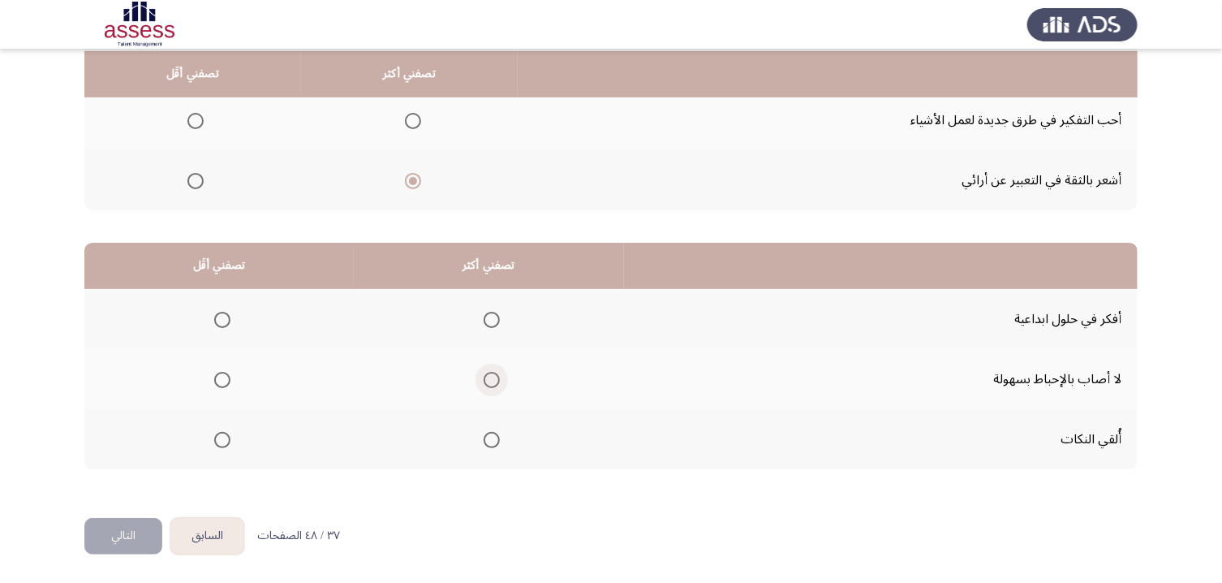
click at [500, 386] on span "Select an option" at bounding box center [492, 380] width 16 height 16
click at [500, 386] on input "Select an option" at bounding box center [492, 380] width 16 height 16
click at [223, 443] on span "Select an option" at bounding box center [222, 440] width 16 height 16
click at [223, 443] on input "Select an option" at bounding box center [222, 440] width 16 height 16
click at [146, 486] on button "التالي" at bounding box center [123, 536] width 78 height 37
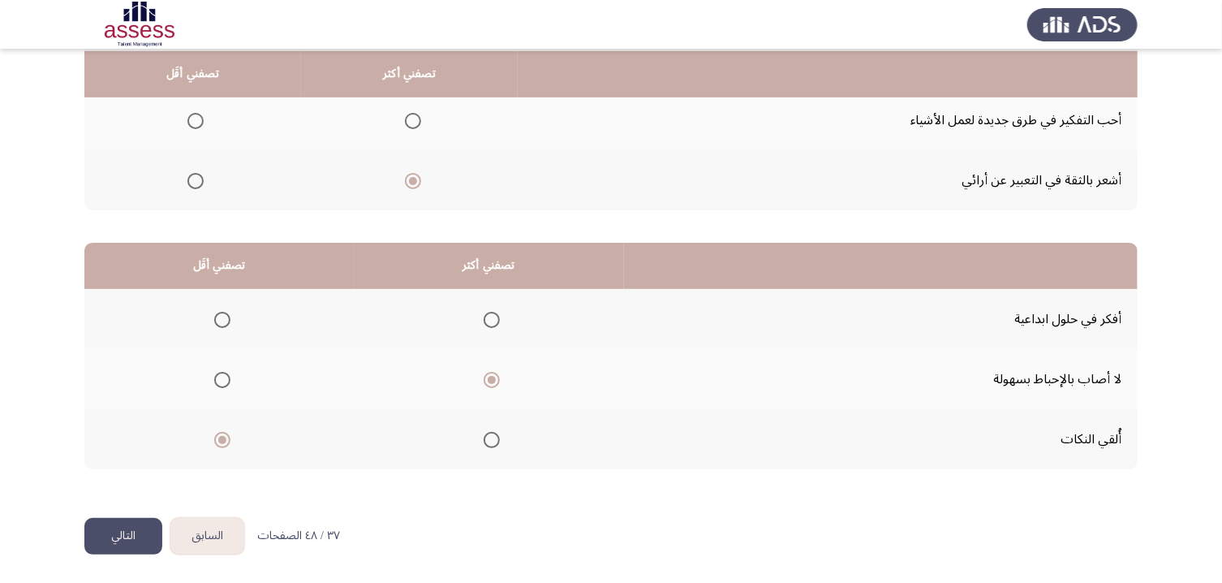
scroll to position [0, 0]
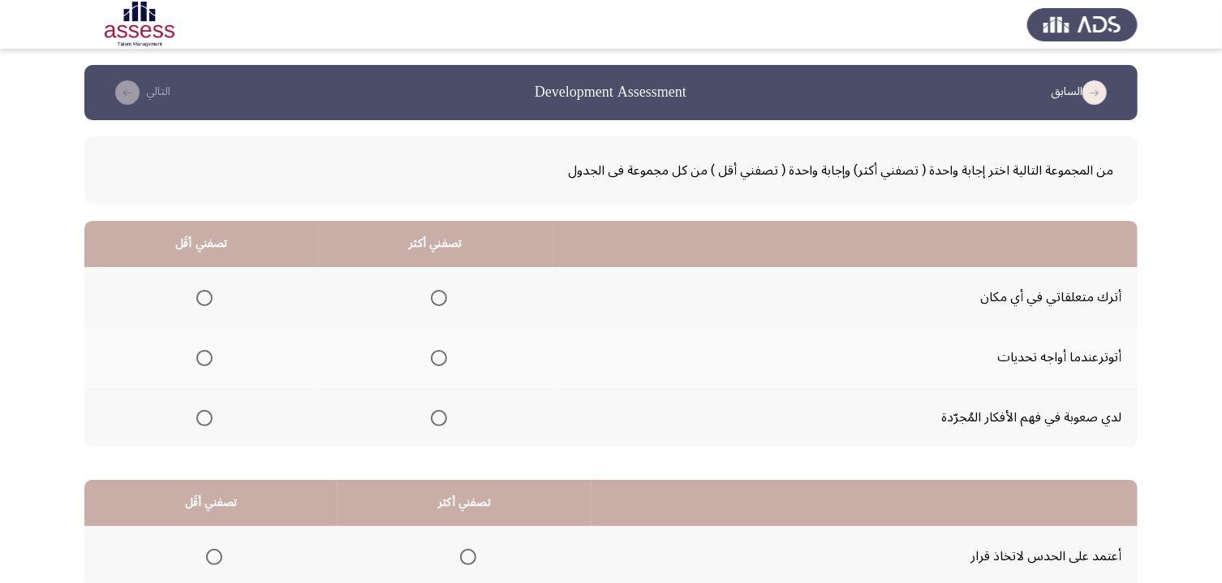
click at [447, 425] on span "Select an option" at bounding box center [439, 418] width 16 height 16
click at [447, 425] on input "Select an option" at bounding box center [439, 418] width 16 height 16
click at [211, 287] on mat-radio-group "Select an option" at bounding box center [201, 297] width 23 height 28
click at [211, 300] on span "Select an option" at bounding box center [204, 298] width 16 height 16
click at [211, 300] on input "Select an option" at bounding box center [204, 298] width 16 height 16
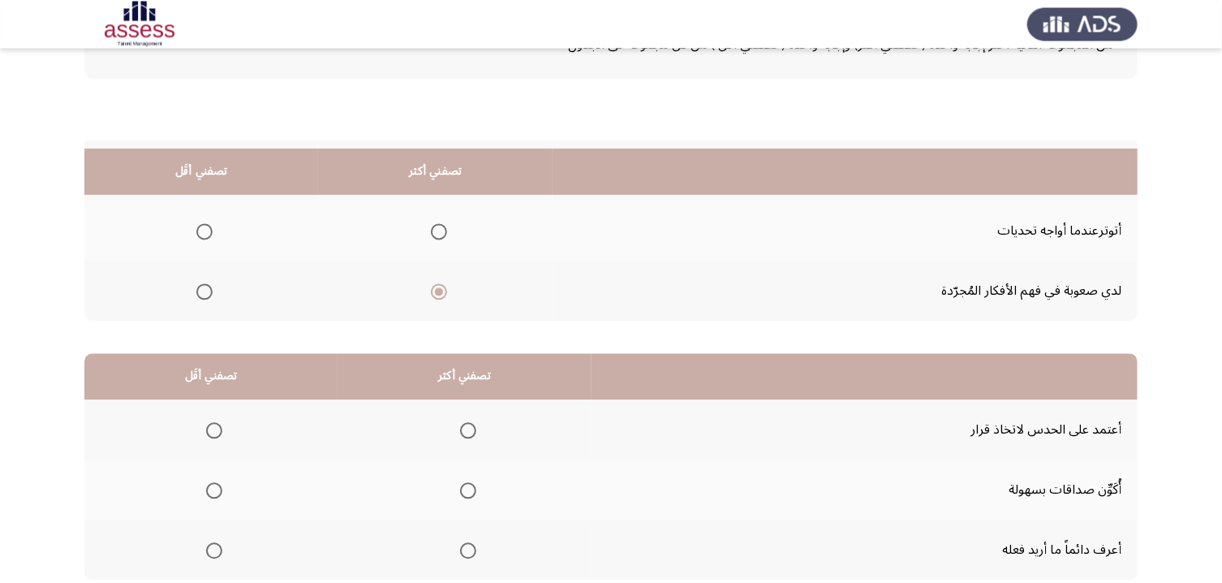
scroll to position [239, 0]
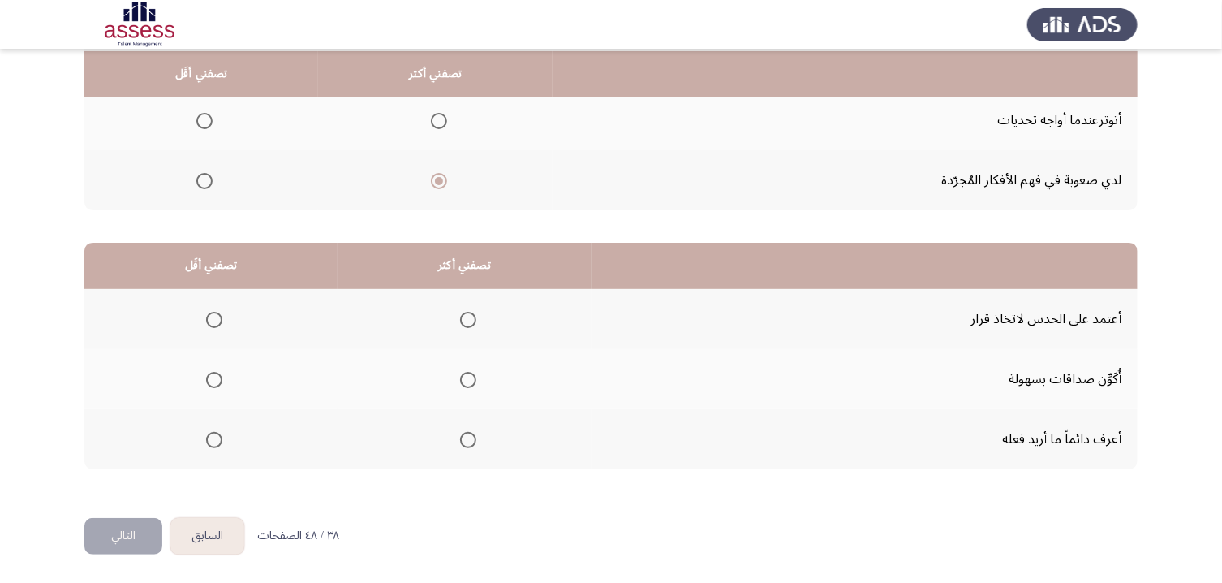
click at [476, 442] on span "Select an option" at bounding box center [468, 440] width 16 height 16
click at [476, 442] on input "Select an option" at bounding box center [468, 440] width 16 height 16
click at [214, 319] on span "Select an option" at bounding box center [214, 320] width 16 height 16
click at [214, 319] on input "Select an option" at bounding box center [214, 320] width 16 height 16
click at [145, 486] on button "التالي" at bounding box center [123, 536] width 78 height 37
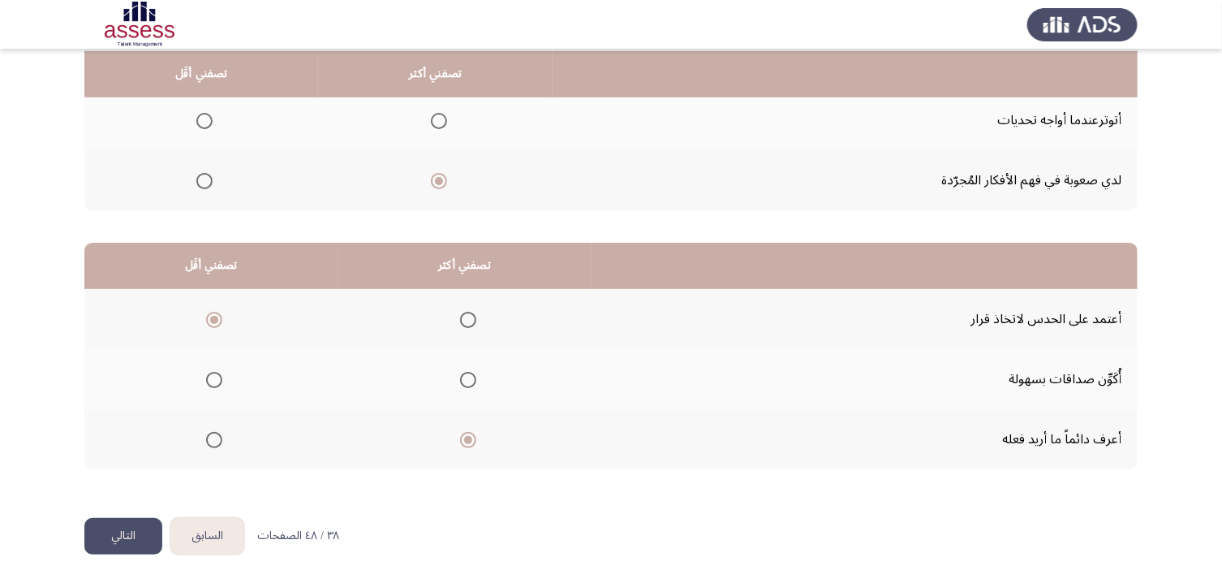
scroll to position [0, 0]
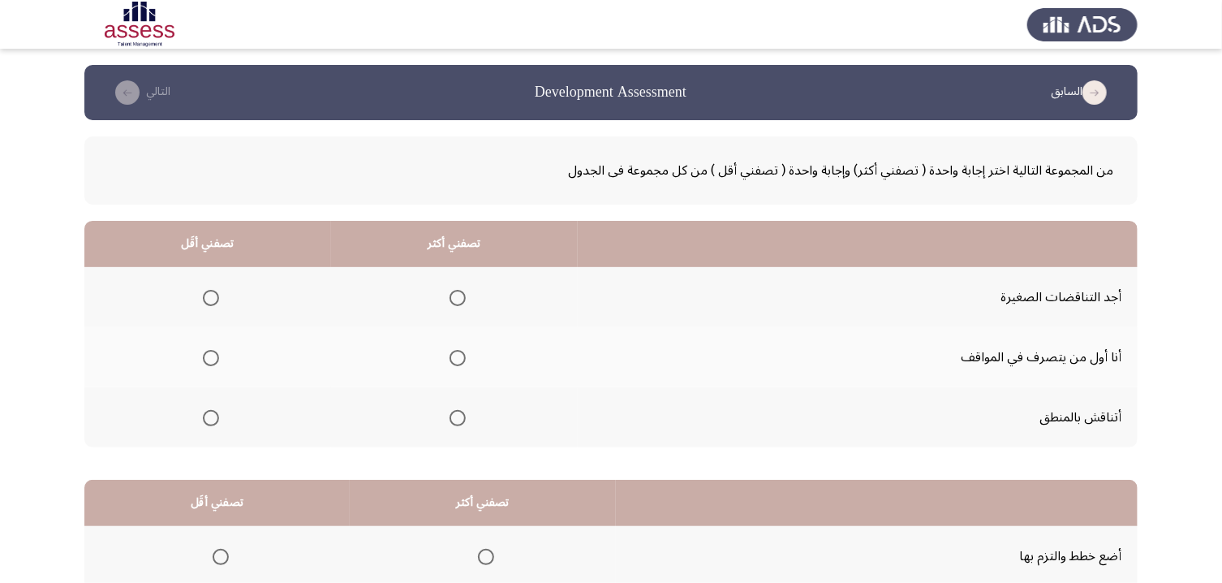
click at [466, 364] on span "Select an option" at bounding box center [458, 358] width 16 height 16
click at [466, 364] on input "Select an option" at bounding box center [458, 358] width 16 height 16
click at [215, 294] on span "Select an option" at bounding box center [211, 298] width 16 height 16
click at [215, 294] on input "Select an option" at bounding box center [211, 298] width 16 height 16
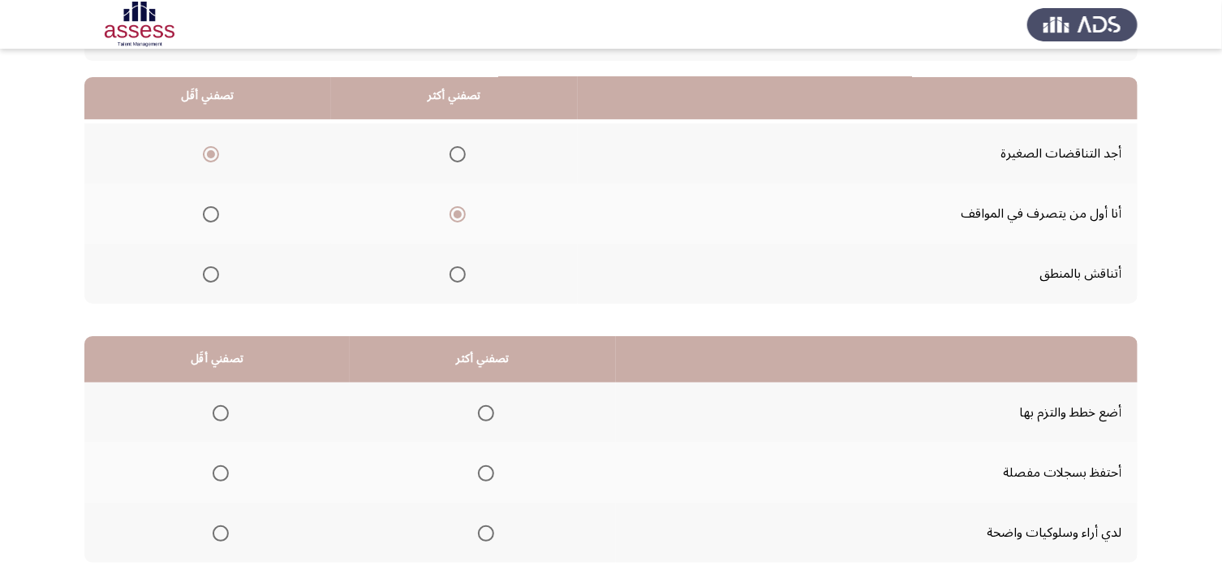
scroll to position [218, 0]
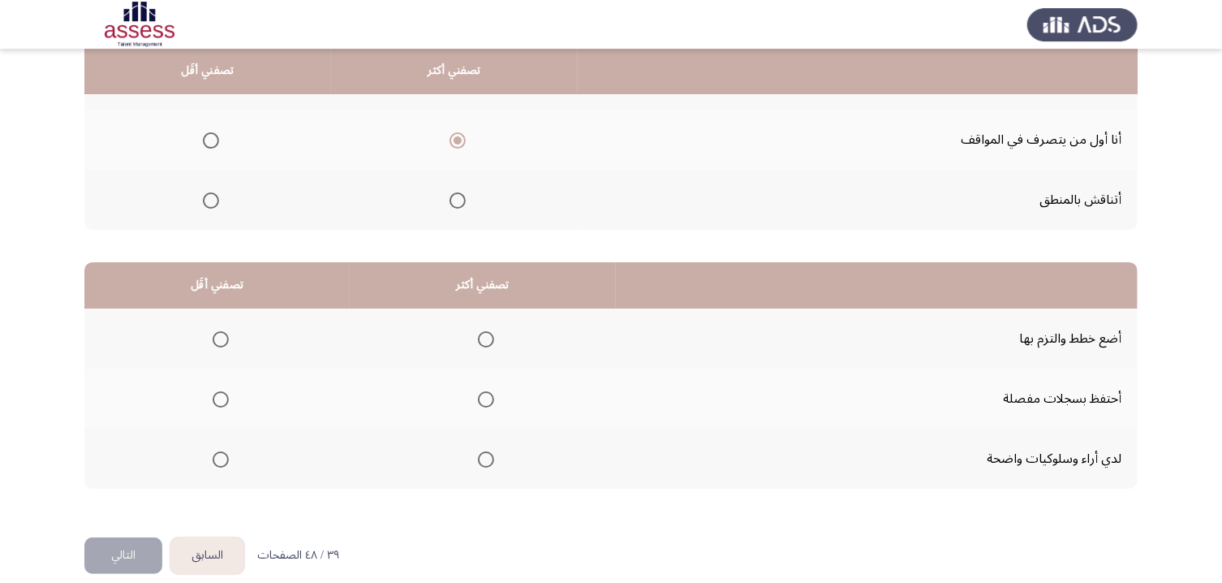
click at [494, 336] on span "Select an option" at bounding box center [486, 339] width 16 height 16
click at [494, 336] on input "Select an option" at bounding box center [486, 339] width 16 height 16
click at [215, 407] on label "Select an option" at bounding box center [217, 399] width 23 height 16
click at [215, 407] on input "Select an option" at bounding box center [221, 399] width 16 height 16
click at [111, 486] on button "التالي" at bounding box center [123, 555] width 78 height 37
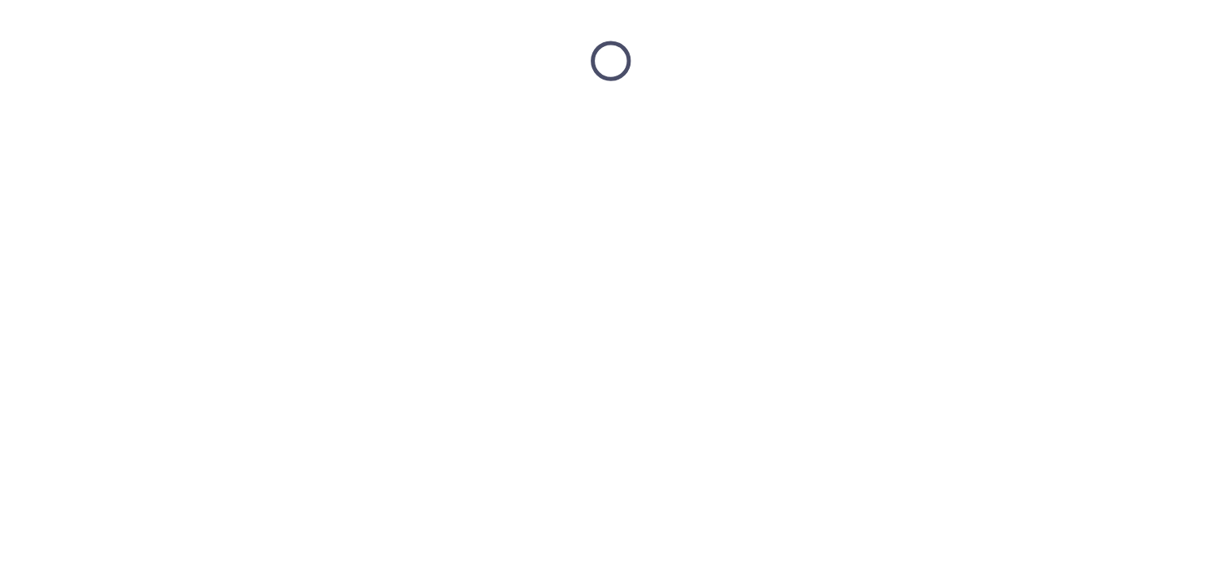
scroll to position [0, 0]
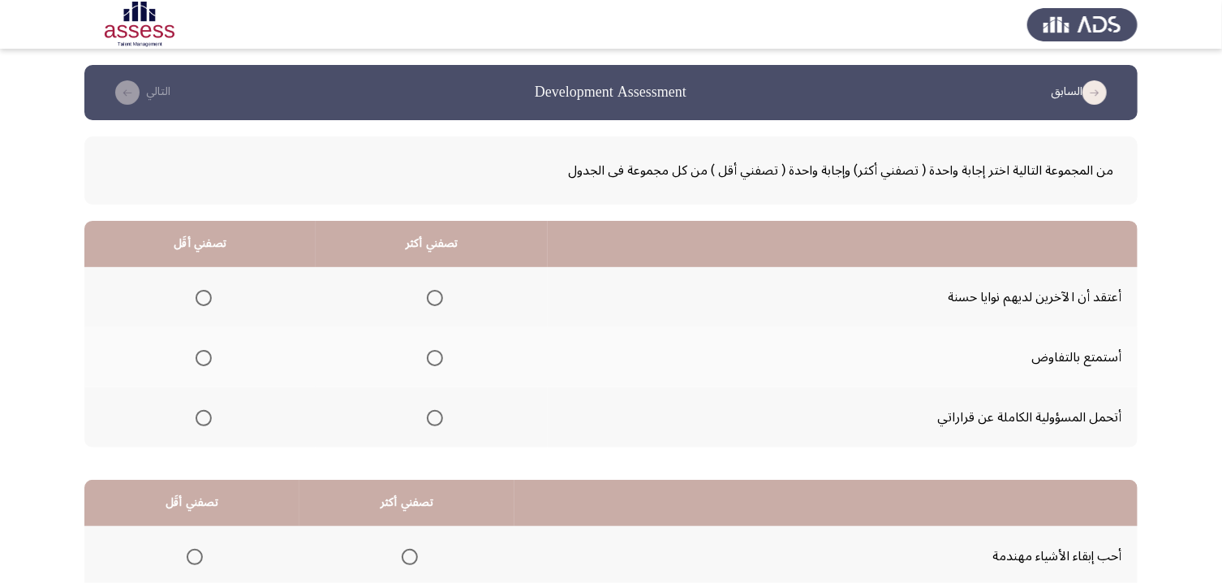
click at [443, 426] on span "Select an option" at bounding box center [435, 418] width 16 height 16
click at [443, 426] on input "Select an option" at bounding box center [435, 418] width 16 height 16
click at [212, 297] on span "Select an option" at bounding box center [204, 298] width 16 height 16
click at [212, 297] on input "Select an option" at bounding box center [204, 298] width 16 height 16
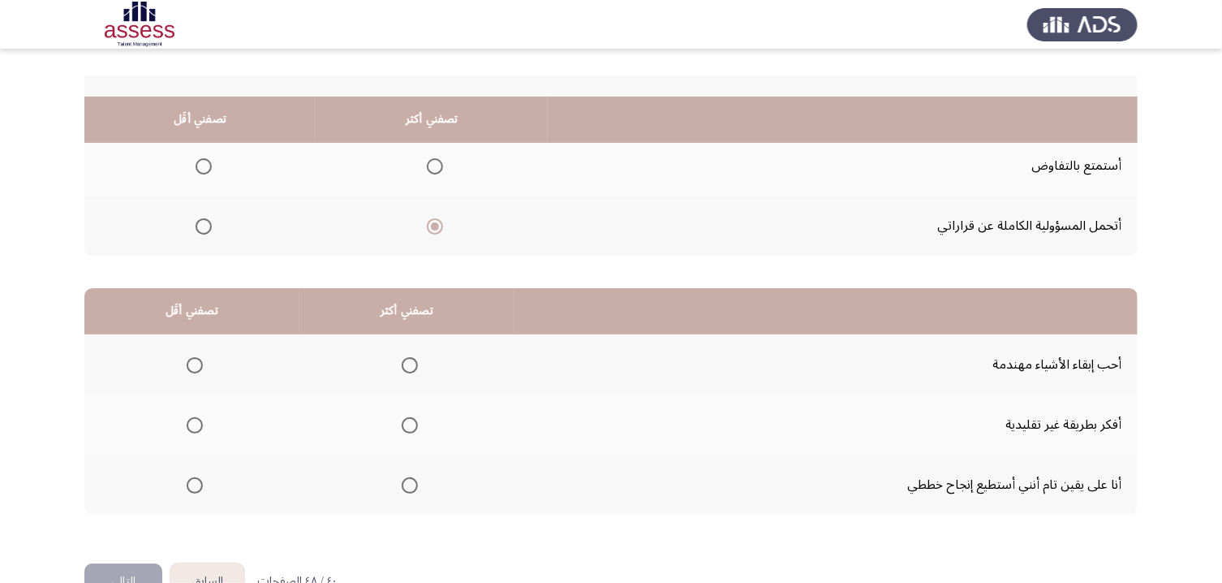
scroll to position [239, 0]
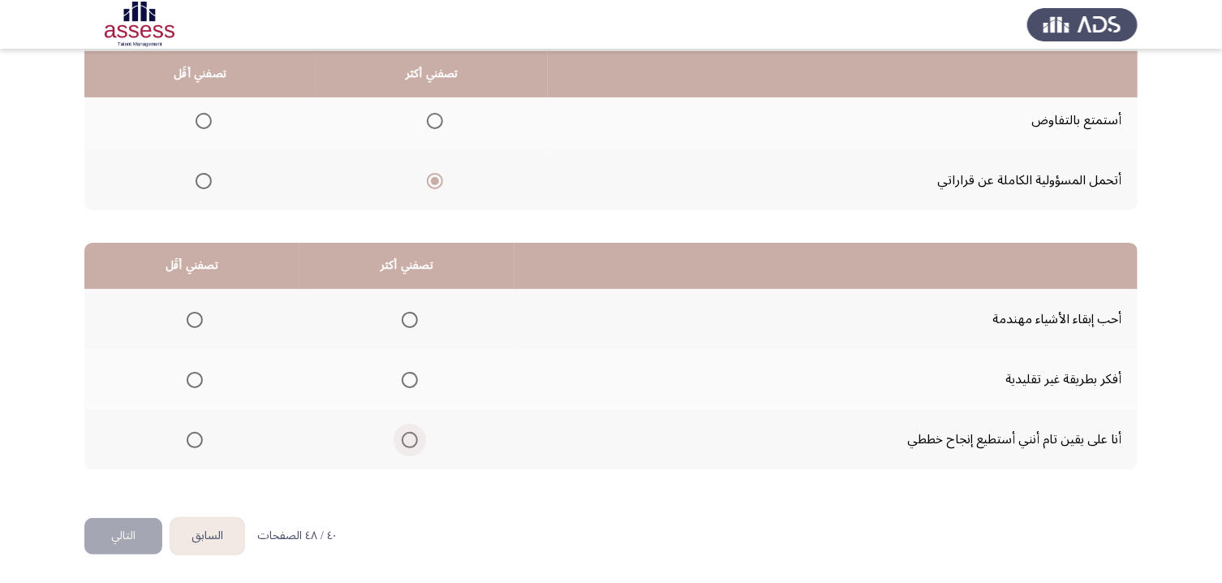
click at [418, 447] on span "Select an option" at bounding box center [410, 440] width 16 height 16
click at [418, 447] on input "Select an option" at bounding box center [410, 440] width 16 height 16
click at [197, 384] on span "Select an option" at bounding box center [195, 380] width 16 height 16
click at [197, 384] on input "Select an option" at bounding box center [195, 380] width 16 height 16
click at [149, 486] on button "التالي" at bounding box center [123, 536] width 78 height 37
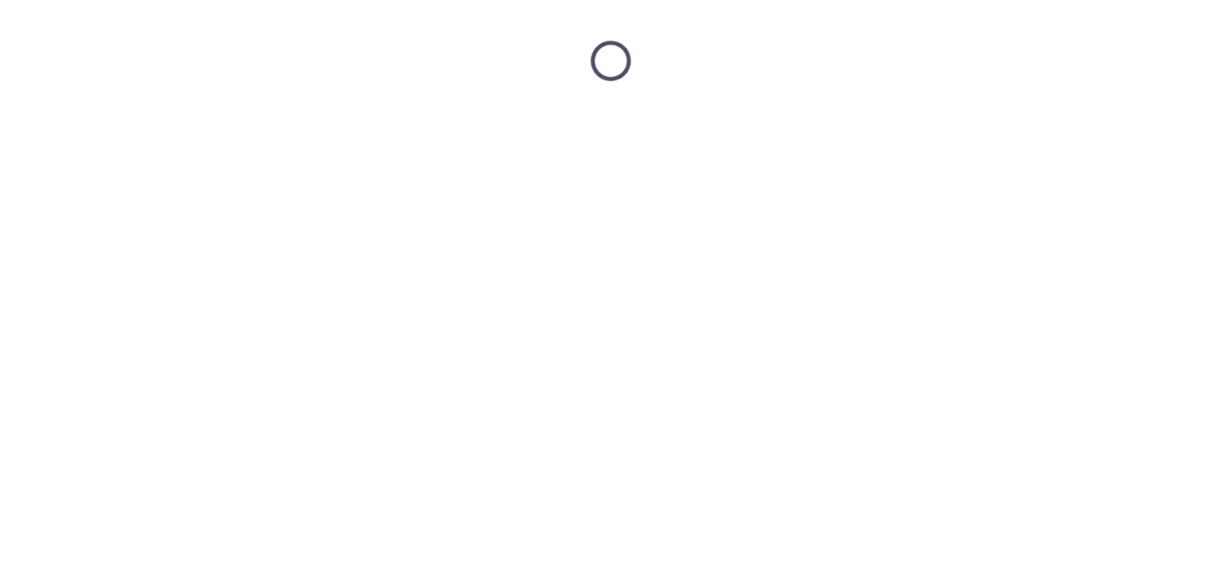
scroll to position [0, 0]
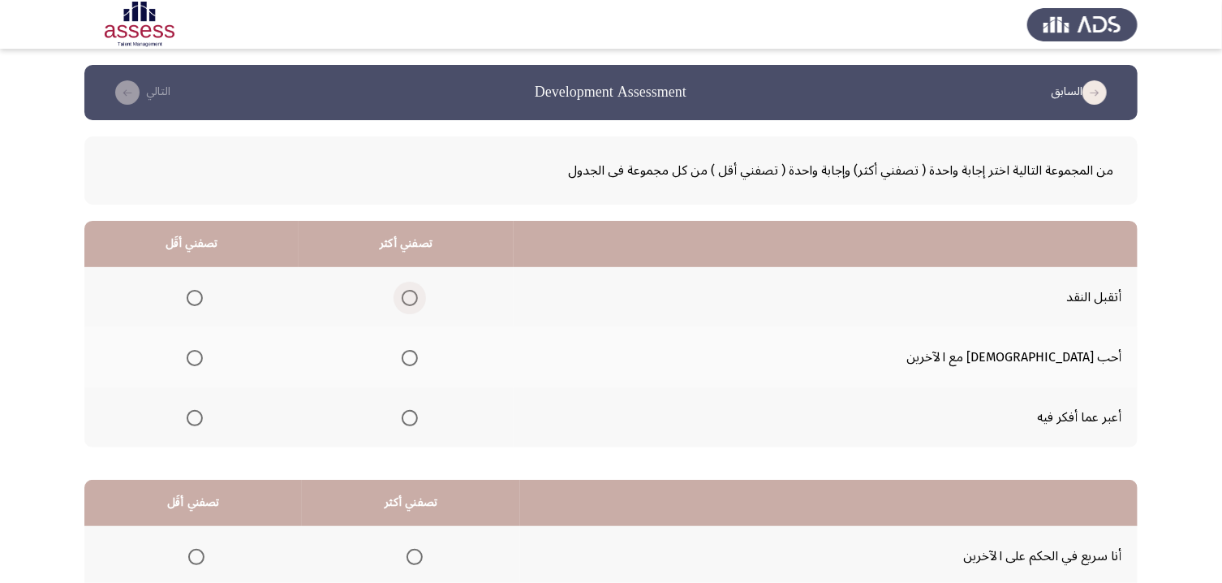
click at [418, 294] on span "Select an option" at bounding box center [410, 298] width 16 height 16
click at [418, 294] on input "Select an option" at bounding box center [410, 298] width 16 height 16
click at [203, 414] on span "Select an option" at bounding box center [195, 418] width 16 height 16
click at [203, 414] on input "Select an option" at bounding box center [195, 418] width 16 height 16
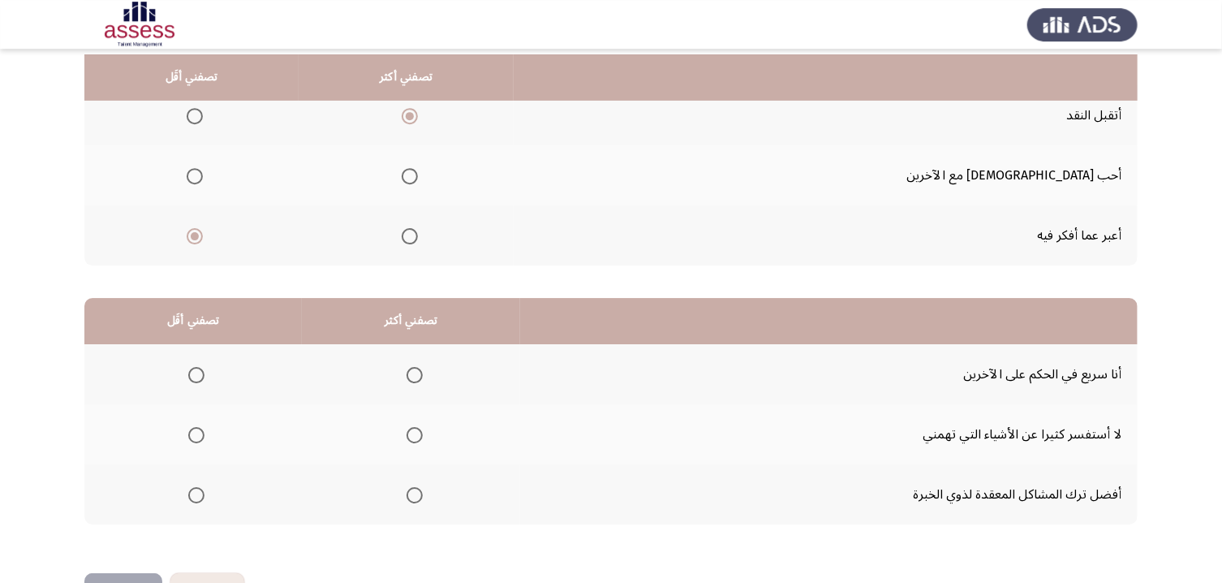
scroll to position [189, 0]
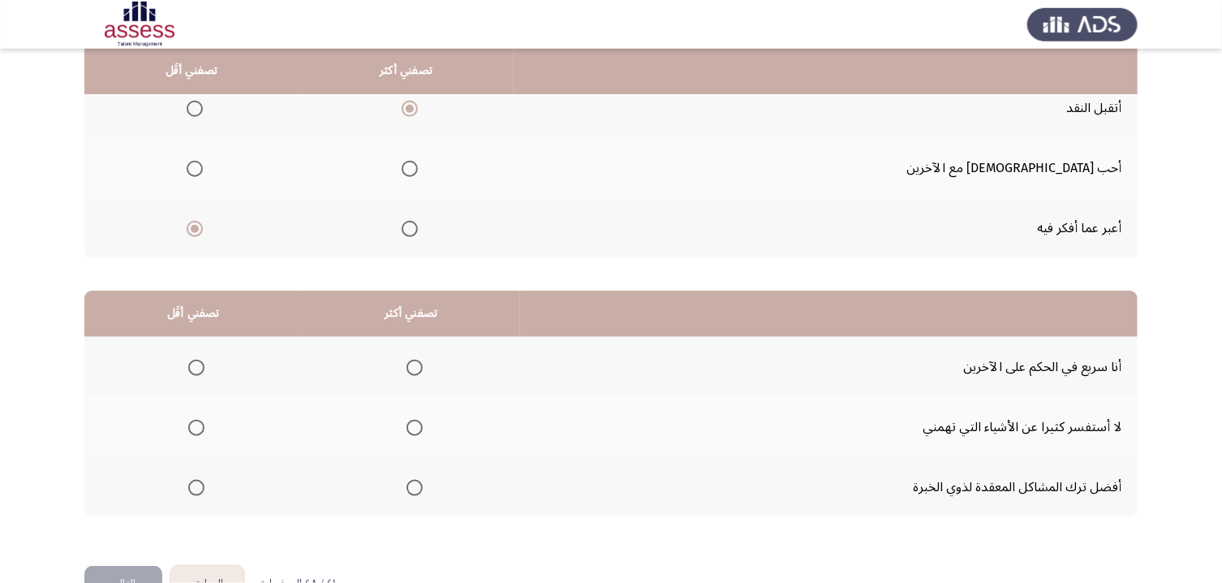
click at [421, 486] on span "Select an option" at bounding box center [415, 488] width 16 height 16
click at [421, 486] on input "Select an option" at bounding box center [415, 488] width 16 height 16
click at [194, 362] on span "Select an option" at bounding box center [196, 368] width 16 height 16
click at [194, 362] on input "Select an option" at bounding box center [196, 368] width 16 height 16
click at [127, 486] on button "التالي" at bounding box center [123, 584] width 78 height 37
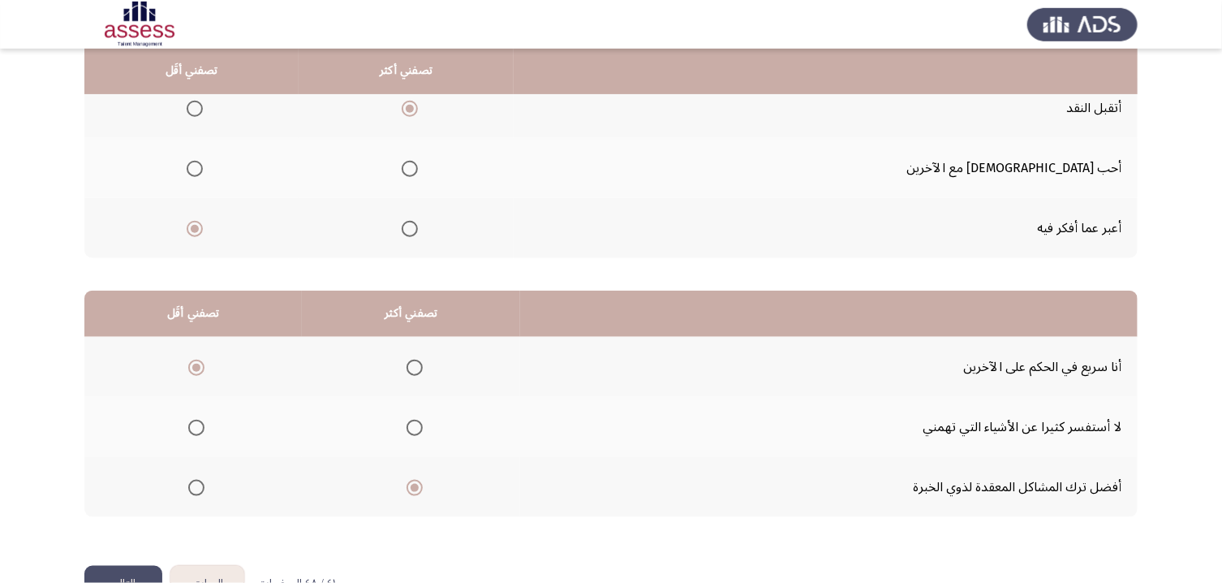
scroll to position [0, 0]
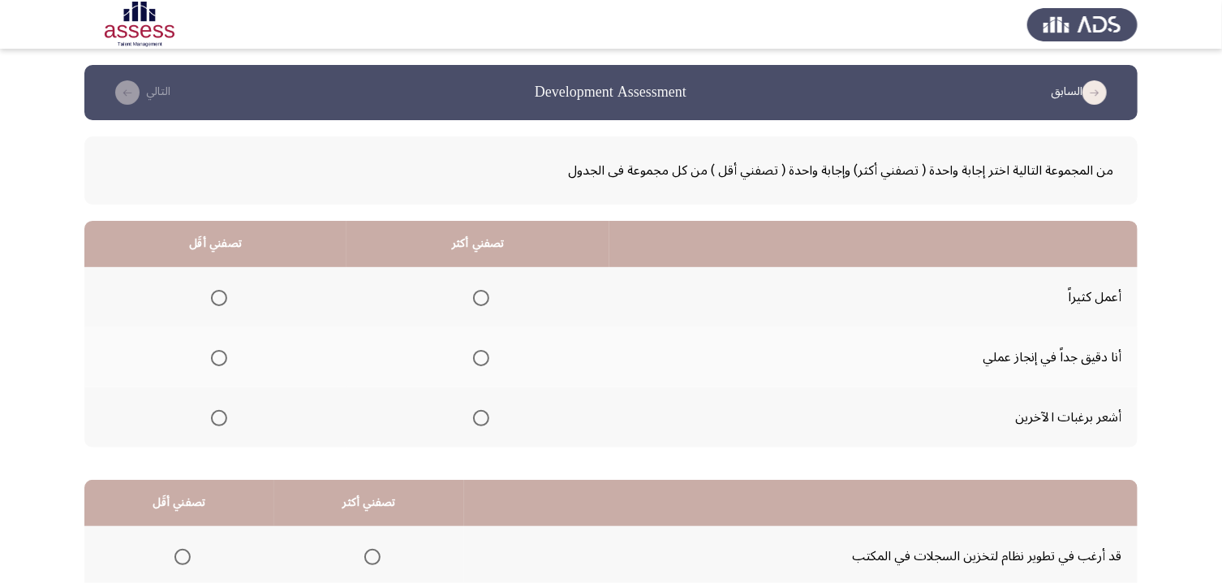
click at [488, 356] on span "Select an option" at bounding box center [481, 358] width 16 height 16
click at [488, 356] on input "Select an option" at bounding box center [481, 358] width 16 height 16
click at [225, 425] on span "Select an option" at bounding box center [219, 418] width 16 height 16
click at [225, 425] on input "Select an option" at bounding box center [219, 418] width 16 height 16
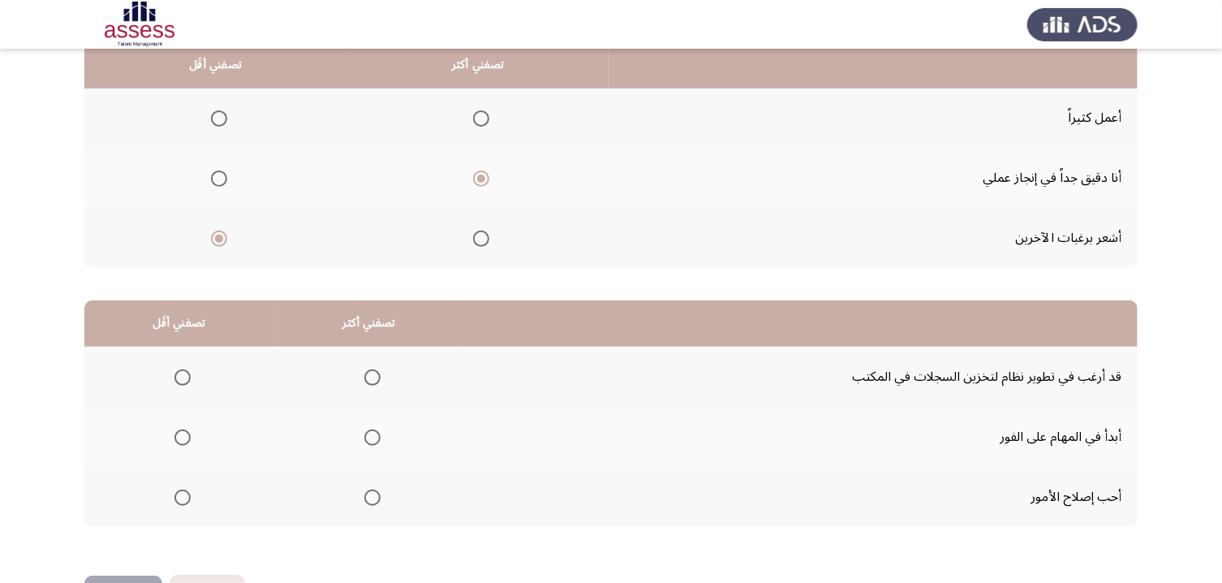
scroll to position [180, 0]
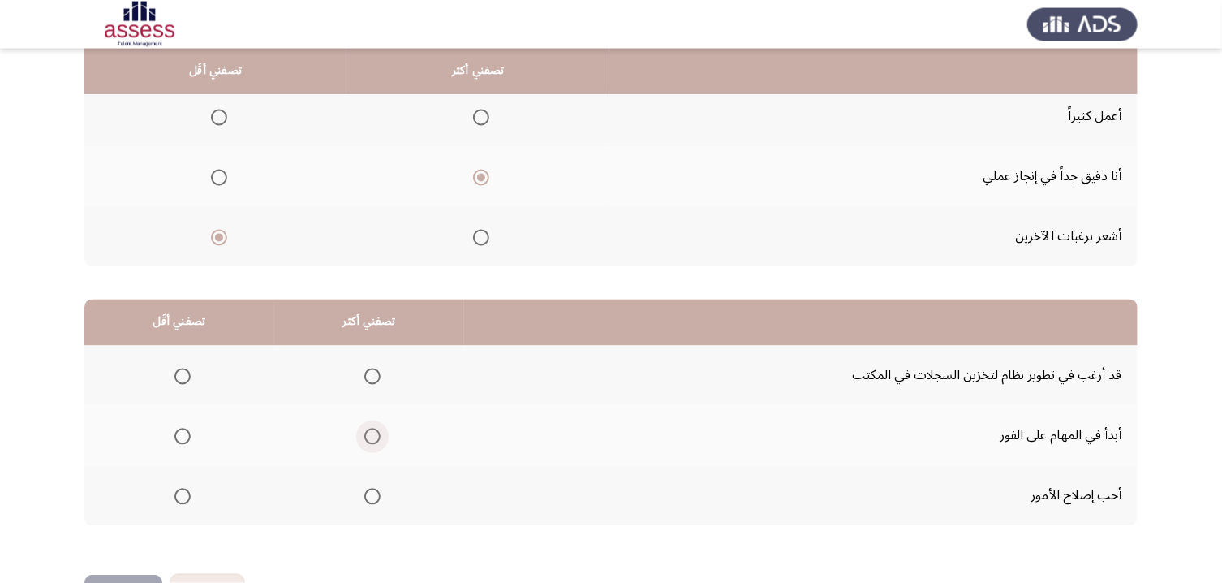
click at [373, 445] on span "Select an option" at bounding box center [372, 437] width 16 height 16
click at [373, 445] on input "Select an option" at bounding box center [372, 437] width 16 height 16
click at [378, 486] on span "Select an option" at bounding box center [372, 497] width 16 height 16
click at [378, 486] on input "Select an option" at bounding box center [372, 497] width 16 height 16
click at [184, 382] on span "Select an option" at bounding box center [183, 377] width 16 height 16
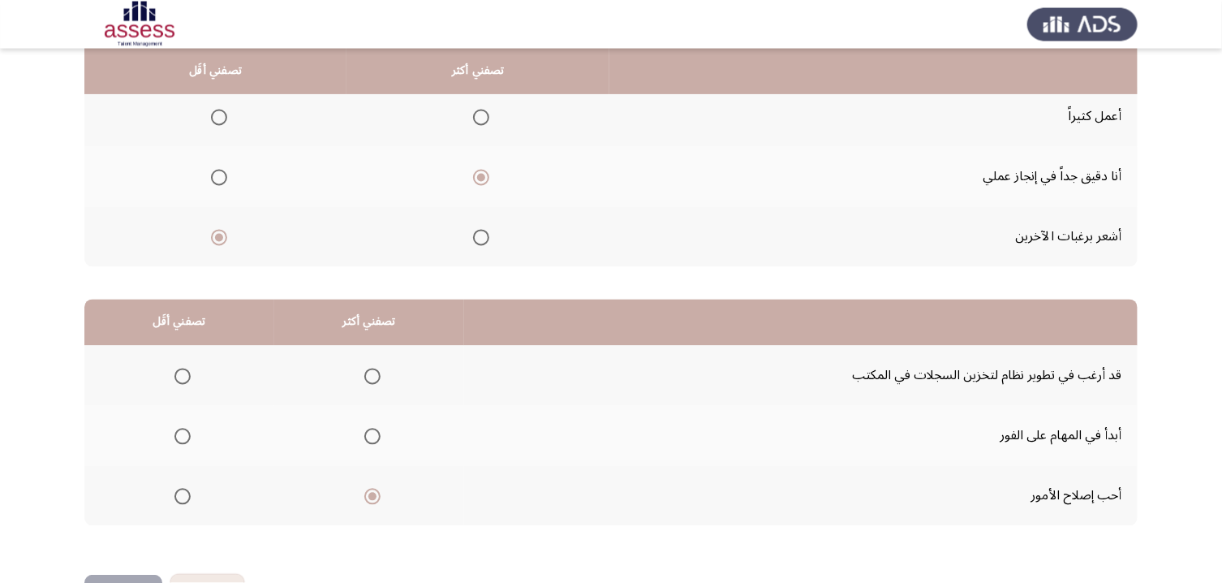
click at [184, 382] on input "Select an option" at bounding box center [183, 377] width 16 height 16
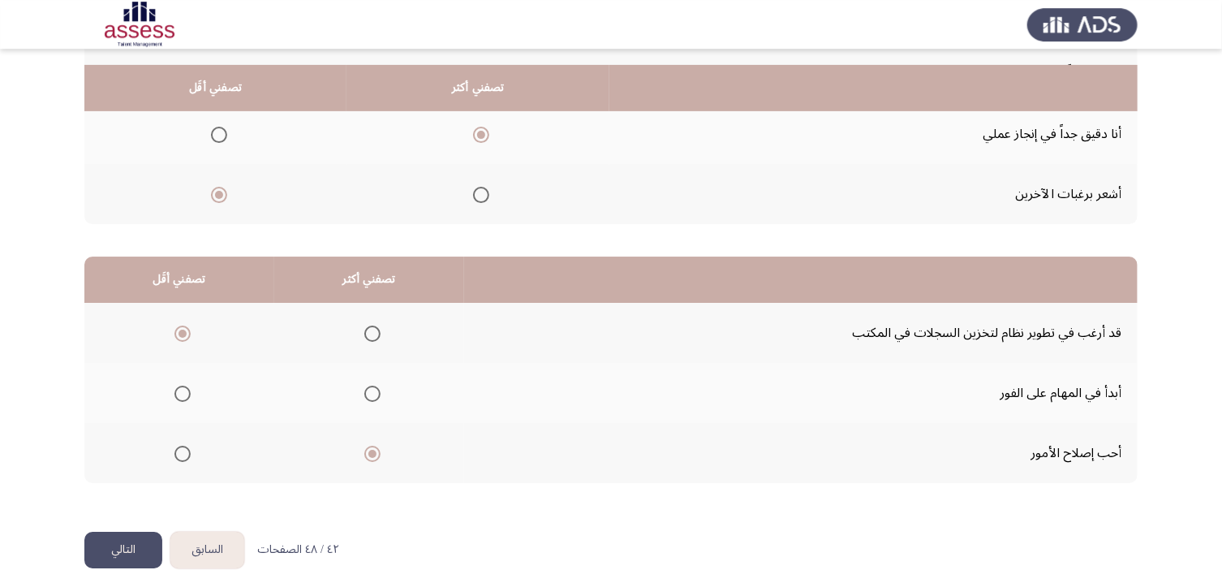
scroll to position [239, 0]
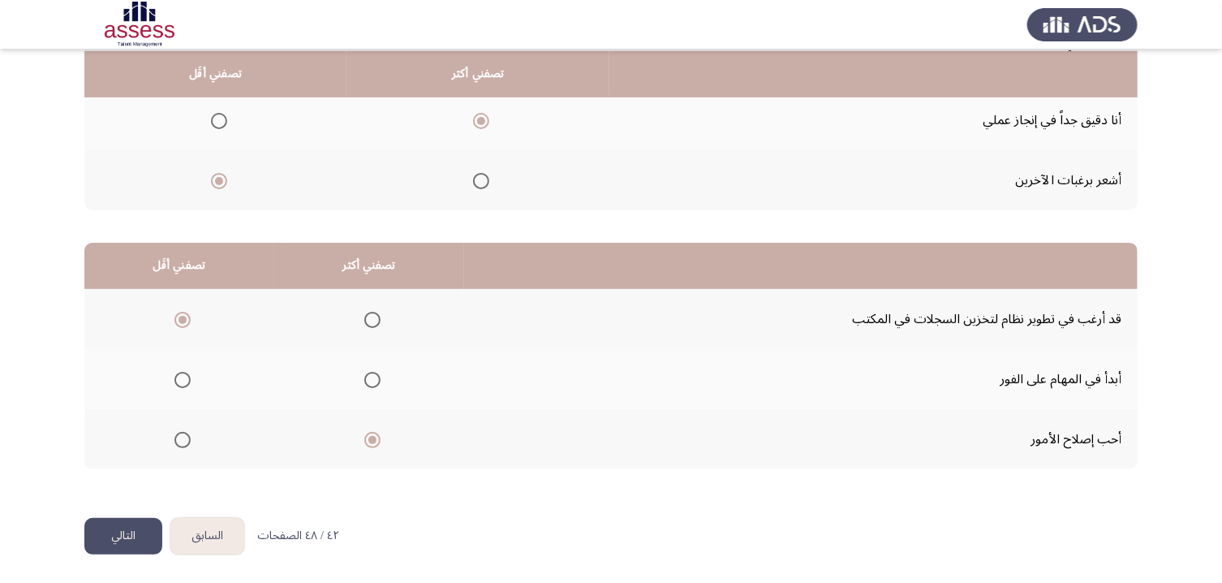
click at [134, 486] on button "التالي" at bounding box center [123, 536] width 78 height 37
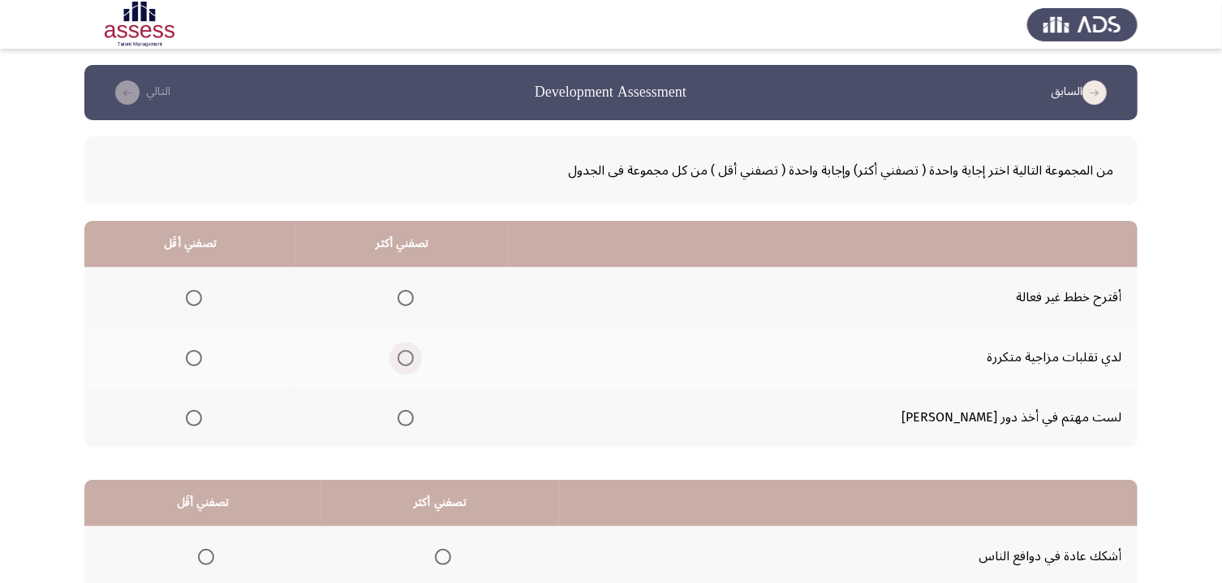
click at [414, 358] on span "Select an option" at bounding box center [406, 358] width 16 height 16
click at [414, 358] on input "Select an option" at bounding box center [406, 358] width 16 height 16
drag, startPoint x: 202, startPoint y: 437, endPoint x: 205, endPoint y: 429, distance: 8.7
click at [205, 429] on th at bounding box center [190, 417] width 212 height 60
click at [202, 429] on mat-radio-group "Select an option" at bounding box center [190, 417] width 23 height 28
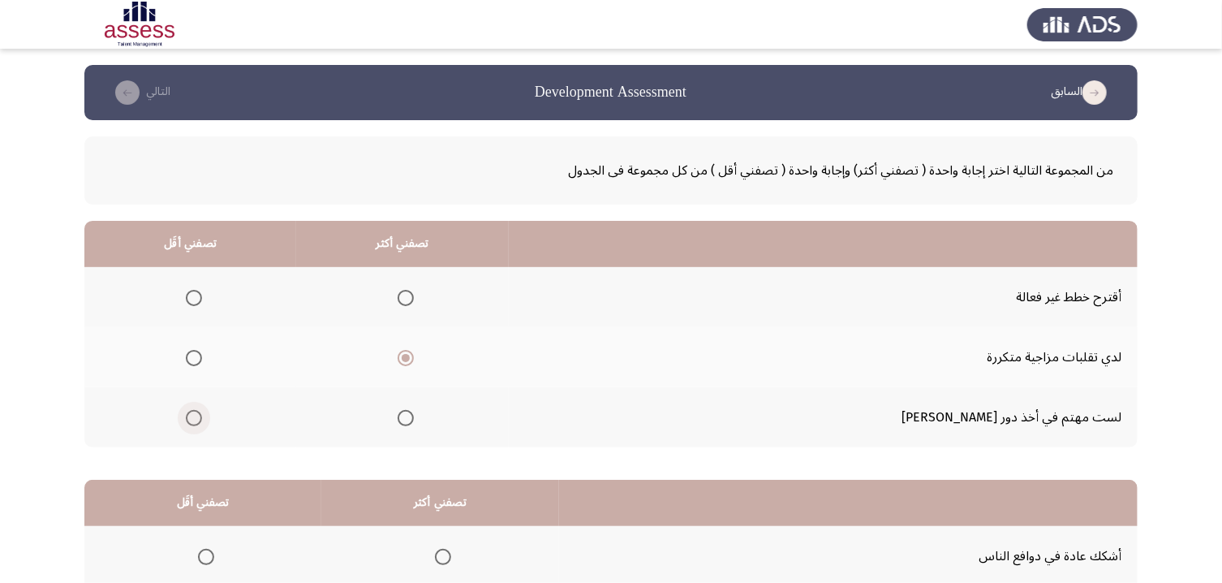
click at [202, 425] on span "Select an option" at bounding box center [194, 418] width 16 height 16
click at [202, 425] on input "Select an option" at bounding box center [194, 418] width 16 height 16
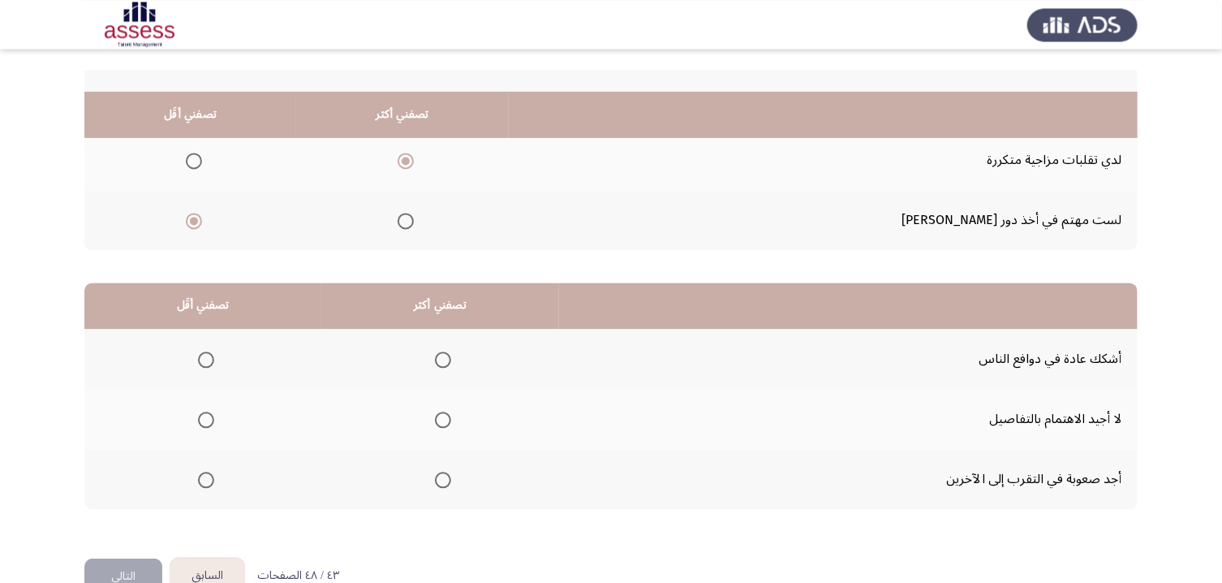
scroll to position [239, 0]
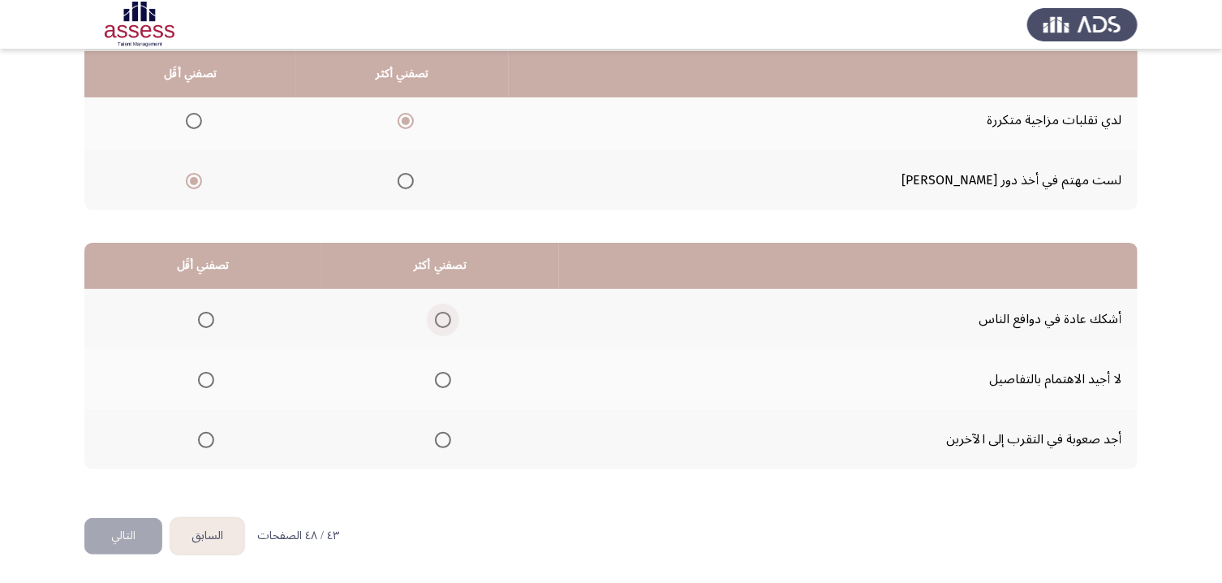
click at [451, 321] on span "Select an option" at bounding box center [443, 320] width 16 height 16
click at [451, 321] on input "Select an option" at bounding box center [443, 320] width 16 height 16
click at [196, 375] on label "Select an option" at bounding box center [203, 380] width 23 height 16
click at [198, 375] on input "Select an option" at bounding box center [206, 380] width 16 height 16
click at [129, 486] on button "التالي" at bounding box center [123, 536] width 78 height 37
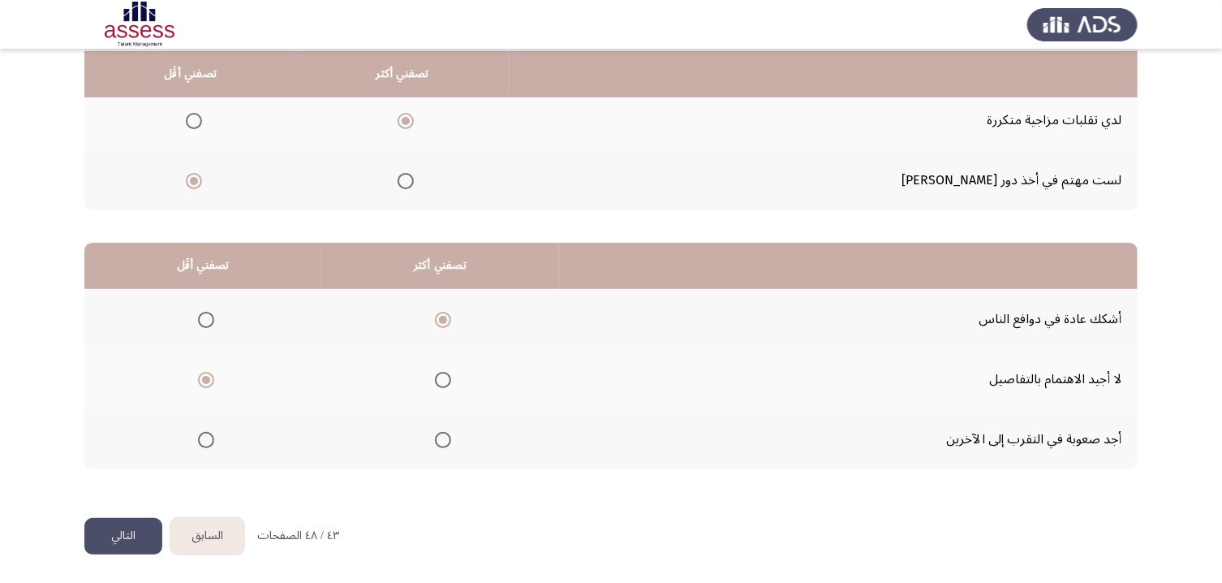
scroll to position [0, 0]
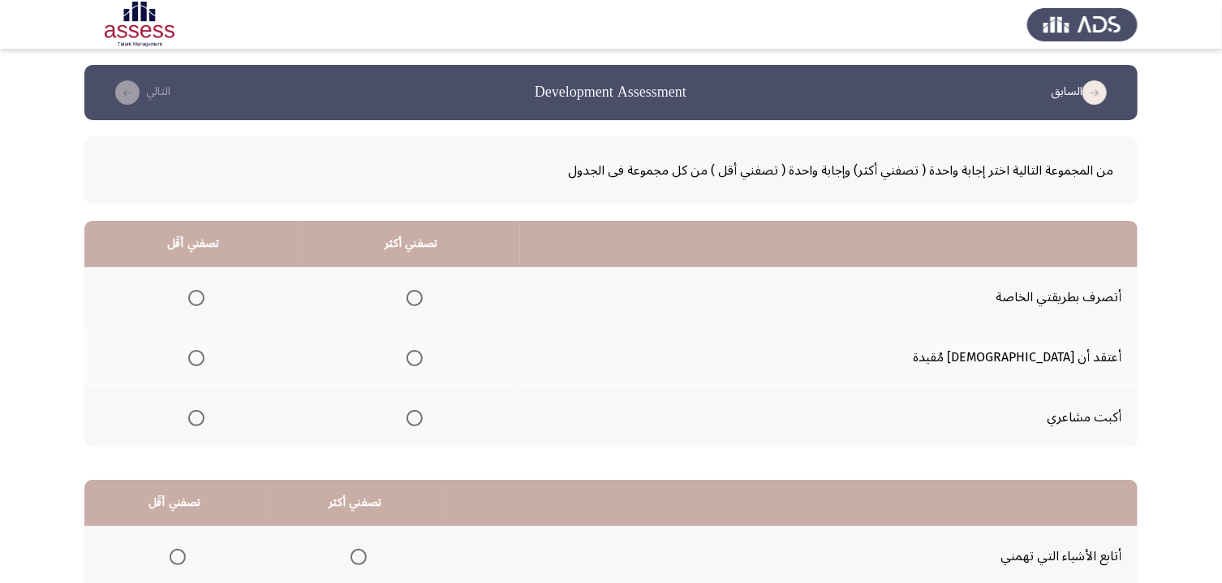
click at [235, 359] on th at bounding box center [193, 357] width 218 height 60
click at [205, 364] on span "Select an option" at bounding box center [196, 358] width 16 height 16
click at [205, 364] on input "Select an option" at bounding box center [196, 358] width 16 height 16
click at [423, 301] on span "Select an option" at bounding box center [415, 298] width 16 height 16
click at [423, 301] on input "Select an option" at bounding box center [415, 298] width 16 height 16
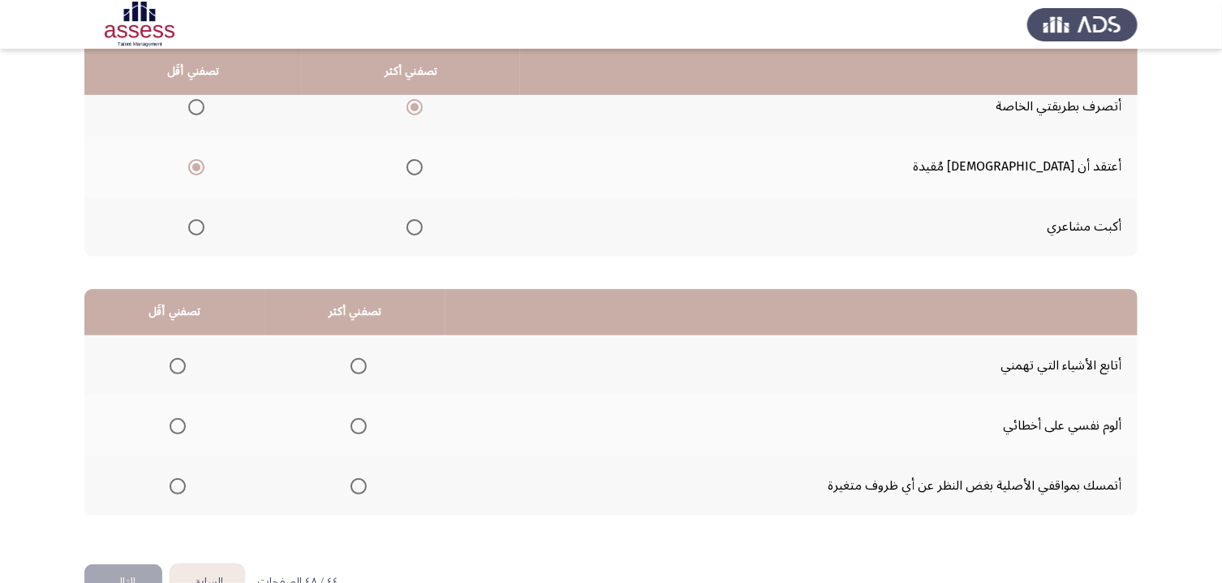
scroll to position [239, 0]
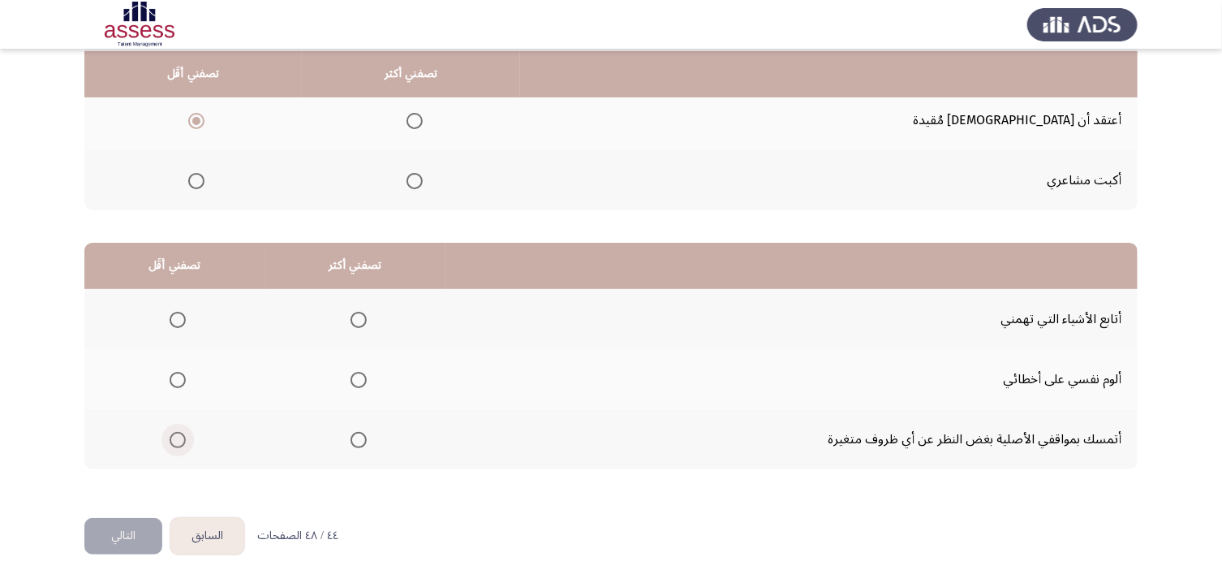
click at [174, 433] on span "Select an option" at bounding box center [178, 440] width 16 height 16
click at [174, 433] on input "Select an option" at bounding box center [178, 440] width 16 height 16
click at [363, 324] on span "Select an option" at bounding box center [359, 320] width 16 height 16
click at [363, 324] on input "Select an option" at bounding box center [359, 320] width 16 height 16
click at [137, 486] on button "التالي" at bounding box center [123, 536] width 78 height 37
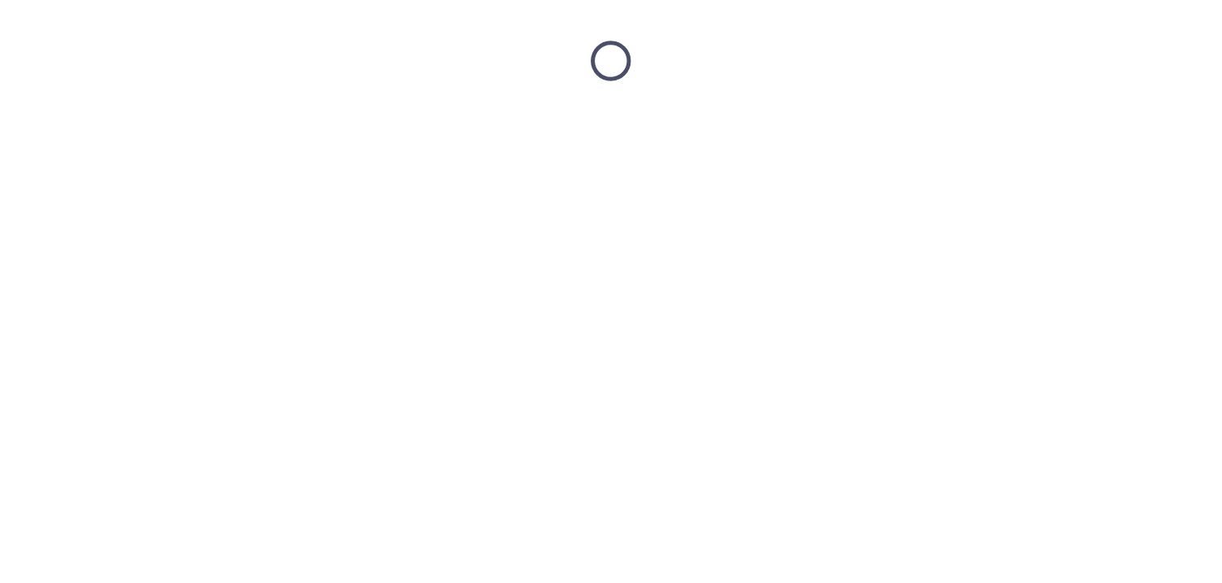
scroll to position [0, 0]
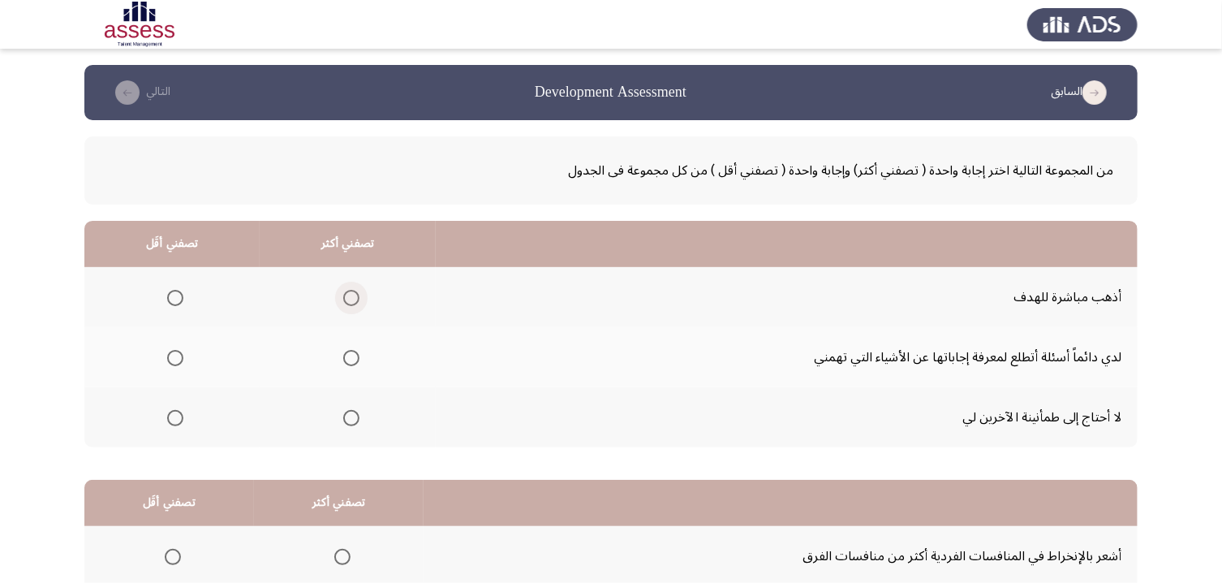
click at [360, 302] on span "Select an option" at bounding box center [351, 298] width 16 height 16
click at [360, 302] on input "Select an option" at bounding box center [351, 298] width 16 height 16
click at [179, 425] on span "Select an option" at bounding box center [175, 418] width 16 height 16
click at [179, 425] on input "Select an option" at bounding box center [175, 418] width 16 height 16
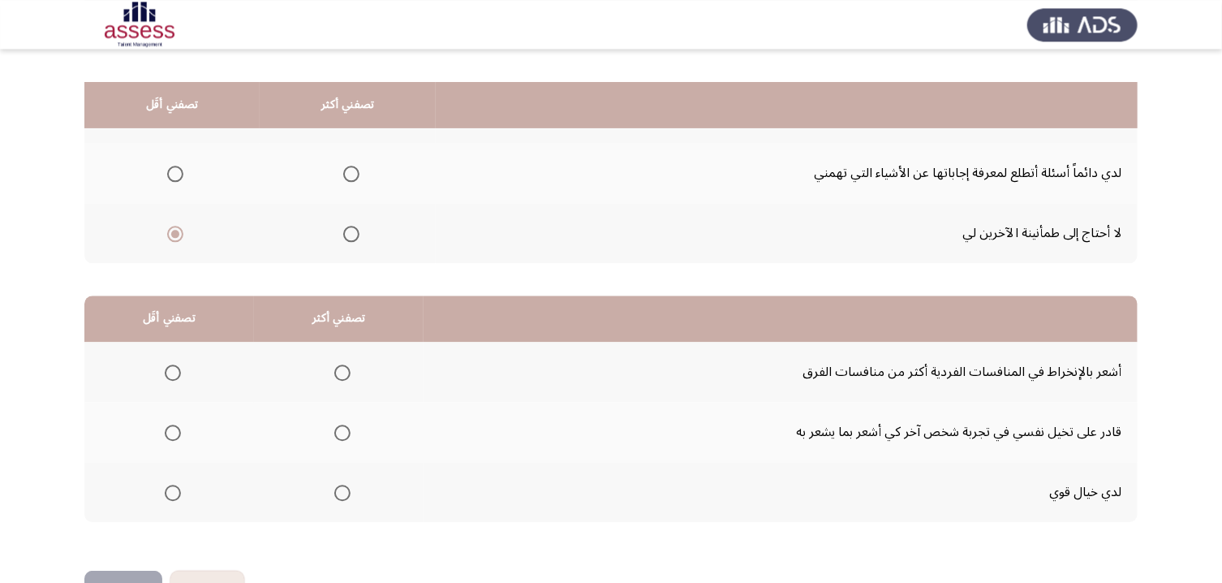
scroll to position [230, 0]
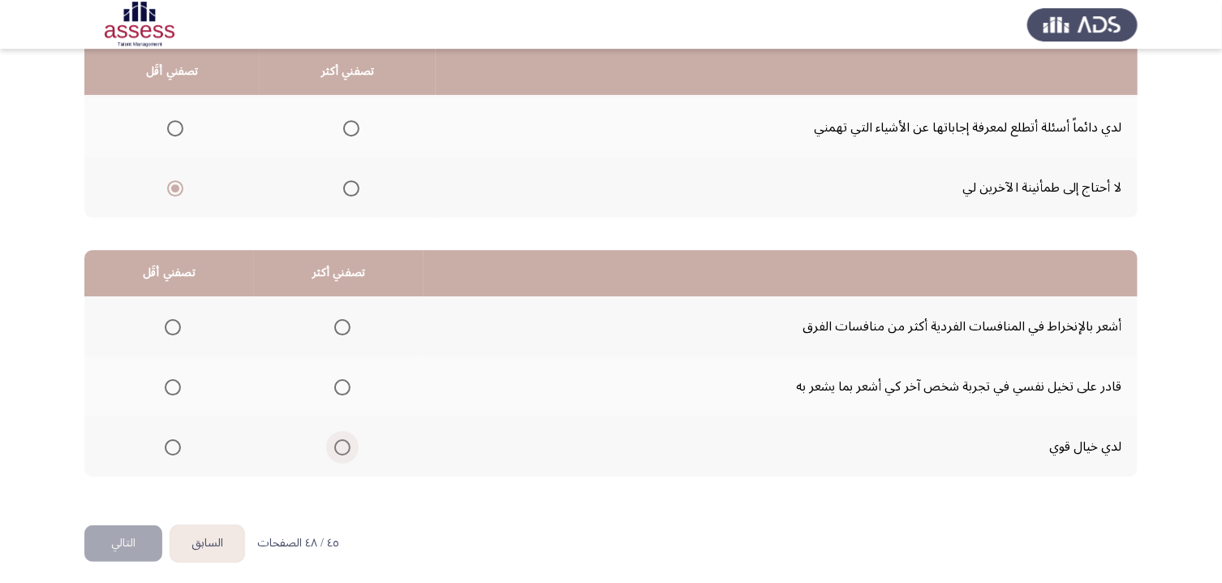
click at [347, 450] on span "Select an option" at bounding box center [342, 447] width 16 height 16
click at [347, 450] on input "Select an option" at bounding box center [342, 447] width 16 height 16
click at [178, 335] on span "Select an option" at bounding box center [173, 327] width 16 height 16
click at [178, 335] on input "Select an option" at bounding box center [173, 327] width 16 height 16
click at [135, 486] on button "التالي" at bounding box center [123, 543] width 78 height 37
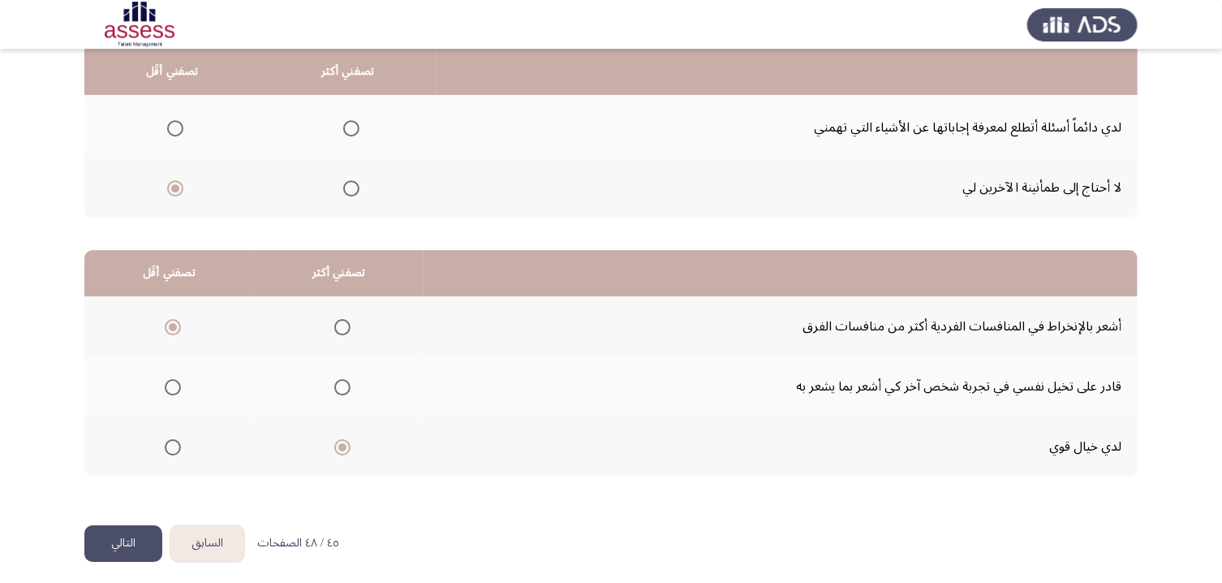
scroll to position [0, 0]
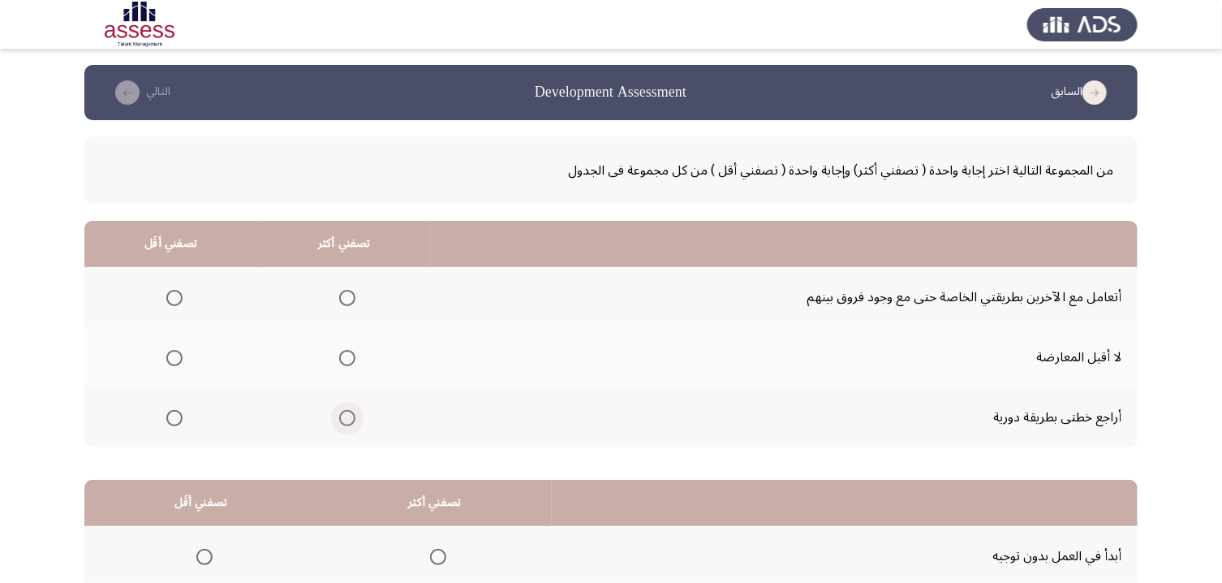
click at [356, 420] on span "Select an option" at bounding box center [347, 418] width 16 height 16
click at [356, 420] on input "Select an option" at bounding box center [347, 418] width 16 height 16
click at [179, 364] on span "Select an option" at bounding box center [174, 358] width 16 height 16
click at [179, 364] on input "Select an option" at bounding box center [174, 358] width 16 height 16
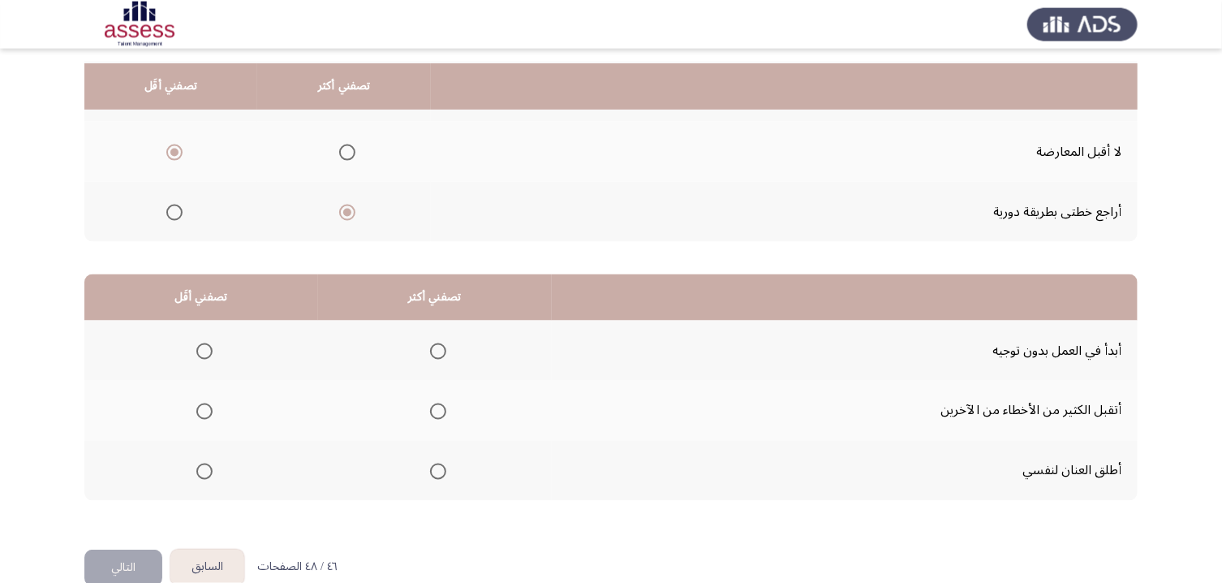
scroll to position [236, 0]
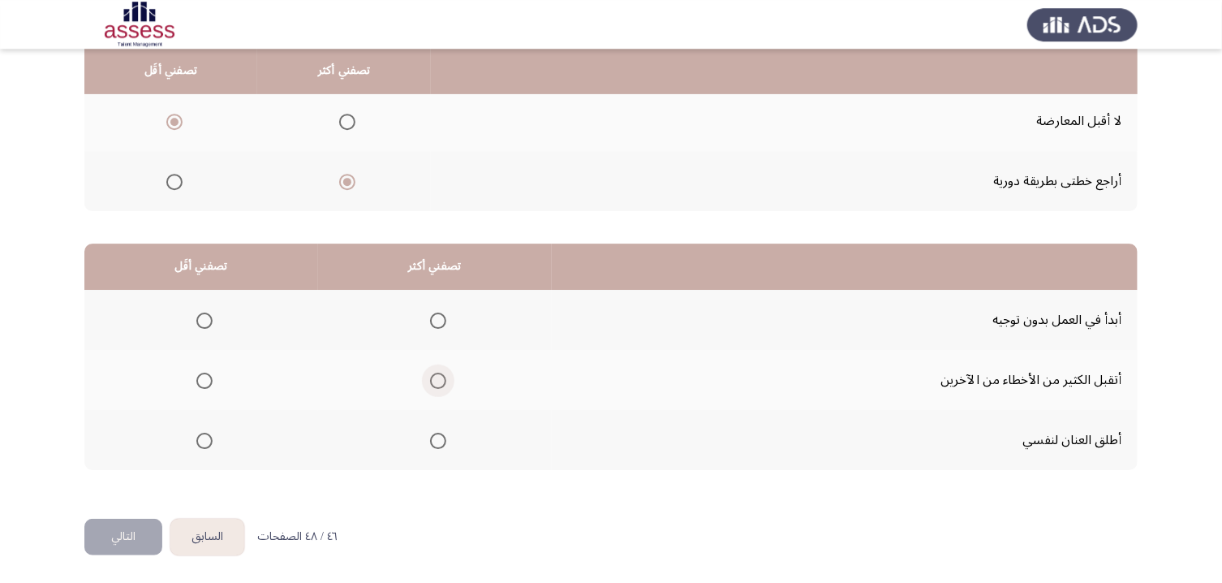
click at [446, 377] on span "Select an option" at bounding box center [438, 381] width 16 height 16
click at [446, 377] on input "Select an option" at bounding box center [438, 381] width 16 height 16
click at [205, 323] on span "Select an option" at bounding box center [204, 321] width 16 height 16
click at [205, 323] on input "Select an option" at bounding box center [204, 321] width 16 height 16
click at [140, 486] on button "التالي" at bounding box center [123, 537] width 78 height 37
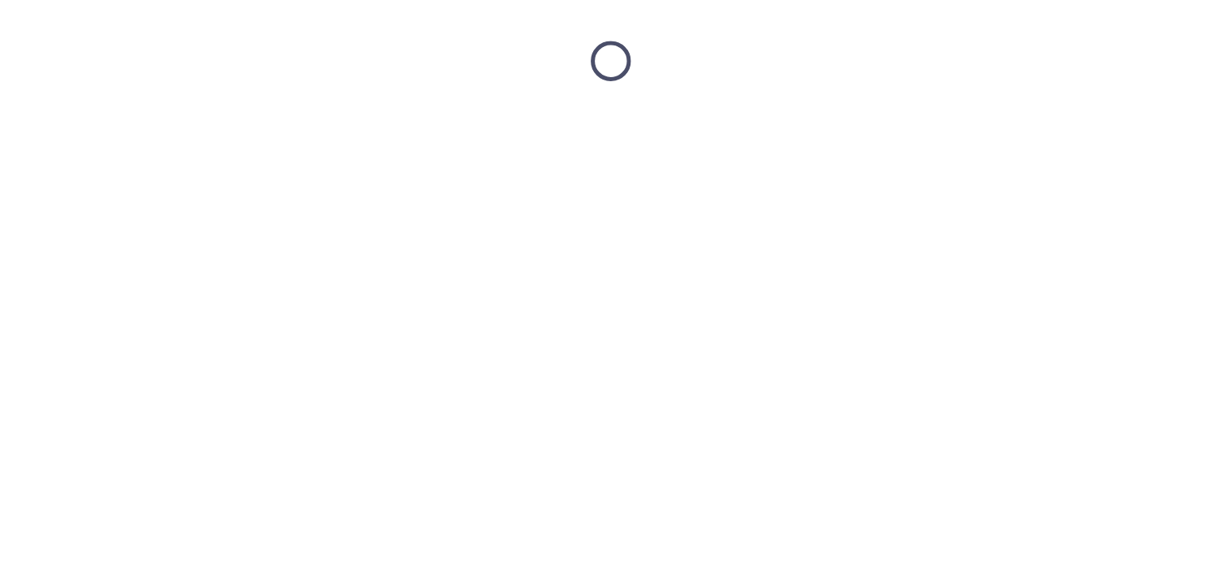
scroll to position [0, 0]
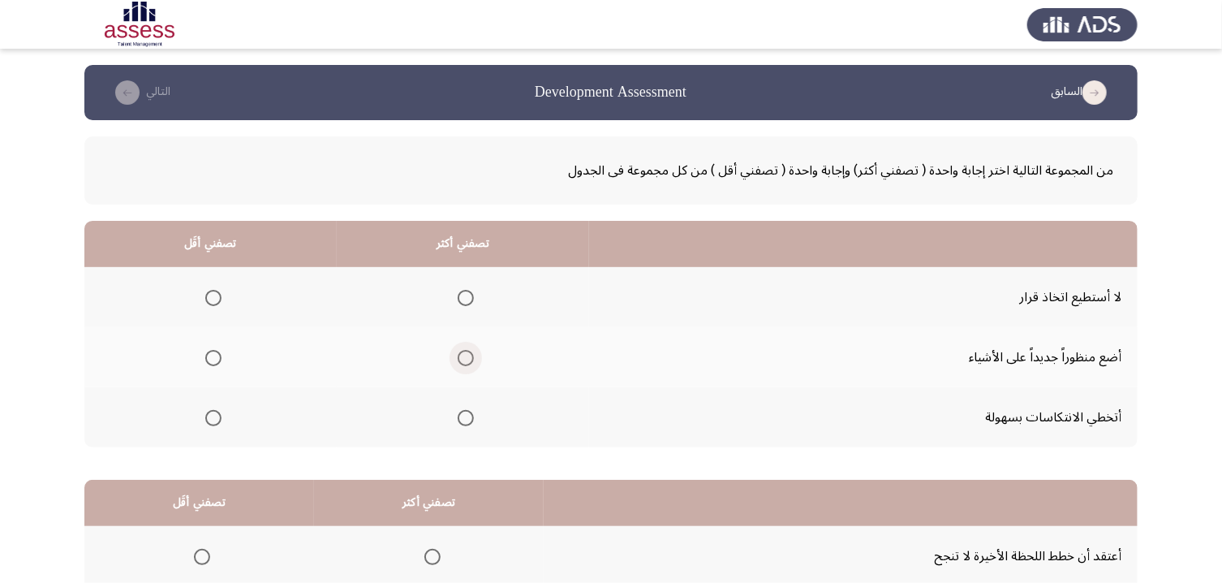
click at [474, 360] on span "Select an option" at bounding box center [466, 358] width 16 height 16
click at [474, 360] on input "Select an option" at bounding box center [466, 358] width 16 height 16
click at [217, 419] on span "Select an option" at bounding box center [213, 418] width 16 height 16
click at [217, 419] on input "Select an option" at bounding box center [213, 418] width 16 height 16
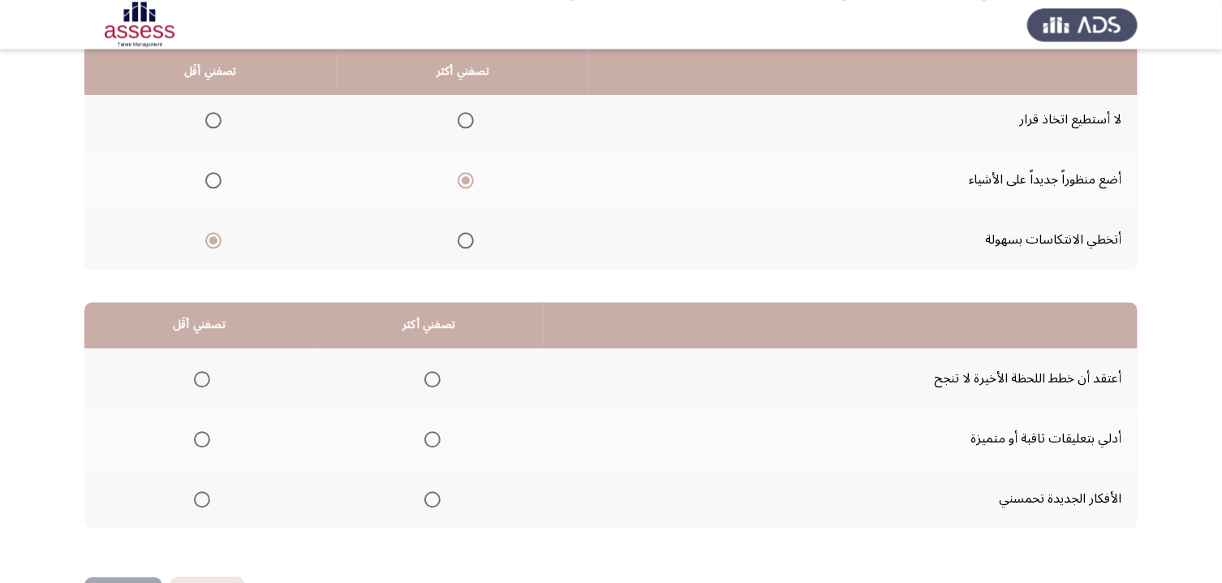
scroll to position [180, 0]
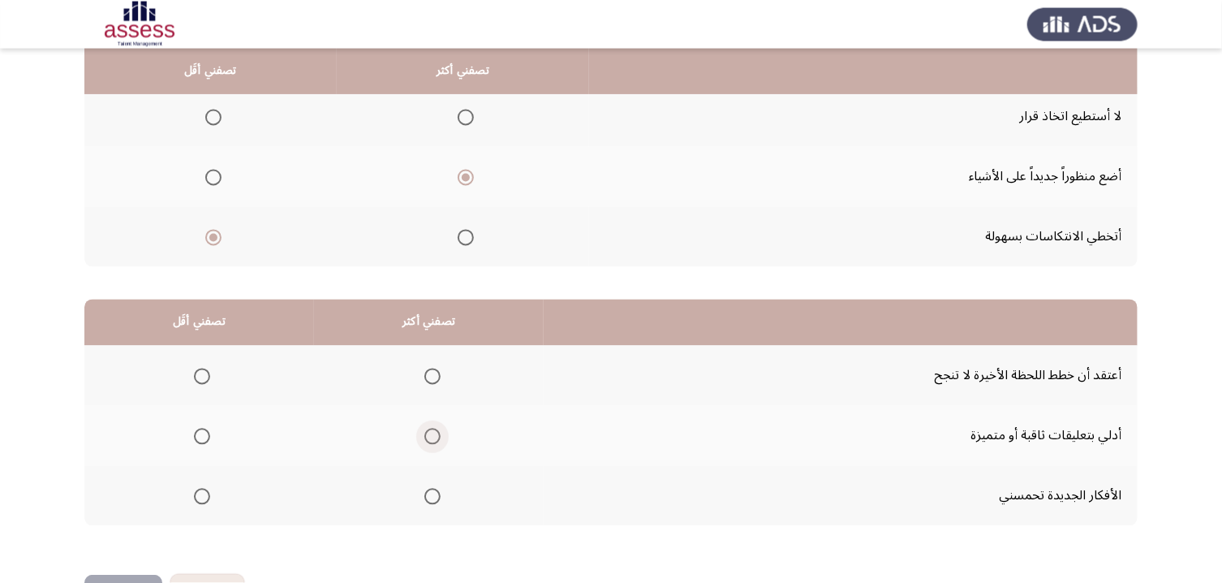
click at [441, 436] on span "Select an option" at bounding box center [433, 437] width 16 height 16
click at [441, 436] on input "Select an option" at bounding box center [433, 437] width 16 height 16
click at [207, 380] on span "Select an option" at bounding box center [202, 377] width 16 height 16
click at [207, 380] on input "Select an option" at bounding box center [202, 377] width 16 height 16
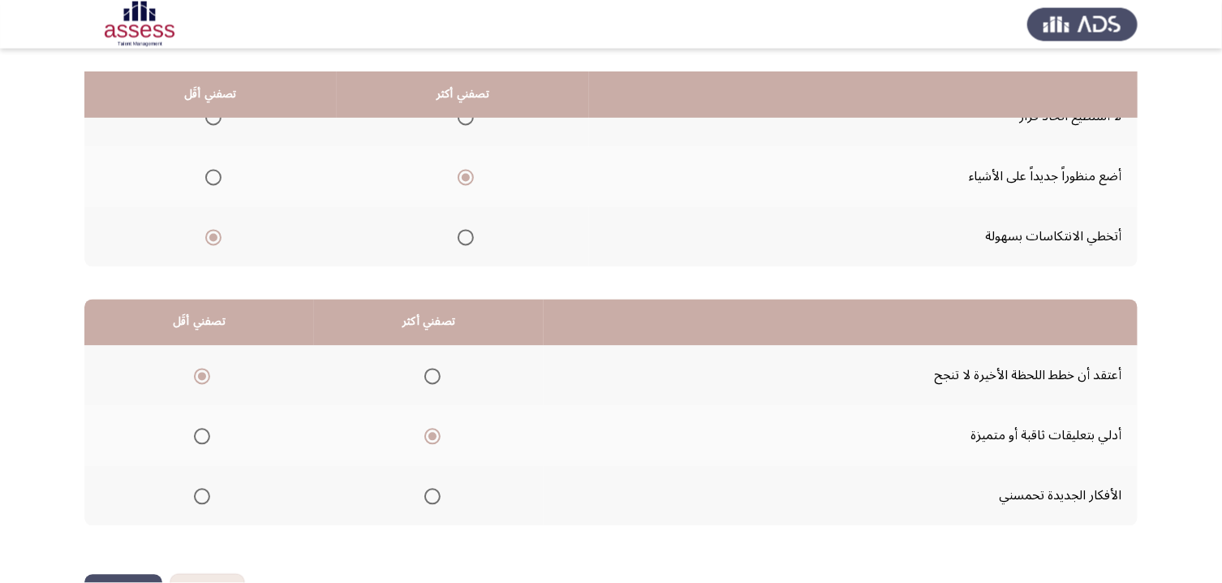
scroll to position [239, 0]
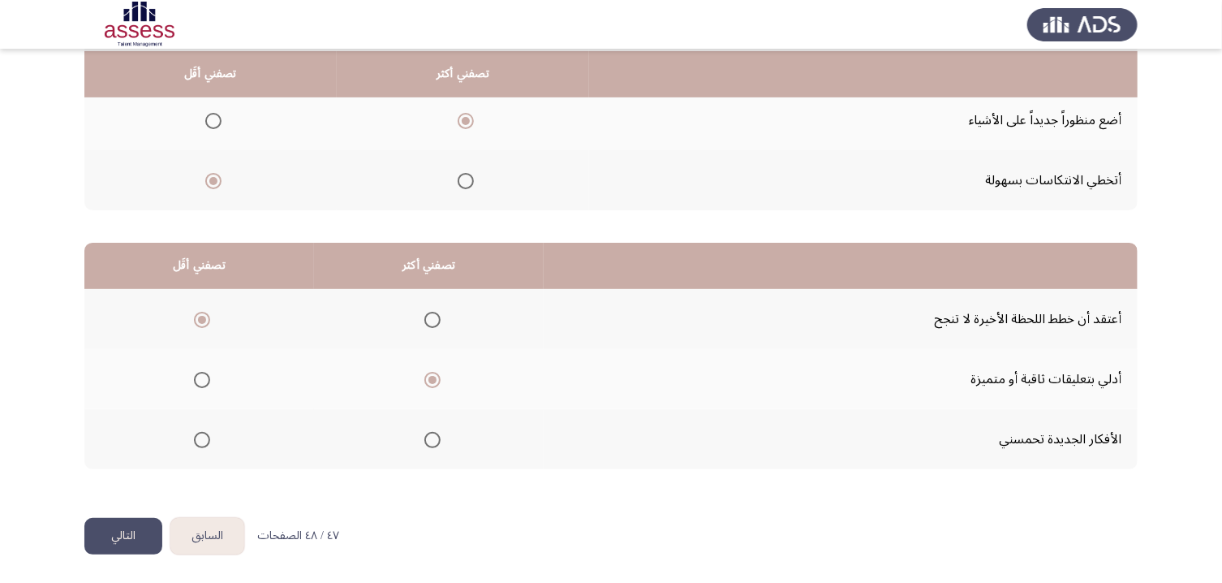
click at [129, 486] on button "التالي" at bounding box center [123, 536] width 78 height 37
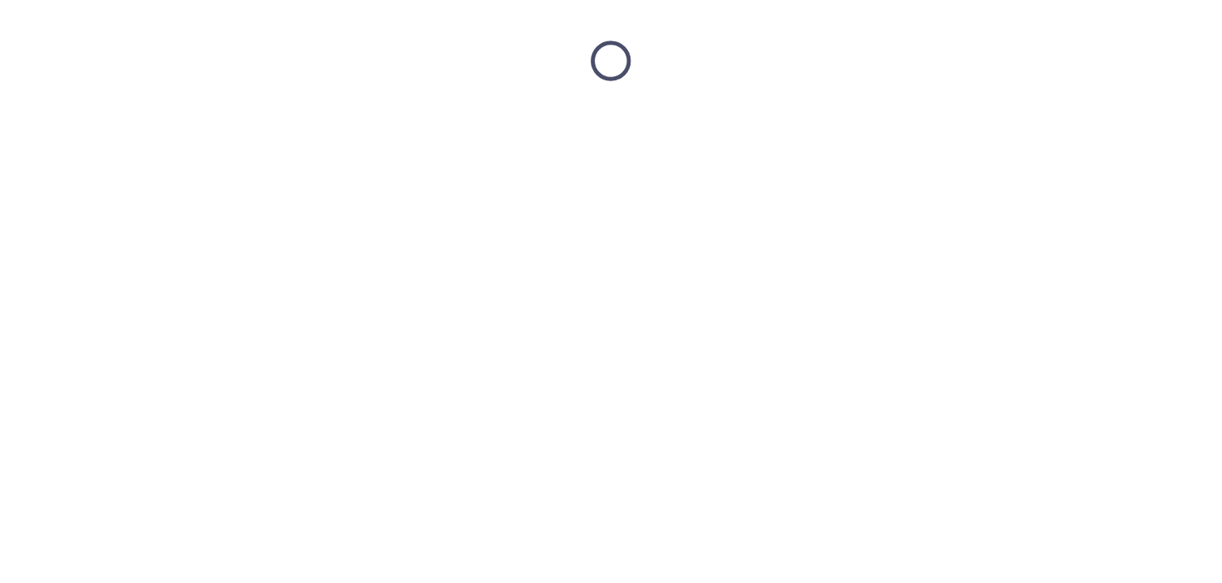
scroll to position [0, 0]
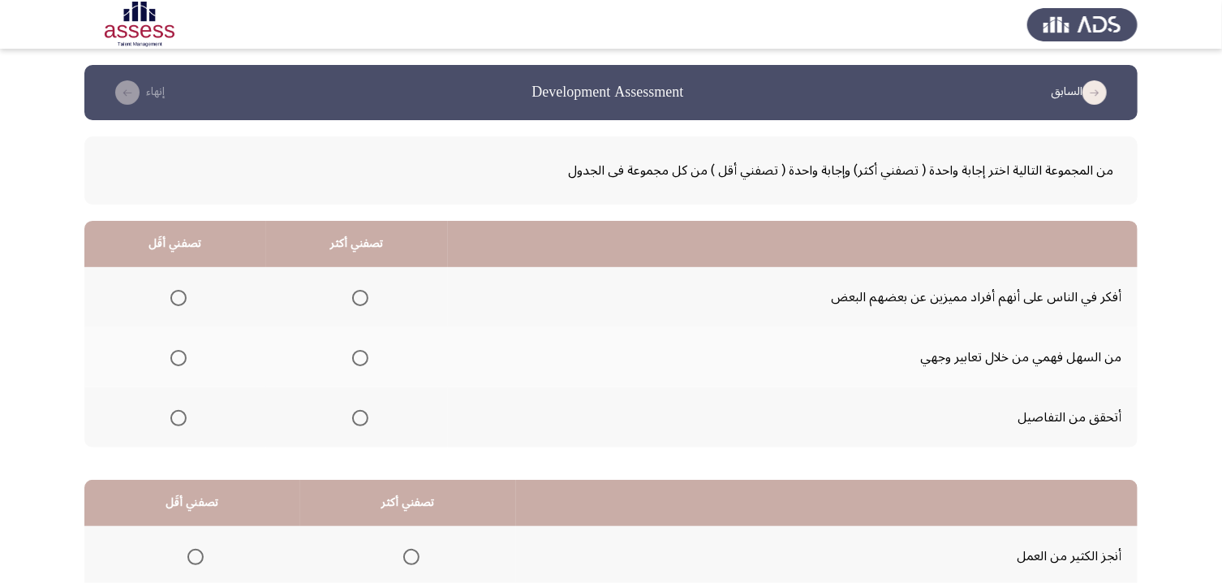
click at [369, 425] on span "Select an option" at bounding box center [360, 418] width 16 height 16
click at [369, 425] on input "Select an option" at bounding box center [360, 418] width 16 height 16
click at [193, 356] on th at bounding box center [175, 357] width 182 height 60
click at [187, 364] on span "Select an option" at bounding box center [178, 358] width 16 height 16
click at [187, 364] on input "Select an option" at bounding box center [178, 358] width 16 height 16
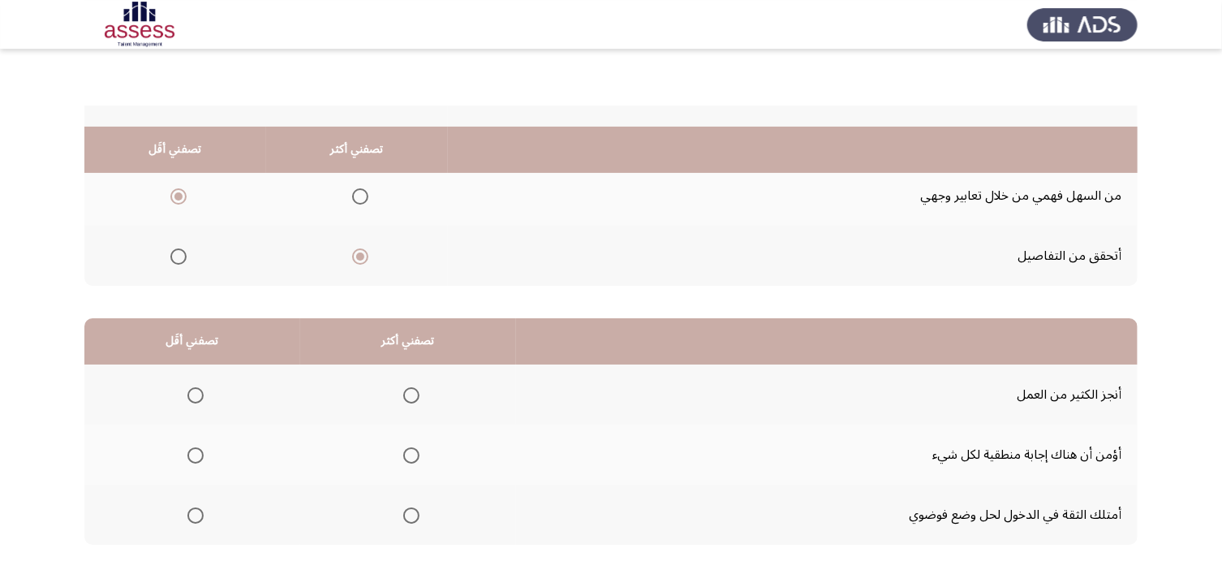
scroll to position [239, 0]
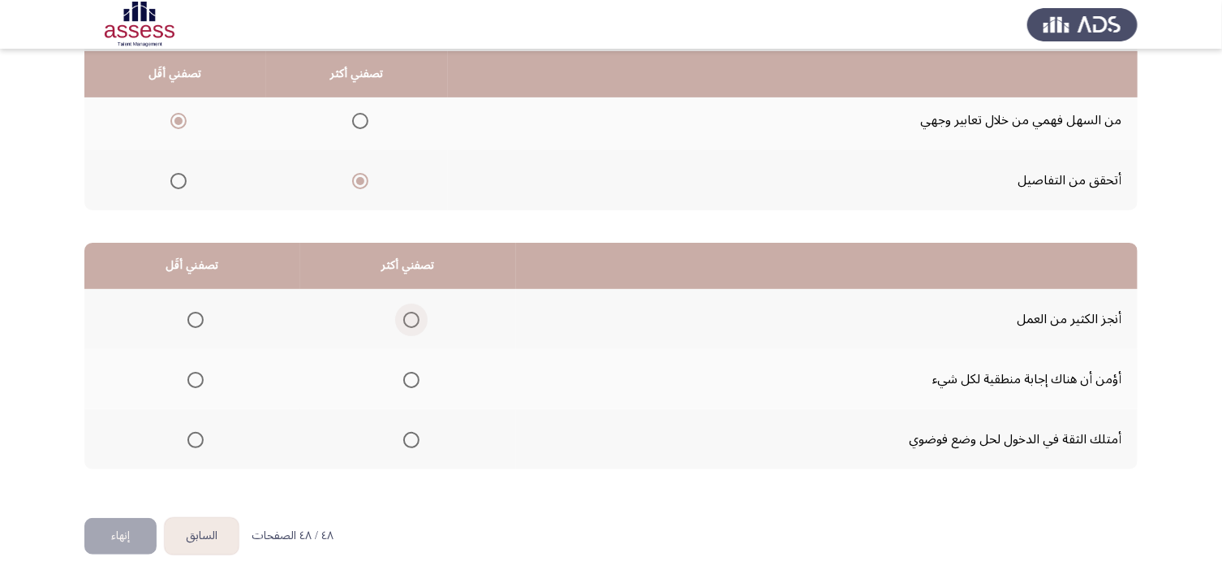
click at [420, 321] on span "Select an option" at bounding box center [411, 320] width 16 height 16
click at [420, 321] on input "Select an option" at bounding box center [411, 320] width 16 height 16
click at [420, 441] on span "Select an option" at bounding box center [411, 440] width 16 height 16
click at [420, 441] on input "Select an option" at bounding box center [411, 440] width 16 height 16
click at [202, 384] on span "Select an option" at bounding box center [196, 380] width 16 height 16
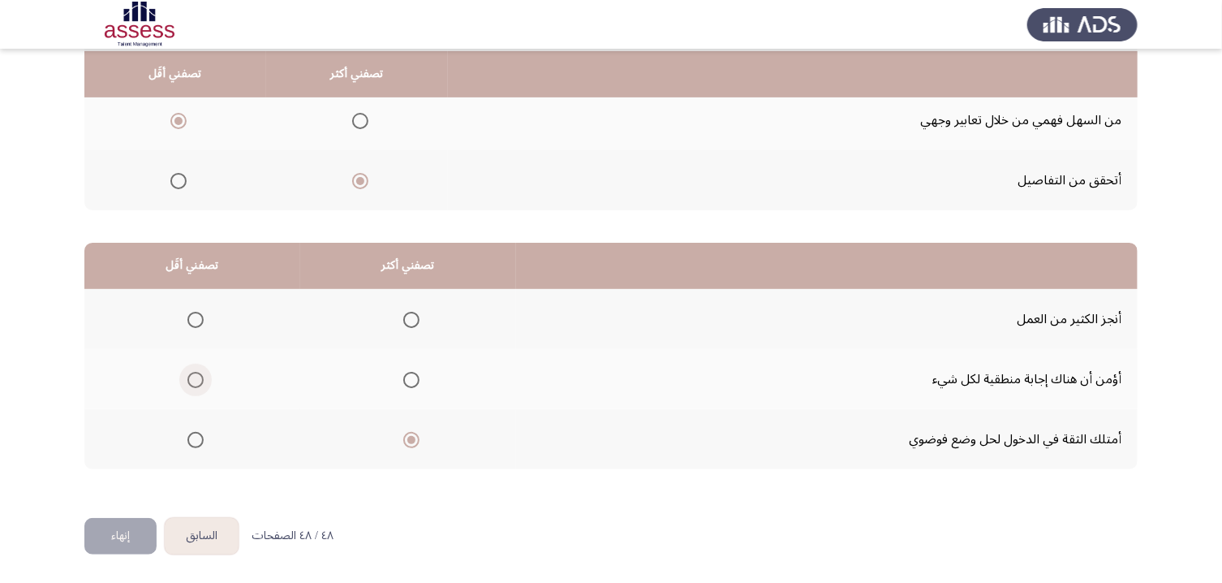
click at [202, 384] on input "Select an option" at bounding box center [196, 380] width 16 height 16
click at [129, 486] on button "إنهاء" at bounding box center [120, 536] width 72 height 37
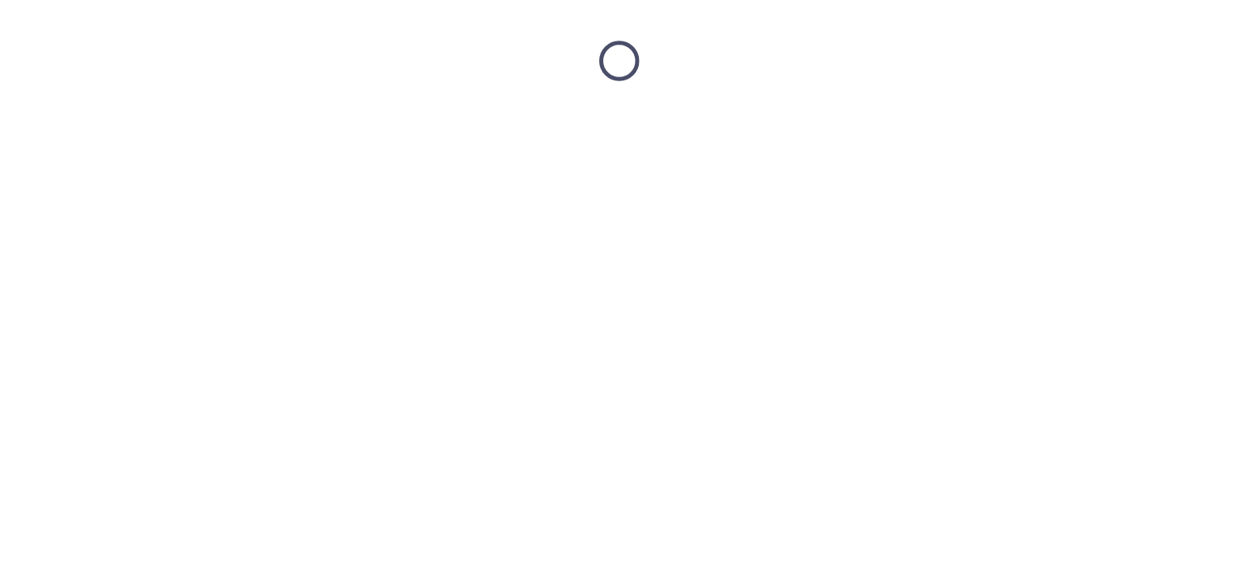
scroll to position [0, 0]
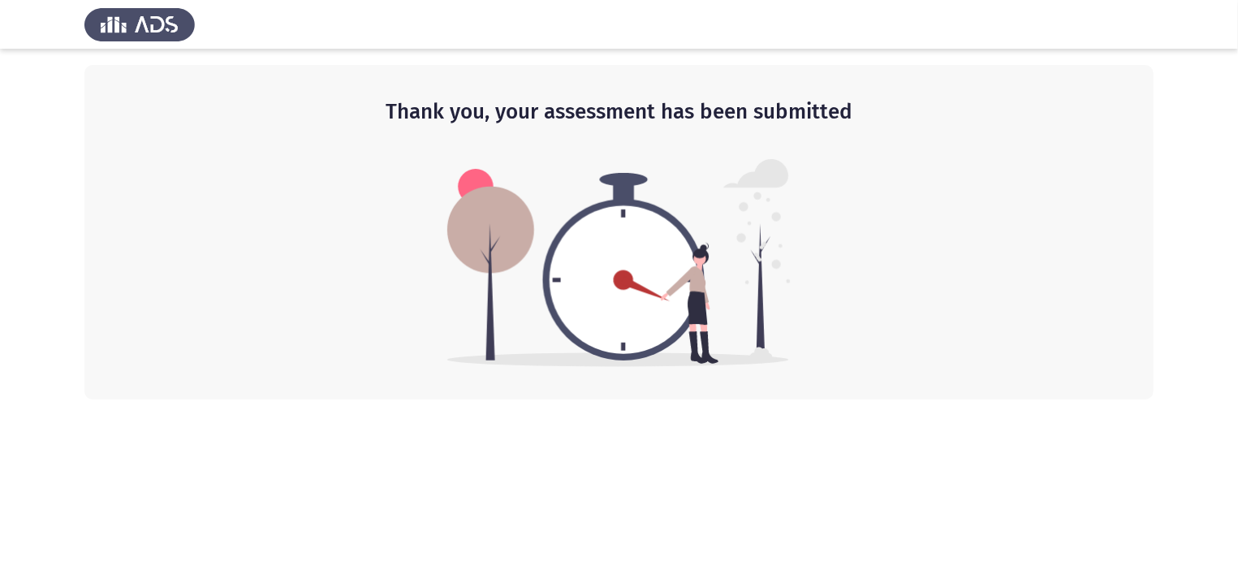
click at [808, 399] on html "Thank you, your assessment has been submitted" at bounding box center [619, 199] width 1238 height 399
